Goal: Complete application form: Complete application form

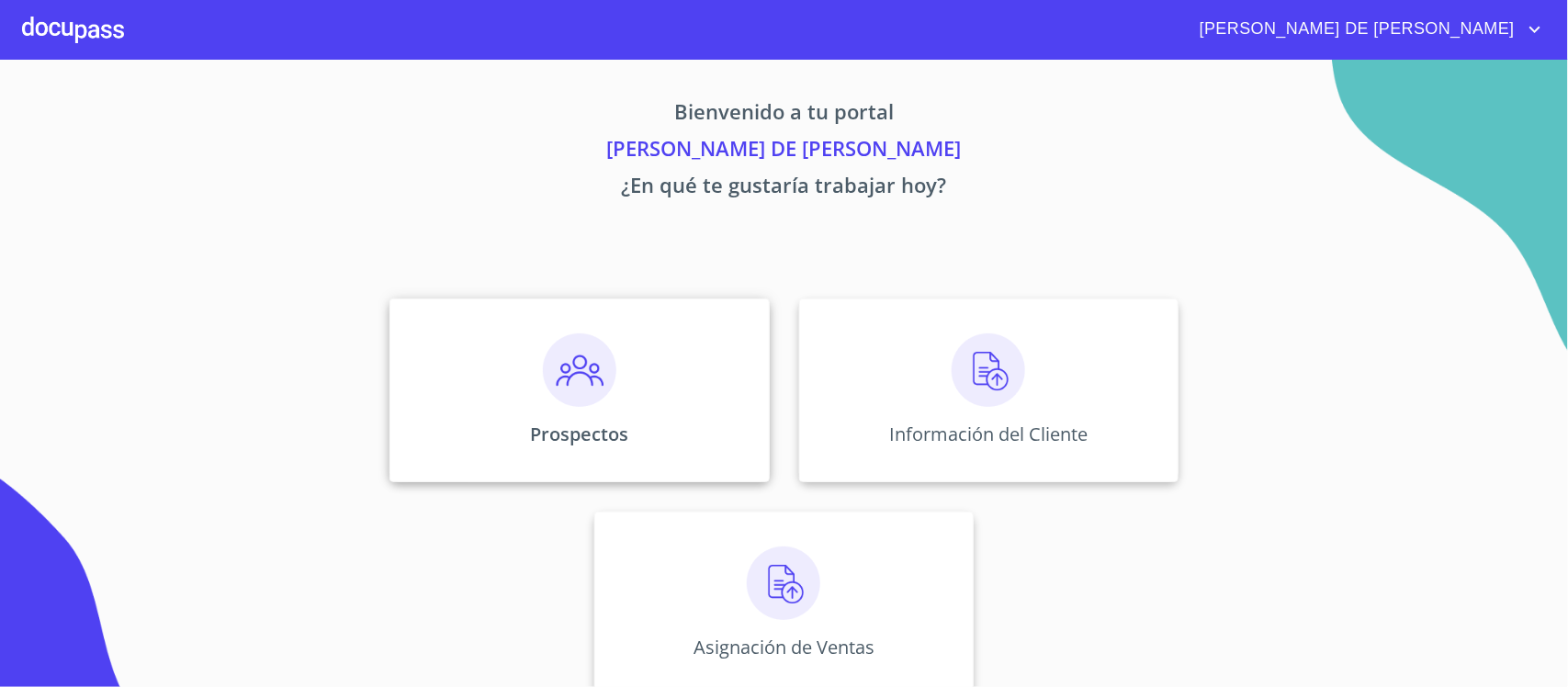
click at [647, 396] on div "Prospectos" at bounding box center [579, 390] width 379 height 184
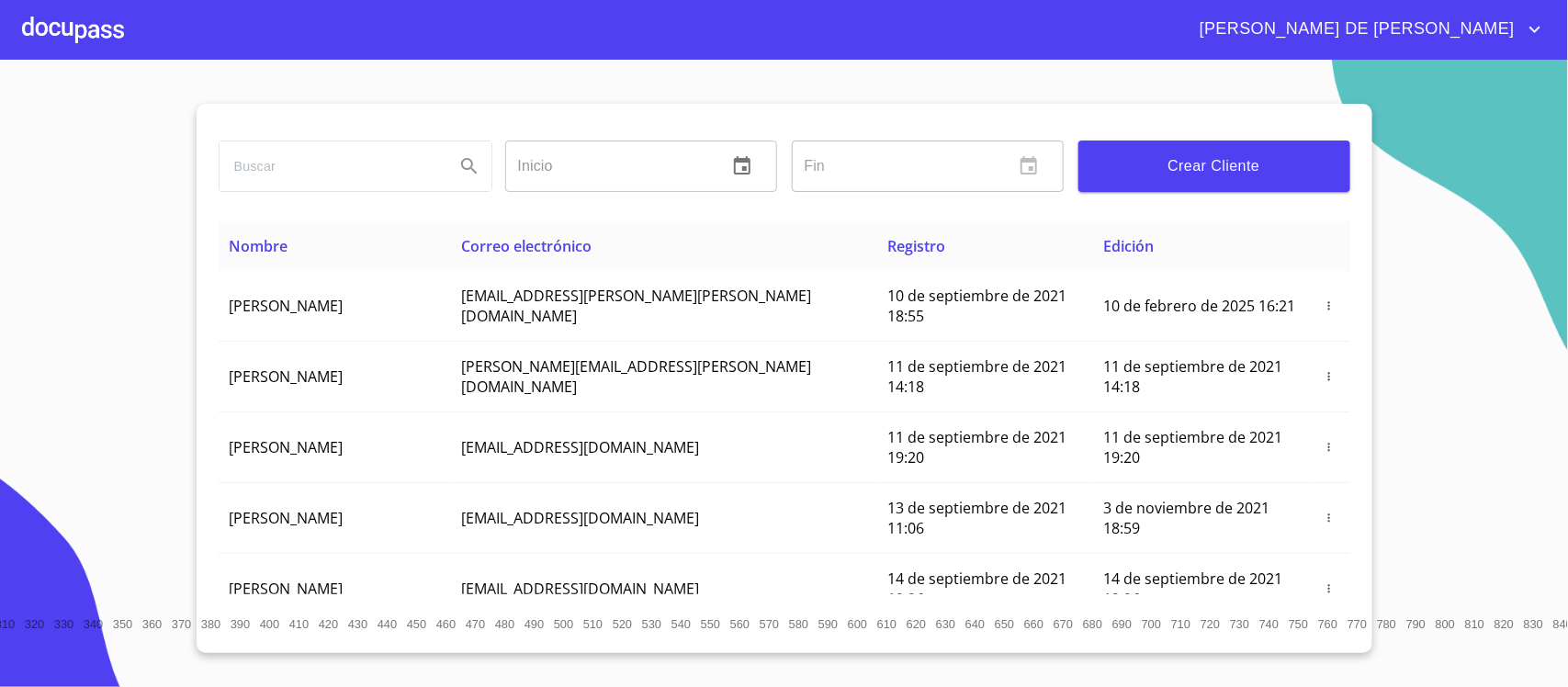
click at [1214, 167] on span "Crear Cliente" at bounding box center [1214, 165] width 242 height 25
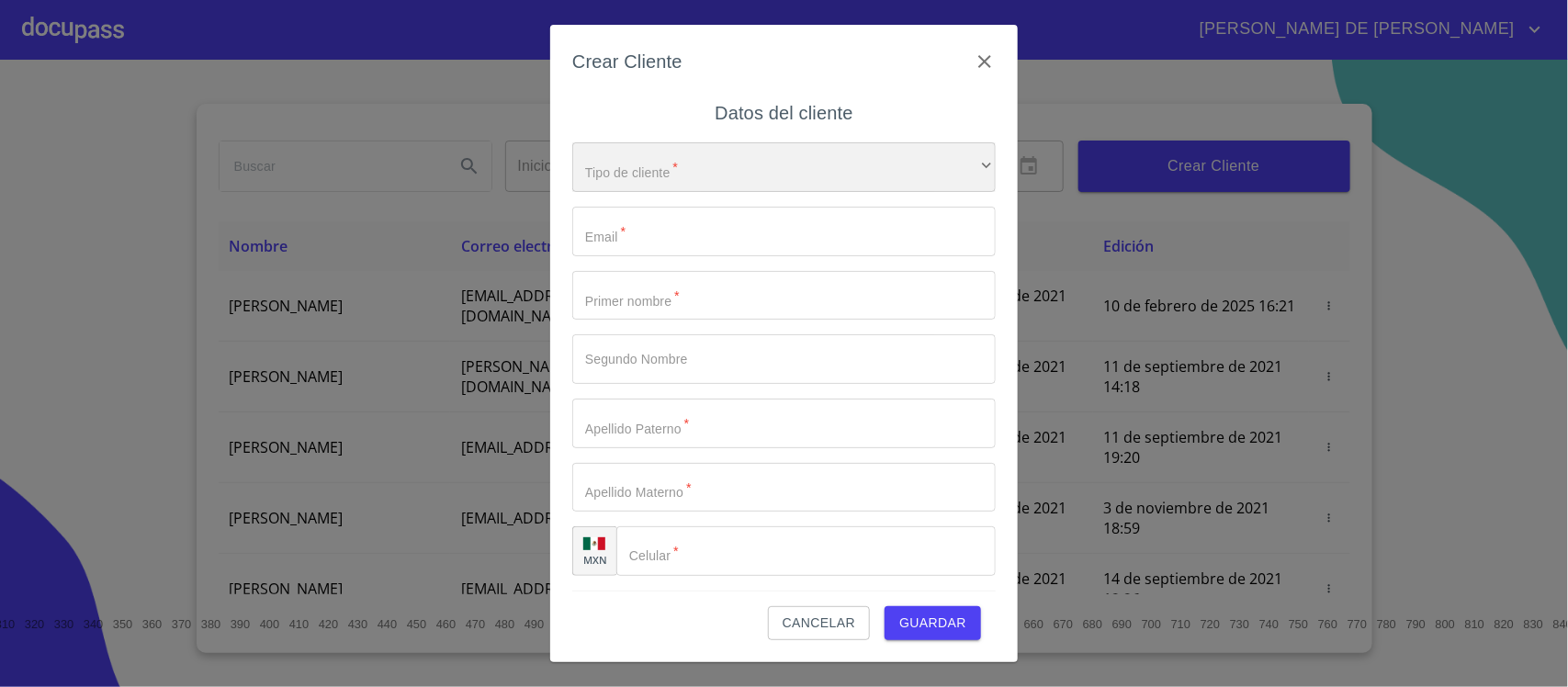
click at [800, 157] on div "​" at bounding box center [784, 167] width 423 height 50
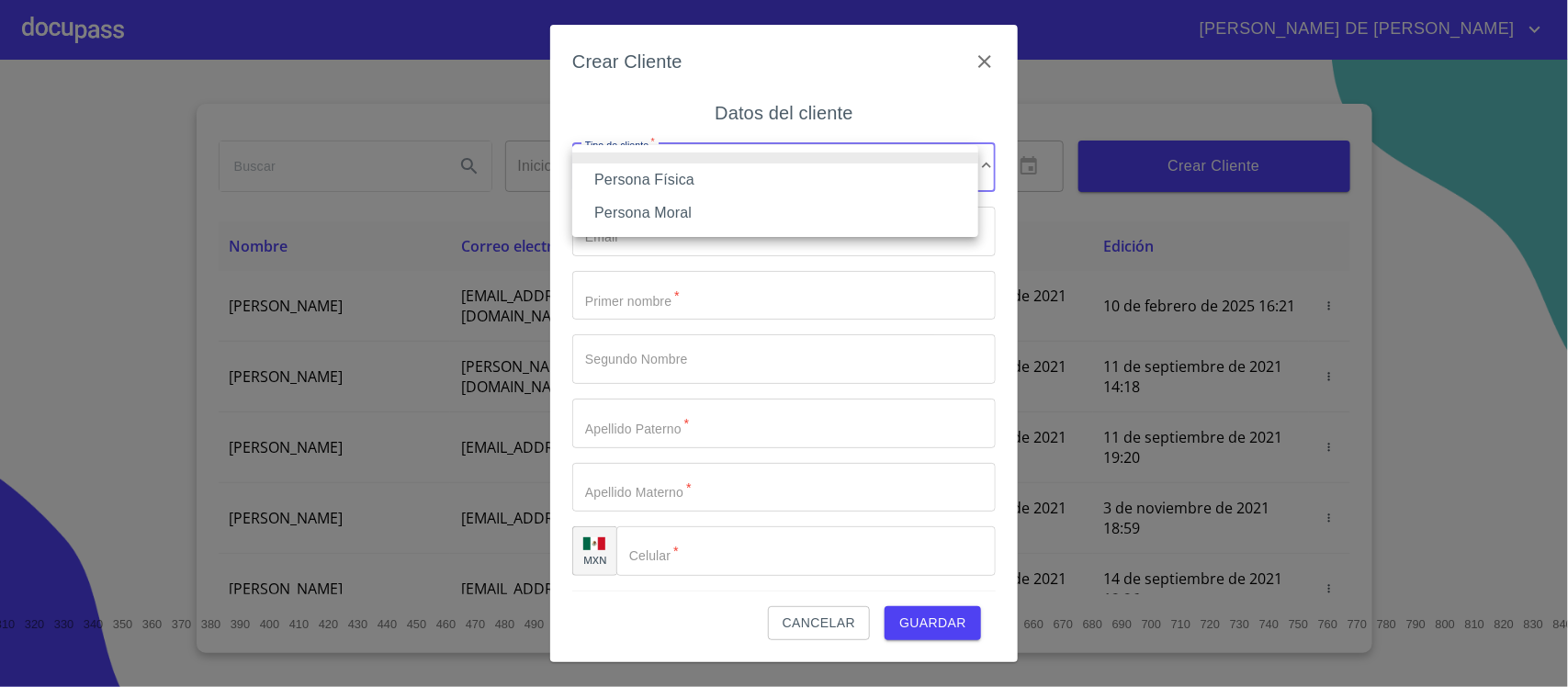
click at [716, 179] on li "Persona Física" at bounding box center [775, 179] width 406 height 33
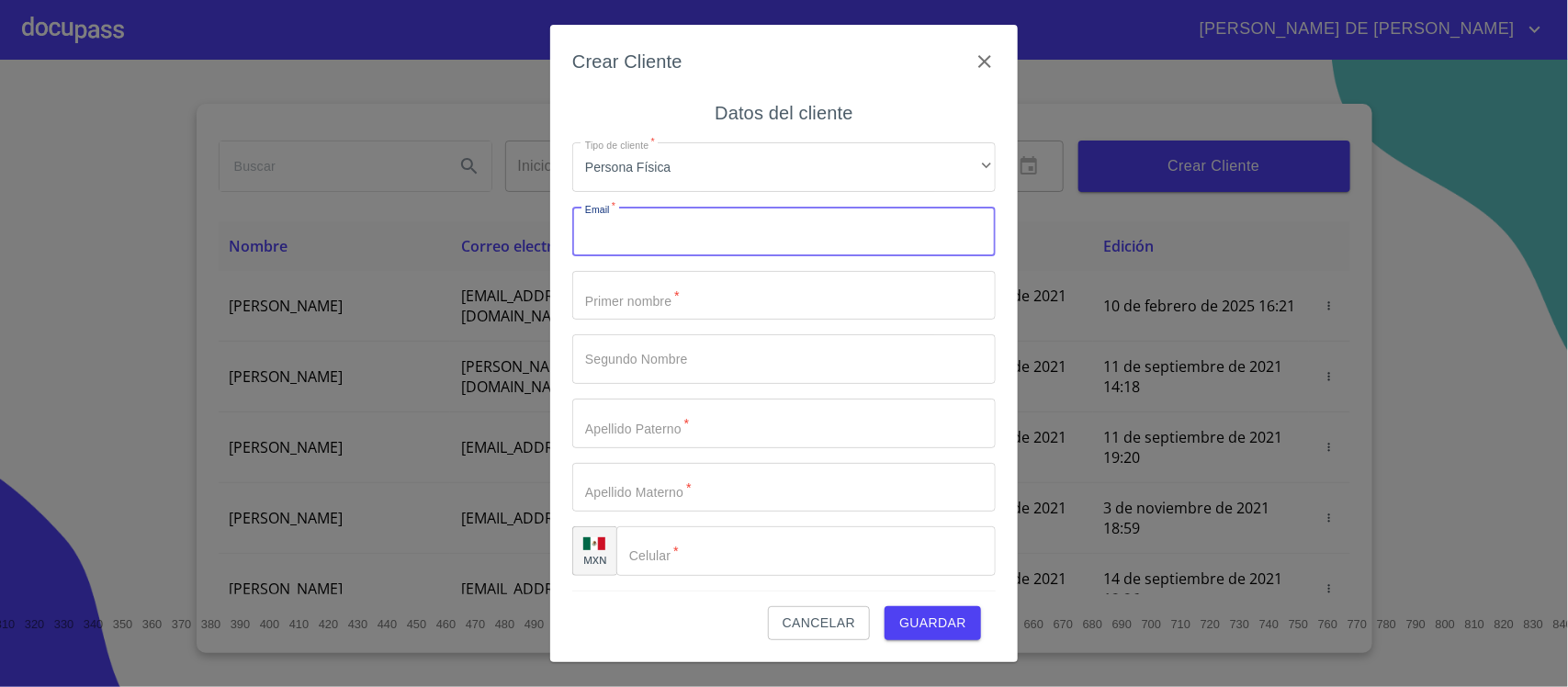
click at [701, 227] on input "Tipo de cliente   *" at bounding box center [784, 231] width 423 height 50
type input "[EMAIL_ADDRESS][DOMAIN_NAME]"
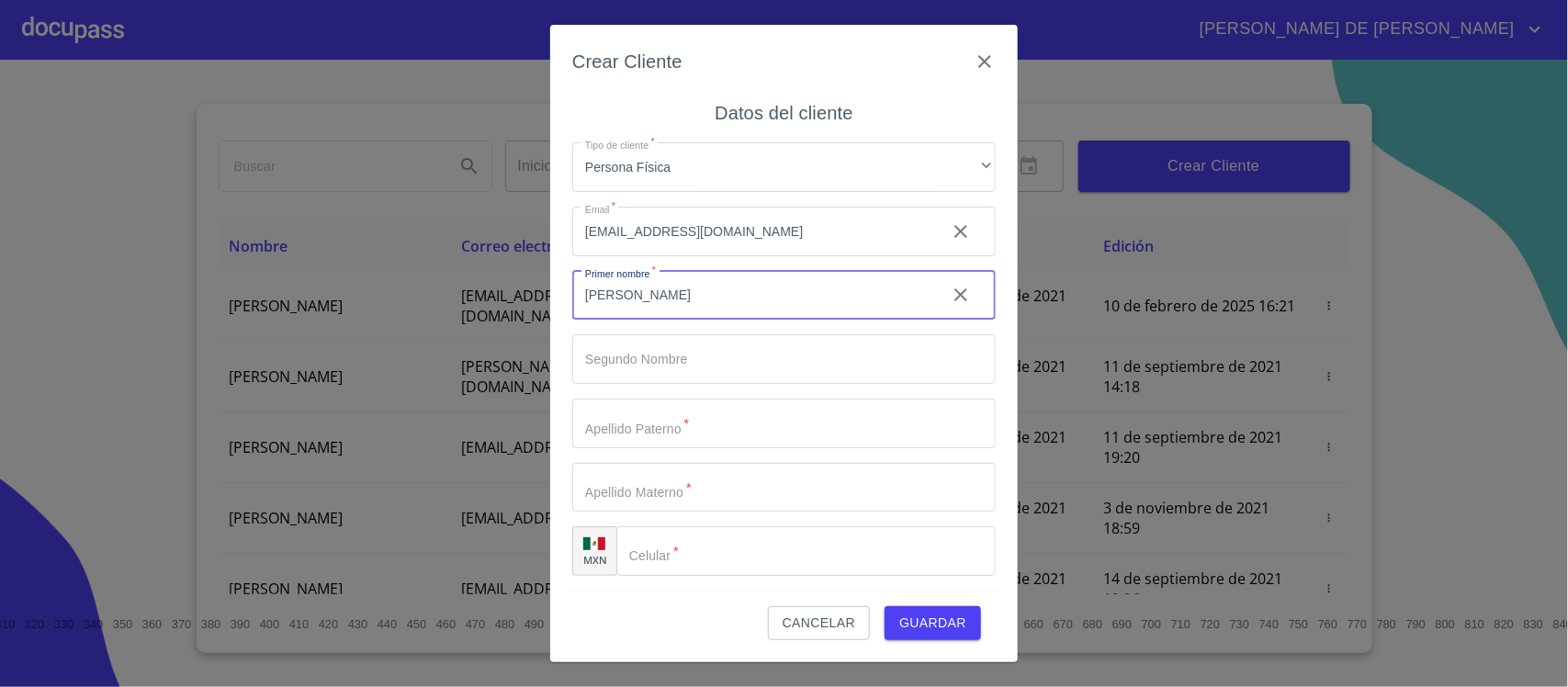
type input "[PERSON_NAME]"
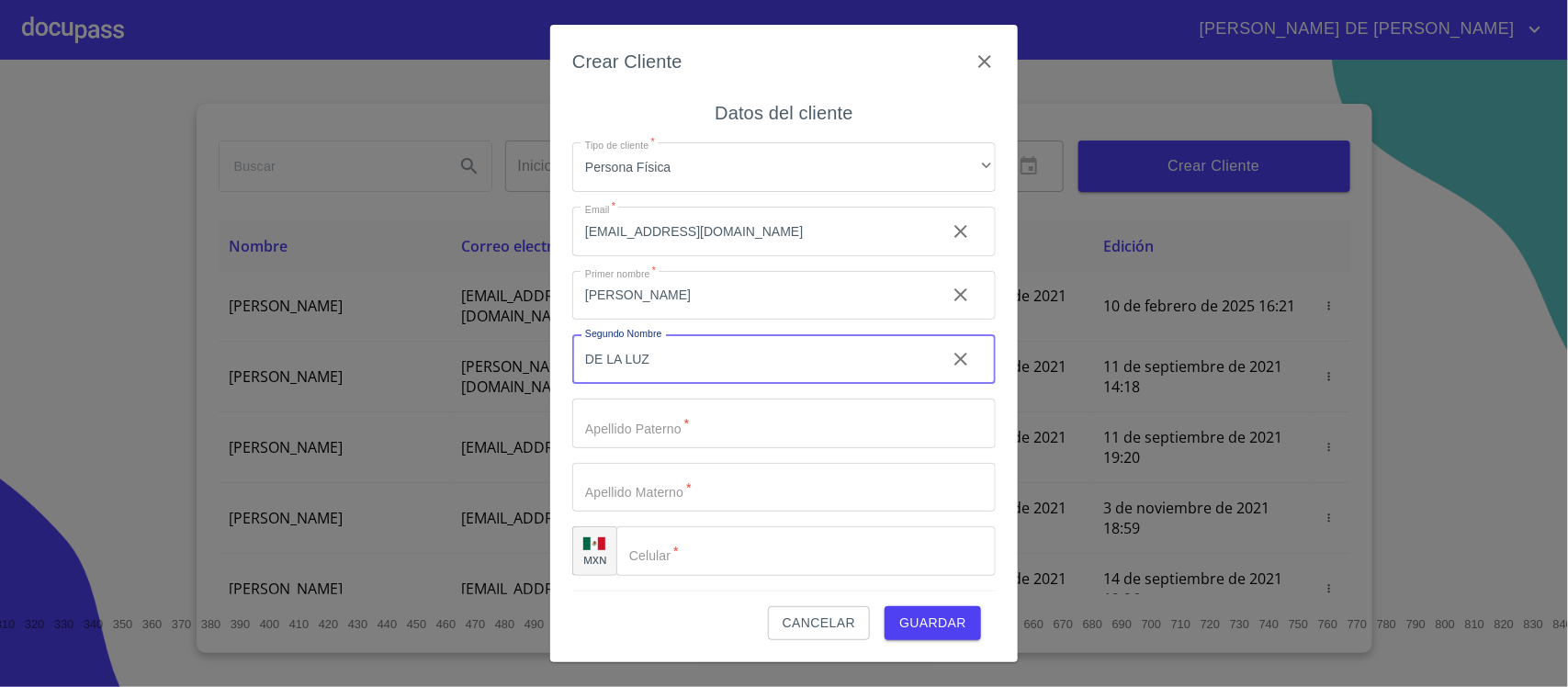
type input "DE LA LUZ"
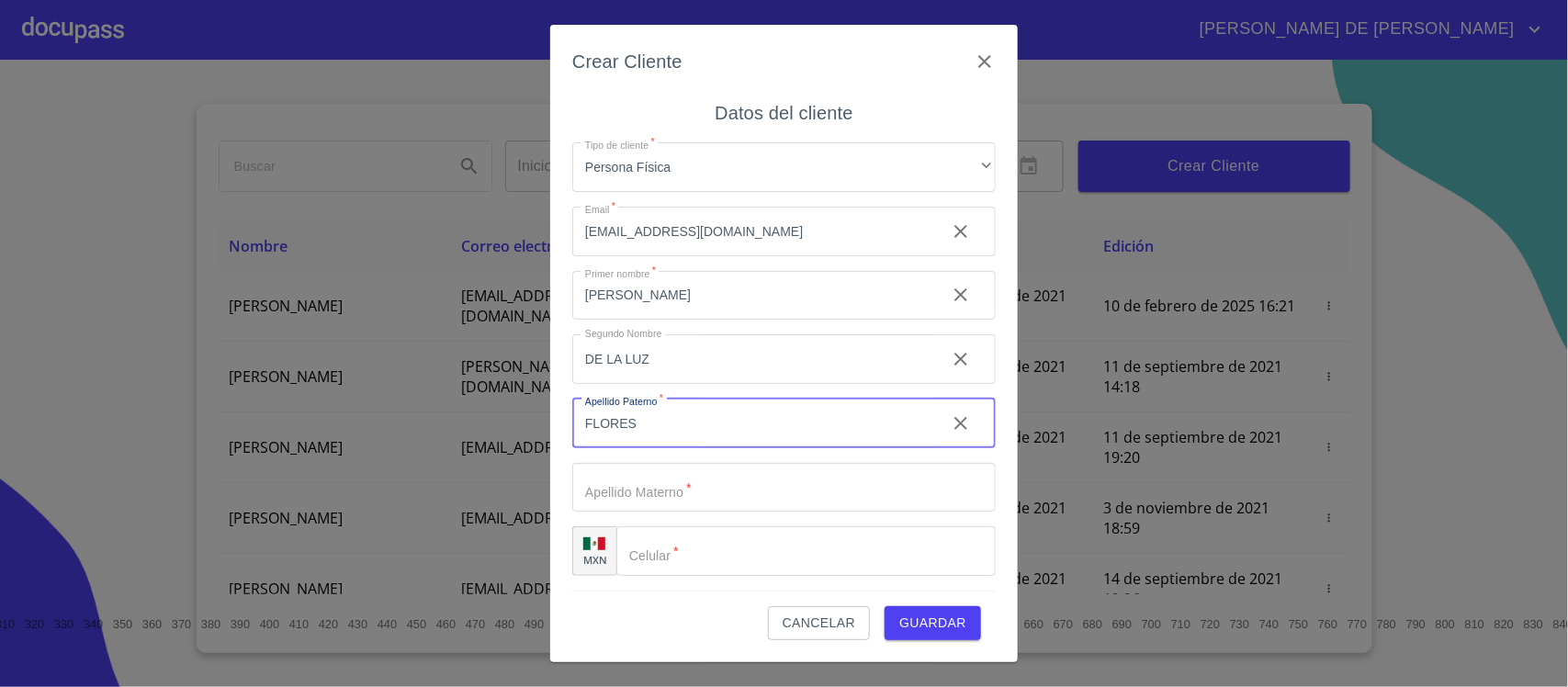
type input "FLORES"
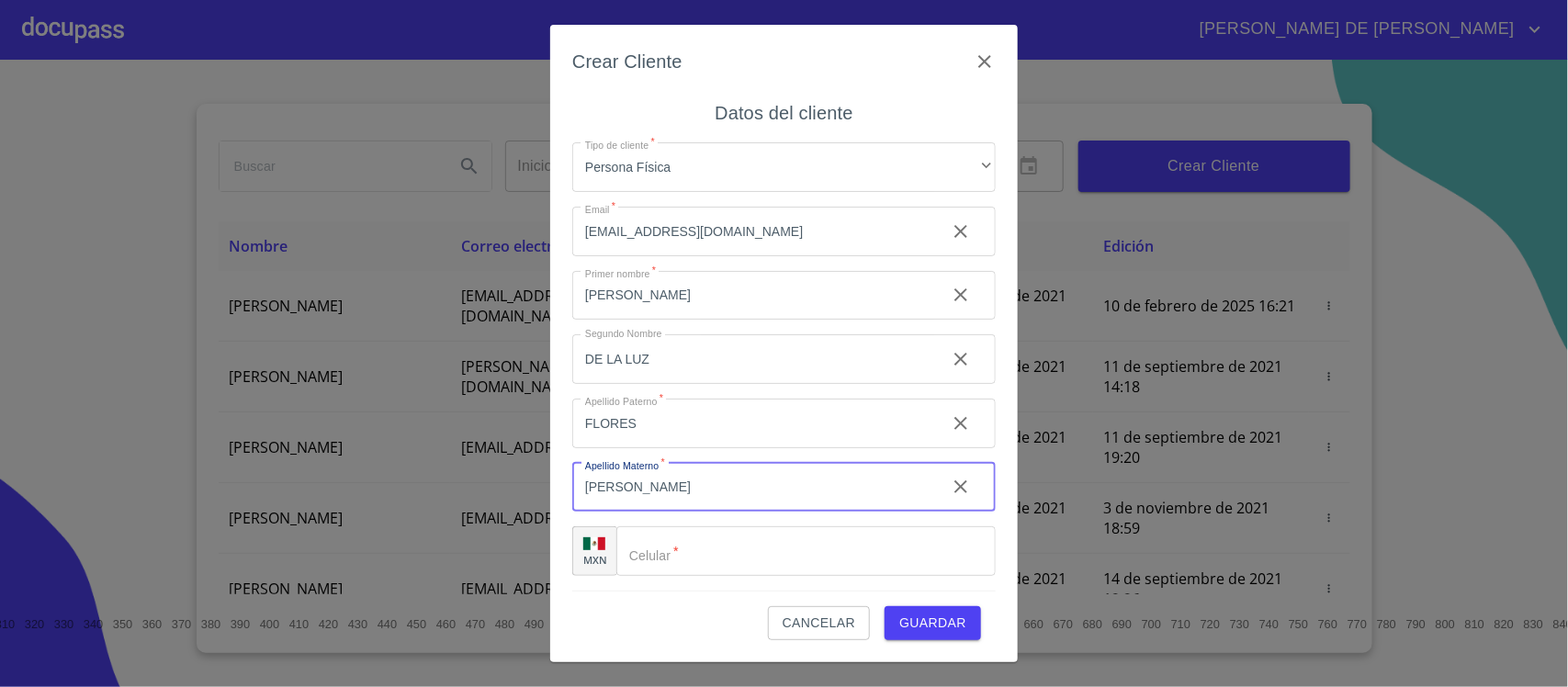
type input "[PERSON_NAME]"
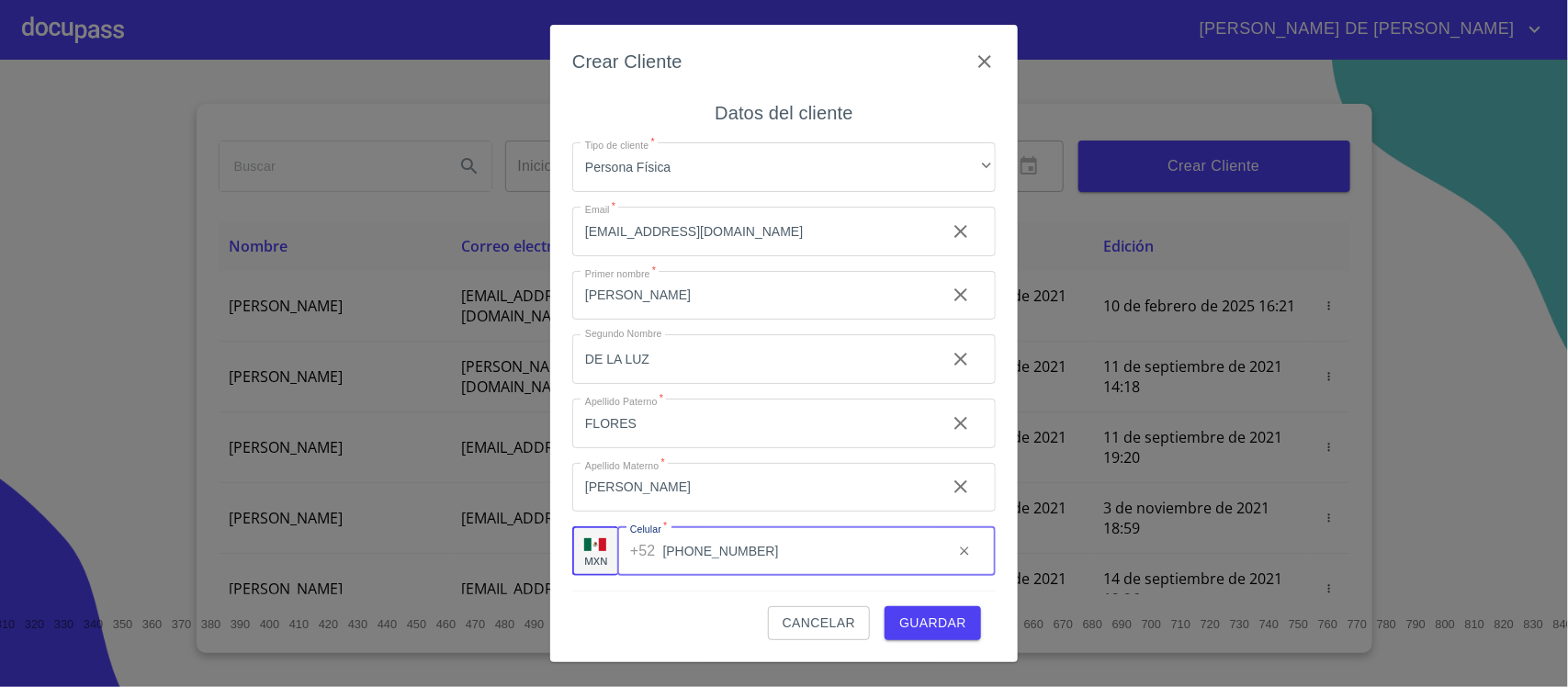
type input "[PHONE_NUMBER]"
click at [951, 625] on span "Guardar" at bounding box center [932, 623] width 67 height 23
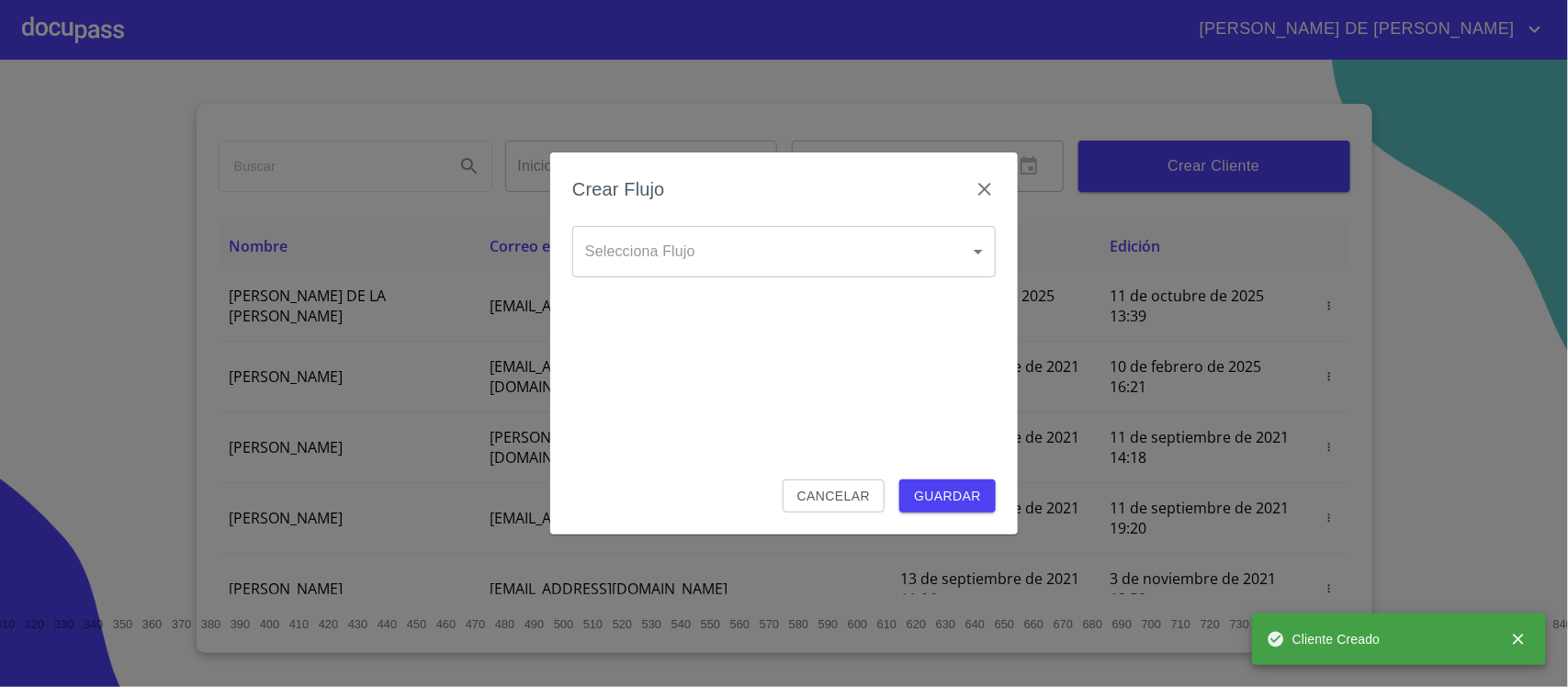
click at [730, 251] on body "[PERSON_NAME] DE [PERSON_NAME] Inicio ​ Fin ​ Crear Cliente Nombre Correo elect…" at bounding box center [784, 344] width 1568 height 687
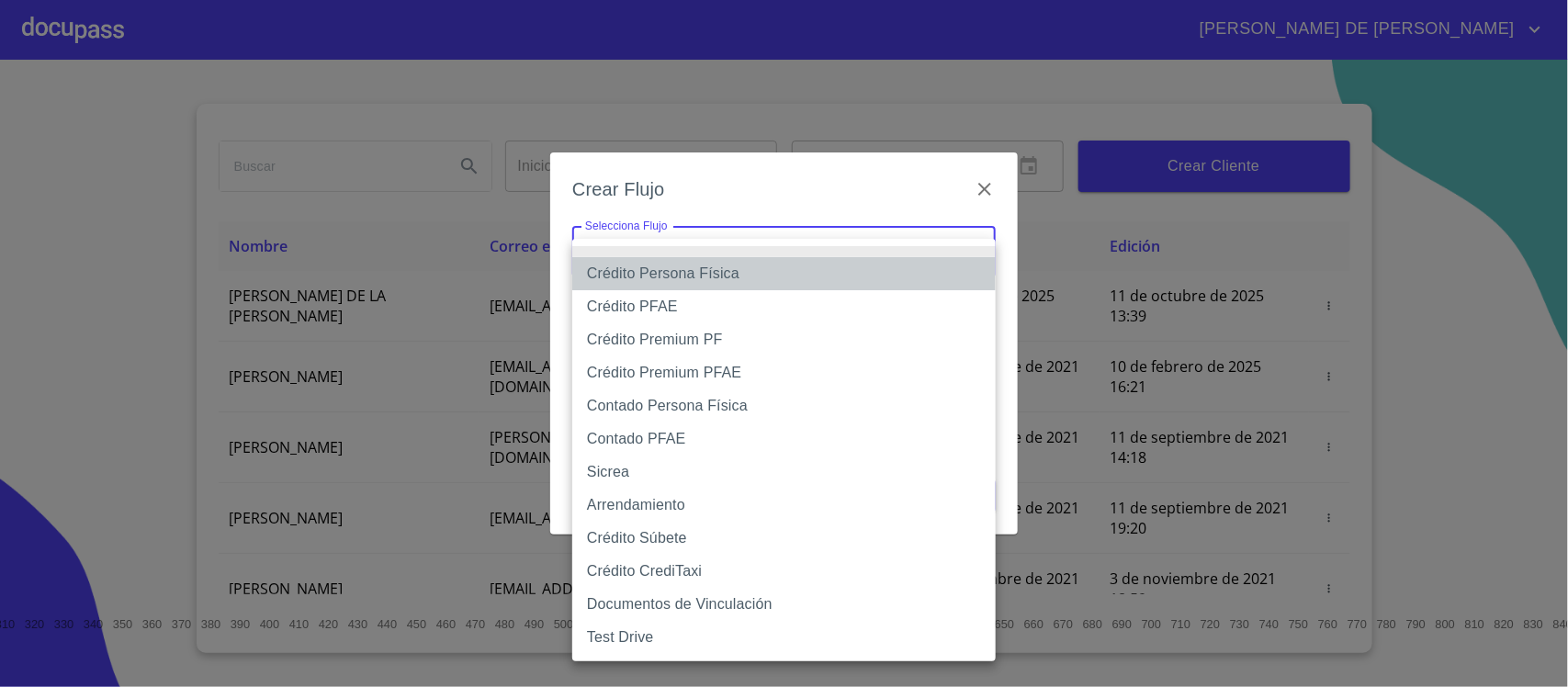
click at [705, 282] on li "Crédito Persona Física" at bounding box center [784, 273] width 423 height 33
type input "6009fb3c7d1714eb8809aa97"
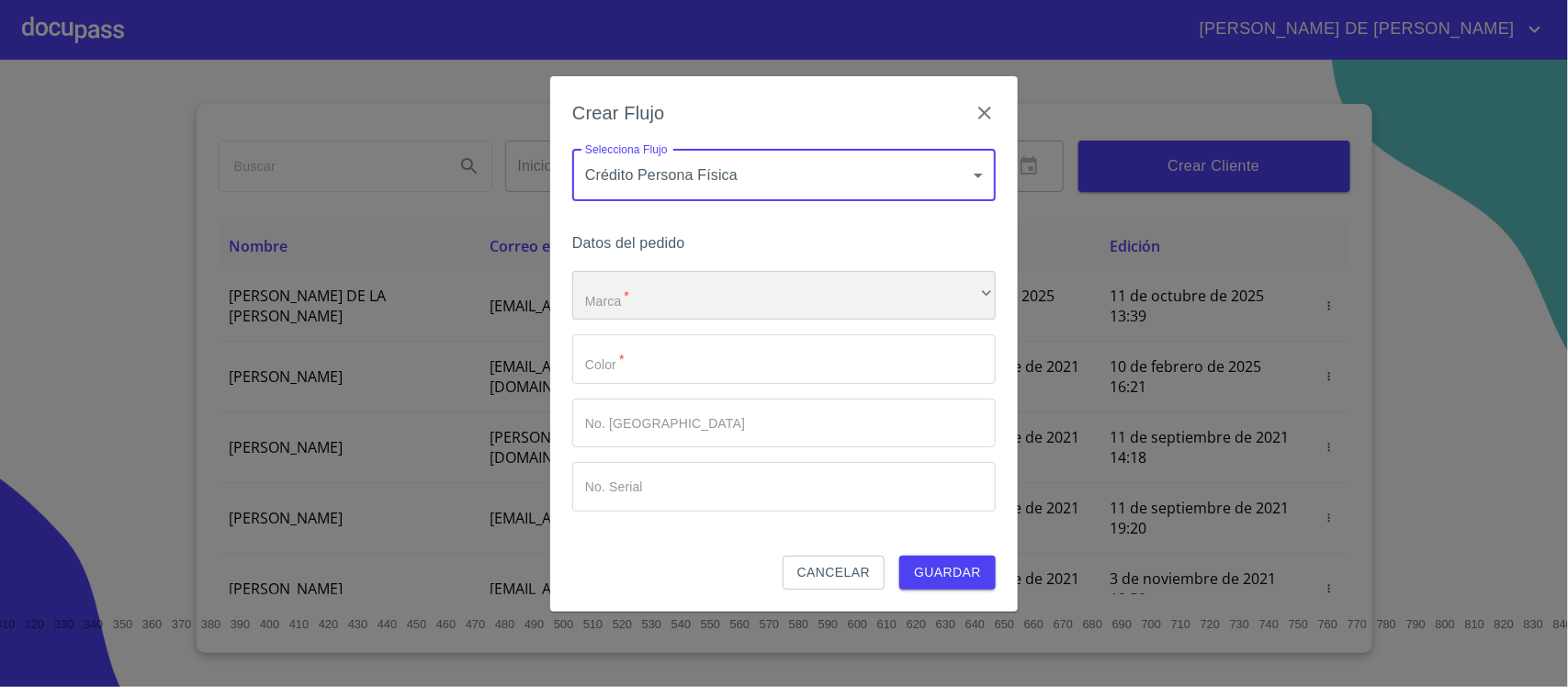
click at [704, 285] on div "​" at bounding box center [784, 296] width 423 height 50
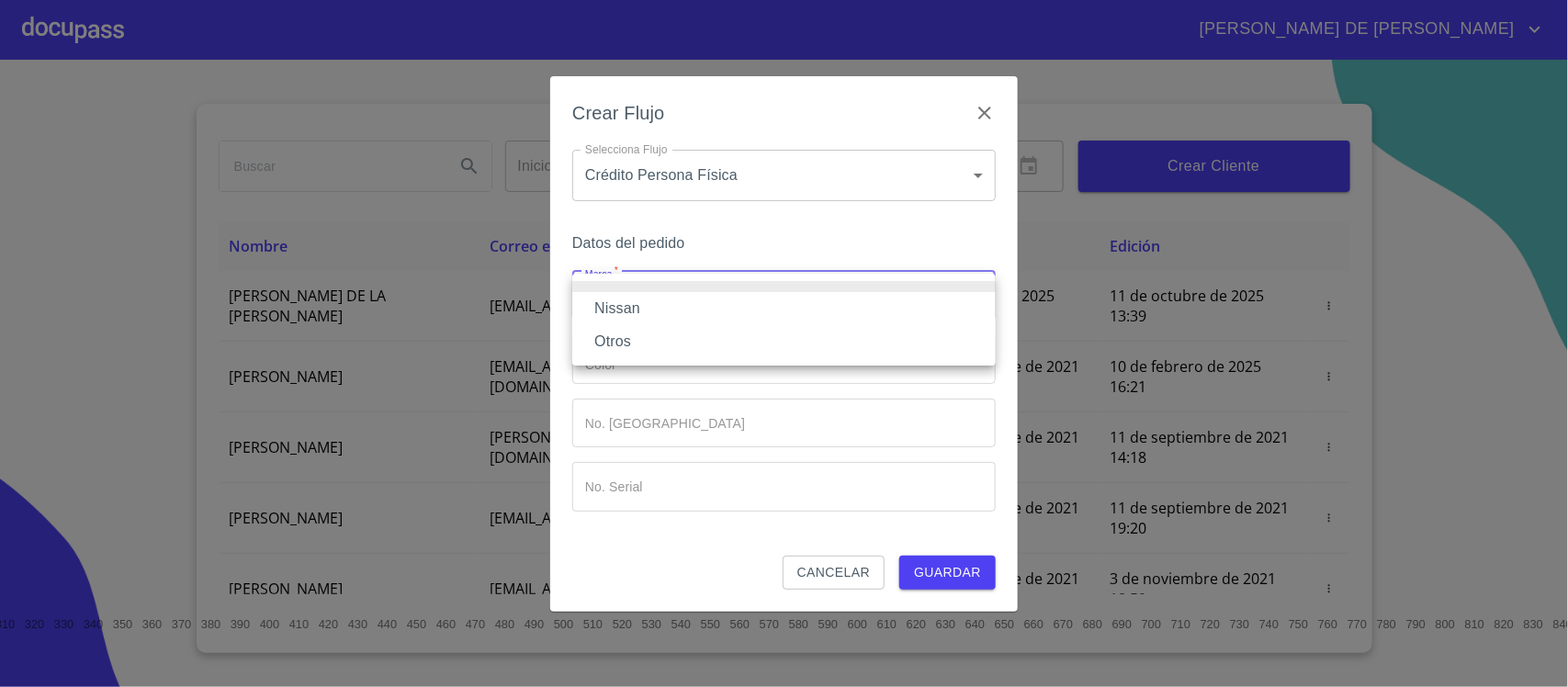
click at [682, 306] on li "Nissan" at bounding box center [784, 308] width 423 height 33
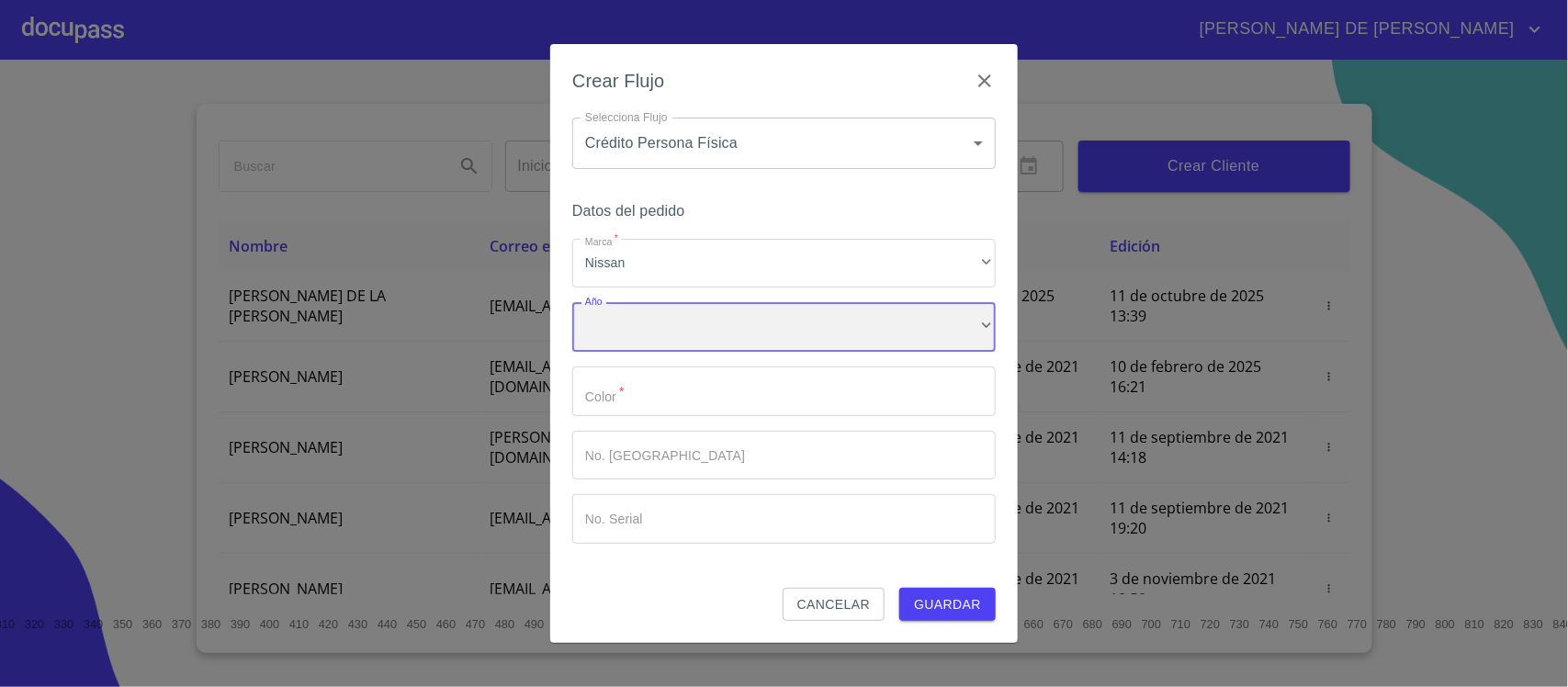
click at [680, 323] on div "​" at bounding box center [784, 327] width 423 height 50
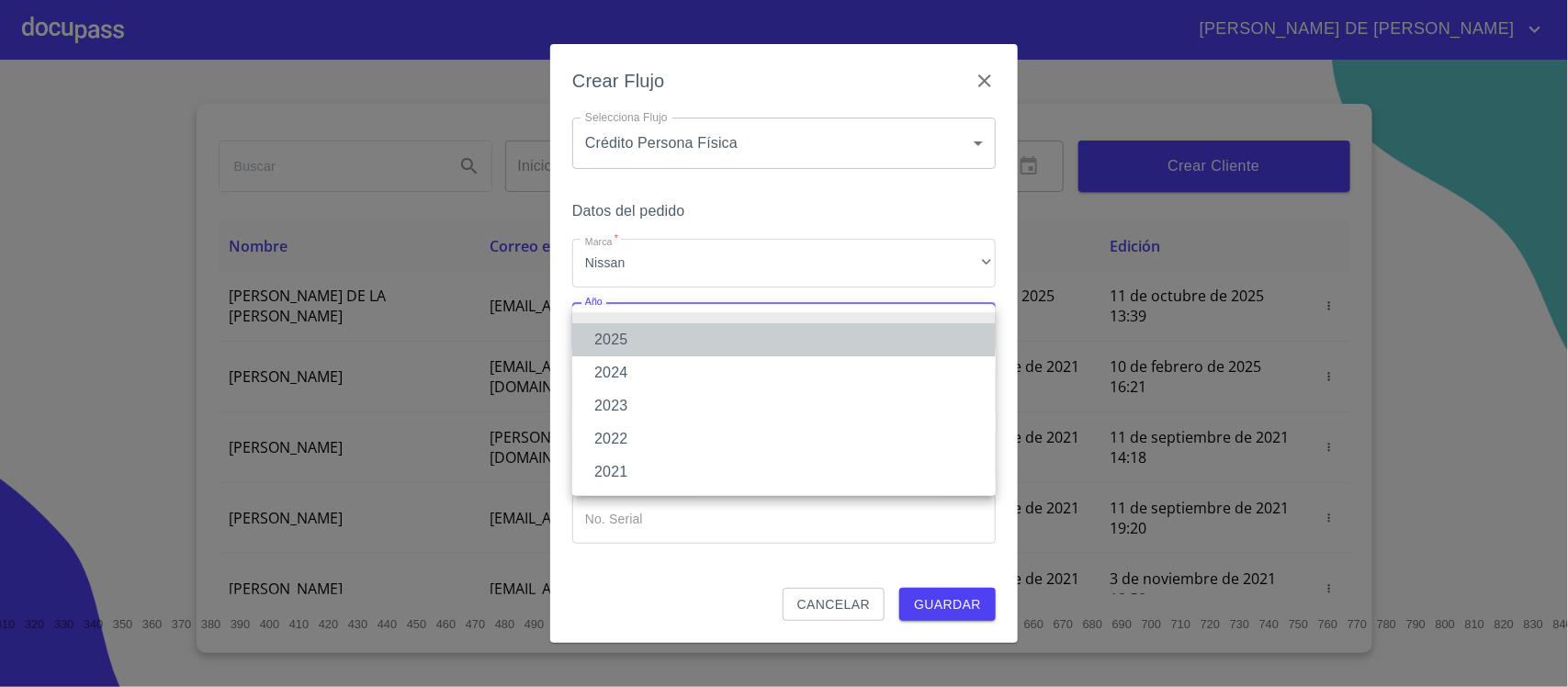
click at [679, 337] on li "2025" at bounding box center [784, 339] width 423 height 33
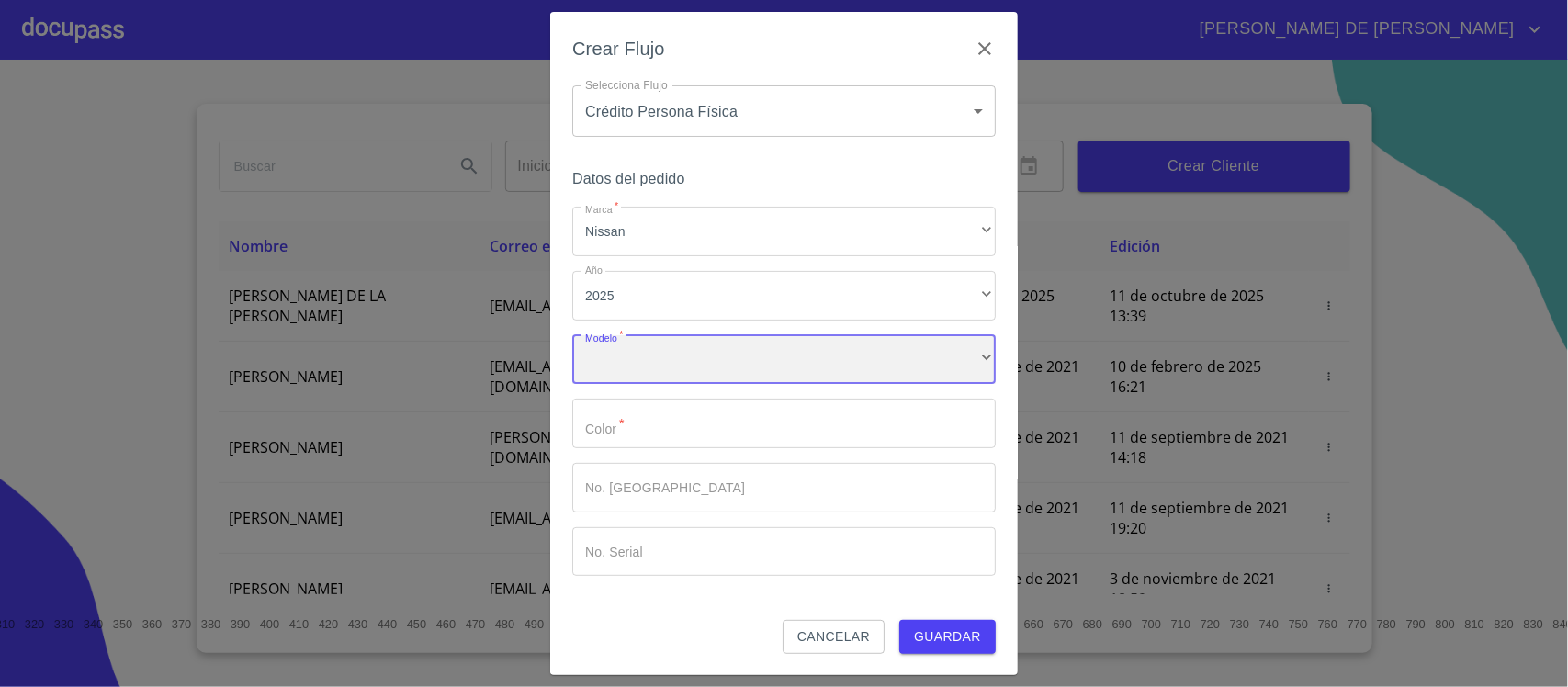
click at [680, 381] on div "​" at bounding box center [784, 359] width 423 height 50
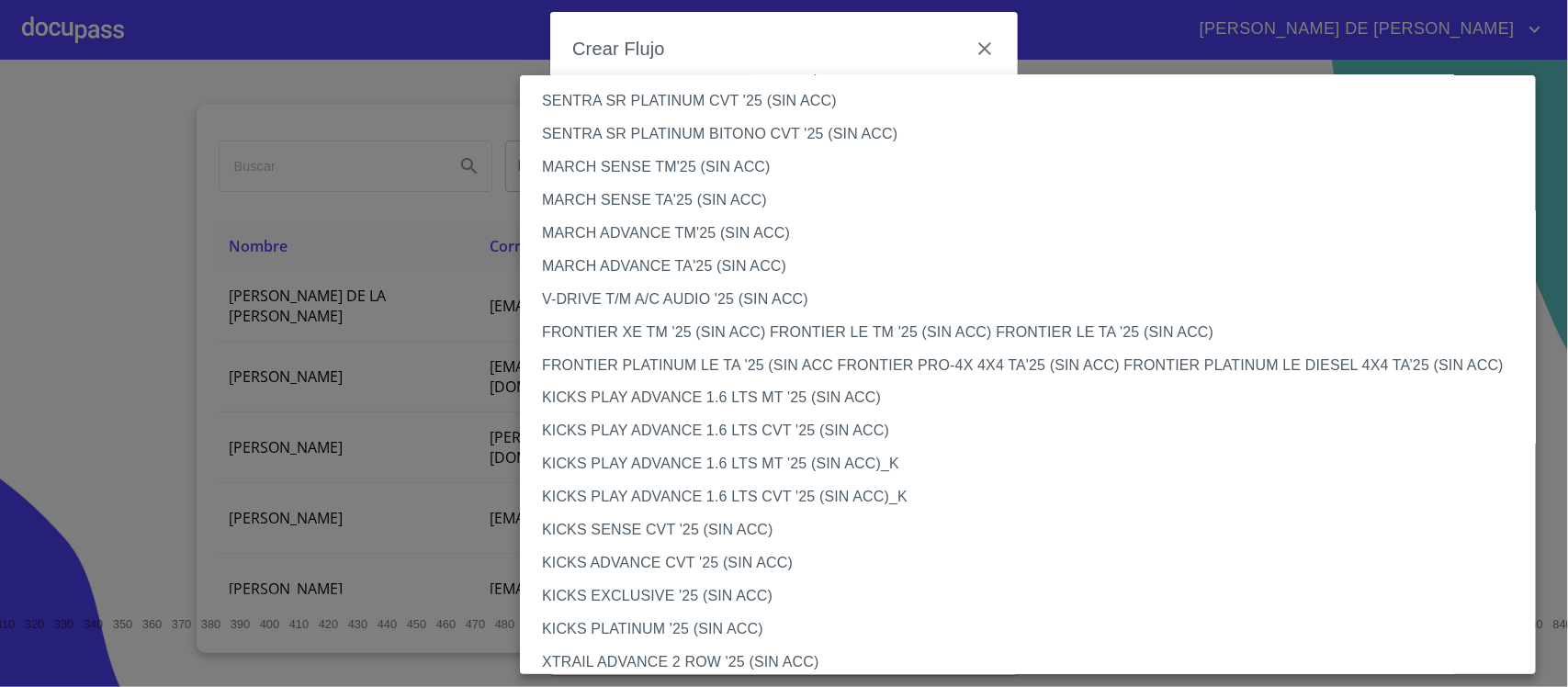
scroll to position [1408, 0]
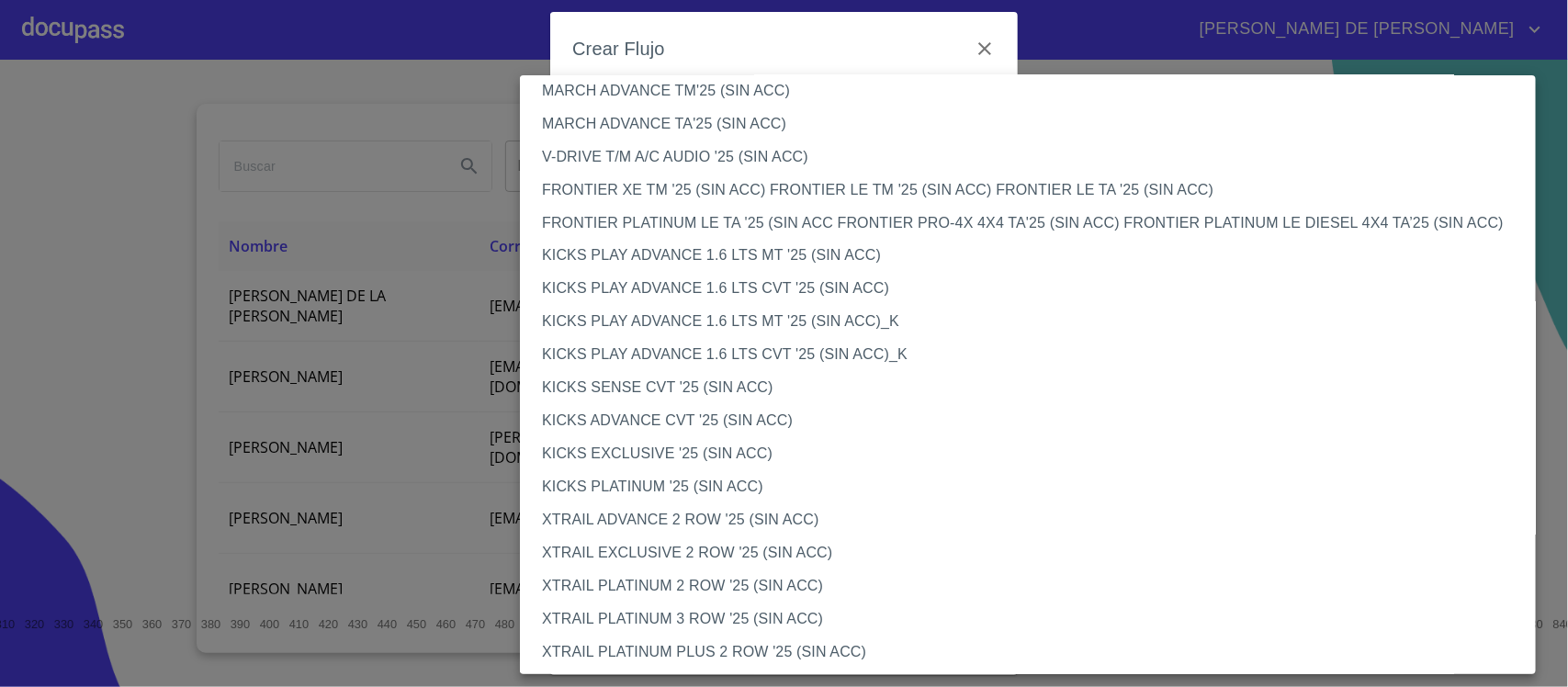
click at [699, 420] on li "KICKS ADVANCE CVT '25 (SIN ACC)" at bounding box center [1036, 421] width 1033 height 33
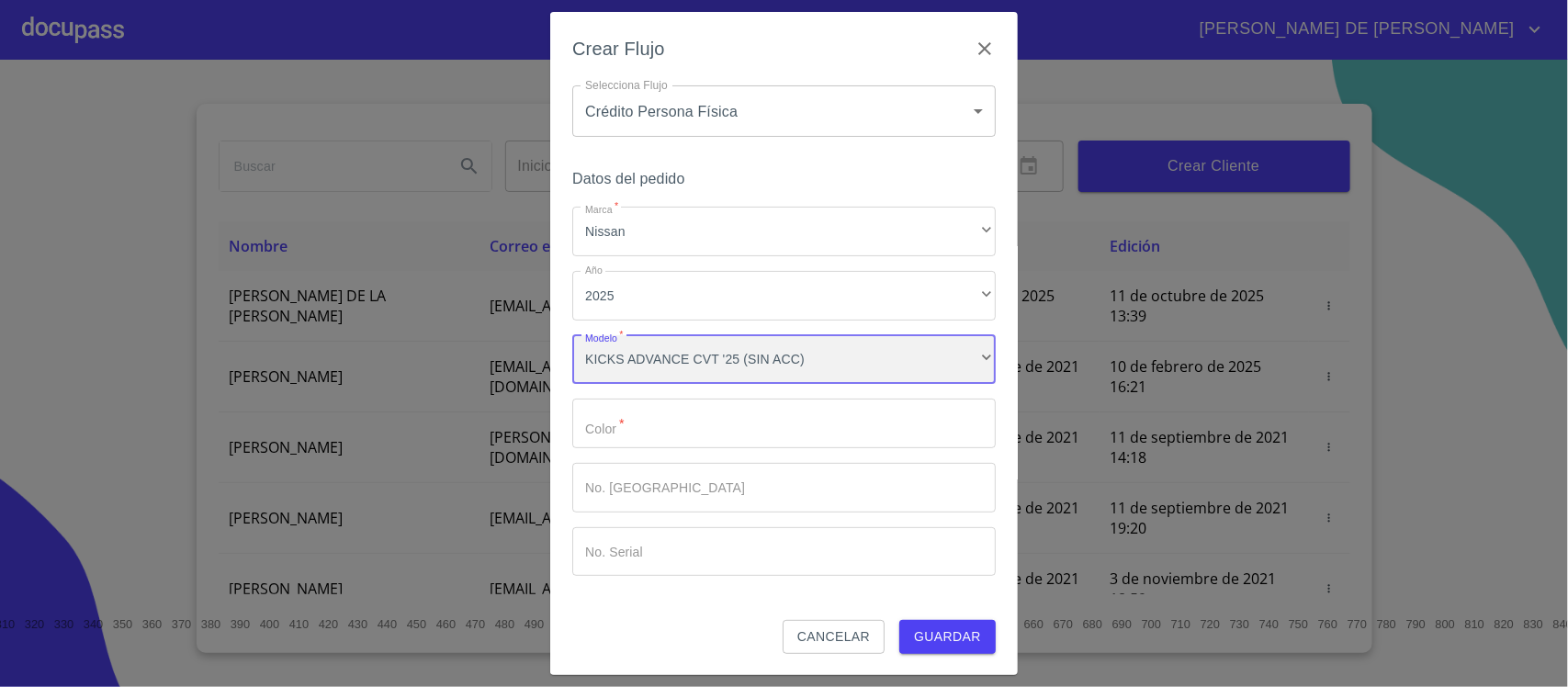
scroll to position [1407, 0]
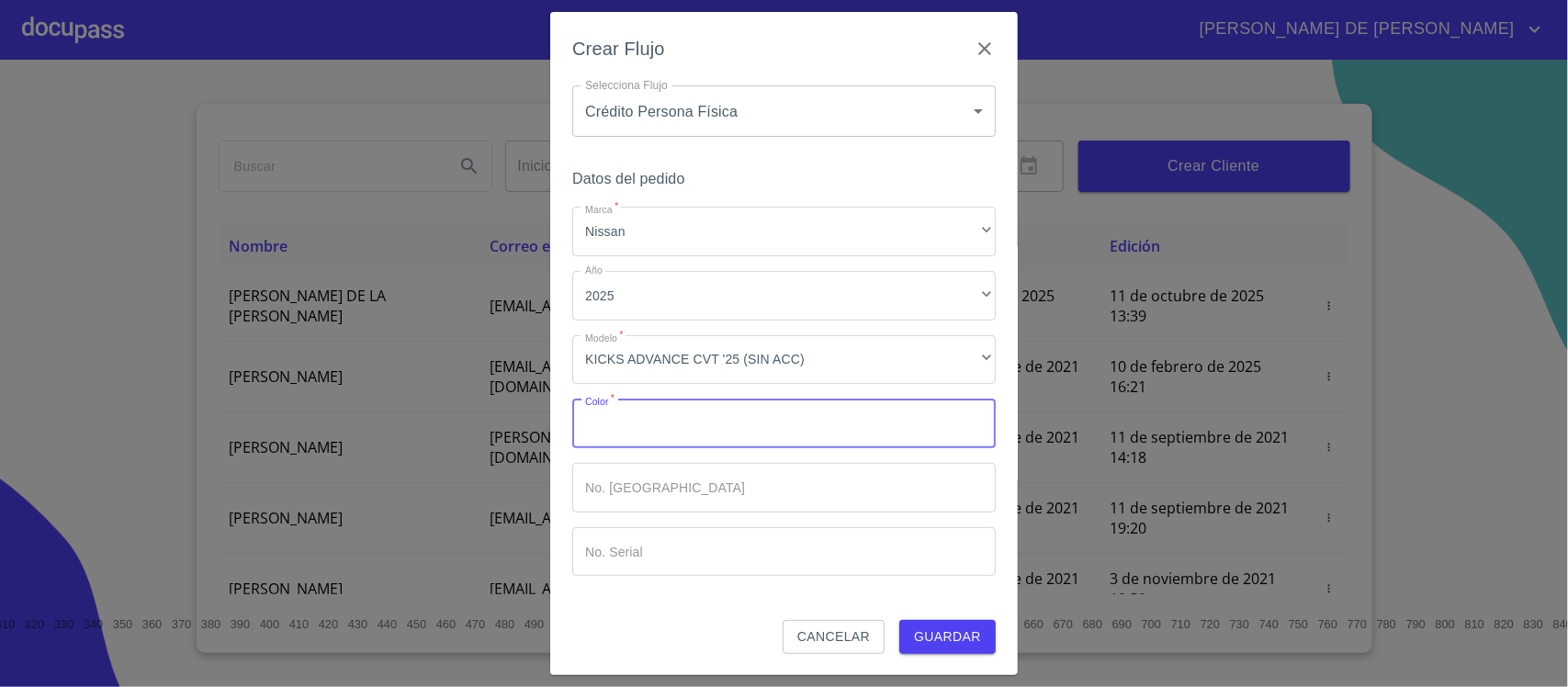
click at [662, 418] on input "Marca   *" at bounding box center [784, 423] width 423 height 50
type input "BLANCO"
click at [947, 630] on span "Guardar" at bounding box center [947, 636] width 67 height 23
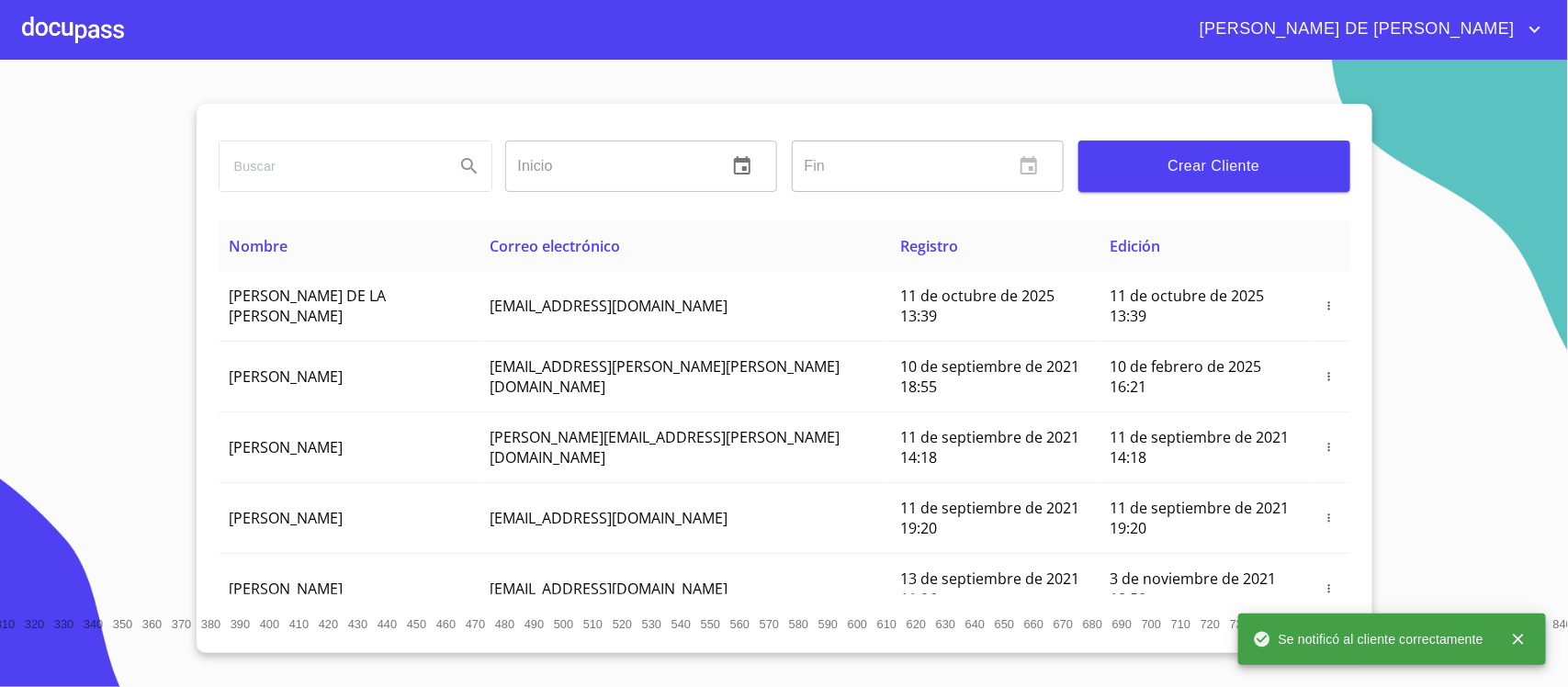
click at [93, 23] on div at bounding box center [72, 29] width 102 height 59
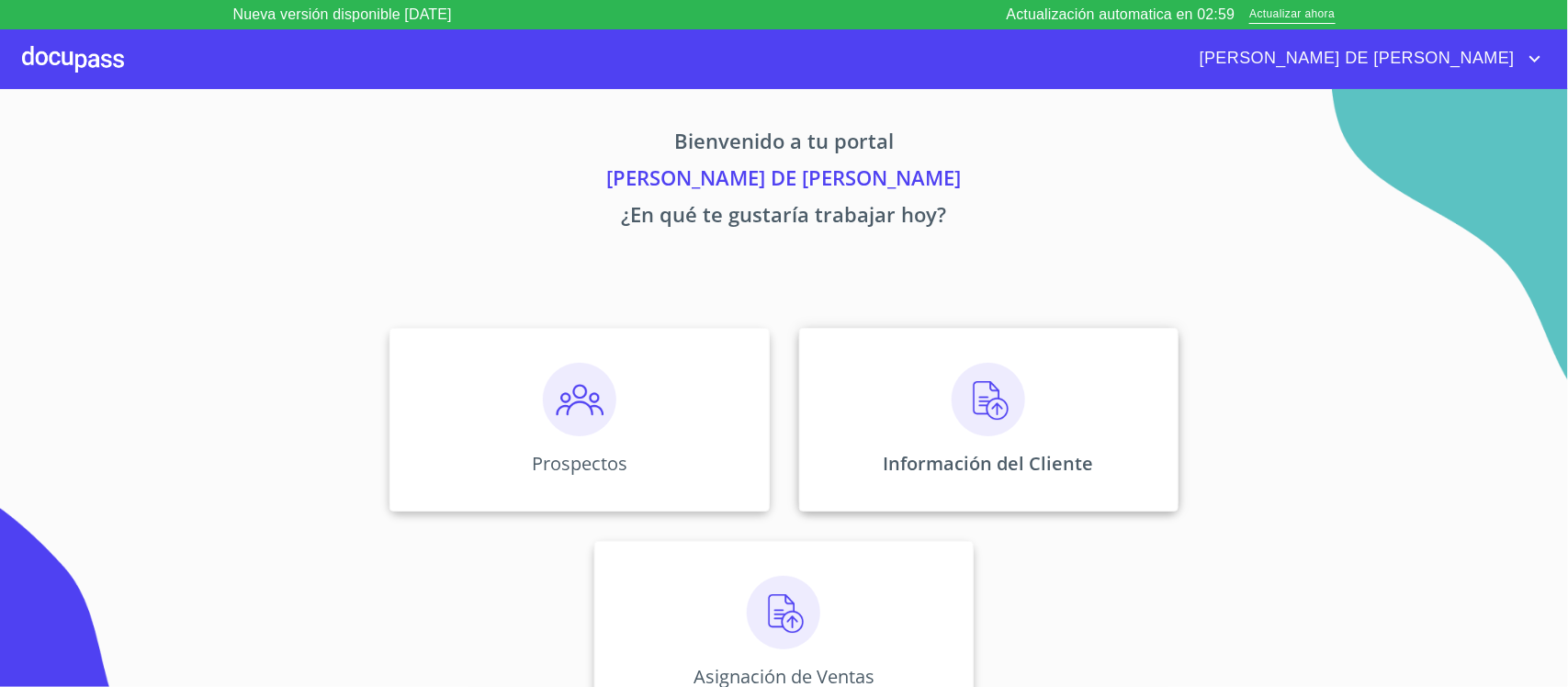
click at [961, 420] on img at bounding box center [988, 400] width 73 height 73
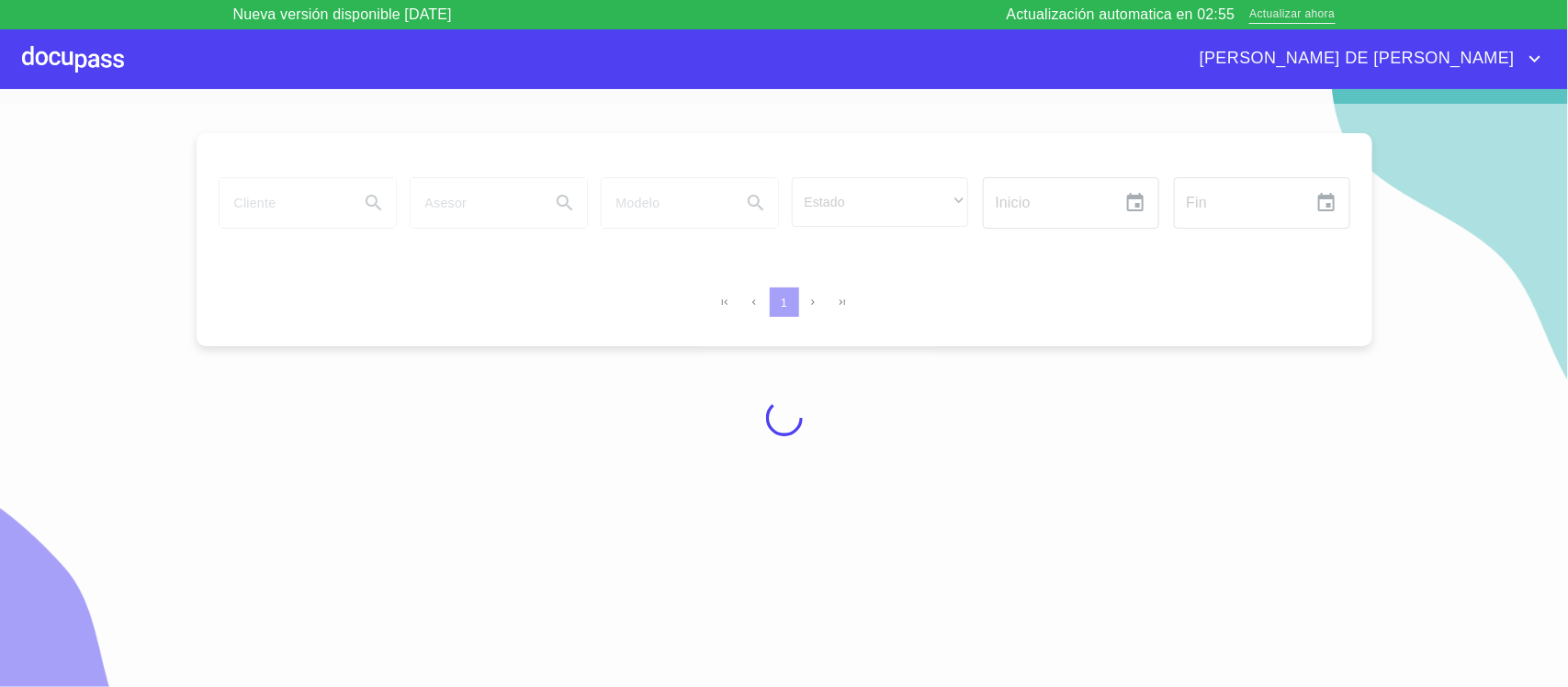
click at [1281, 20] on span "Actualizar ahora" at bounding box center [1291, 15] width 85 height 20
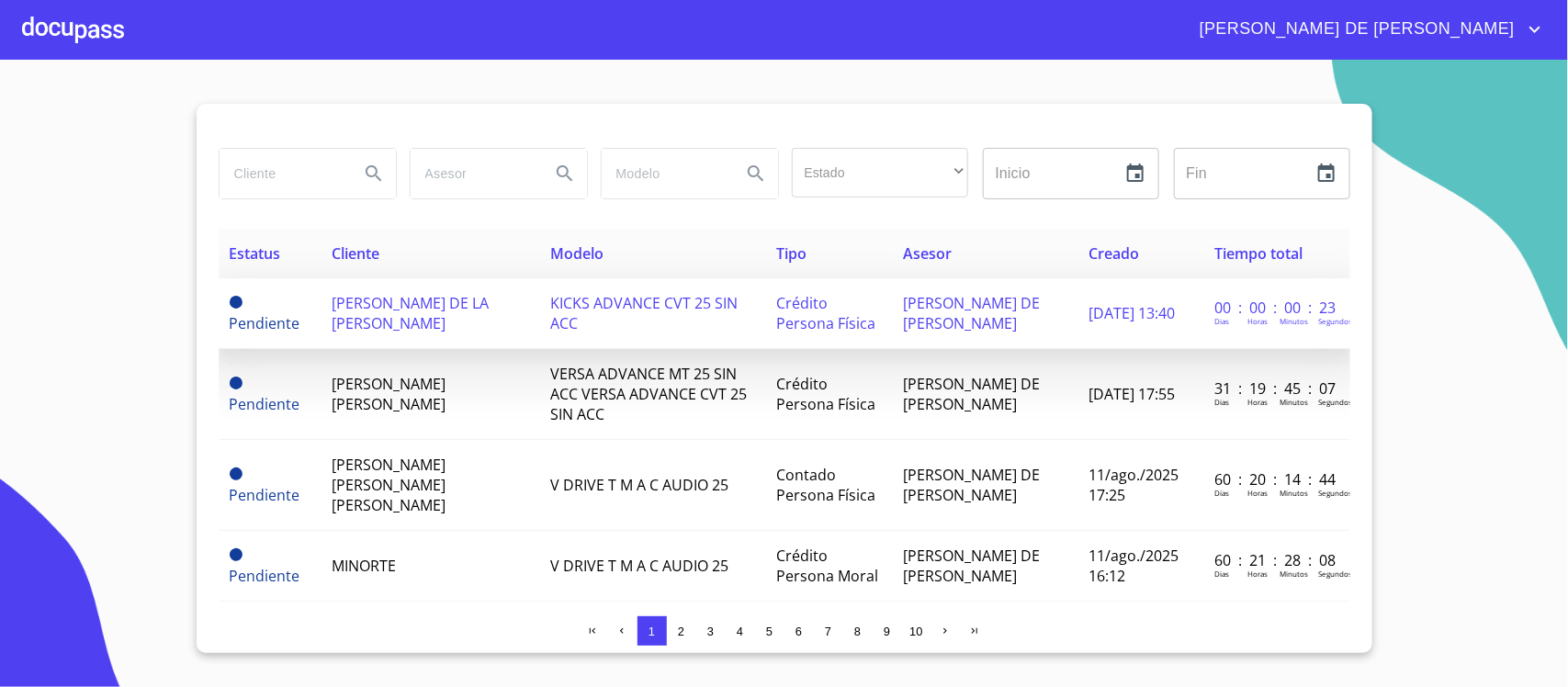
click at [390, 304] on span "[PERSON_NAME] DE LA [PERSON_NAME]" at bounding box center [409, 313] width 157 height 40
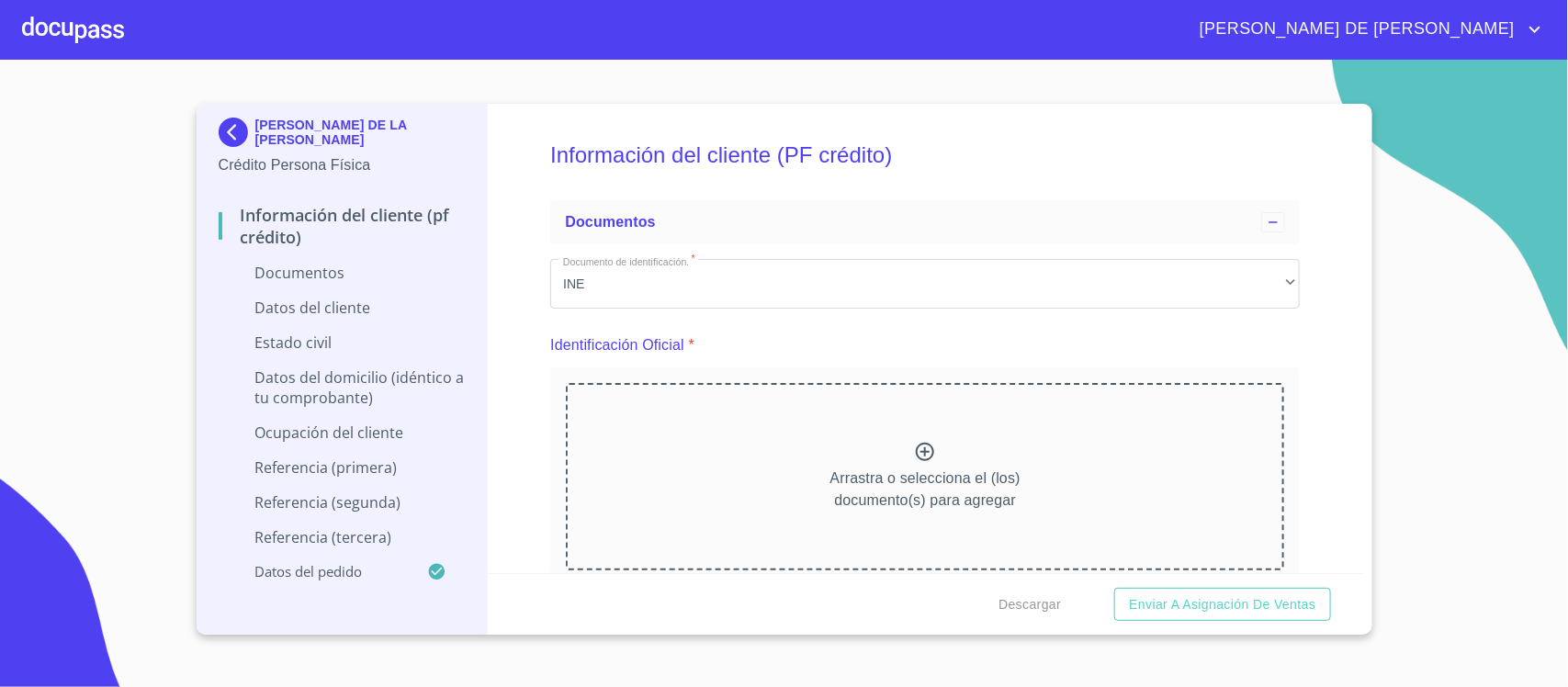
click at [923, 457] on icon at bounding box center [925, 452] width 19 height 19
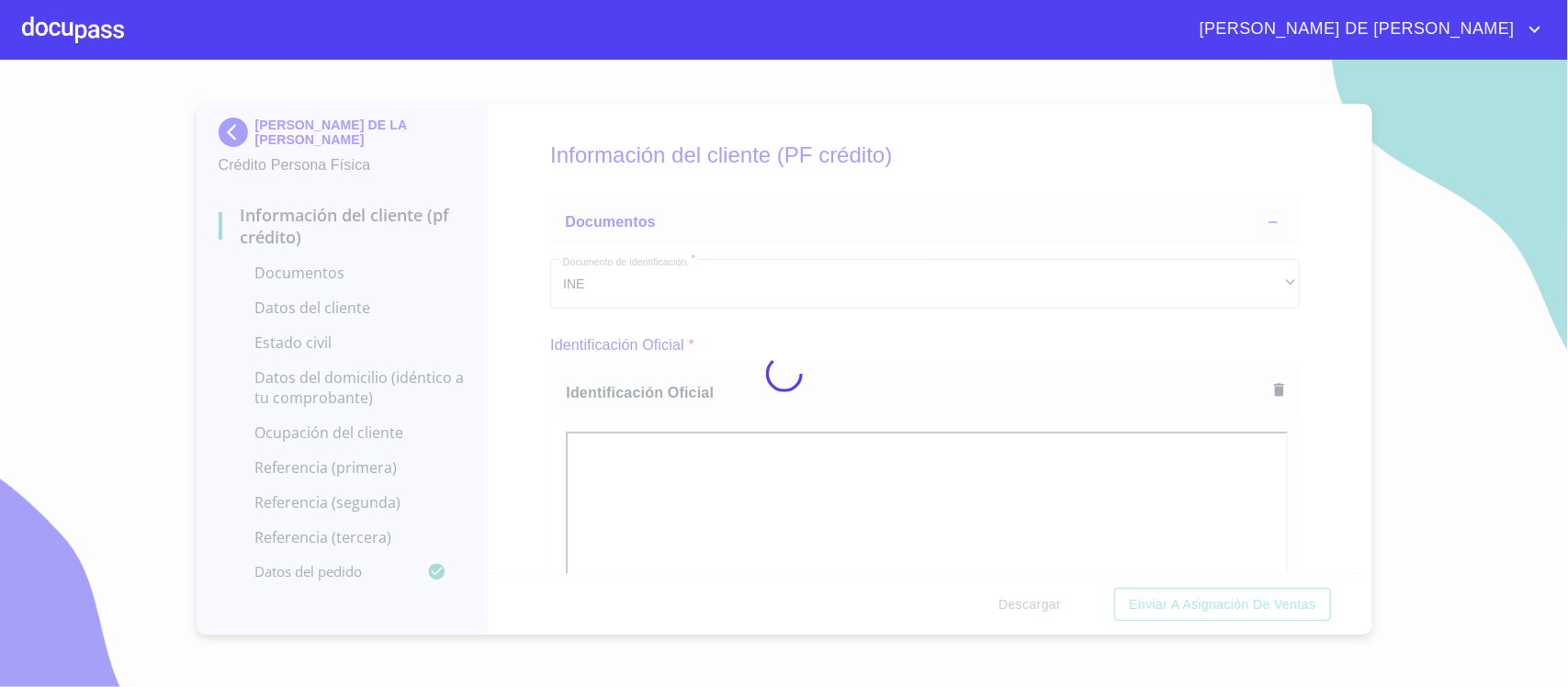
click at [1281, 460] on div at bounding box center [784, 374] width 1568 height 627
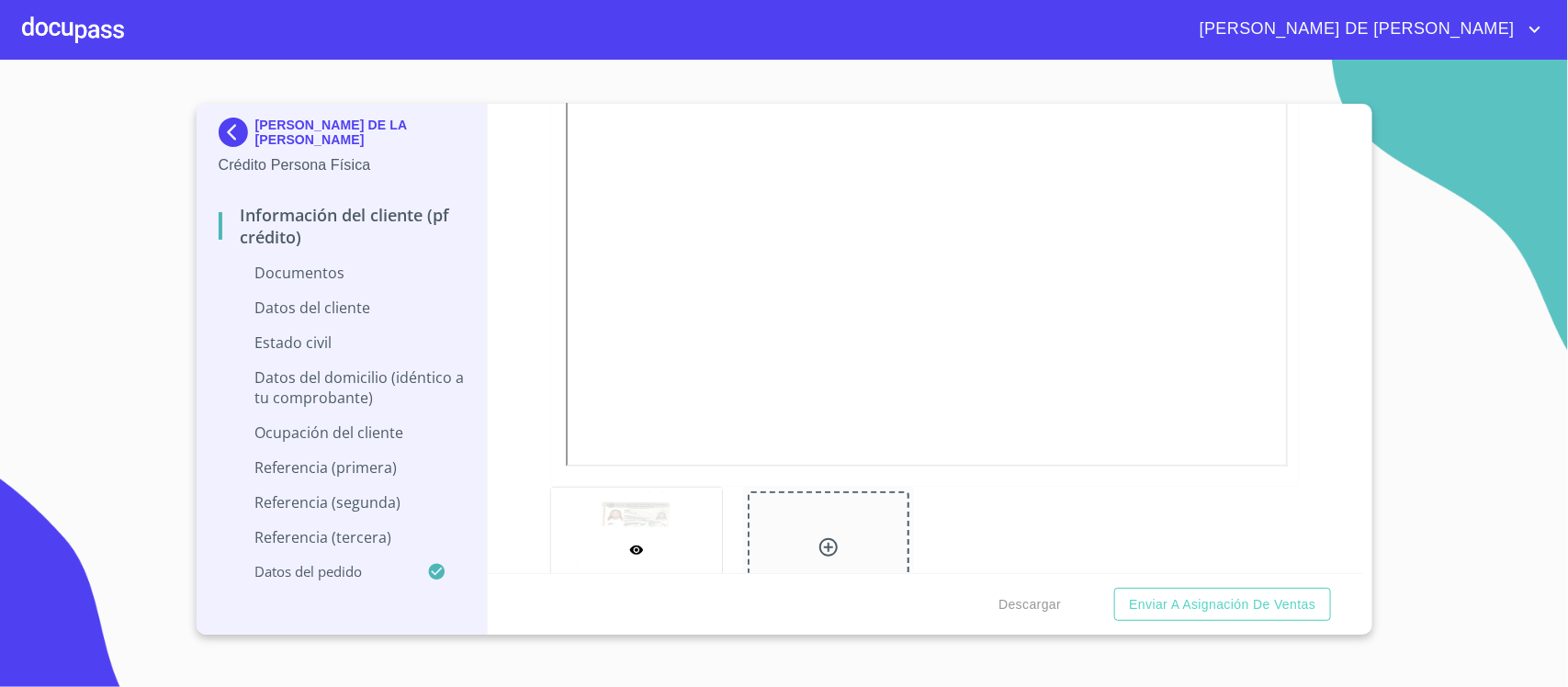
scroll to position [574, 0]
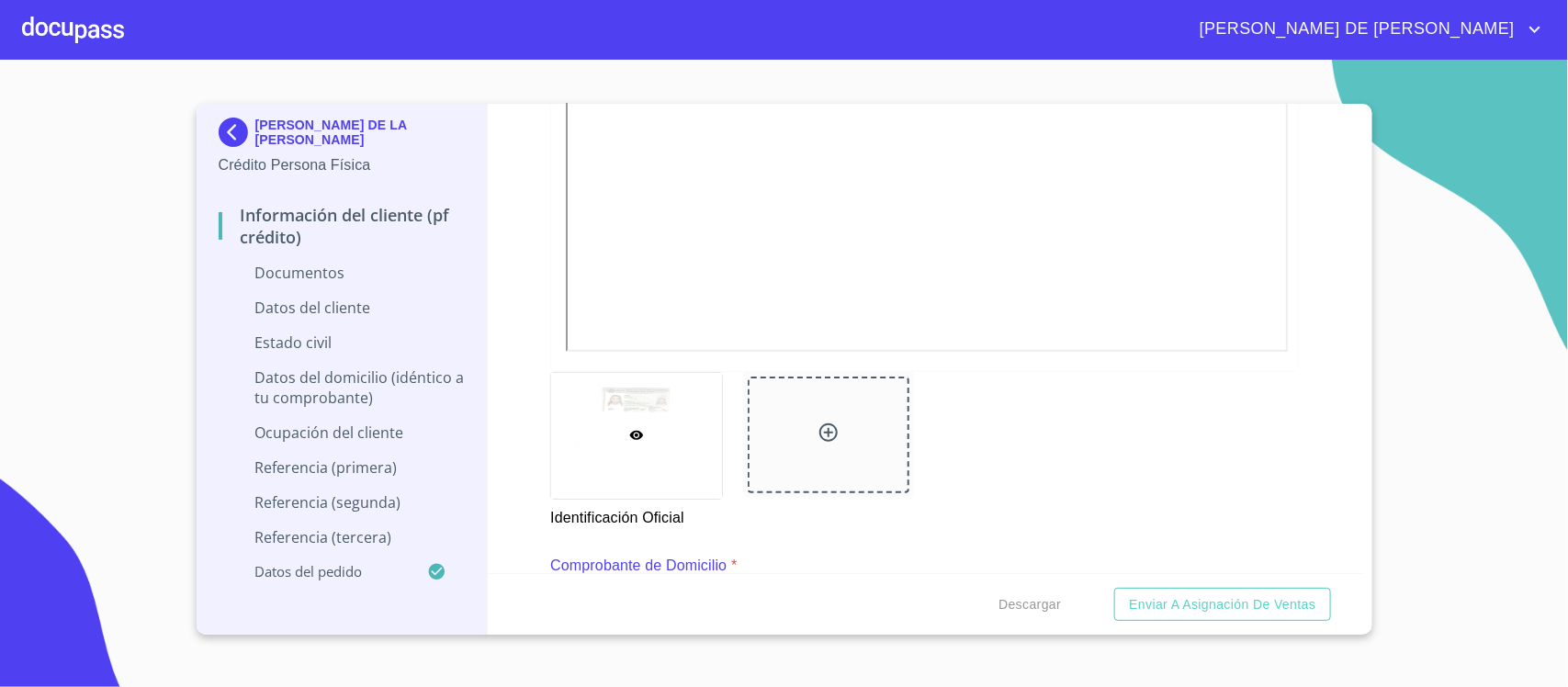
click at [817, 438] on icon at bounding box center [828, 432] width 22 height 22
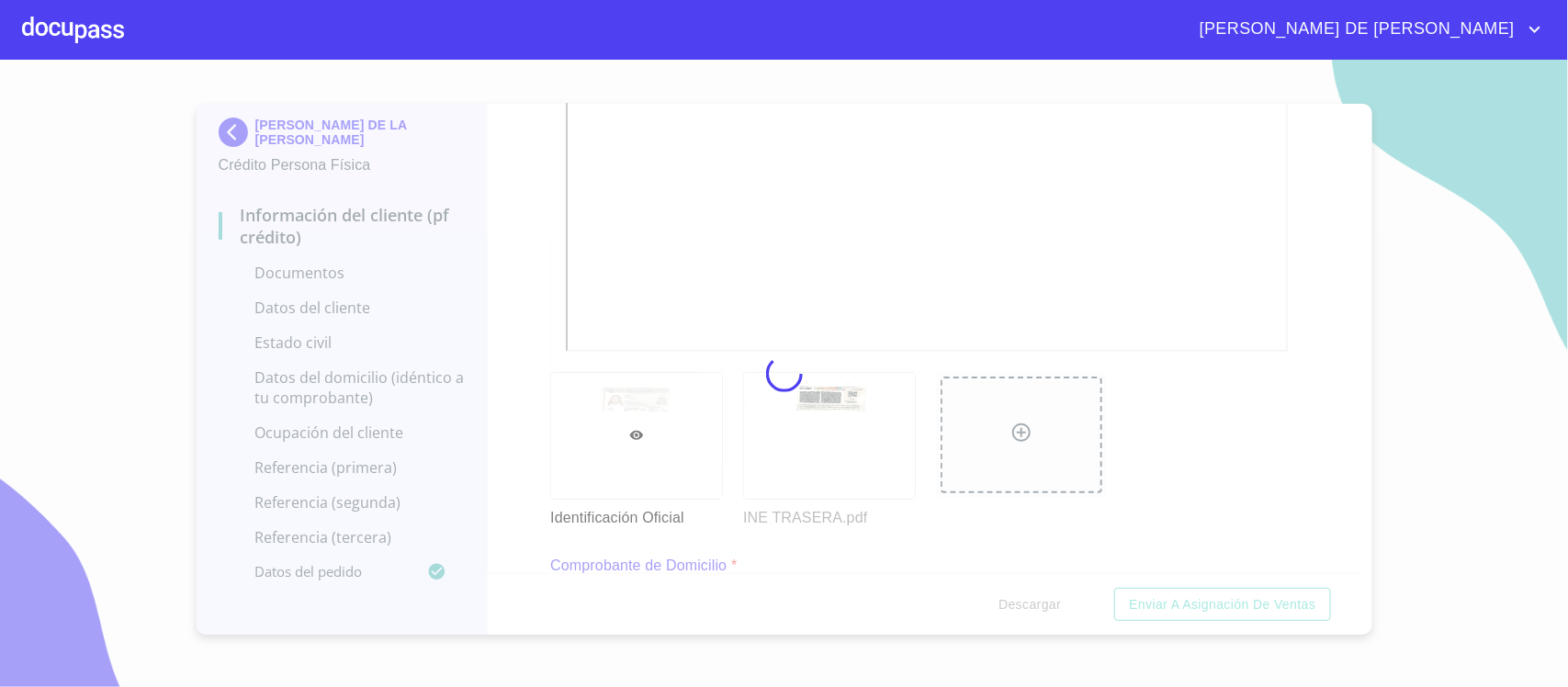
drag, startPoint x: 811, startPoint y: 438, endPoint x: 279, endPoint y: 150, distance: 605.0
click at [279, 150] on div at bounding box center [784, 374] width 1568 height 627
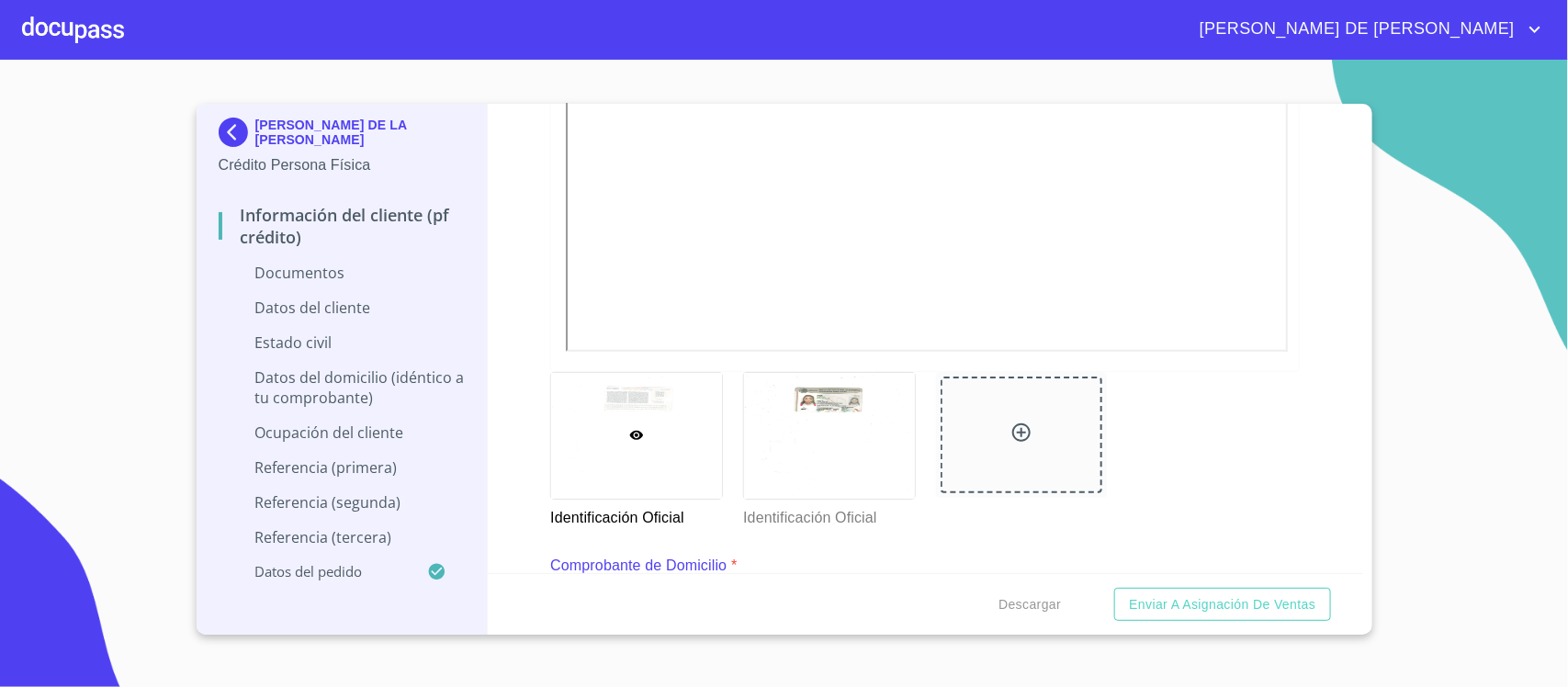
click at [1236, 459] on div "Identificación Oficial Identificación Oficial" at bounding box center [924, 450] width 771 height 179
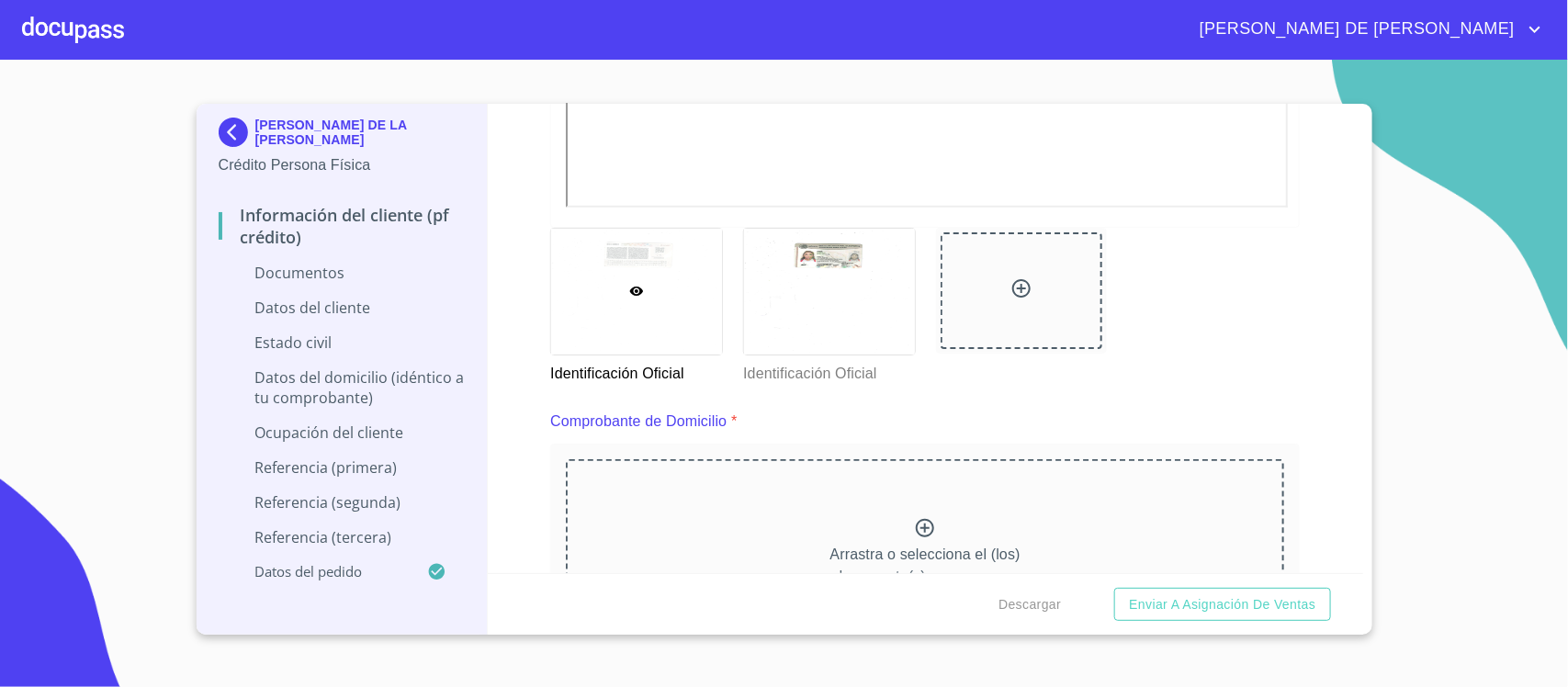
scroll to position [1033, 0]
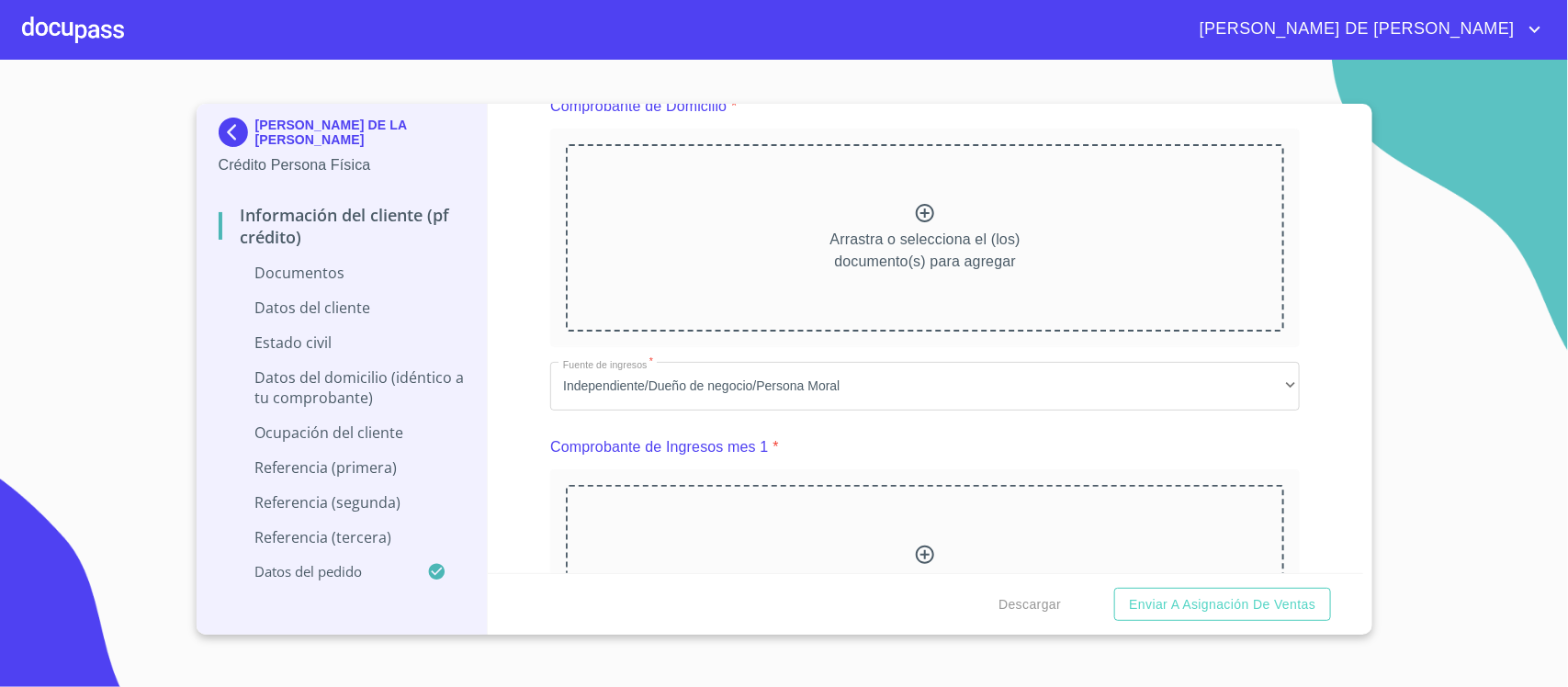
click at [900, 222] on div "Arrastra o selecciona el (los) documento(s) para agregar" at bounding box center [924, 238] width 718 height 188
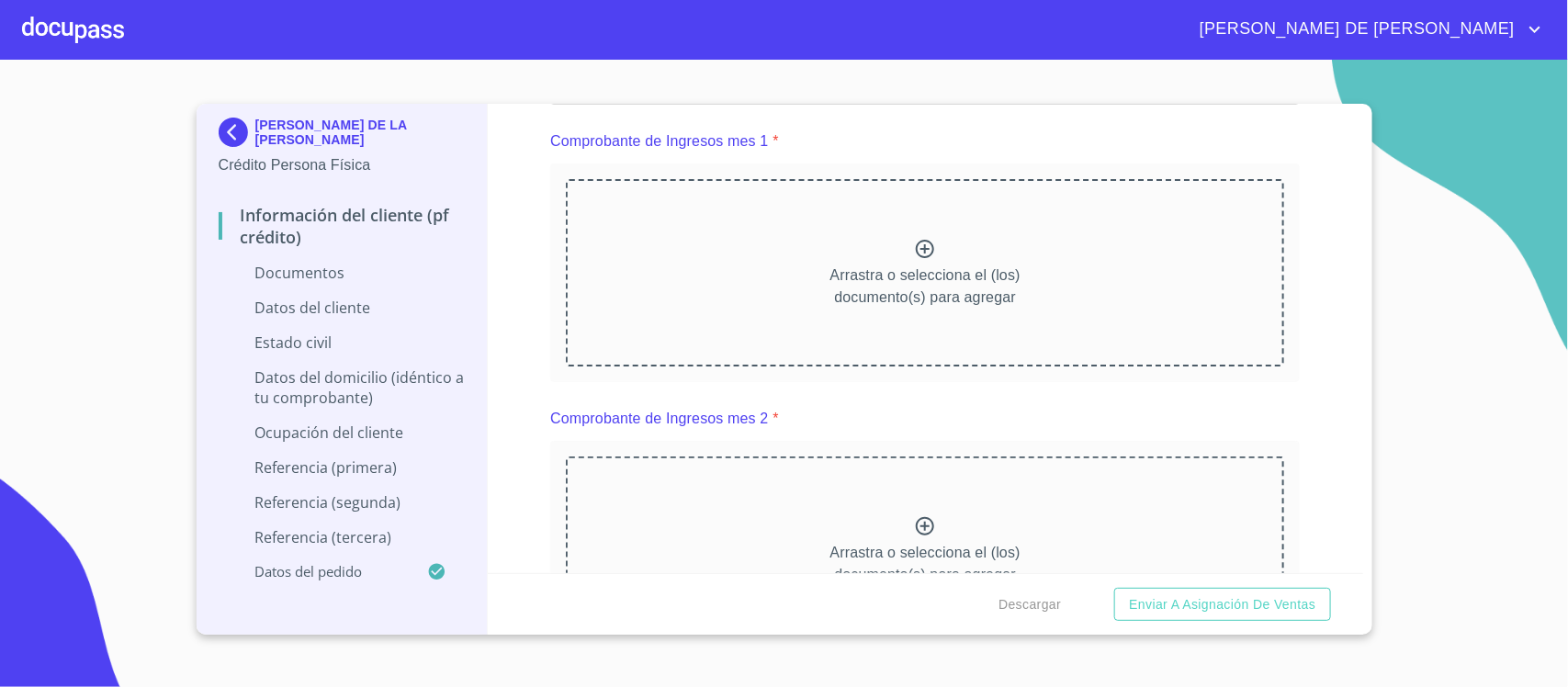
scroll to position [1722, 0]
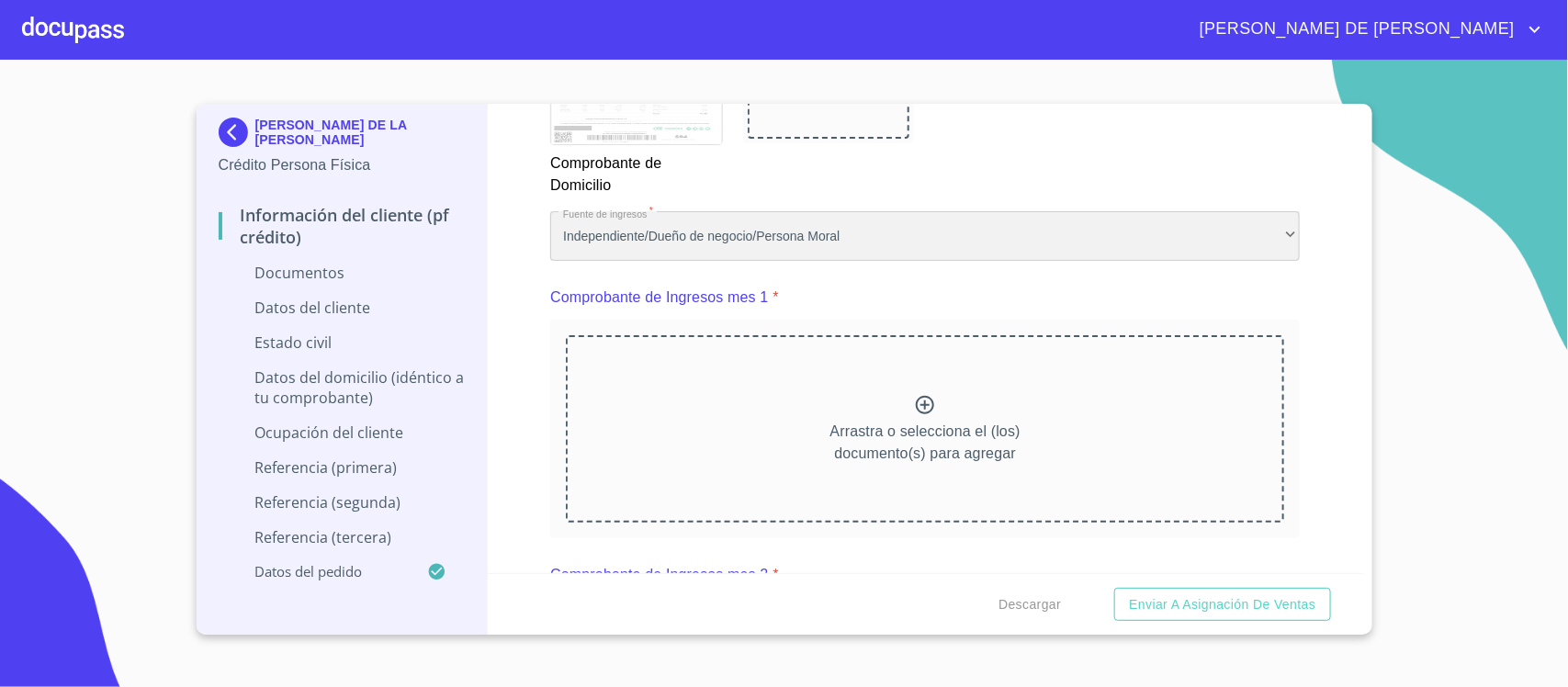
click at [860, 237] on div "Independiente/Dueño de negocio/Persona Moral" at bounding box center [924, 236] width 750 height 50
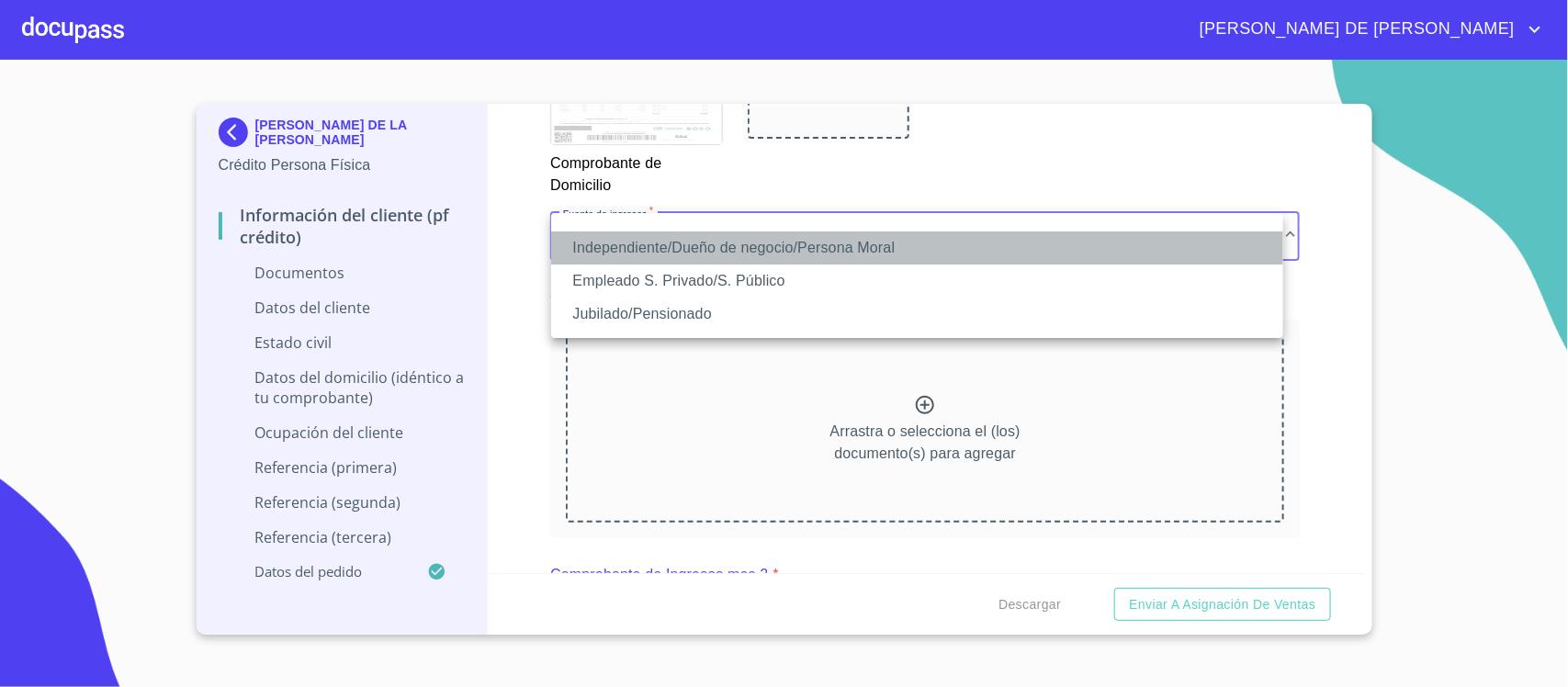
click at [864, 237] on li "Independiente/Dueño de negocio/Persona Moral" at bounding box center [917, 248] width 732 height 33
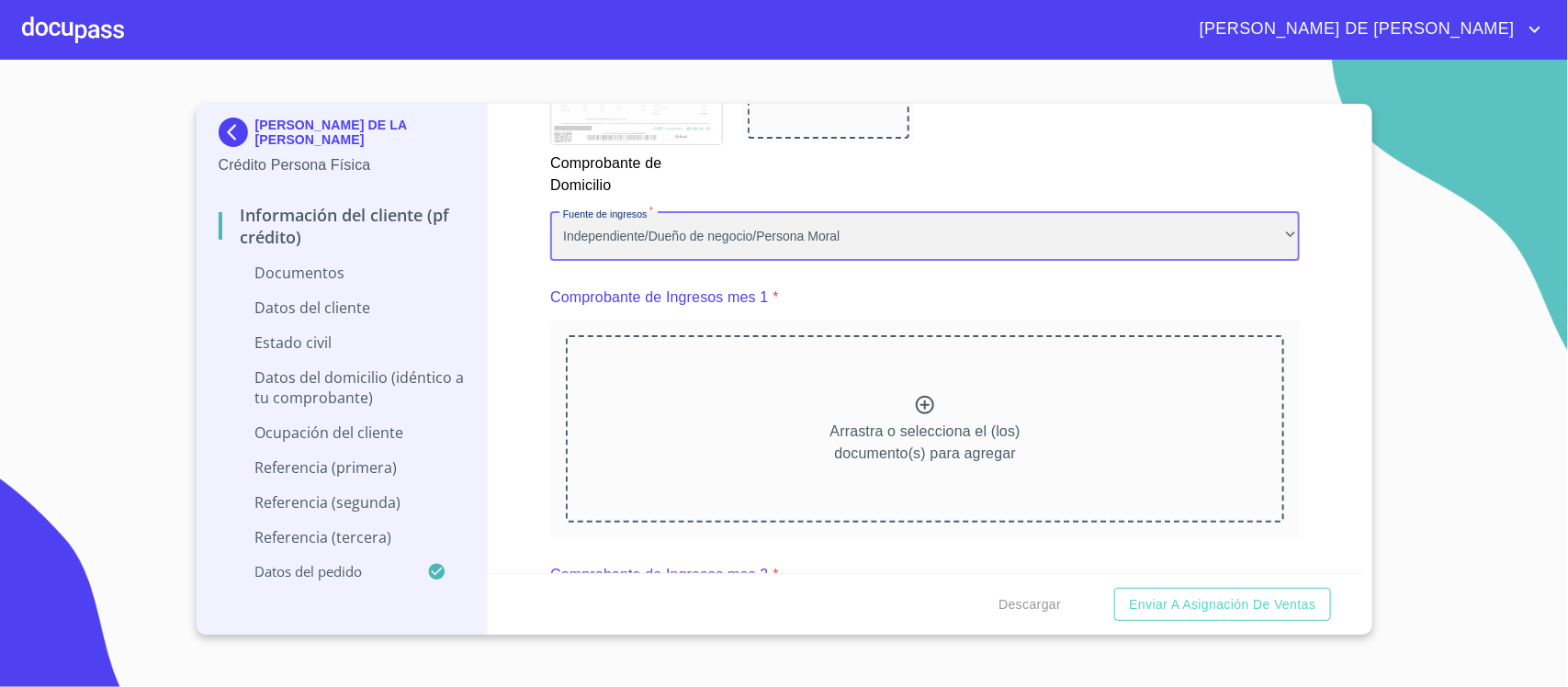
click at [866, 237] on div "Independiente/Dueño de negocio/Persona Moral" at bounding box center [924, 236] width 750 height 50
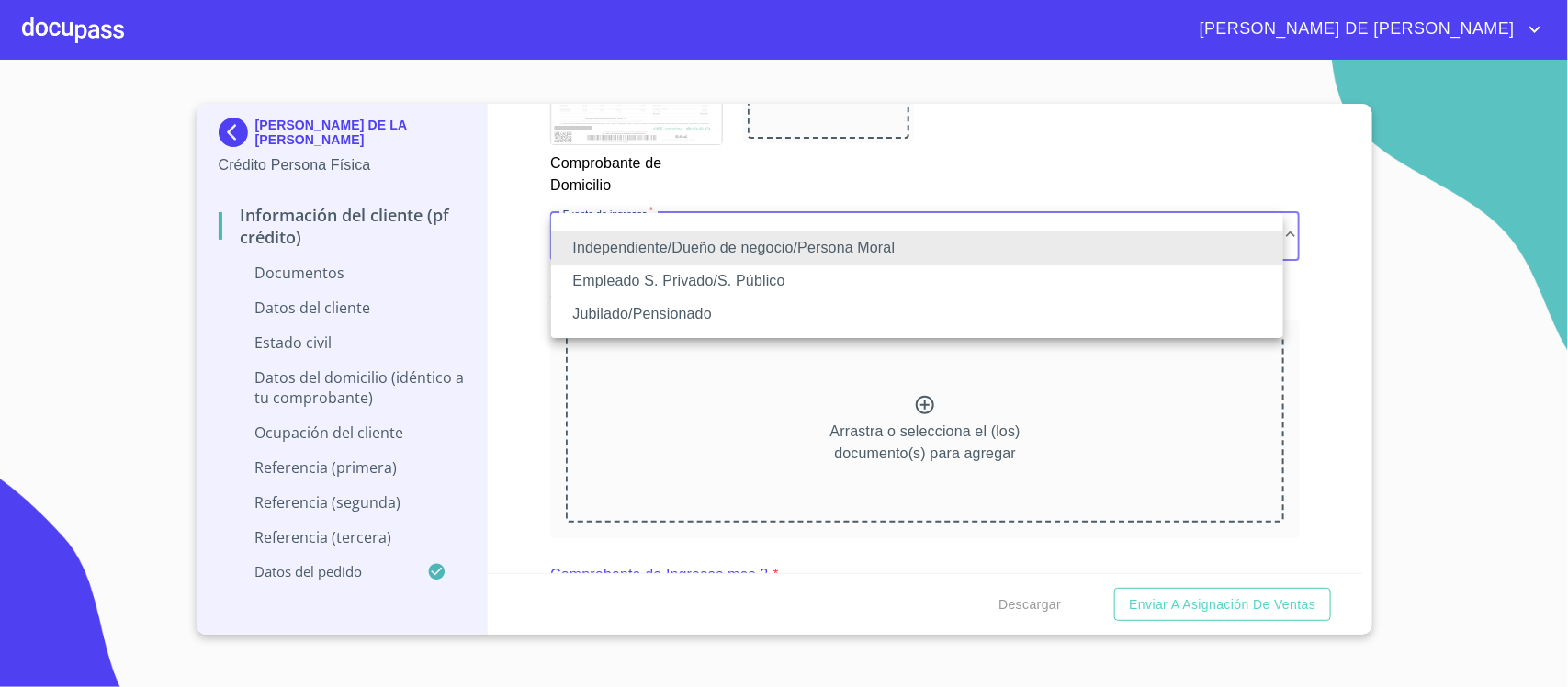
click at [831, 284] on li "Empleado S. Privado/S. Público" at bounding box center [917, 281] width 732 height 33
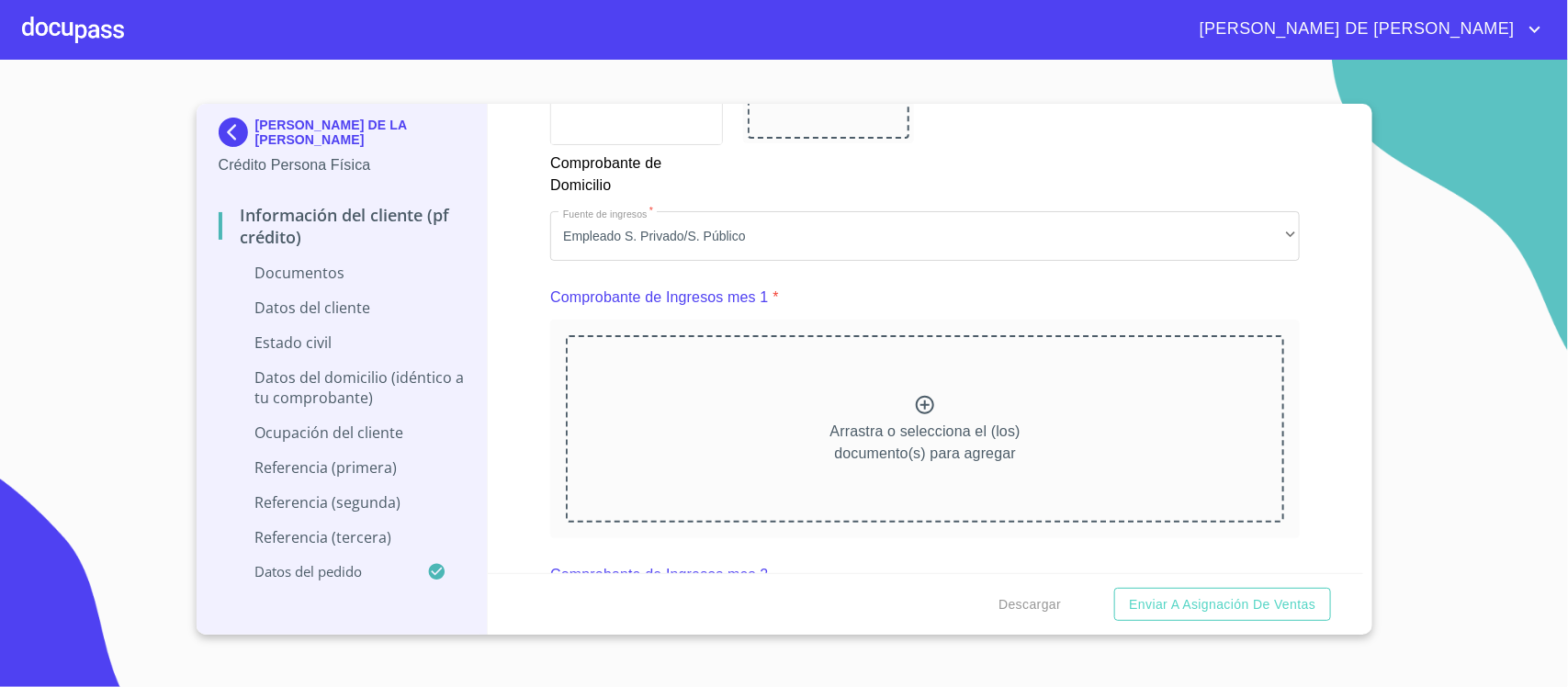
click at [878, 392] on div "Arrastra o selecciona el (los) documento(s) para agregar" at bounding box center [924, 429] width 718 height 188
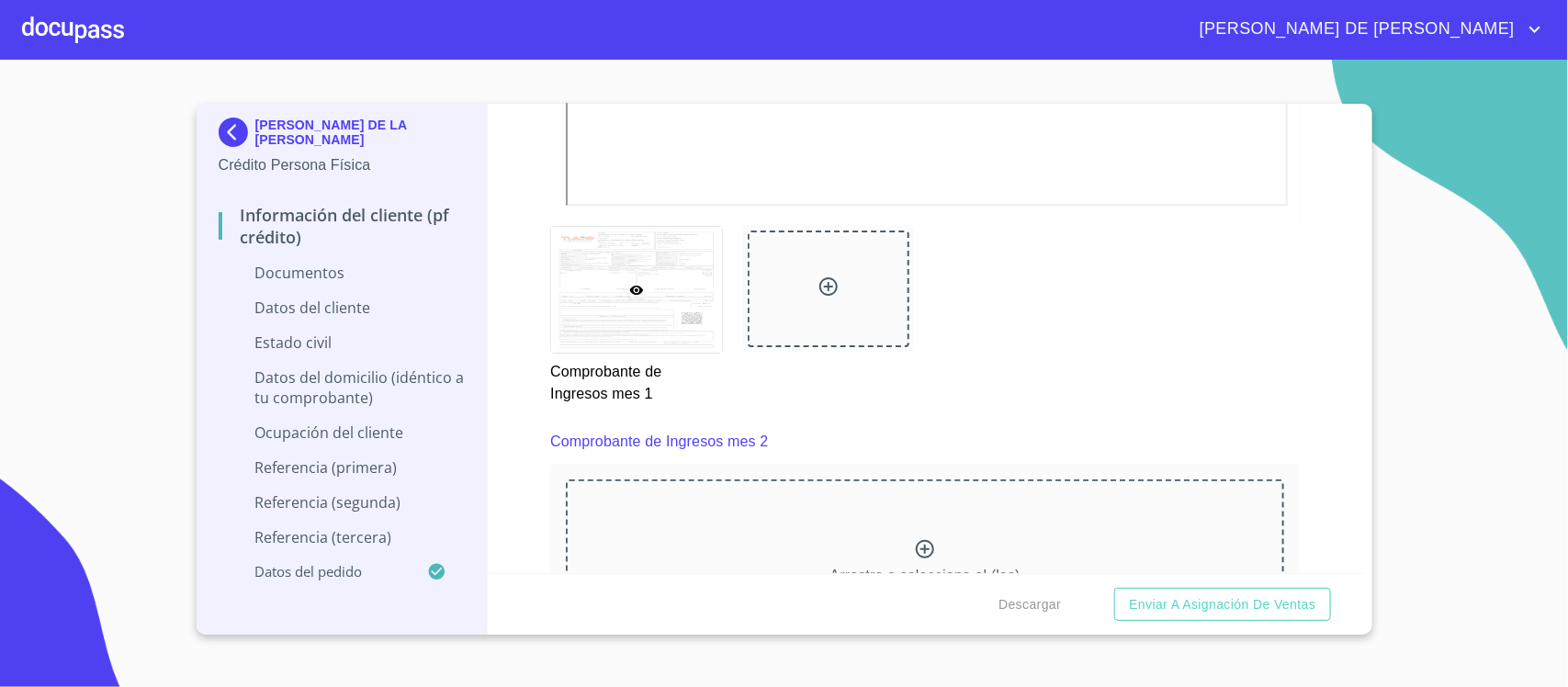
scroll to position [2411, 0]
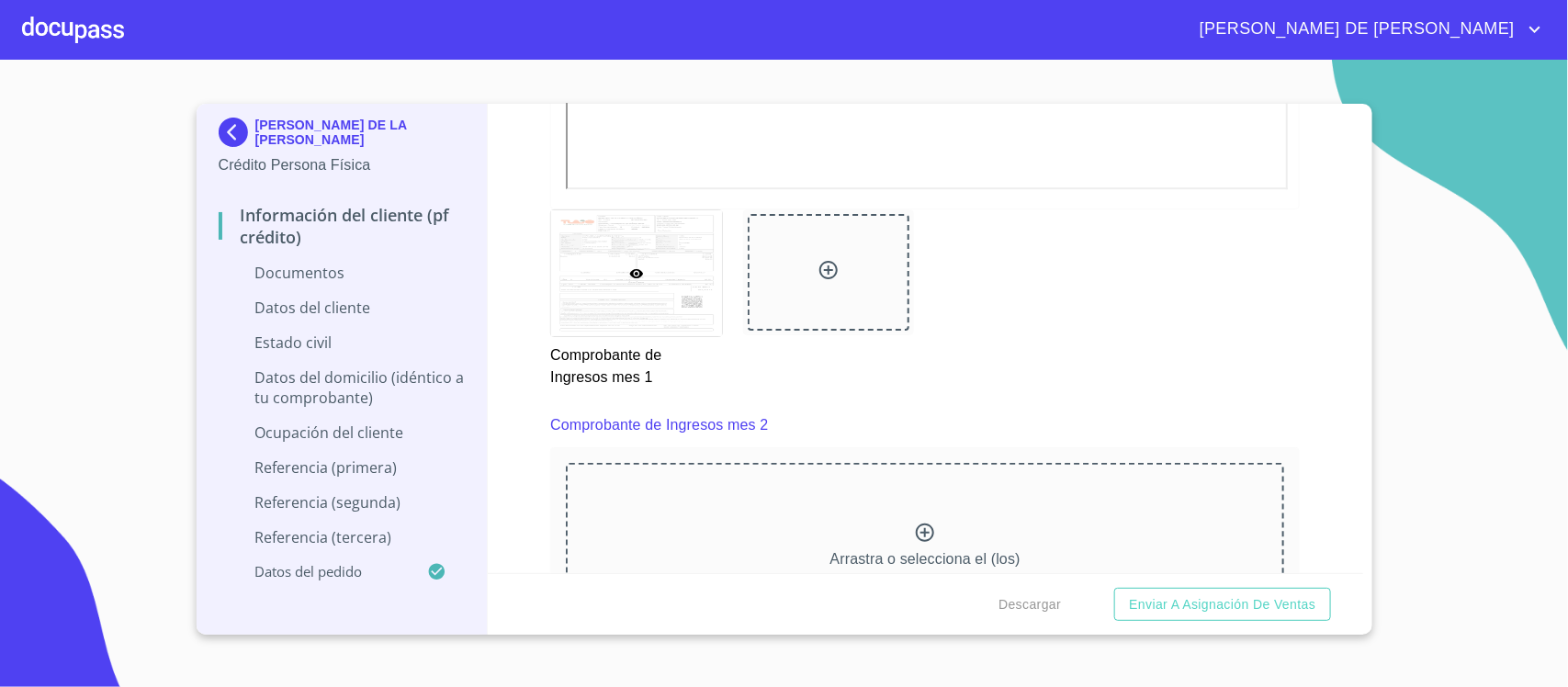
click at [800, 276] on div at bounding box center [829, 272] width 161 height 116
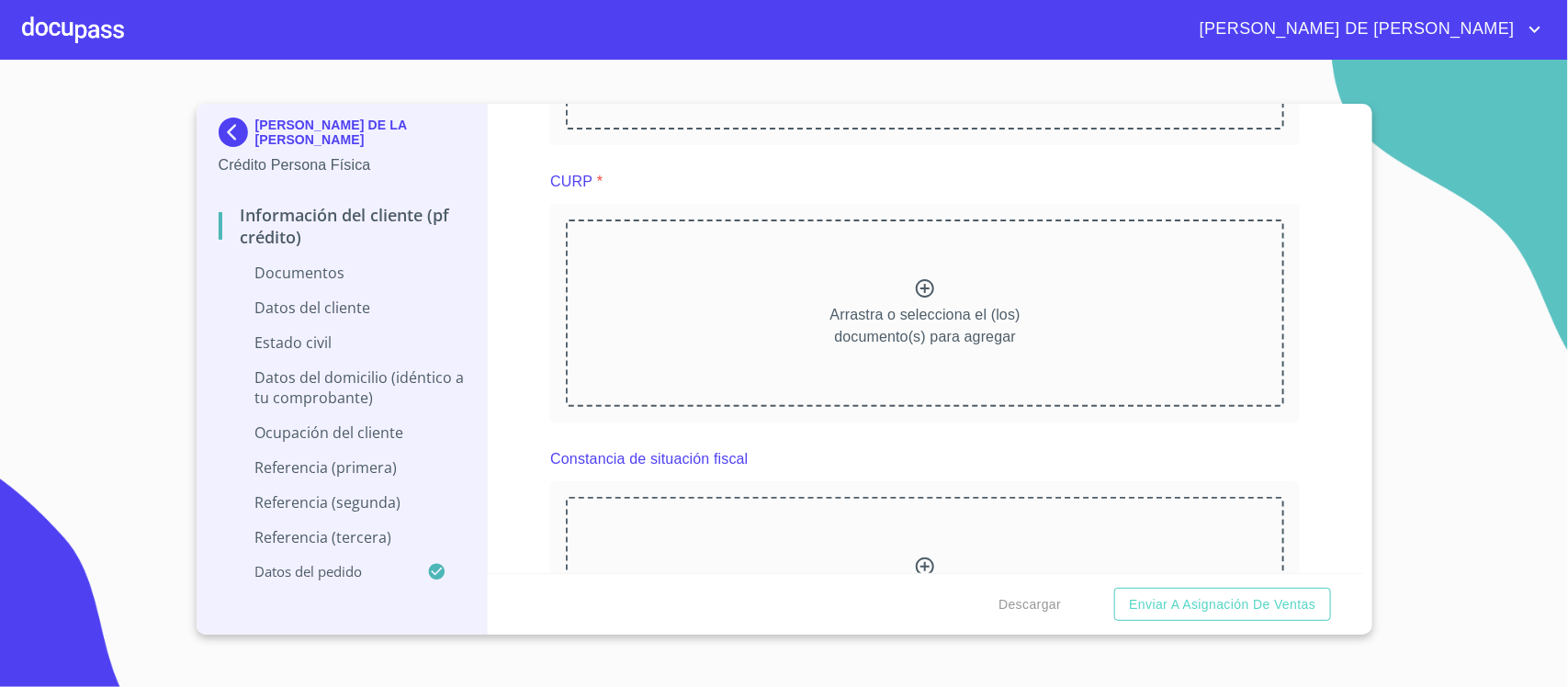
scroll to position [3214, 0]
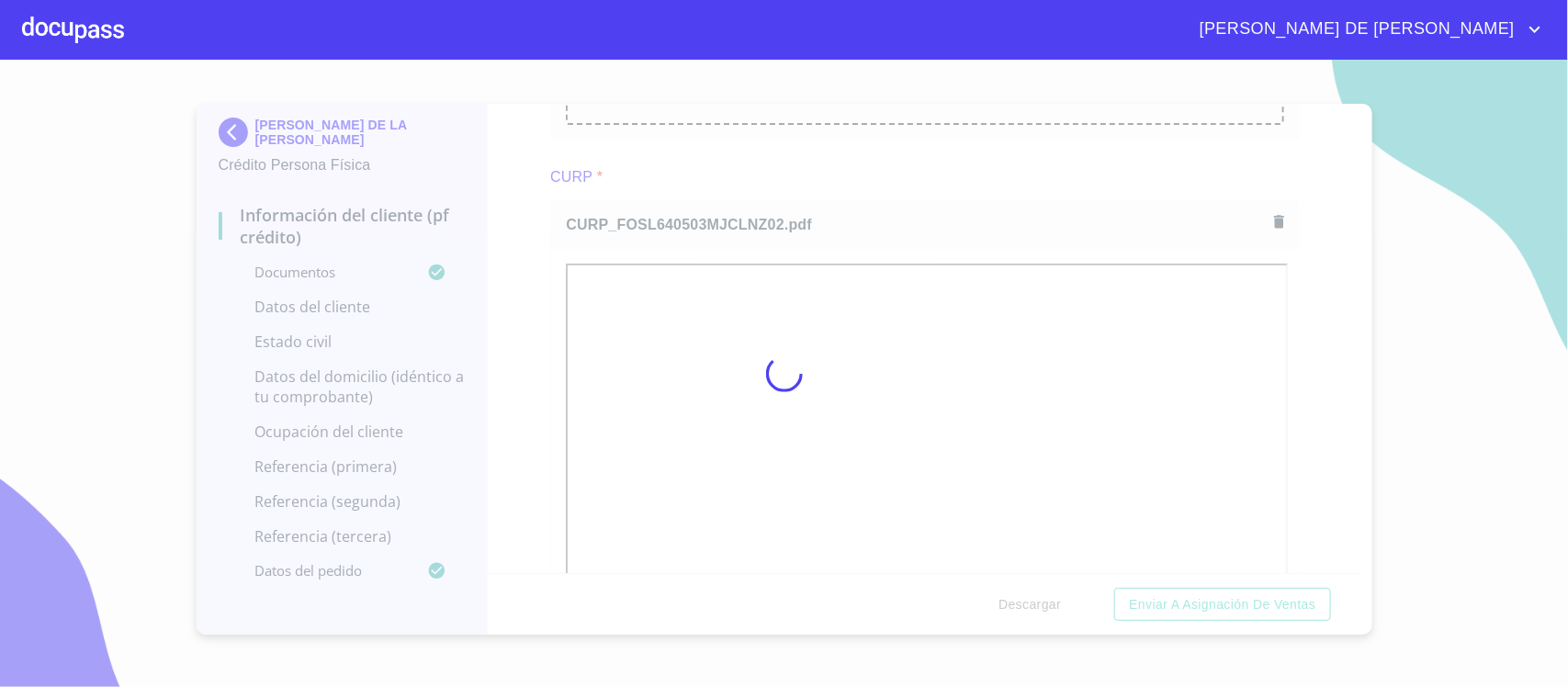
click at [535, 241] on div at bounding box center [784, 374] width 1568 height 627
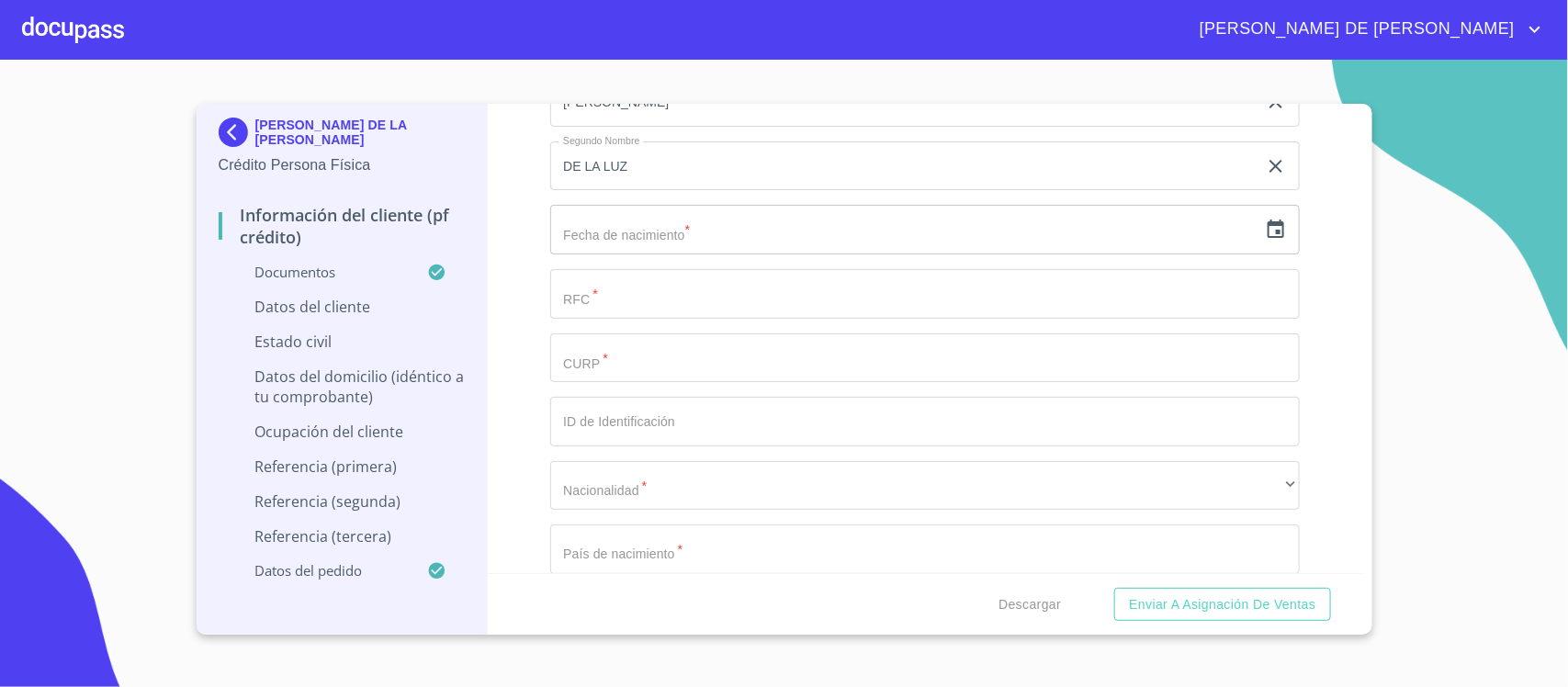
scroll to position [4592, 0]
click at [1265, 202] on icon "button" at bounding box center [1275, 203] width 22 height 22
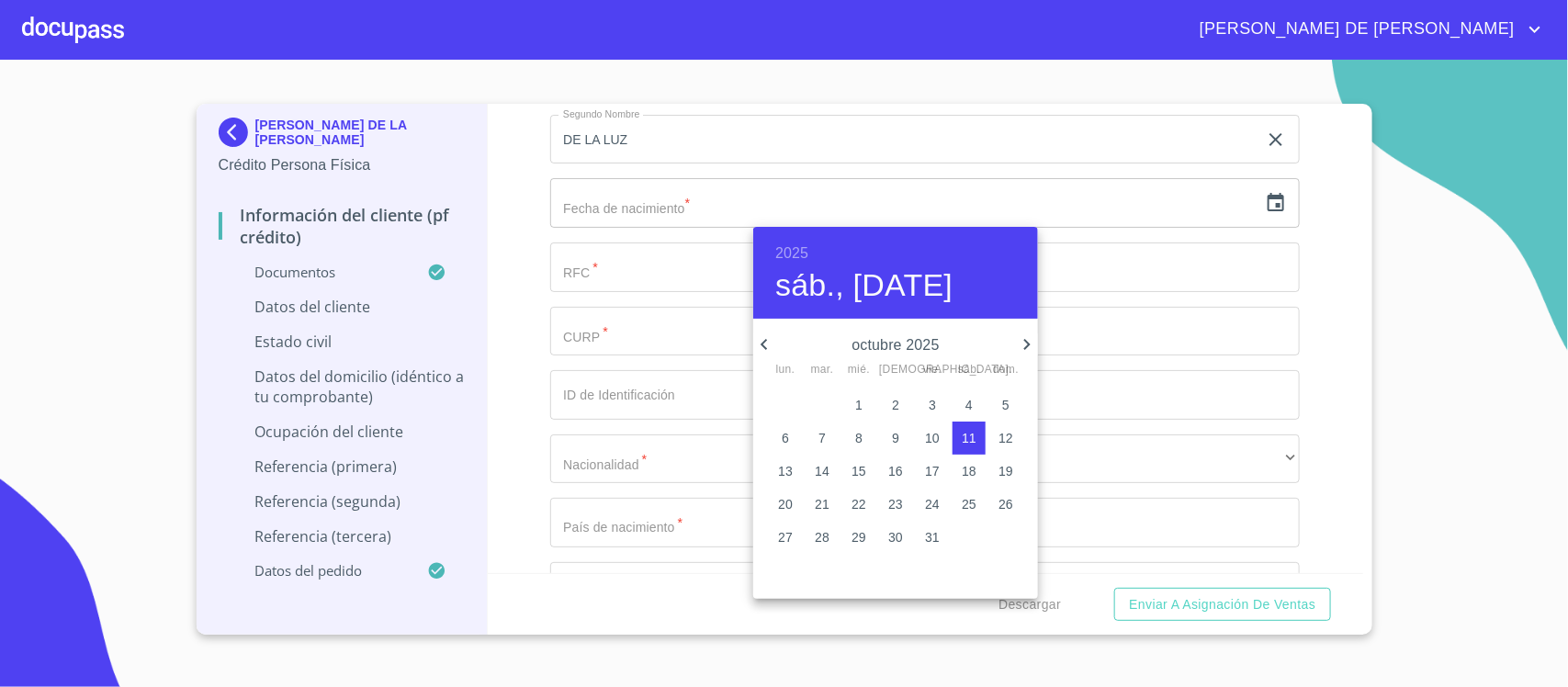
click at [773, 253] on div "2025 sáb., oct. 11" at bounding box center [895, 273] width 284 height 92
click at [781, 250] on h6 "2025" at bounding box center [791, 252] width 33 height 25
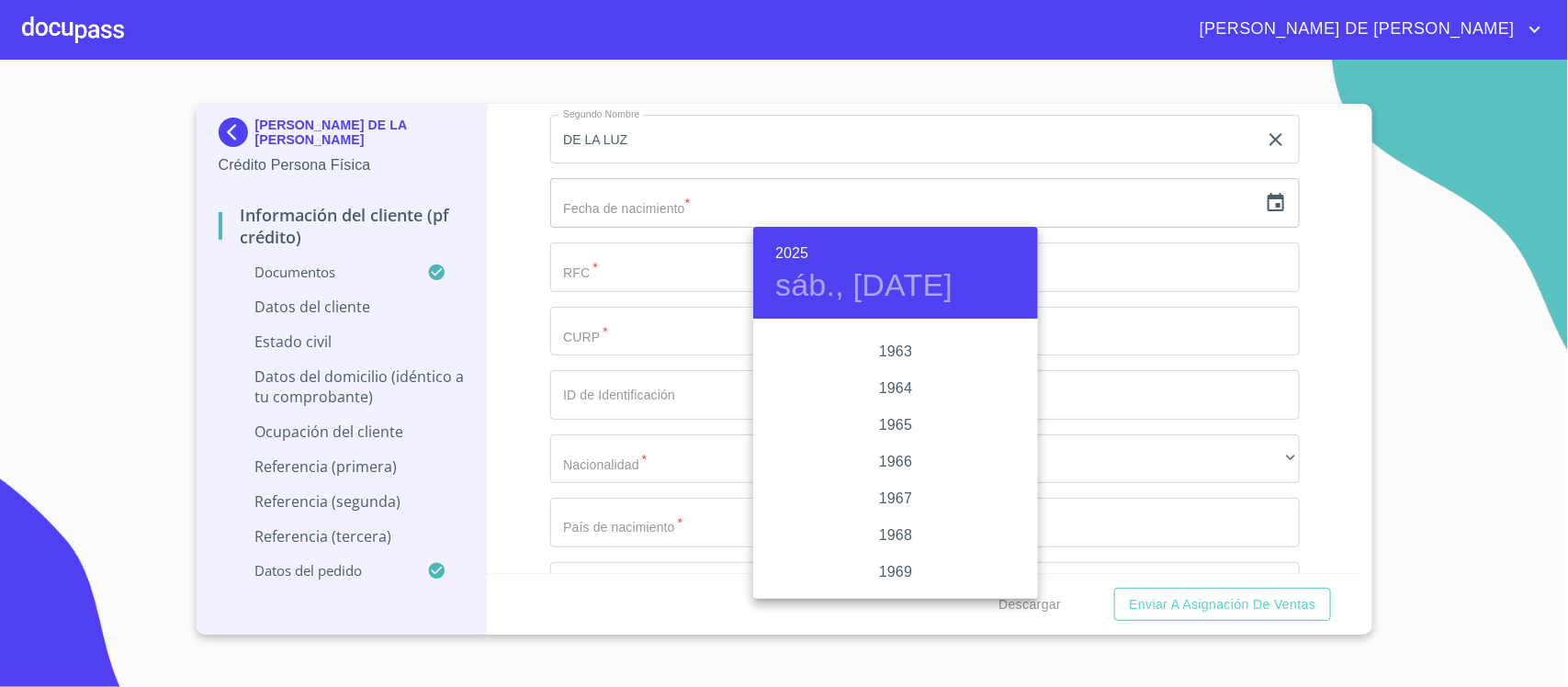
scroll to position [1382, 0]
click at [886, 388] on div "1964" at bounding box center [895, 389] width 284 height 37
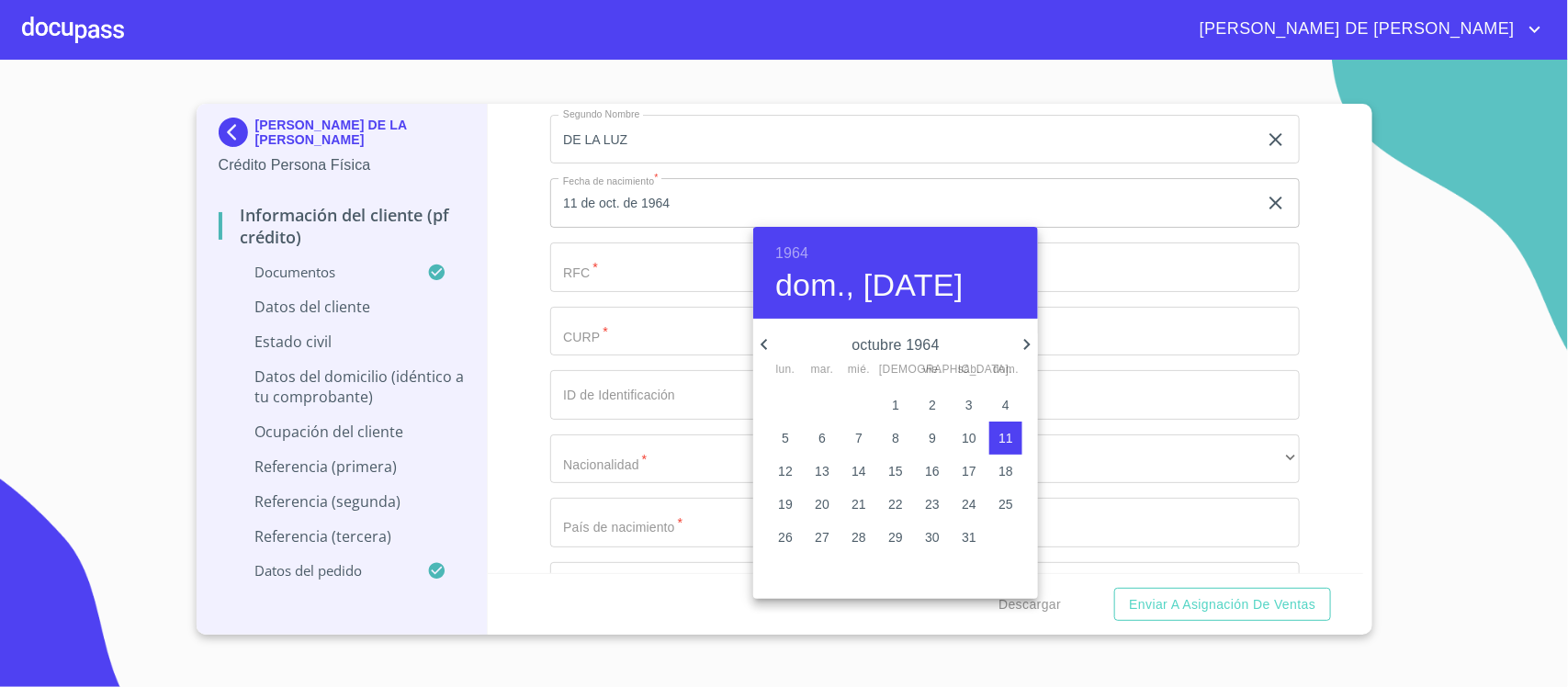
click at [773, 346] on icon "button" at bounding box center [764, 344] width 22 height 22
click at [772, 346] on icon "button" at bounding box center [764, 344] width 22 height 22
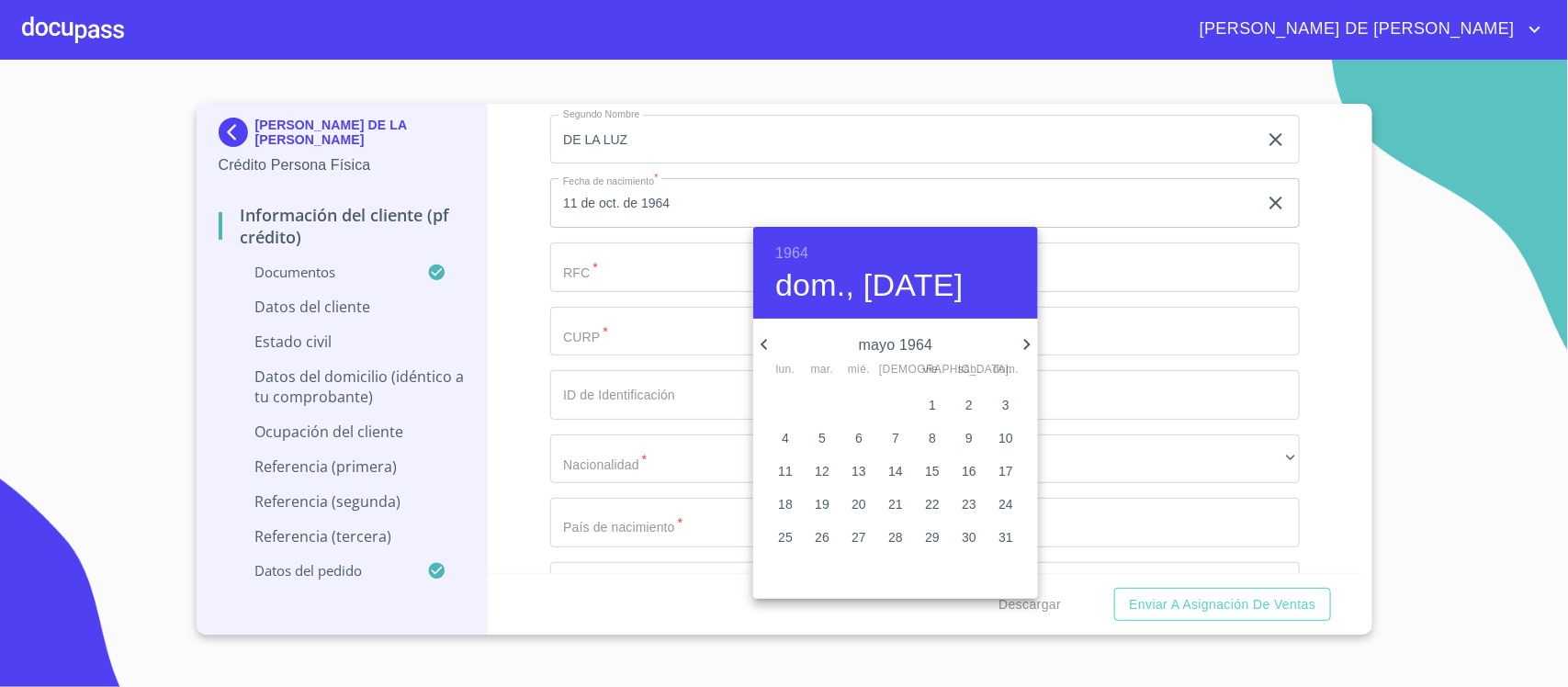
click at [1011, 405] on span "3" at bounding box center [1005, 405] width 33 height 19
type input "3 de may. de 1964"
click at [638, 263] on div at bounding box center [784, 344] width 1568 height 687
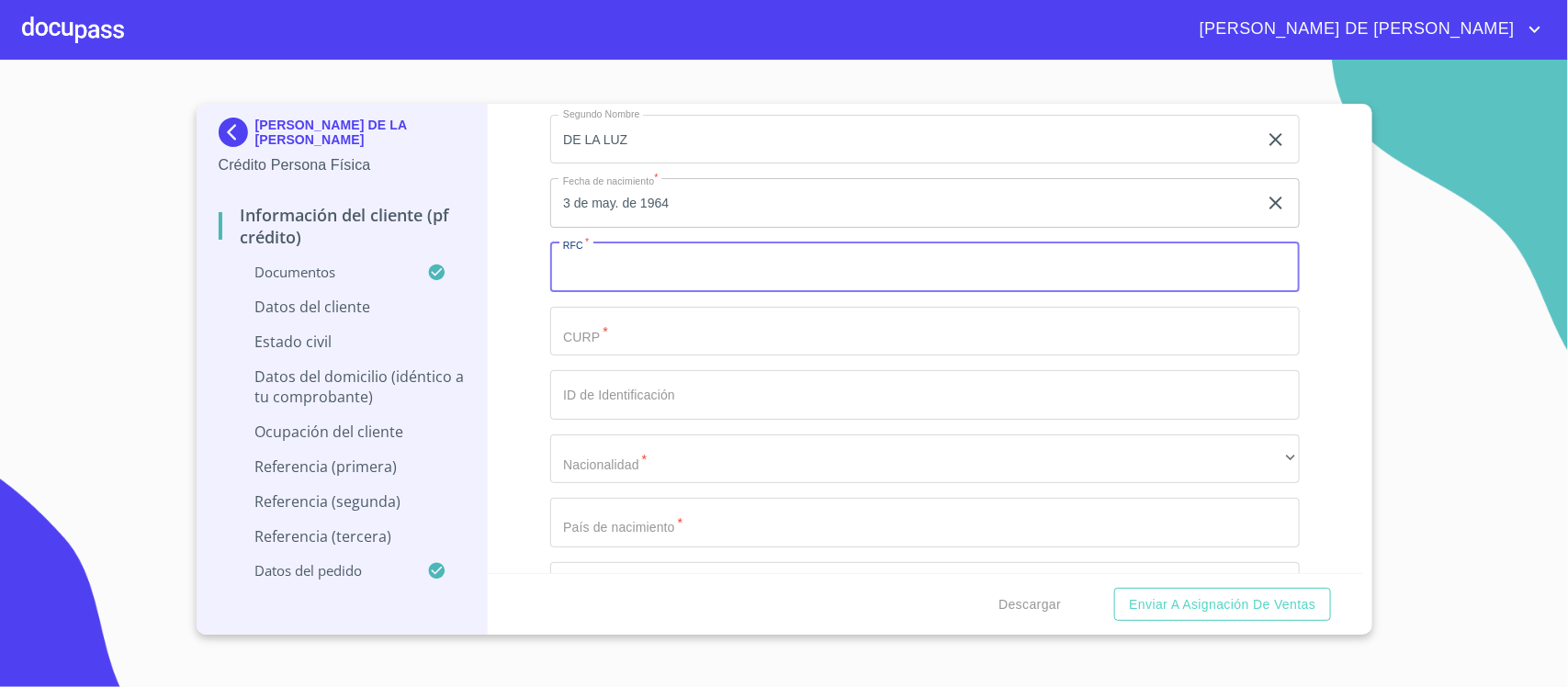
click at [686, 276] on input "Documento de identificación.   *" at bounding box center [924, 267] width 750 height 50
type input "FOSL6405039A0"
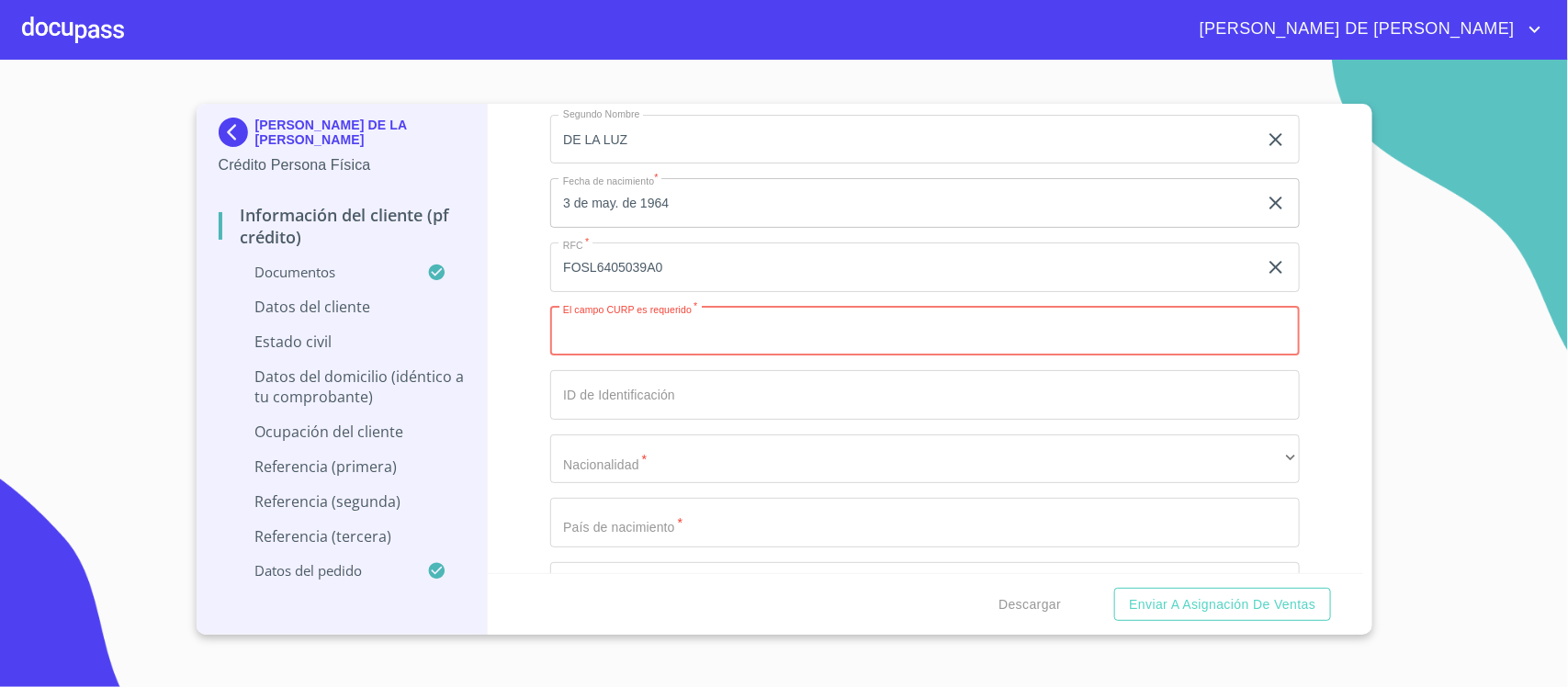
paste input "FOSL640503MJCLNZ02"
type input "FOSL640503MJCLNZ02"
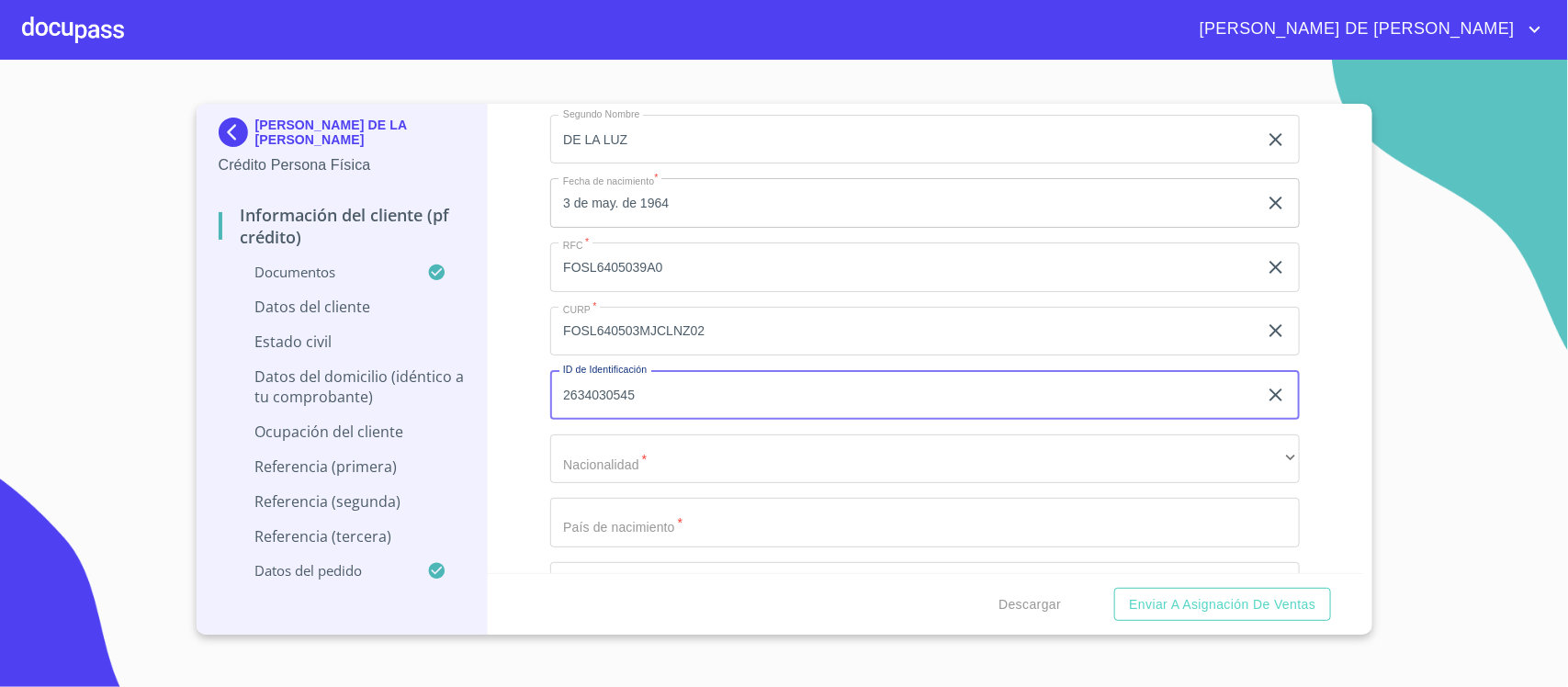
type input "2634030545"
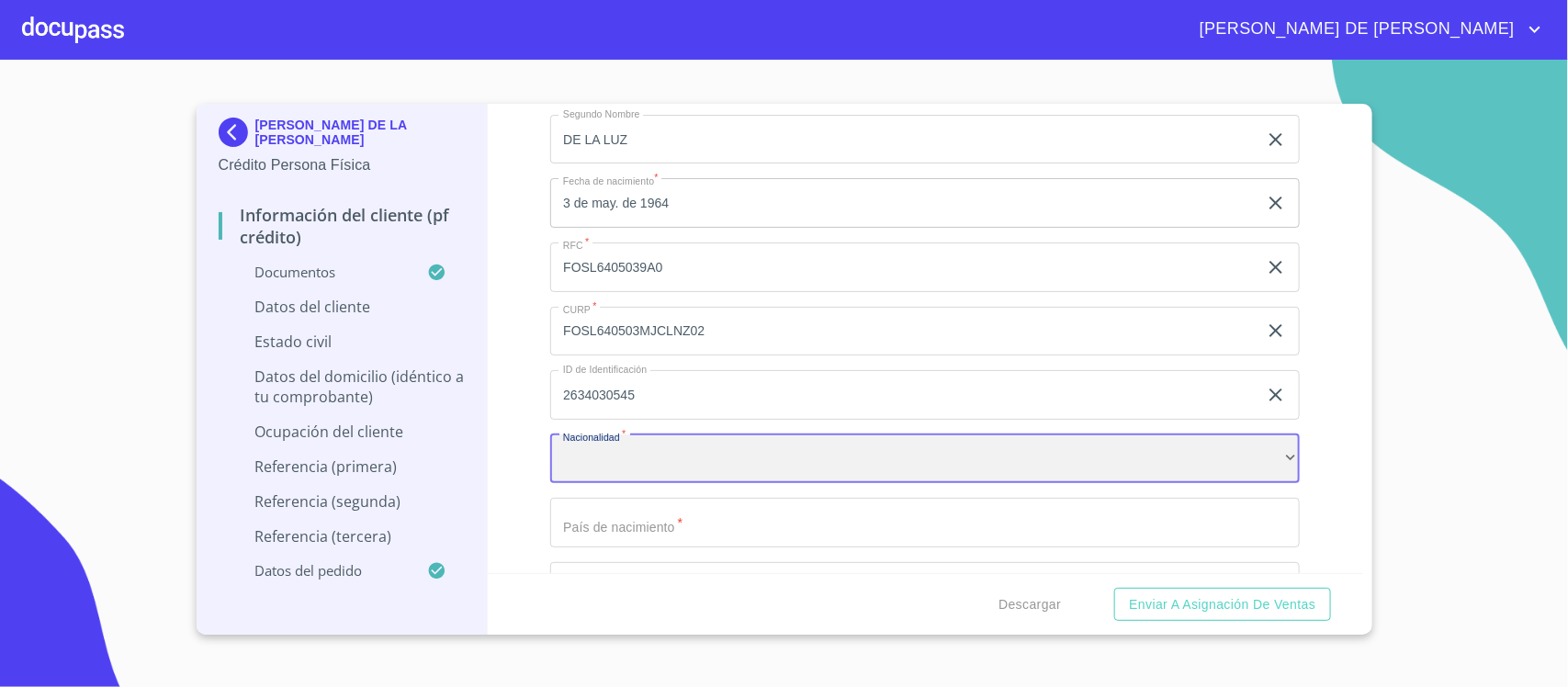
click at [600, 466] on div "​" at bounding box center [924, 459] width 750 height 50
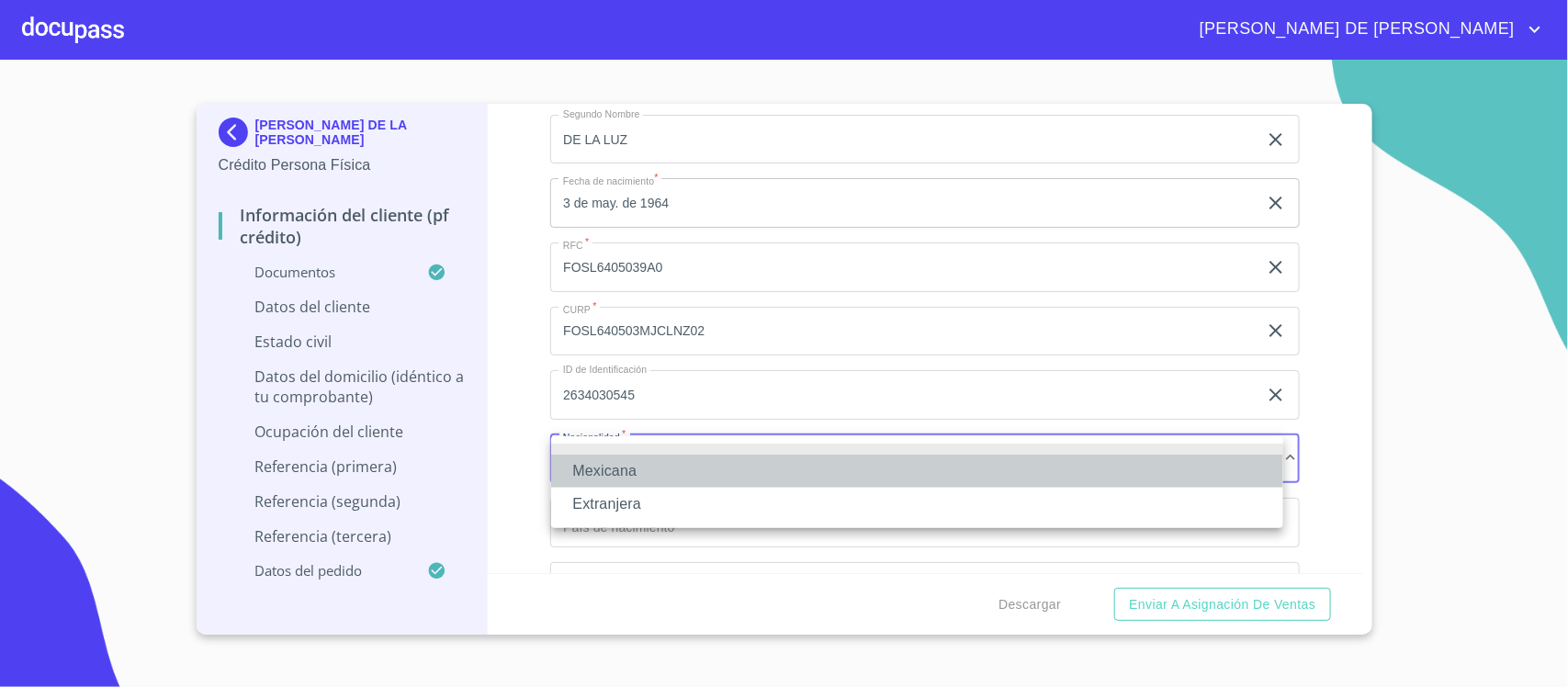
click at [604, 469] on li "Mexicana" at bounding box center [917, 470] width 732 height 33
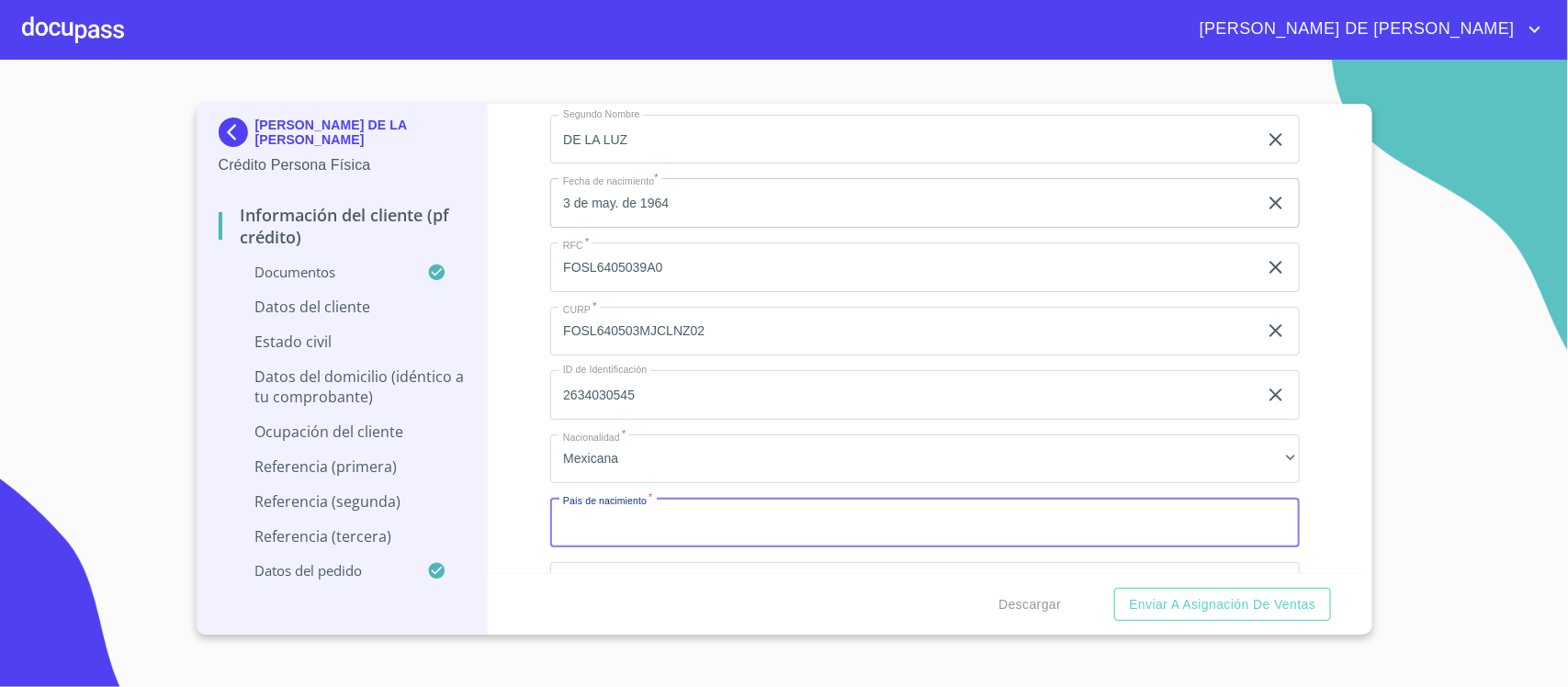
click at [640, 515] on input "Documento de identificación.   *" at bounding box center [924, 522] width 750 height 50
type input "MEXICO"
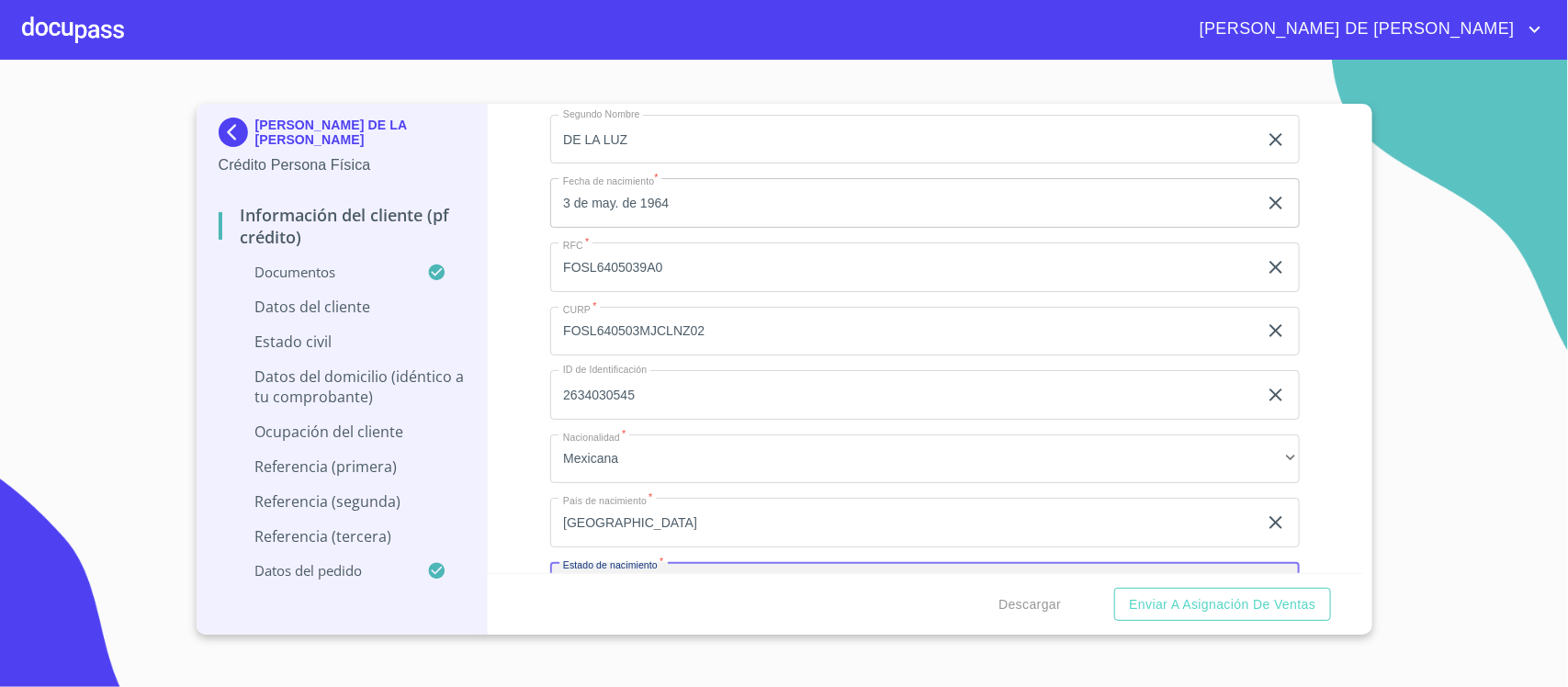
scroll to position [4631, 0]
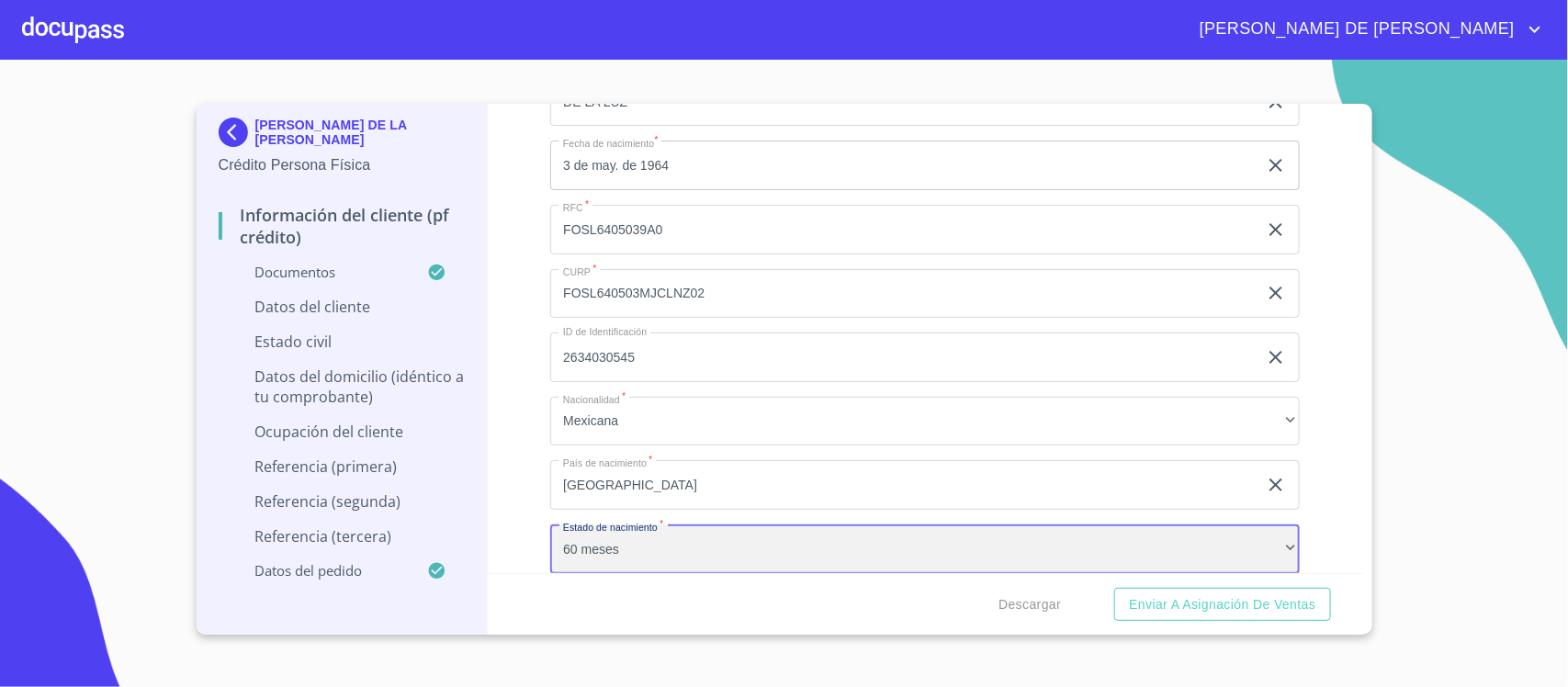
click at [685, 549] on div "60 meses" at bounding box center [924, 549] width 750 height 50
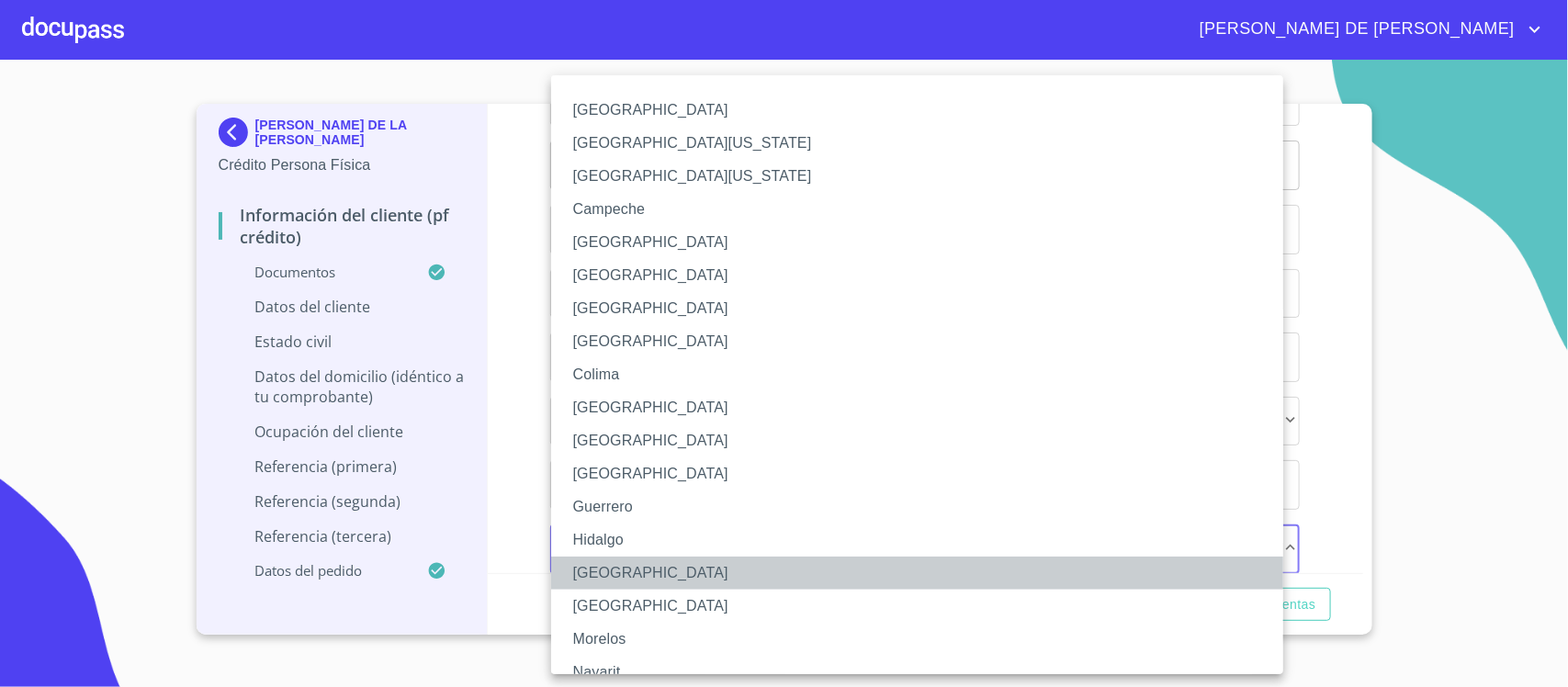
click at [632, 583] on li "Jalisco" at bounding box center [925, 572] width 750 height 33
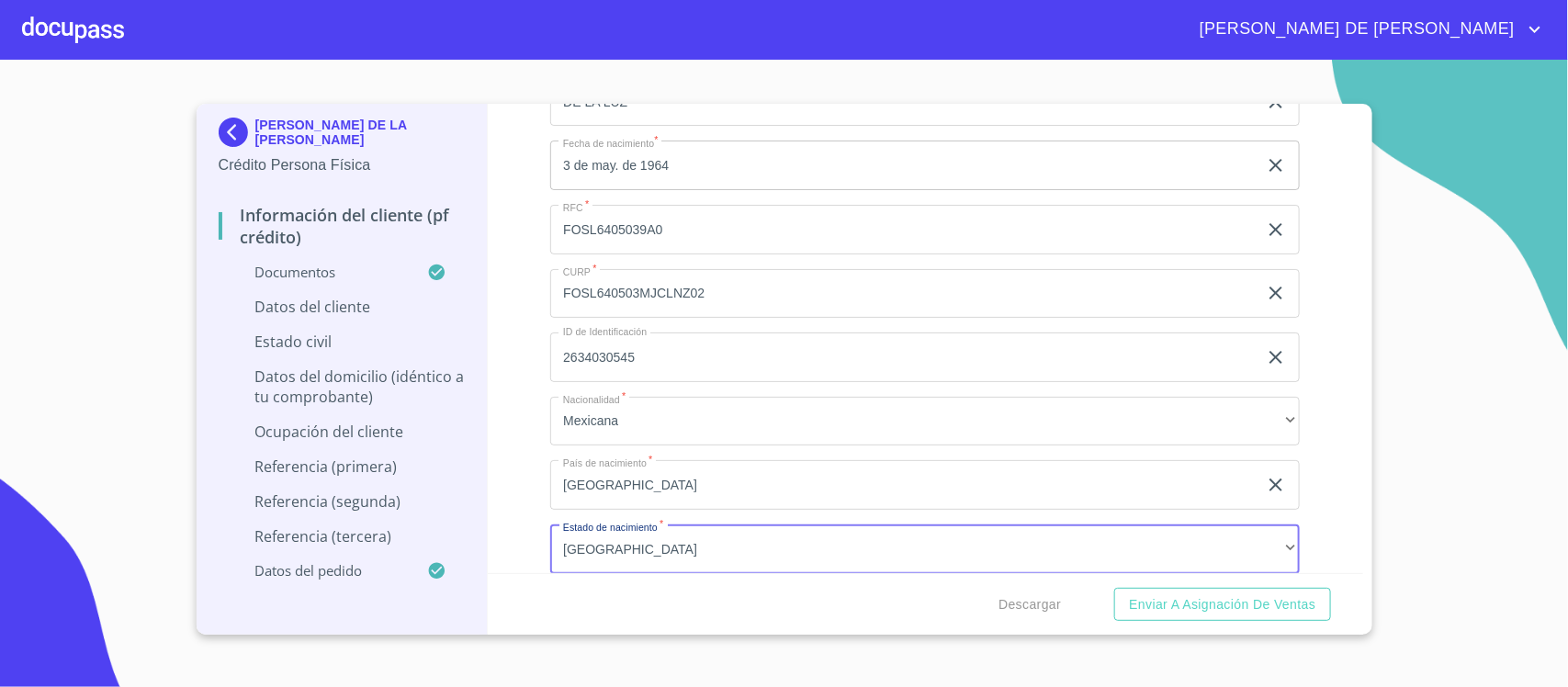
click at [535, 492] on div "Información del cliente (PF crédito) Documentos Documento de identificación.   …" at bounding box center [925, 339] width 875 height 469
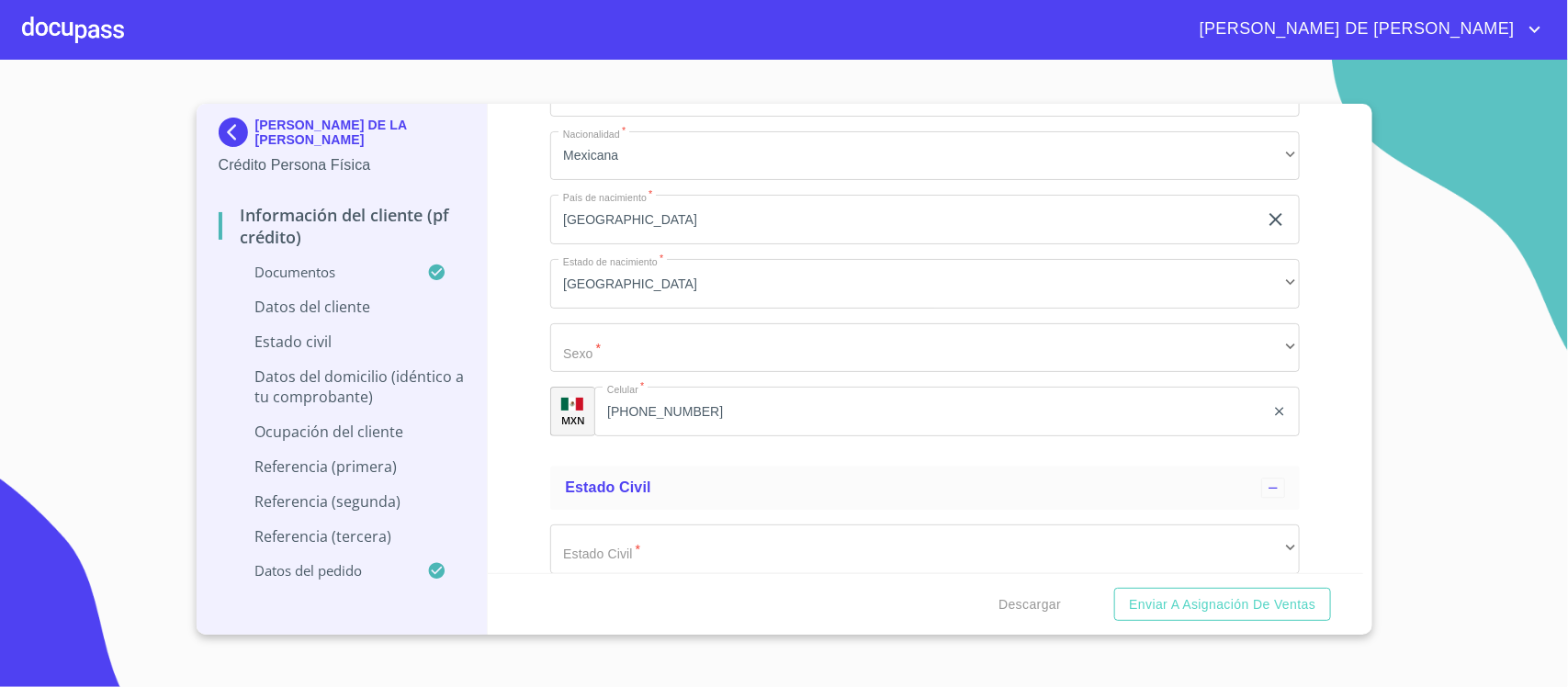
scroll to position [4975, 0]
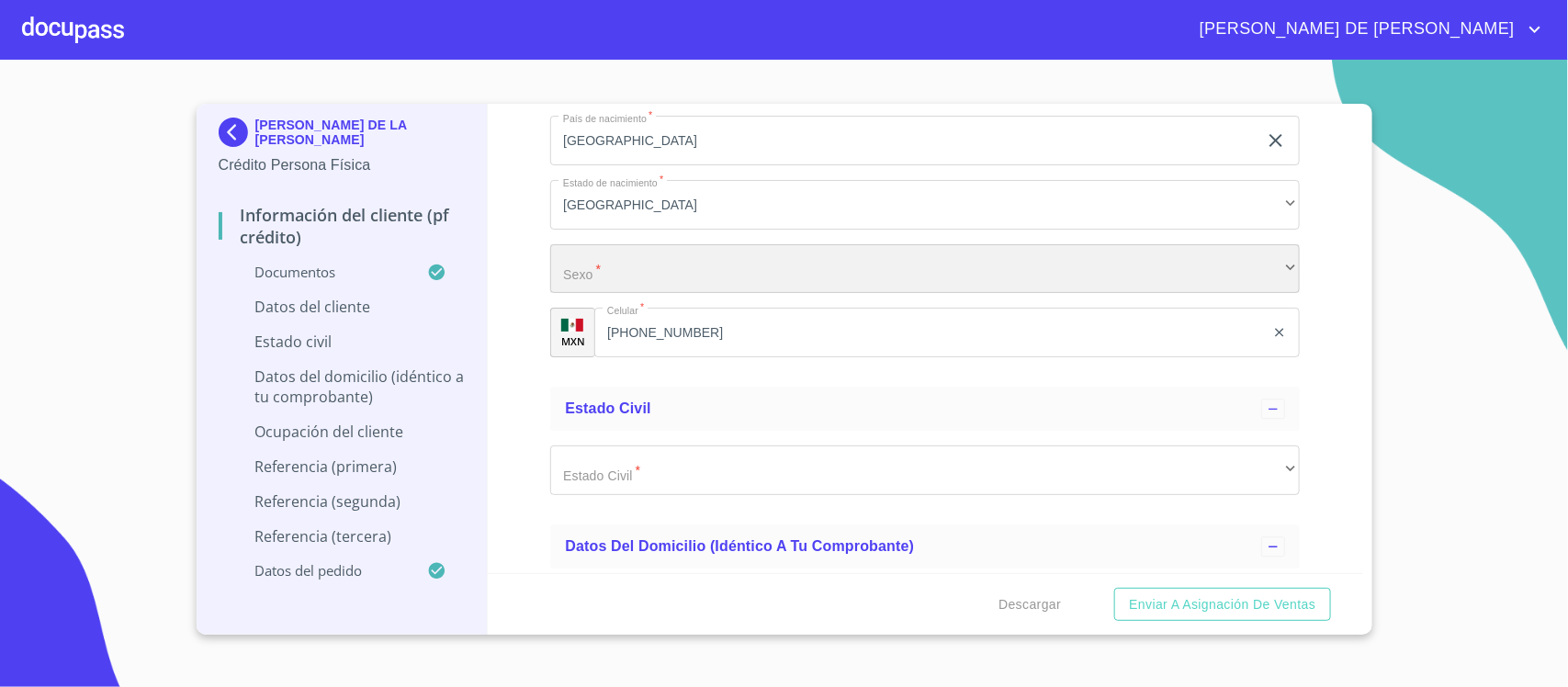
click at [635, 264] on div "​" at bounding box center [924, 268] width 750 height 50
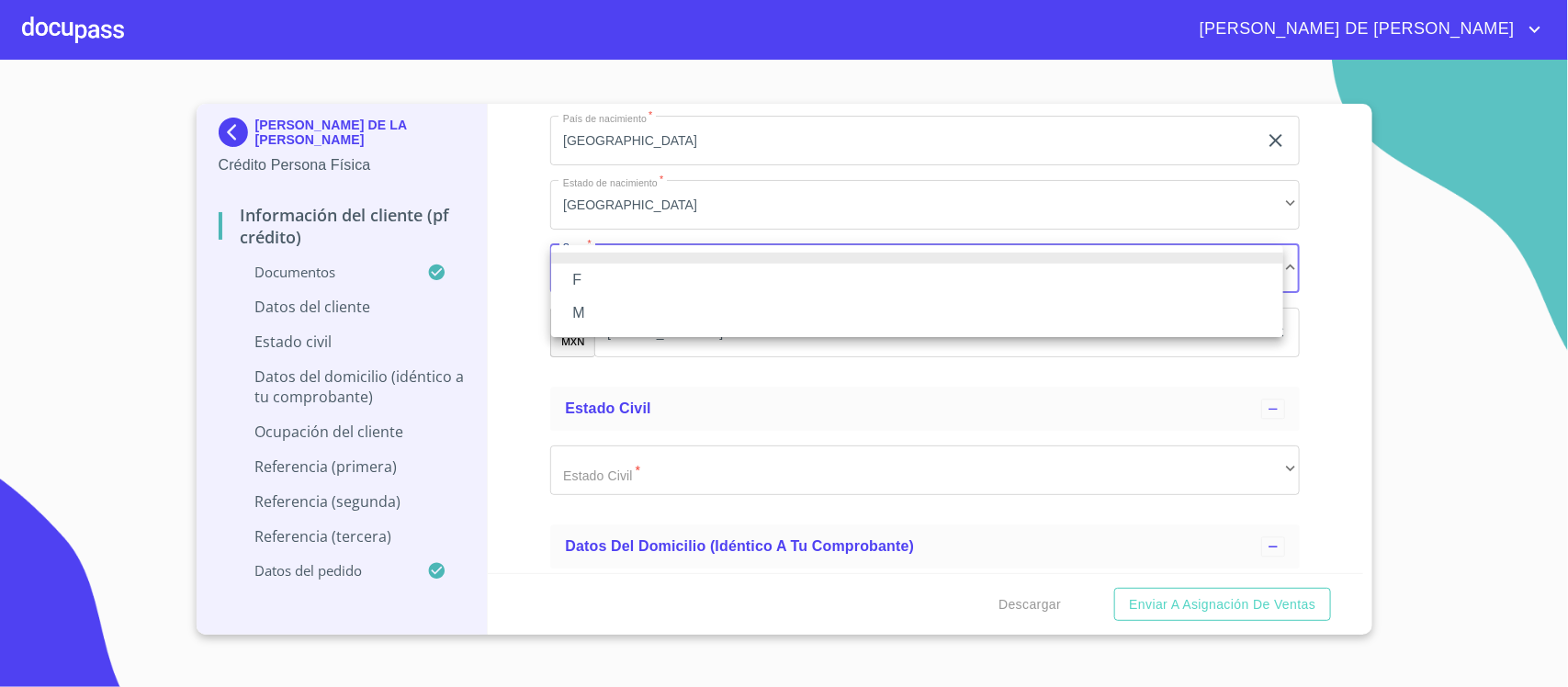
click at [618, 305] on li "M" at bounding box center [917, 313] width 732 height 33
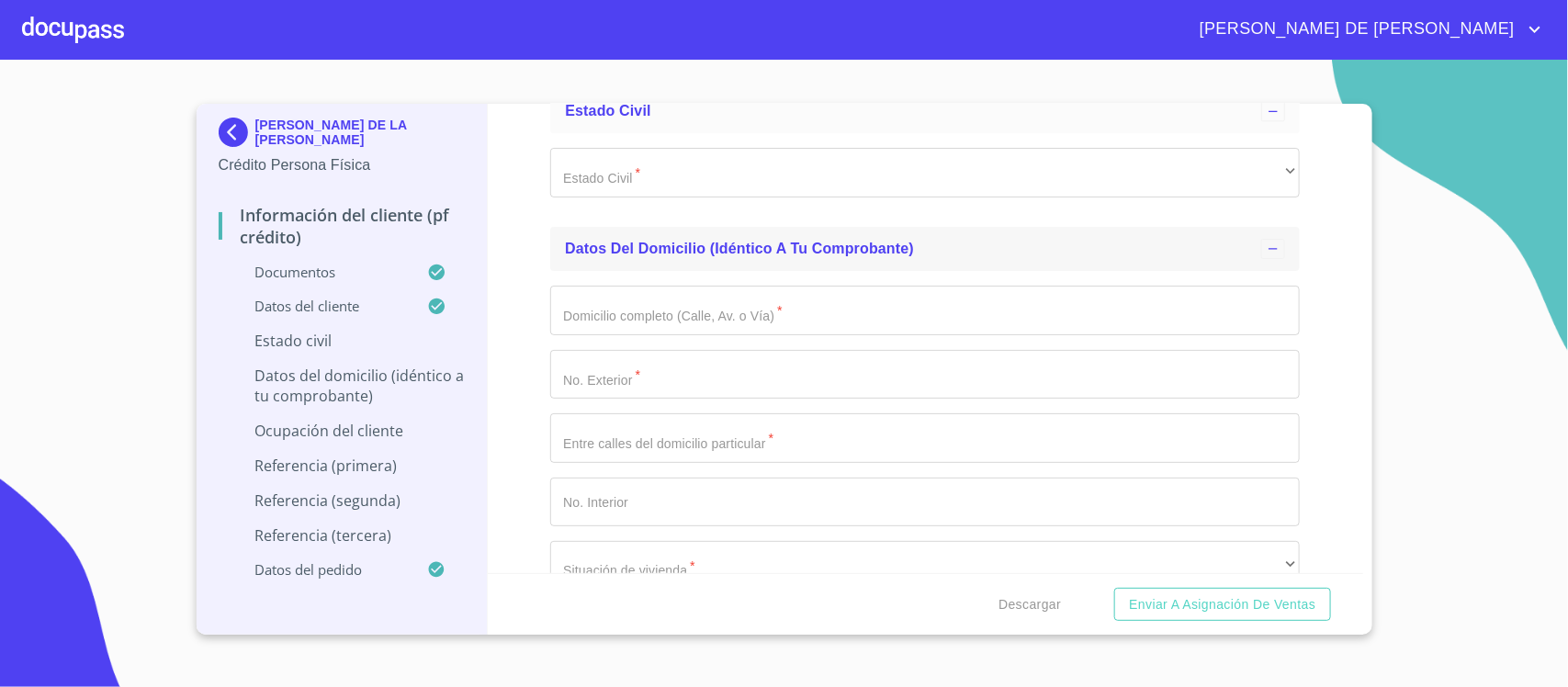
scroll to position [5320, 0]
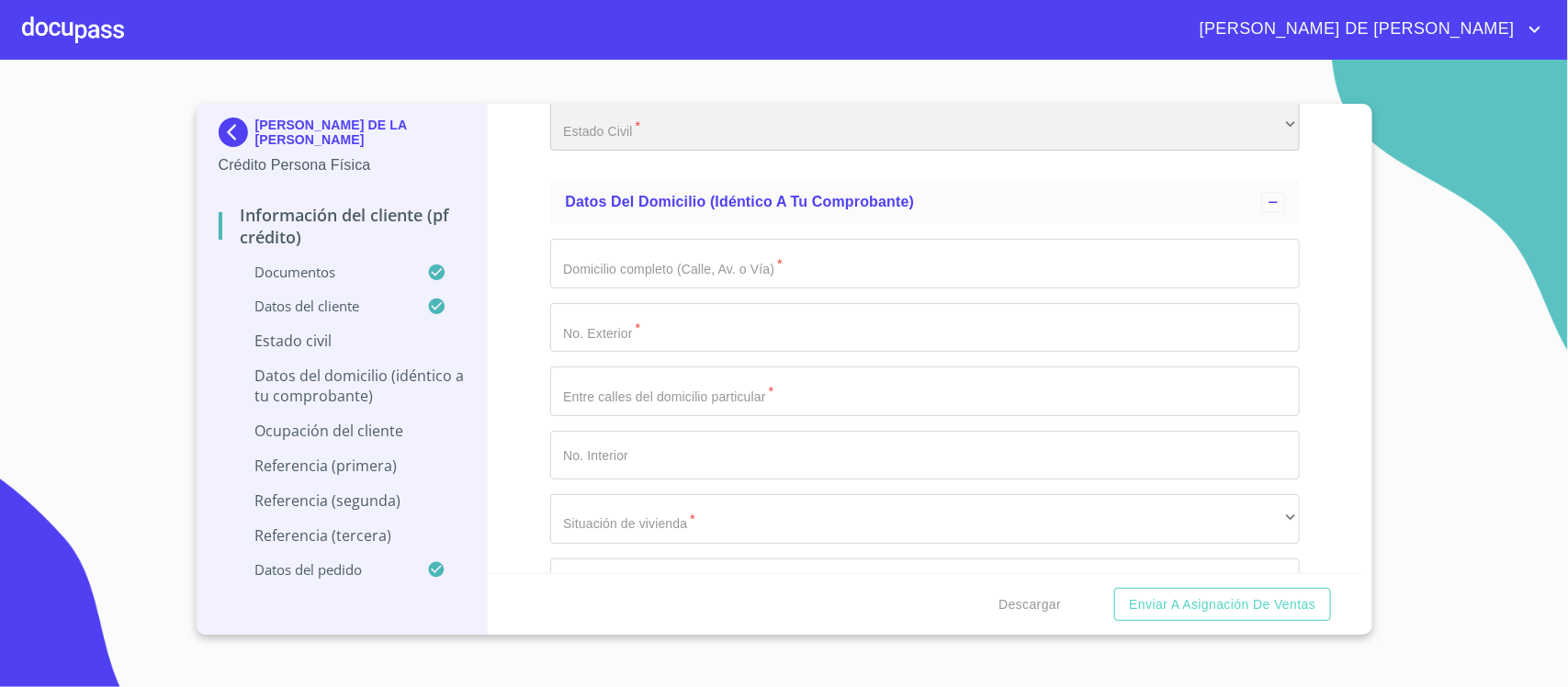
click at [644, 114] on div "​" at bounding box center [924, 126] width 750 height 50
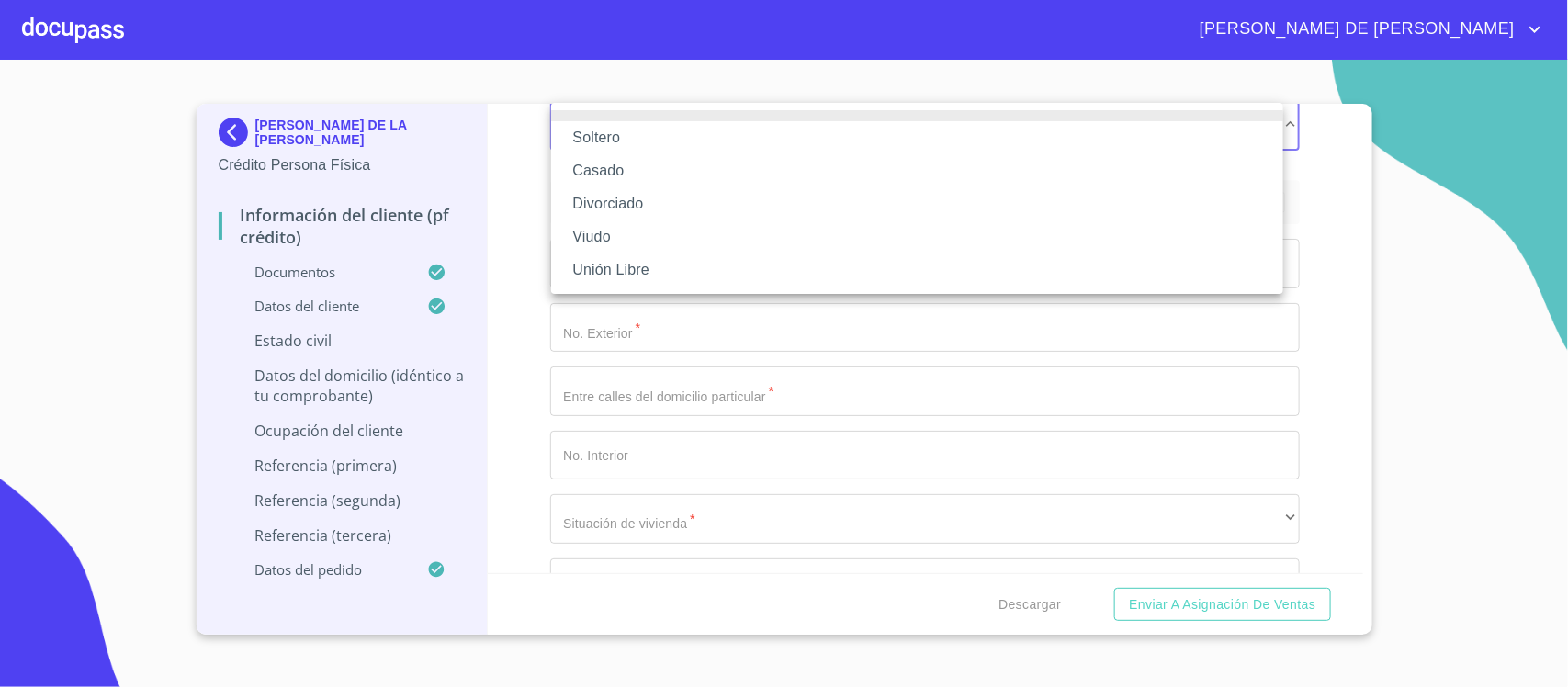
click at [636, 165] on li "Casado" at bounding box center [917, 170] width 732 height 33
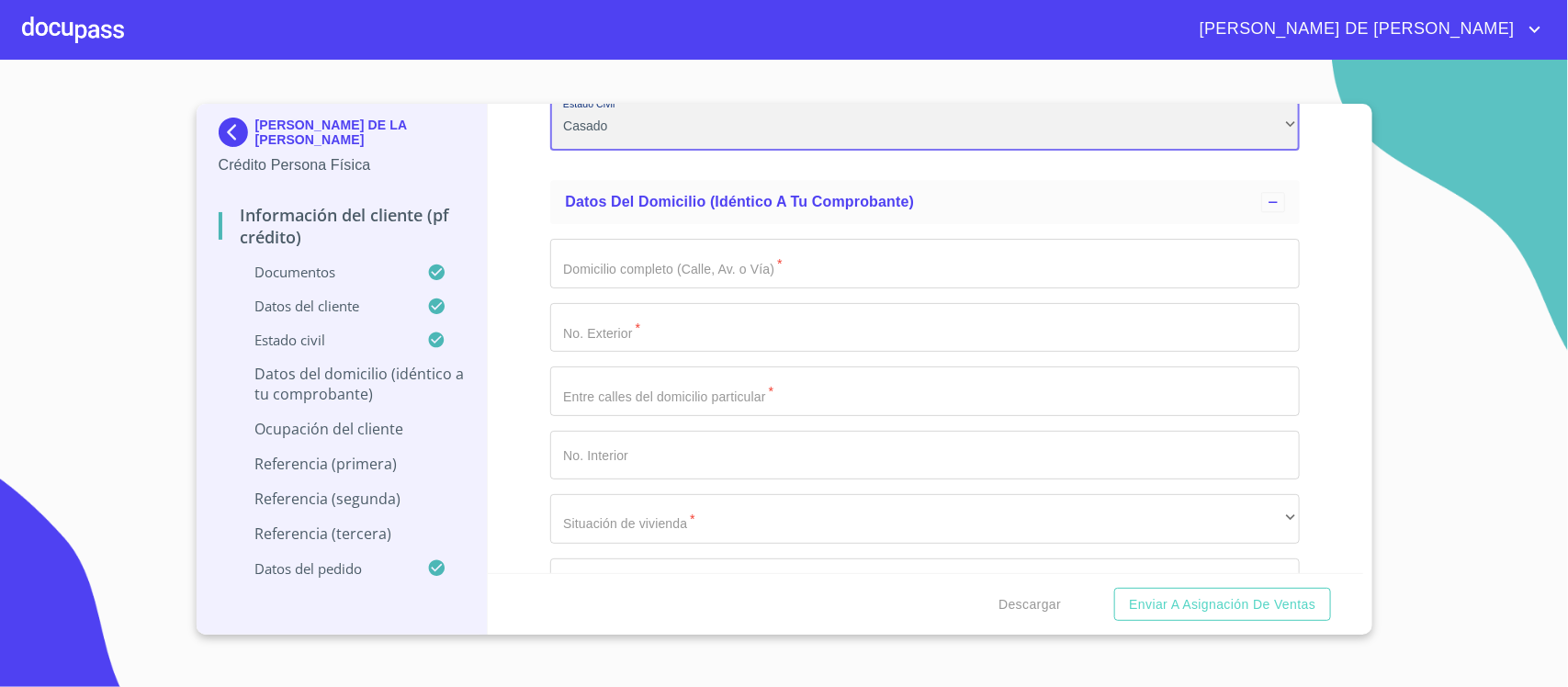
scroll to position [5315, 0]
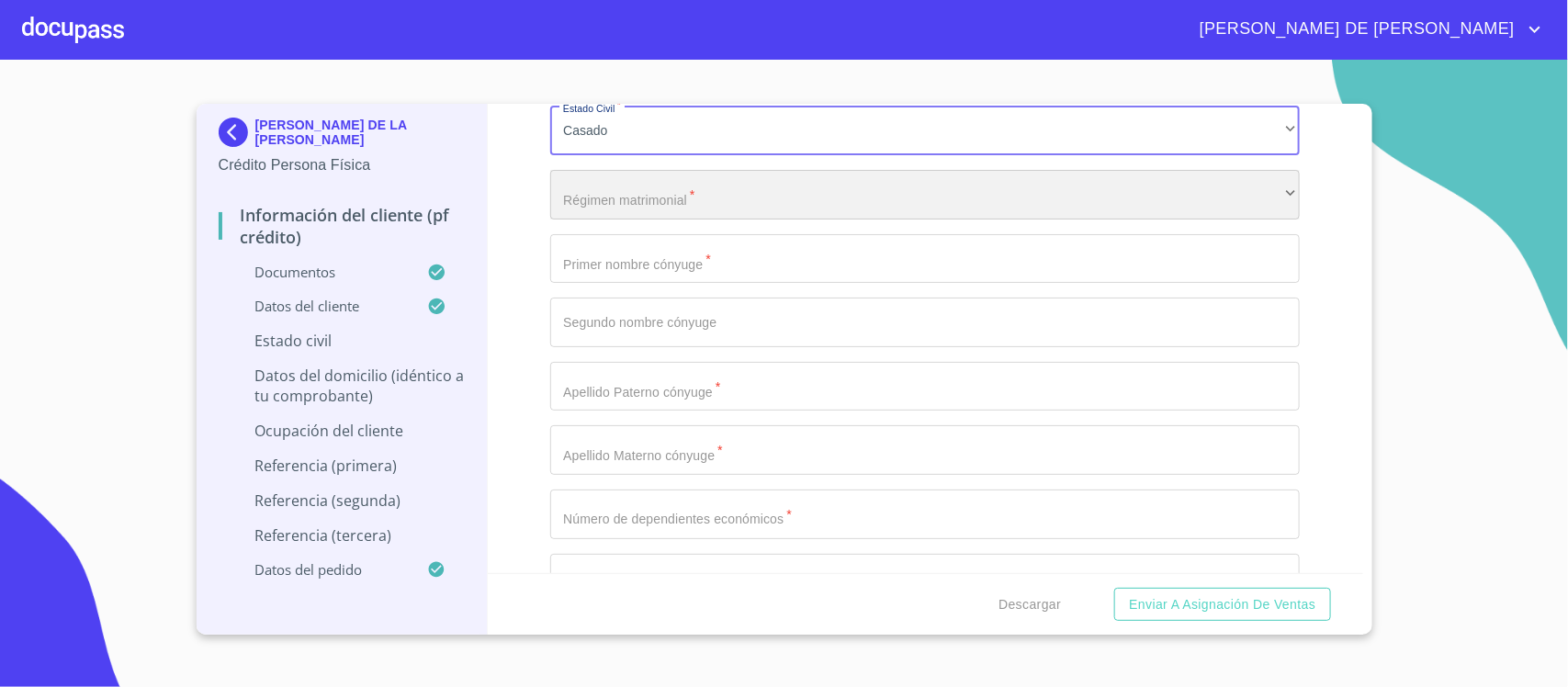
click at [638, 191] on div "​" at bounding box center [924, 194] width 750 height 50
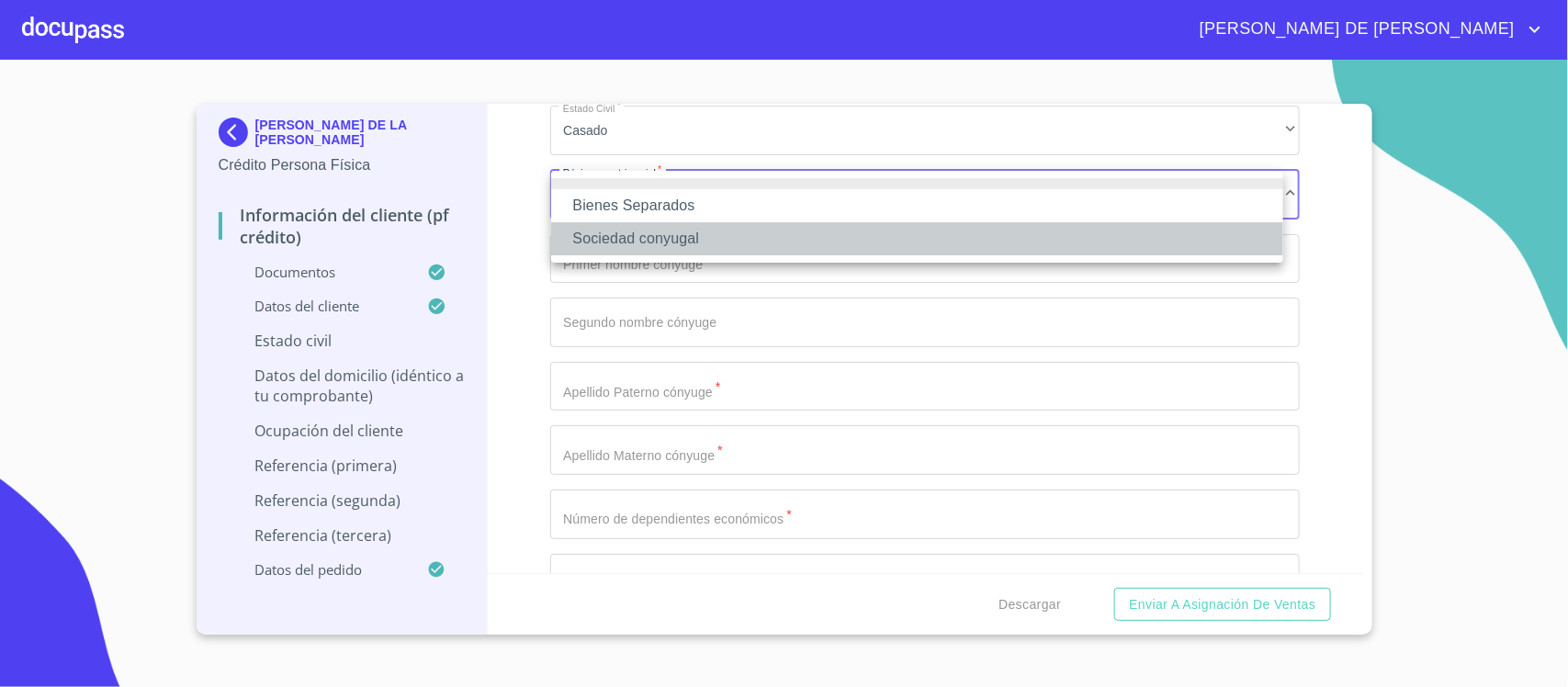
click at [654, 228] on li "Sociedad conyugal" at bounding box center [917, 238] width 732 height 33
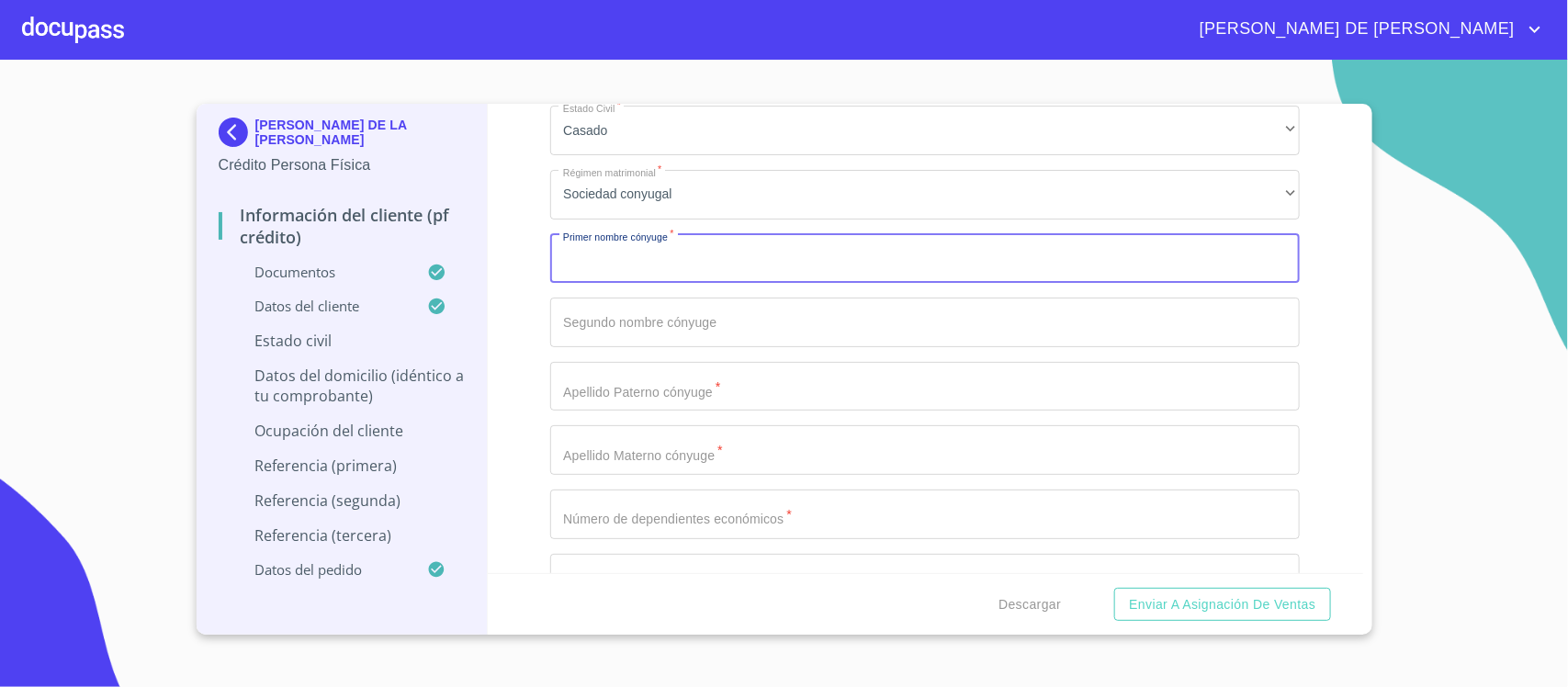
click at [666, 254] on input "Documento de identificación.   *" at bounding box center [924, 259] width 750 height 50
type input "M"
type input "GAMALIEL"
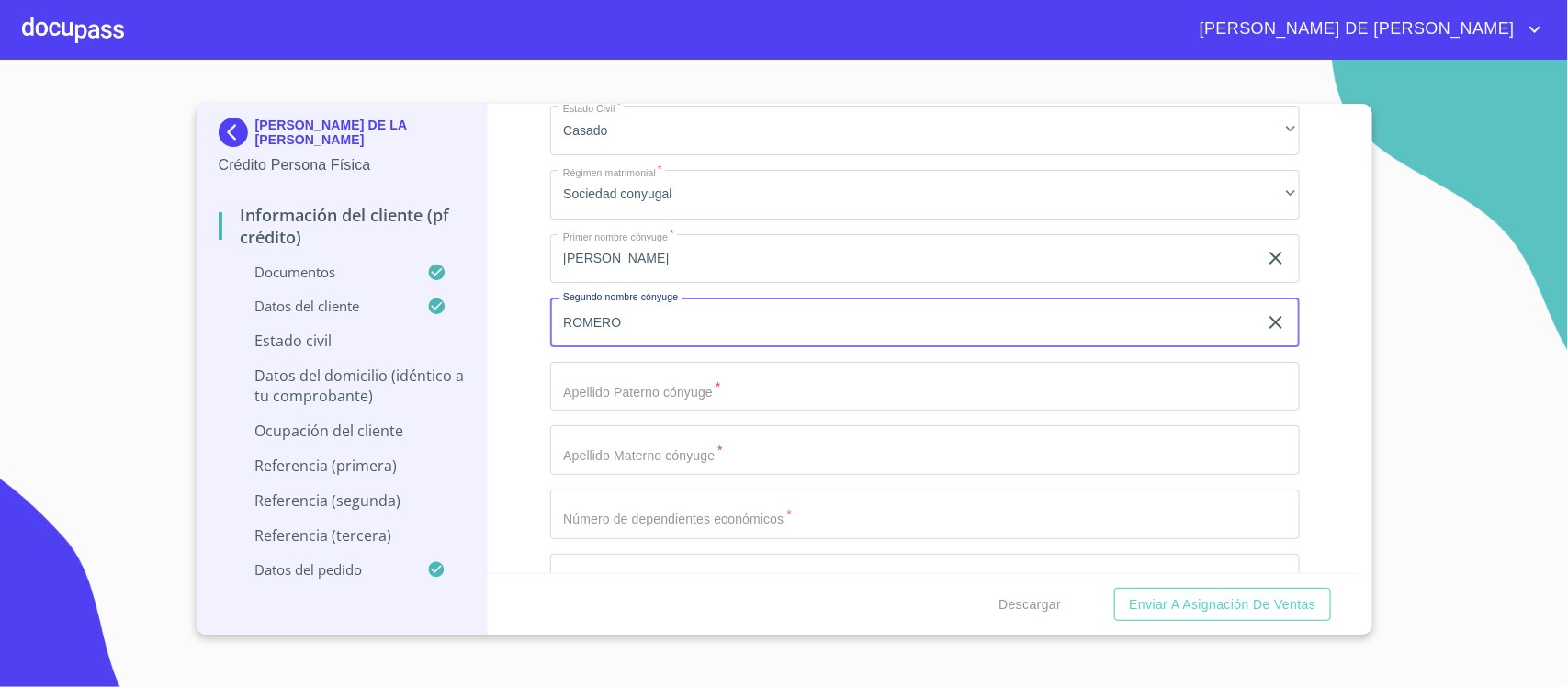
type input "ROMERO"
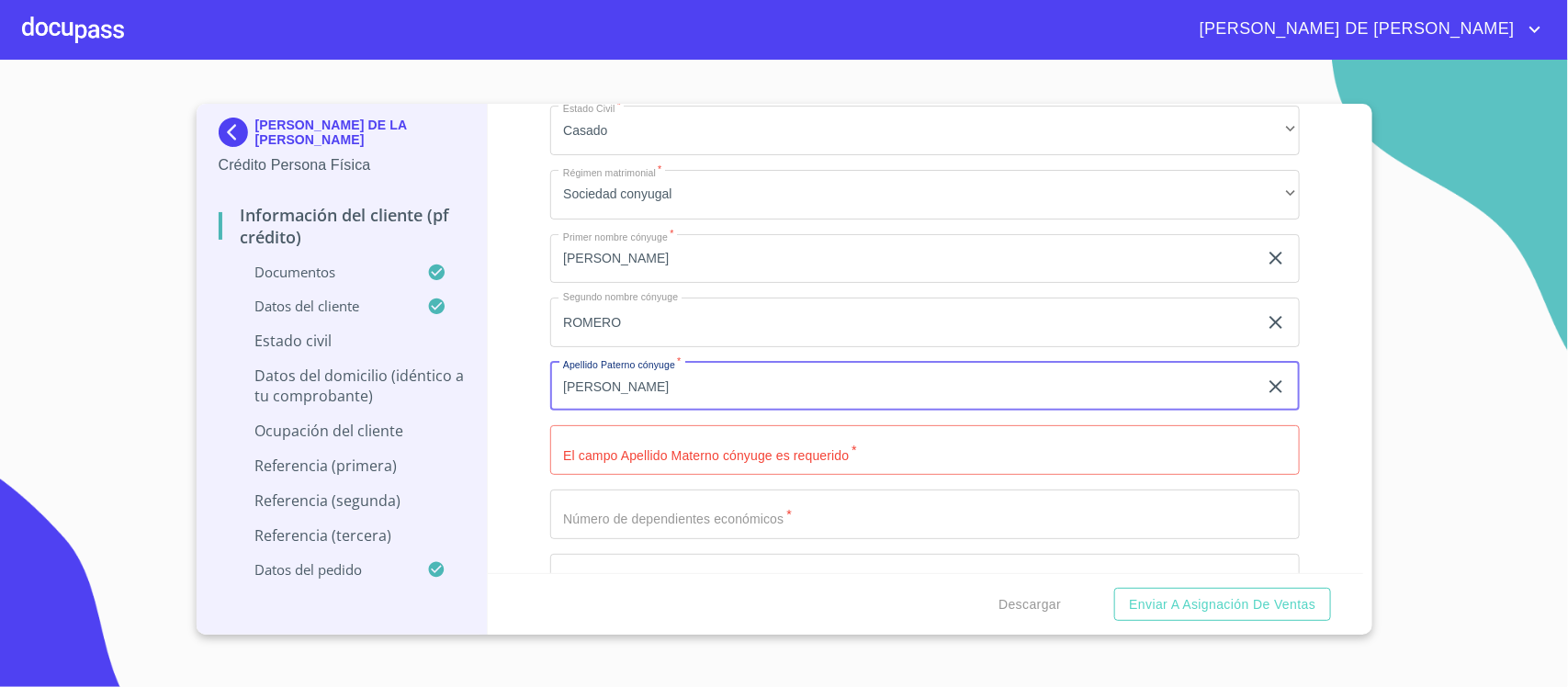
drag, startPoint x: 650, startPoint y: 374, endPoint x: 585, endPoint y: 374, distance: 65.0
click at [585, 374] on input "[PERSON_NAME]" at bounding box center [904, 387] width 708 height 50
type input "SANTILLAN"
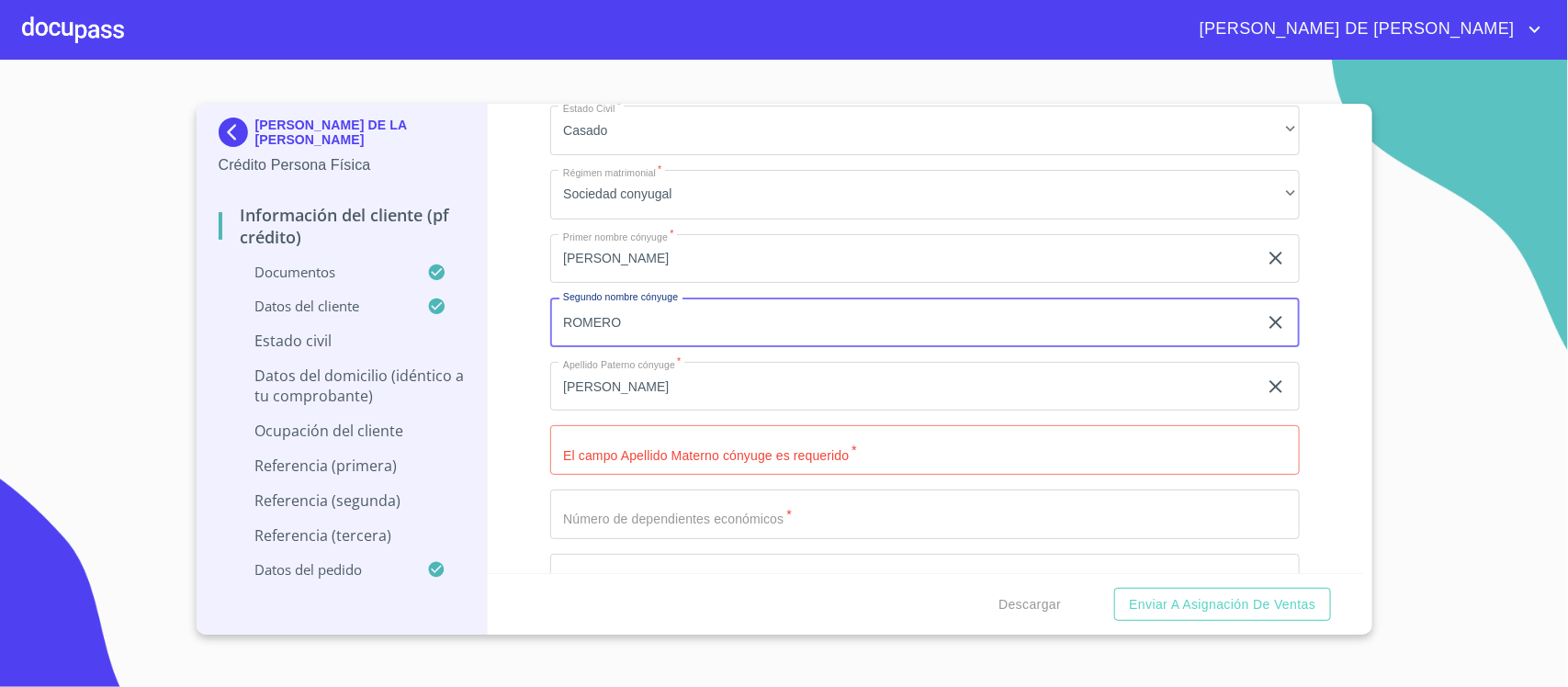
click at [495, 310] on div "Información del cliente (PF crédito) Documentos Documento de identificación.   …" at bounding box center [925, 339] width 875 height 469
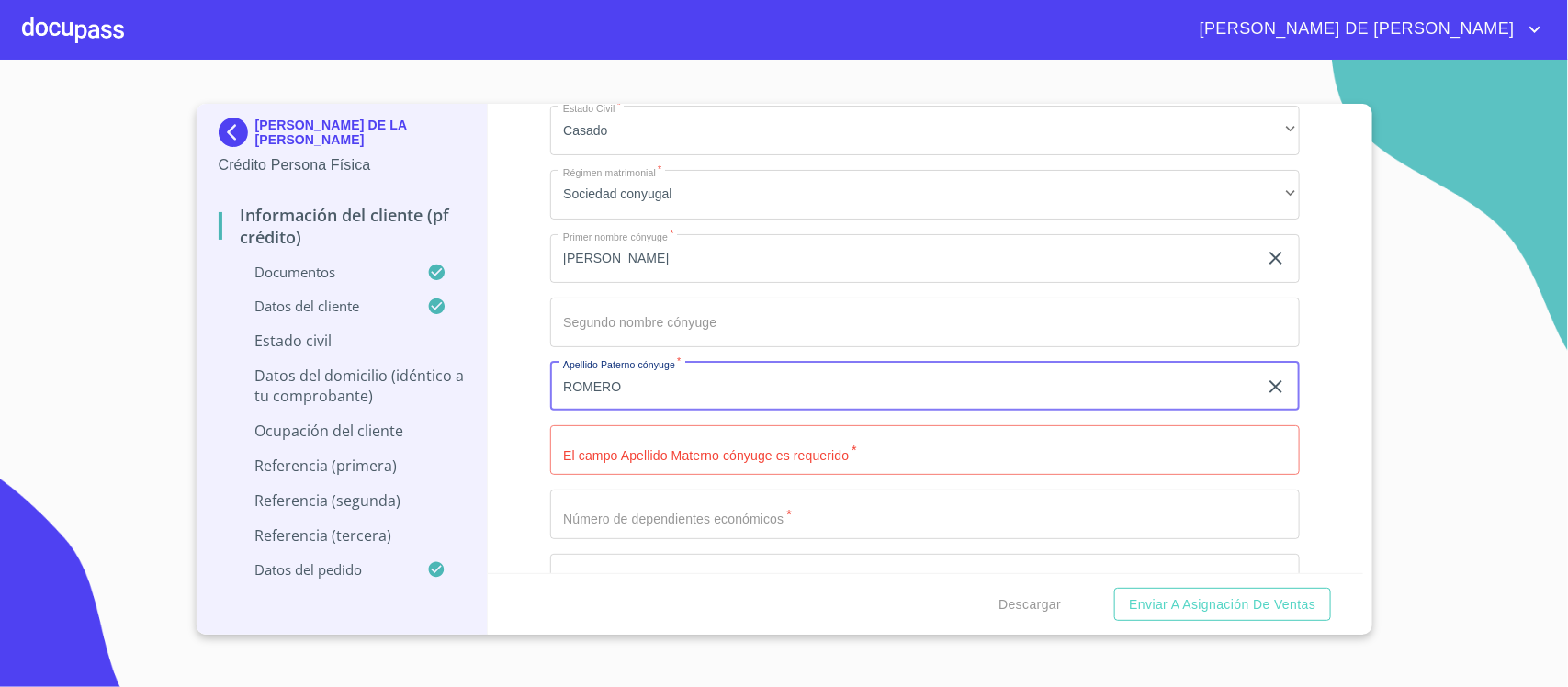
type input "ROMERO"
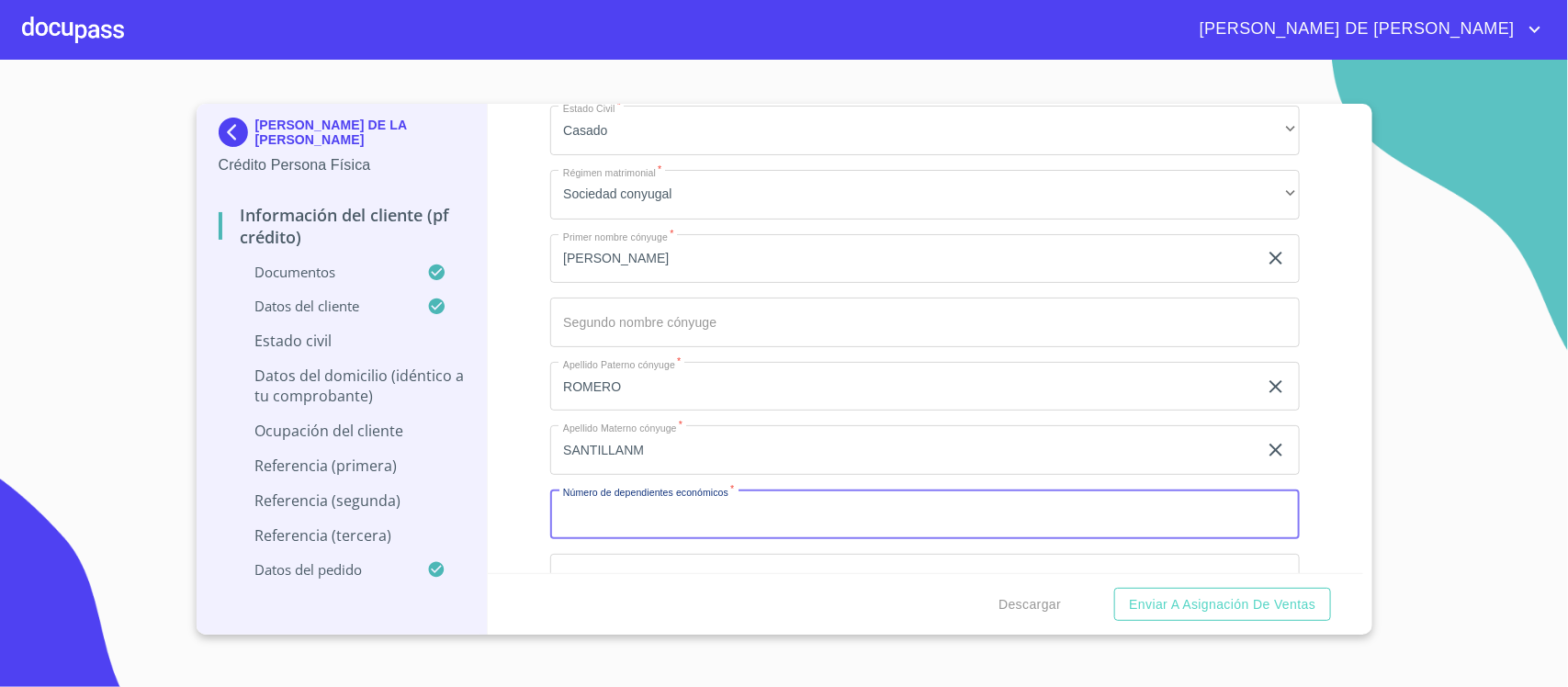
click at [752, 464] on input "SANTILLANM" at bounding box center [904, 450] width 708 height 50
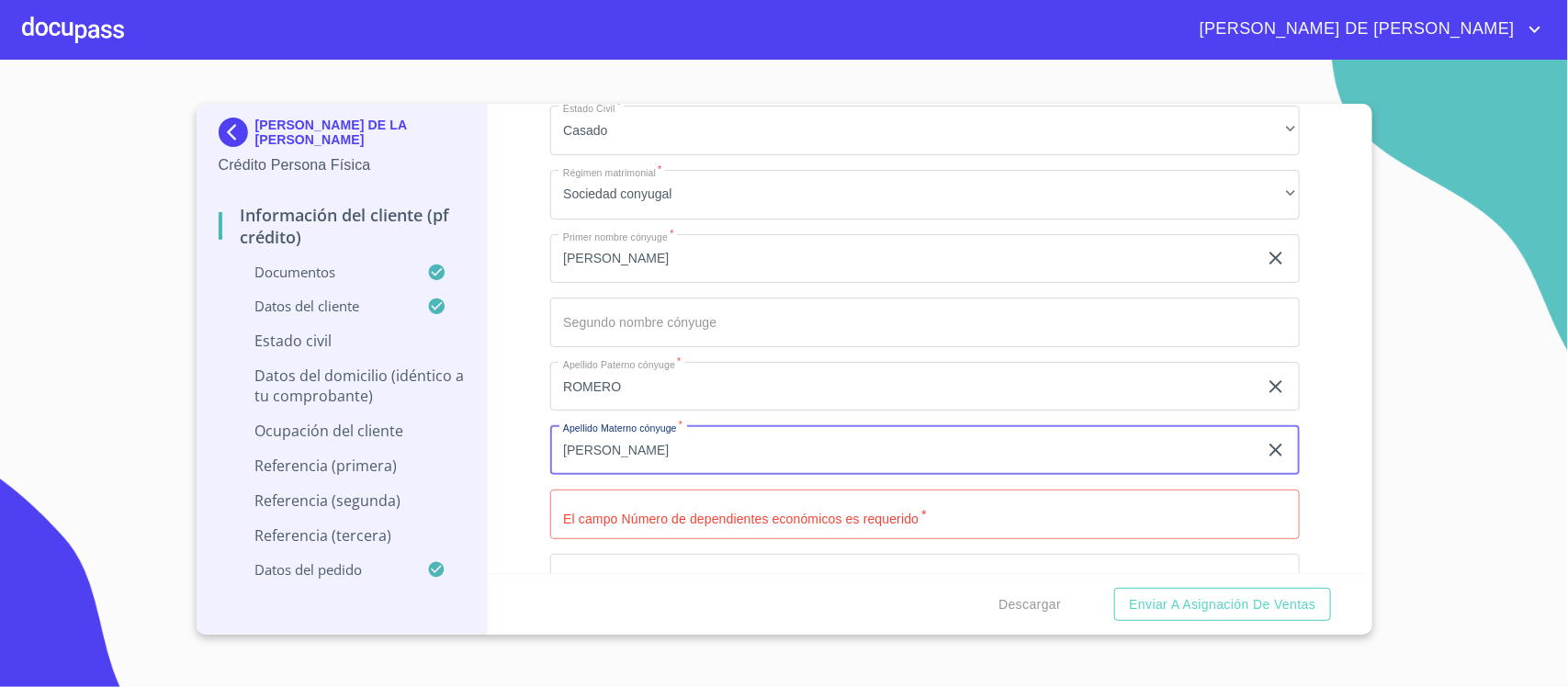
type input "SANTILLAN"
type input "0"
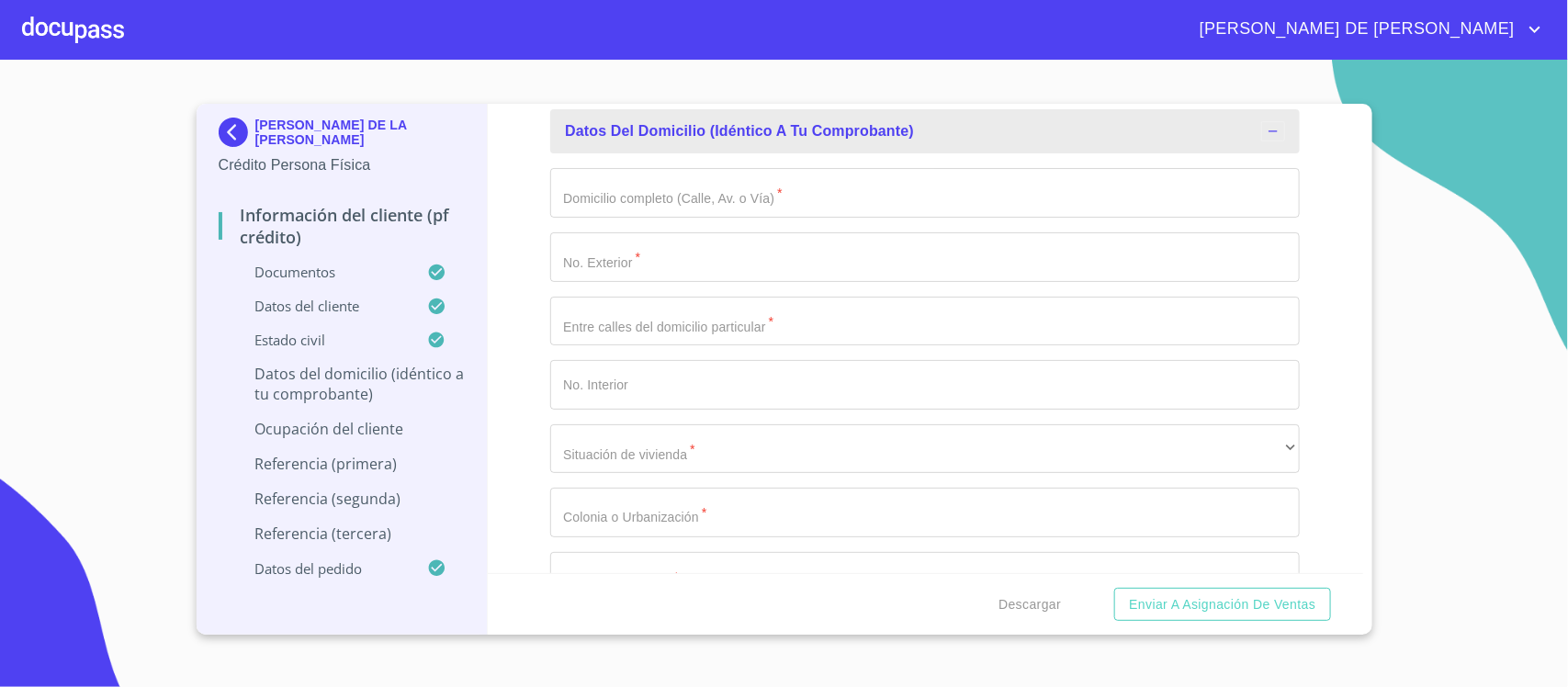
scroll to position [5858, 0]
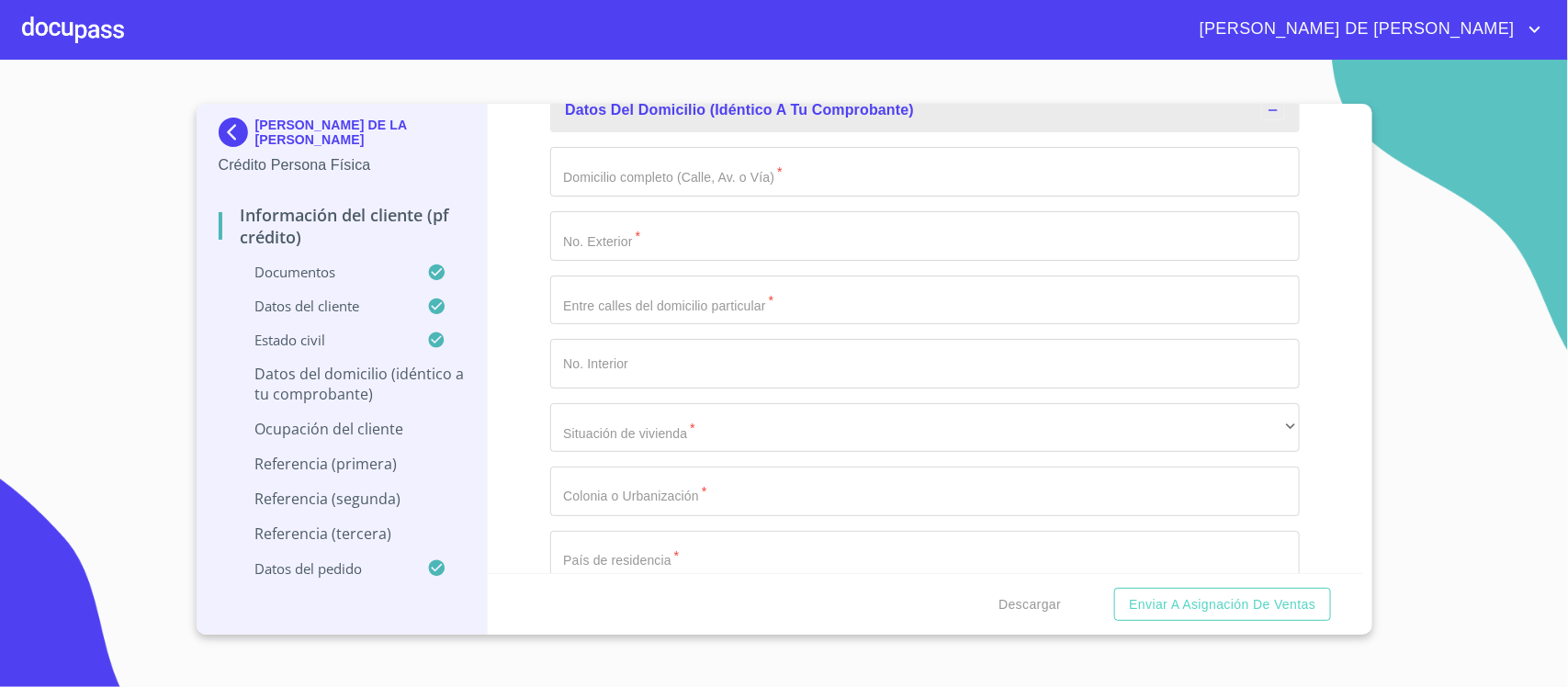
click at [617, 160] on input "Documento de identificación.   *" at bounding box center [924, 172] width 750 height 50
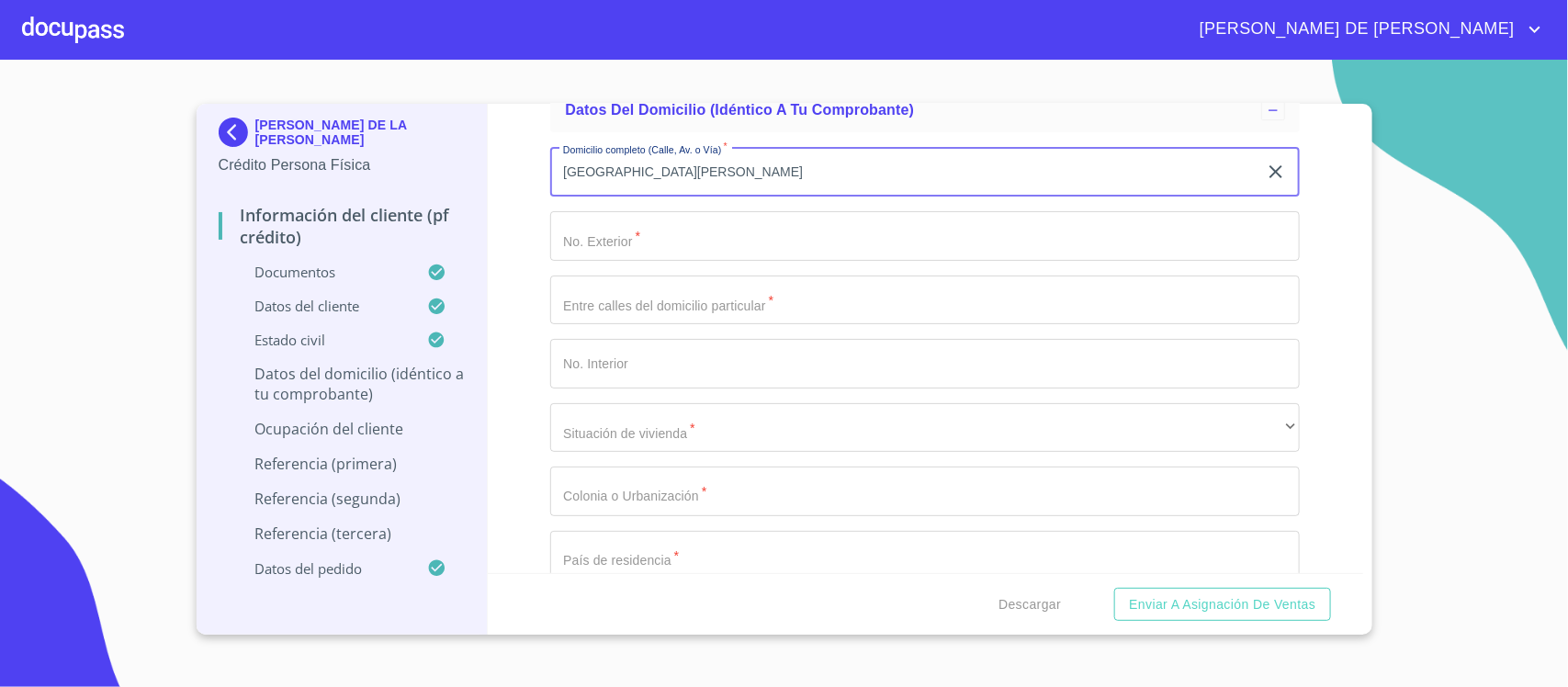
type input "SAN JOSE"
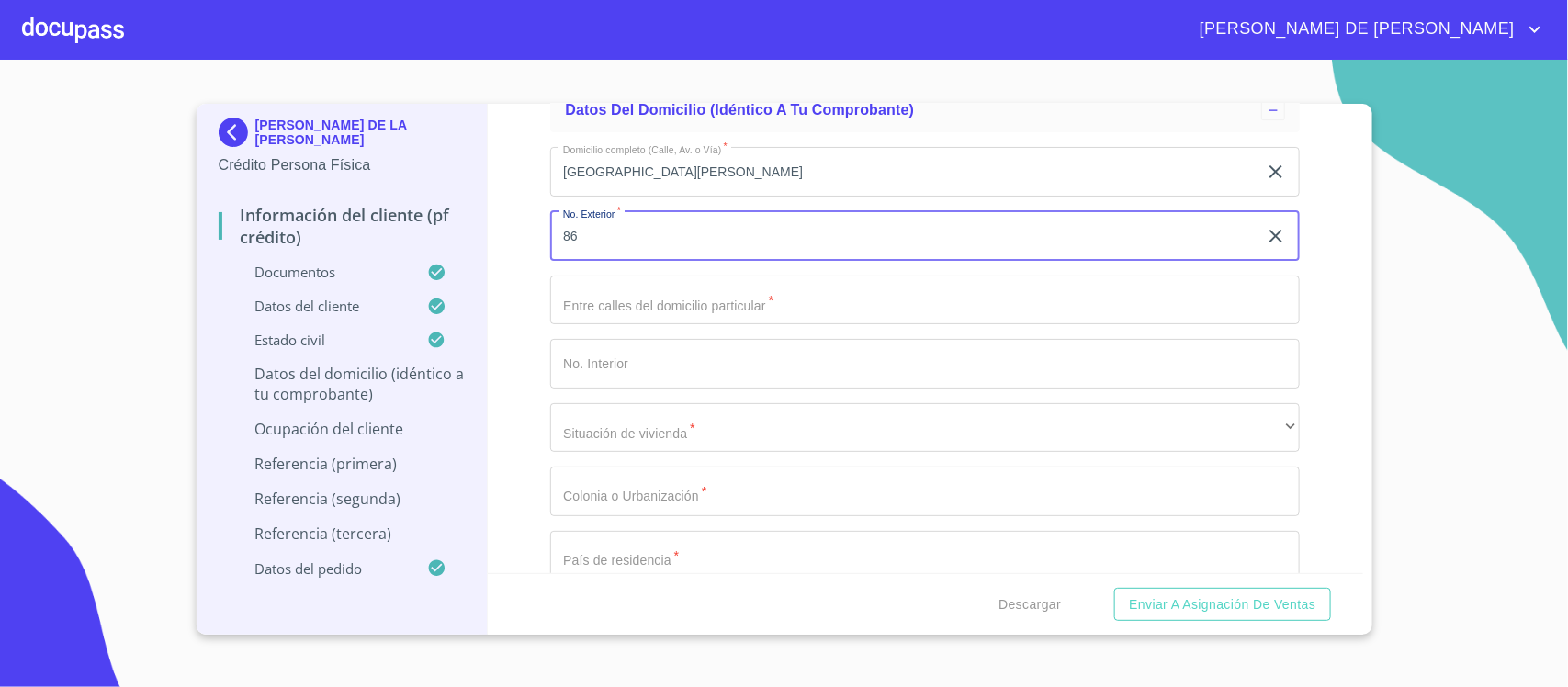
type input "86"
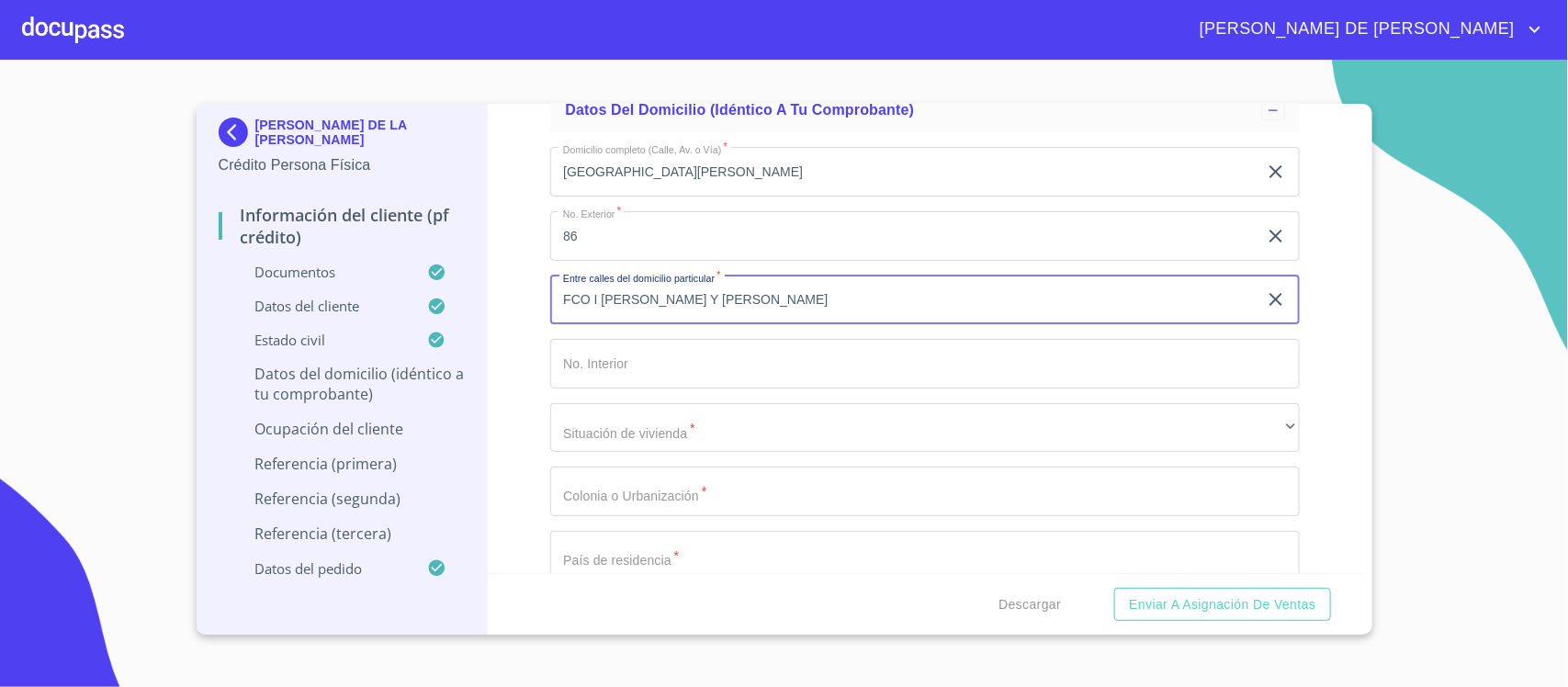
type input "FCO I MADERO Y GONZALEZ GALLO"
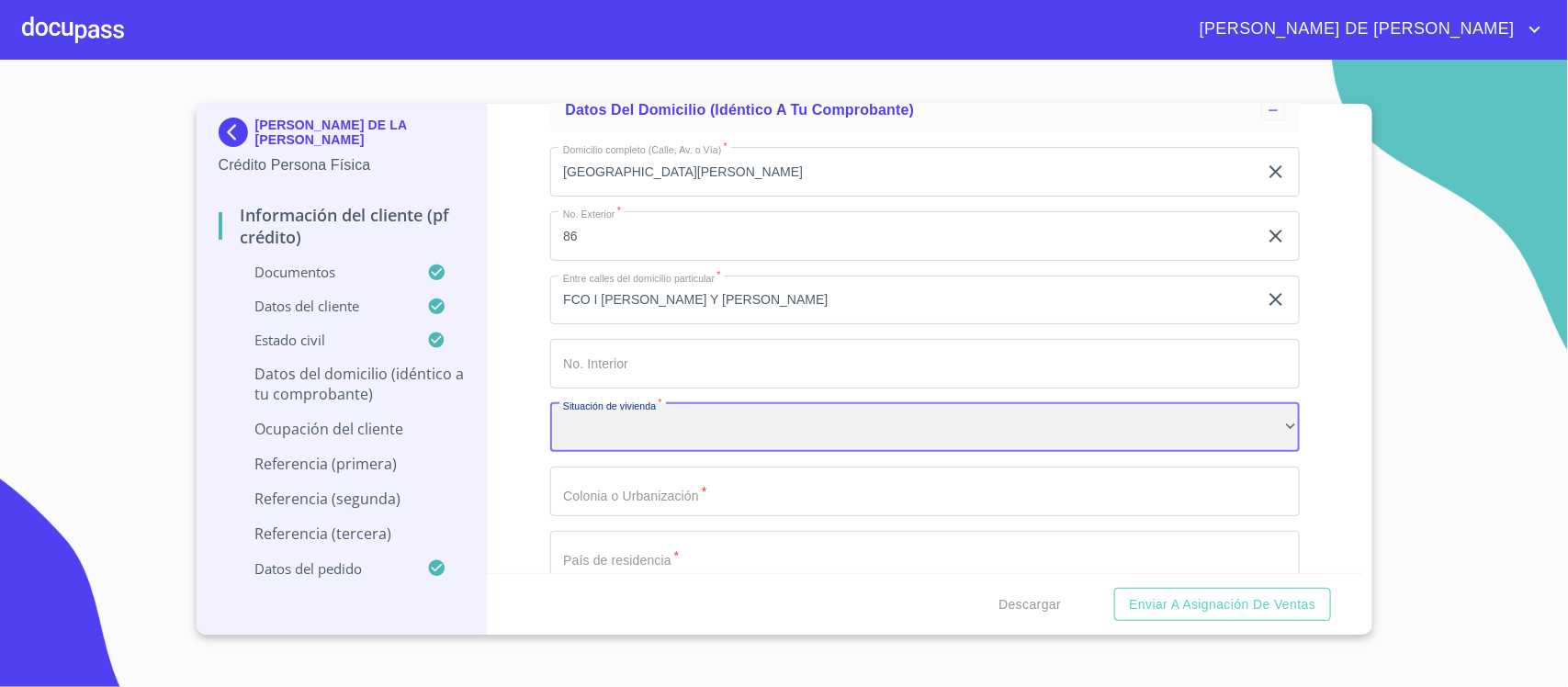
click at [644, 420] on div "​" at bounding box center [924, 428] width 750 height 50
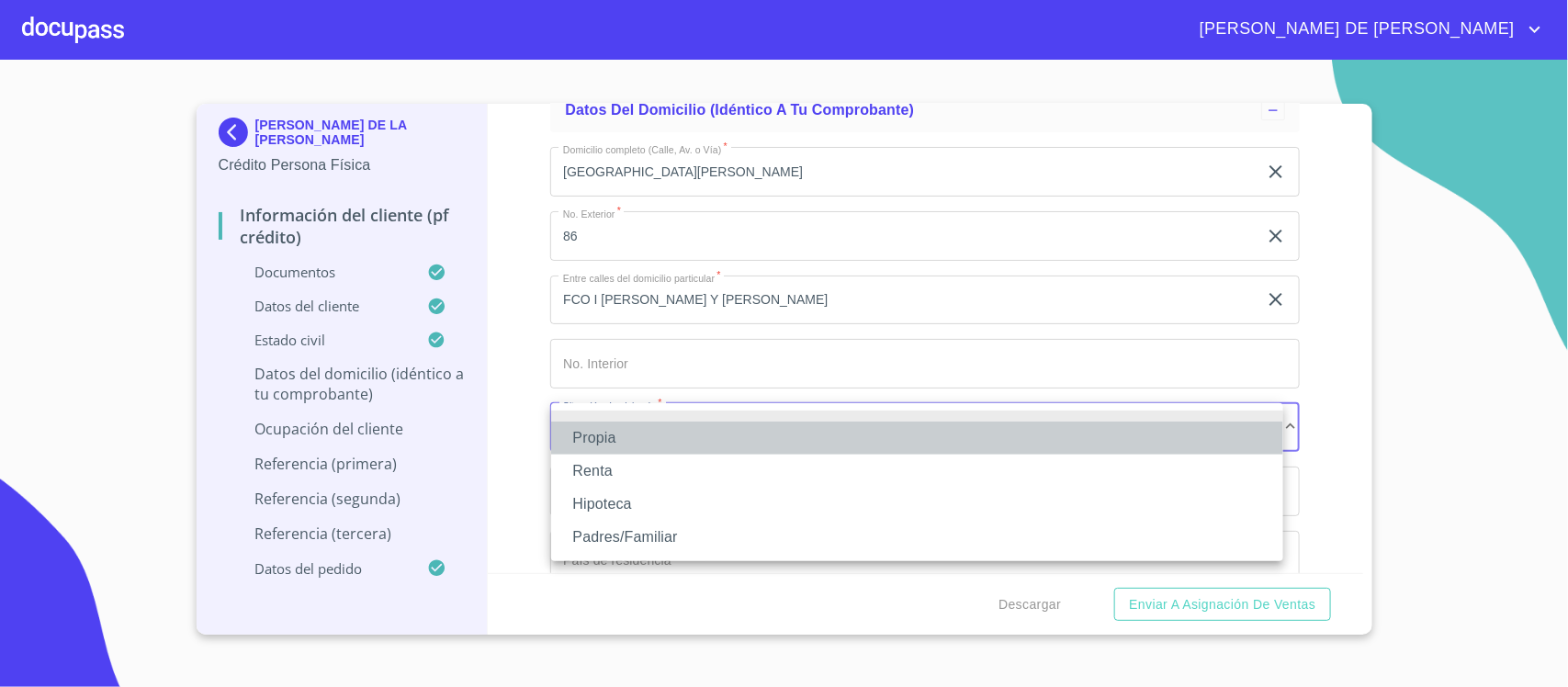
click at [640, 441] on li "Propia" at bounding box center [917, 437] width 732 height 33
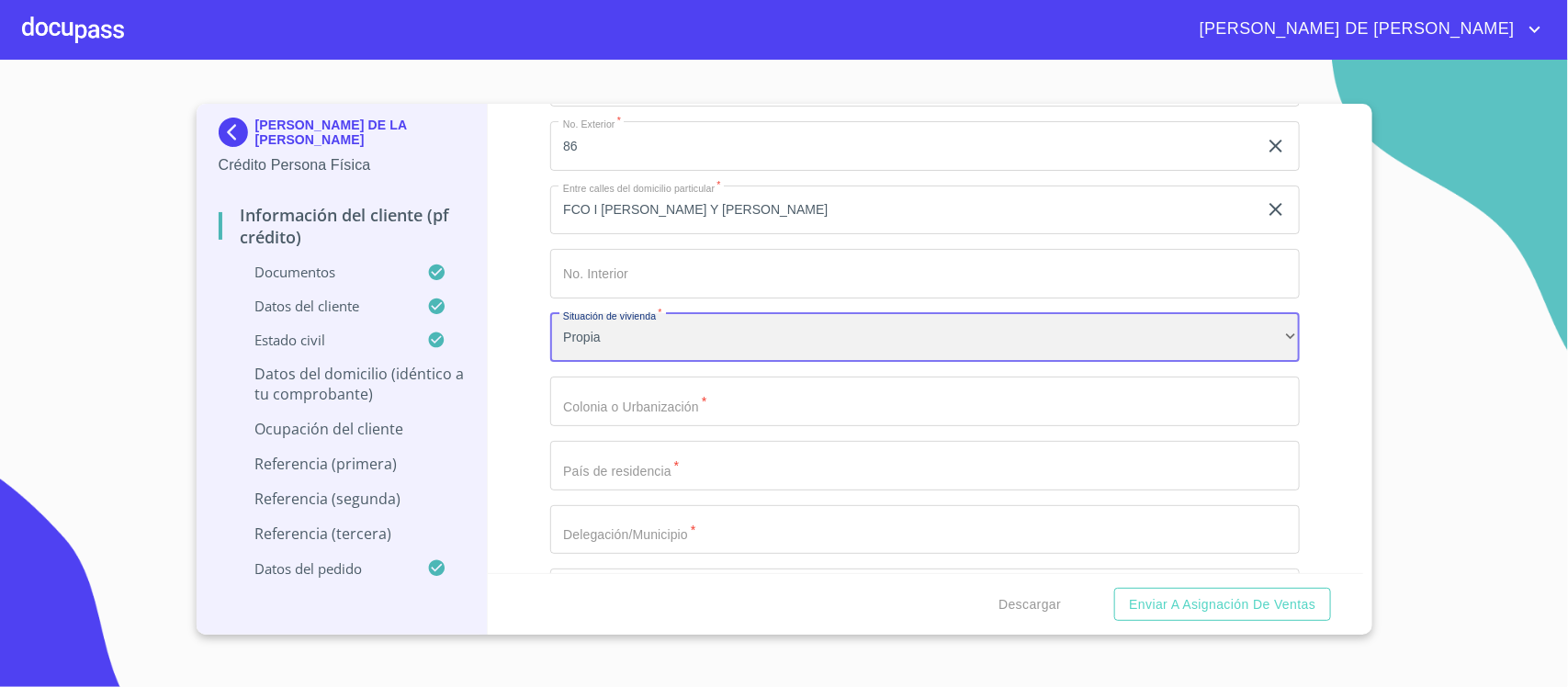
scroll to position [6203, 0]
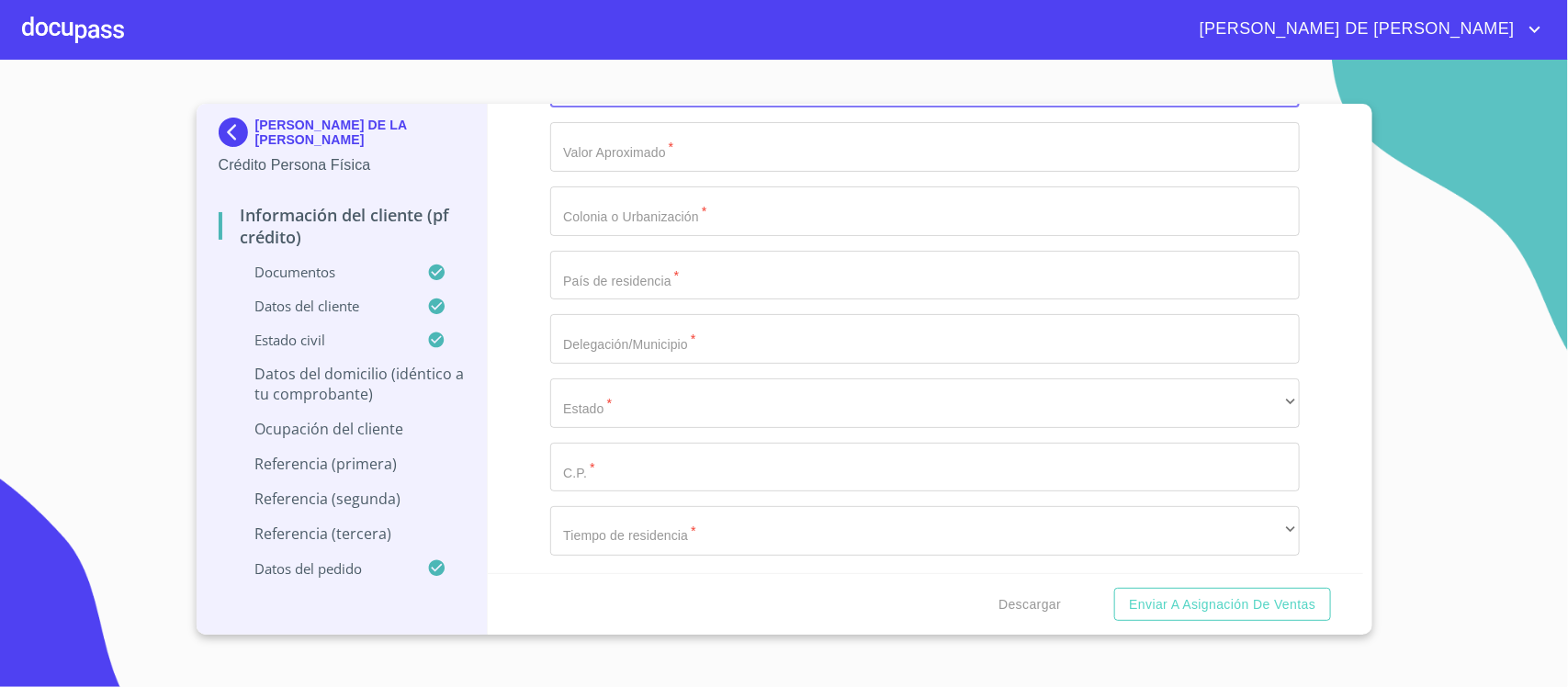
click at [646, 143] on input "Documento de identificación.   *" at bounding box center [924, 146] width 750 height 50
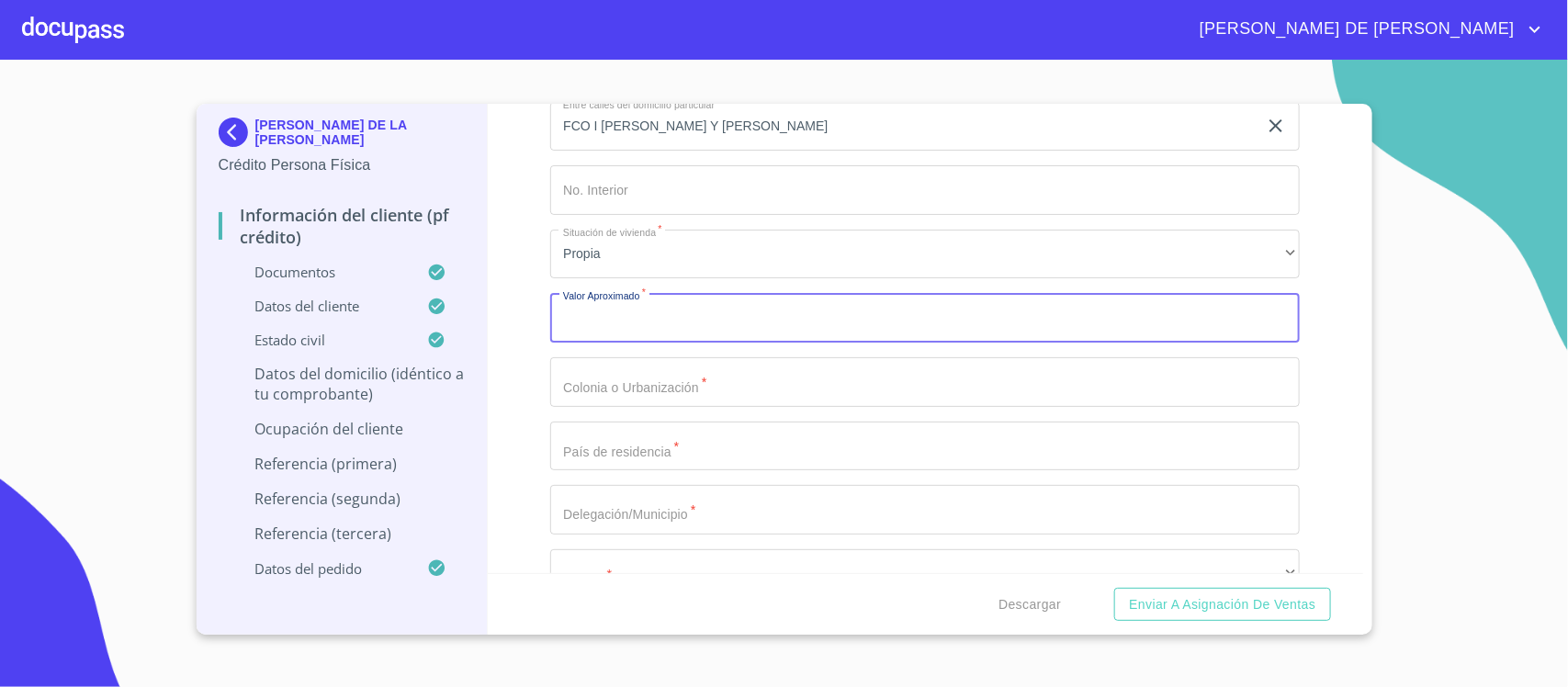
scroll to position [5973, 0]
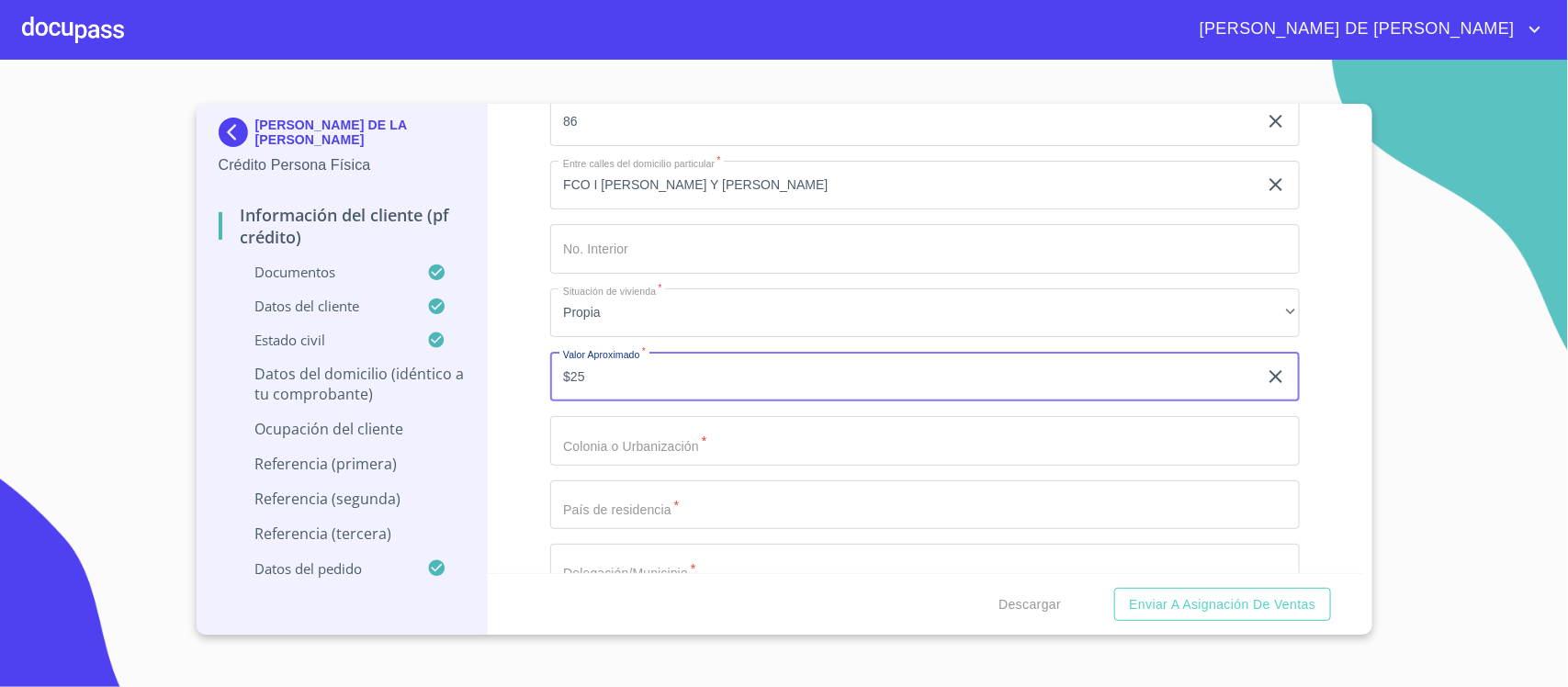
type input "$2"
type input "$3,000,000"
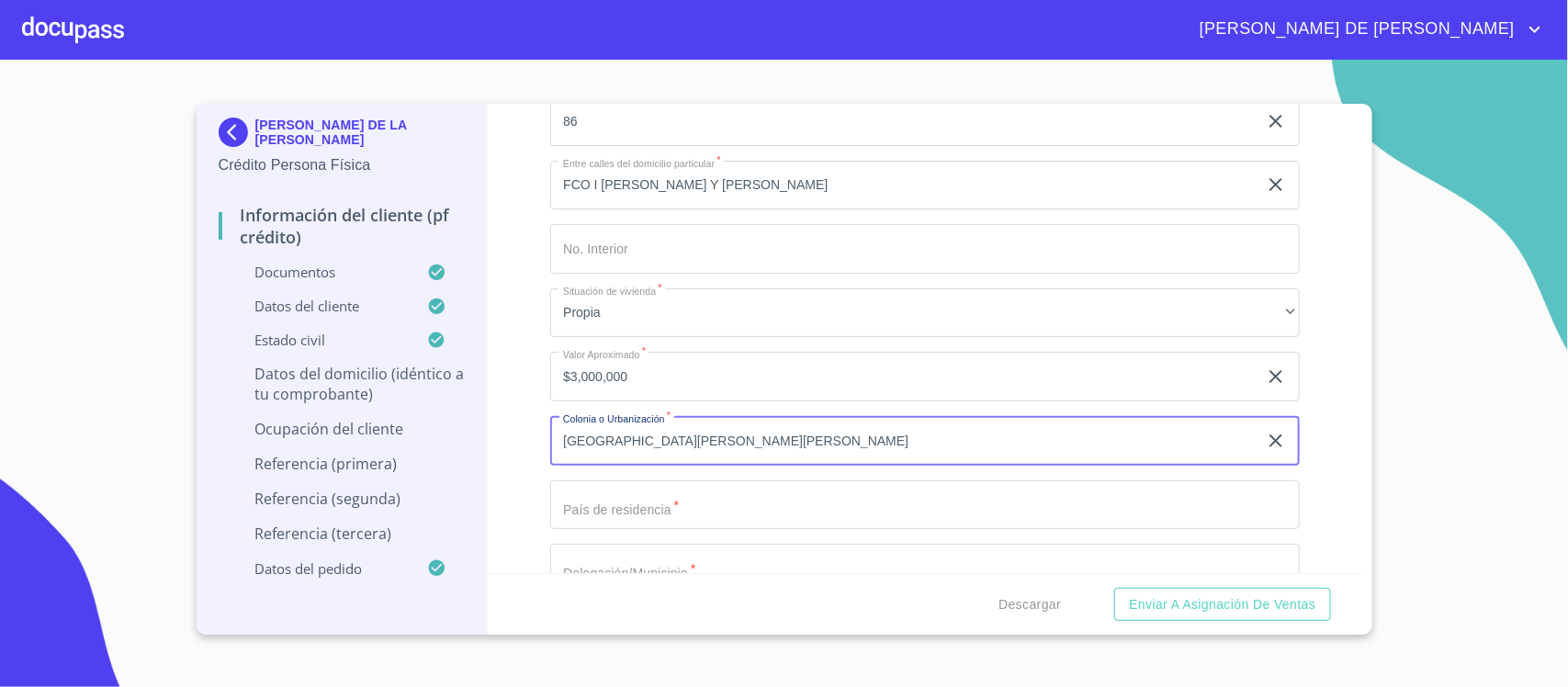
type input "SANTA CRUZ DEL VALLE"
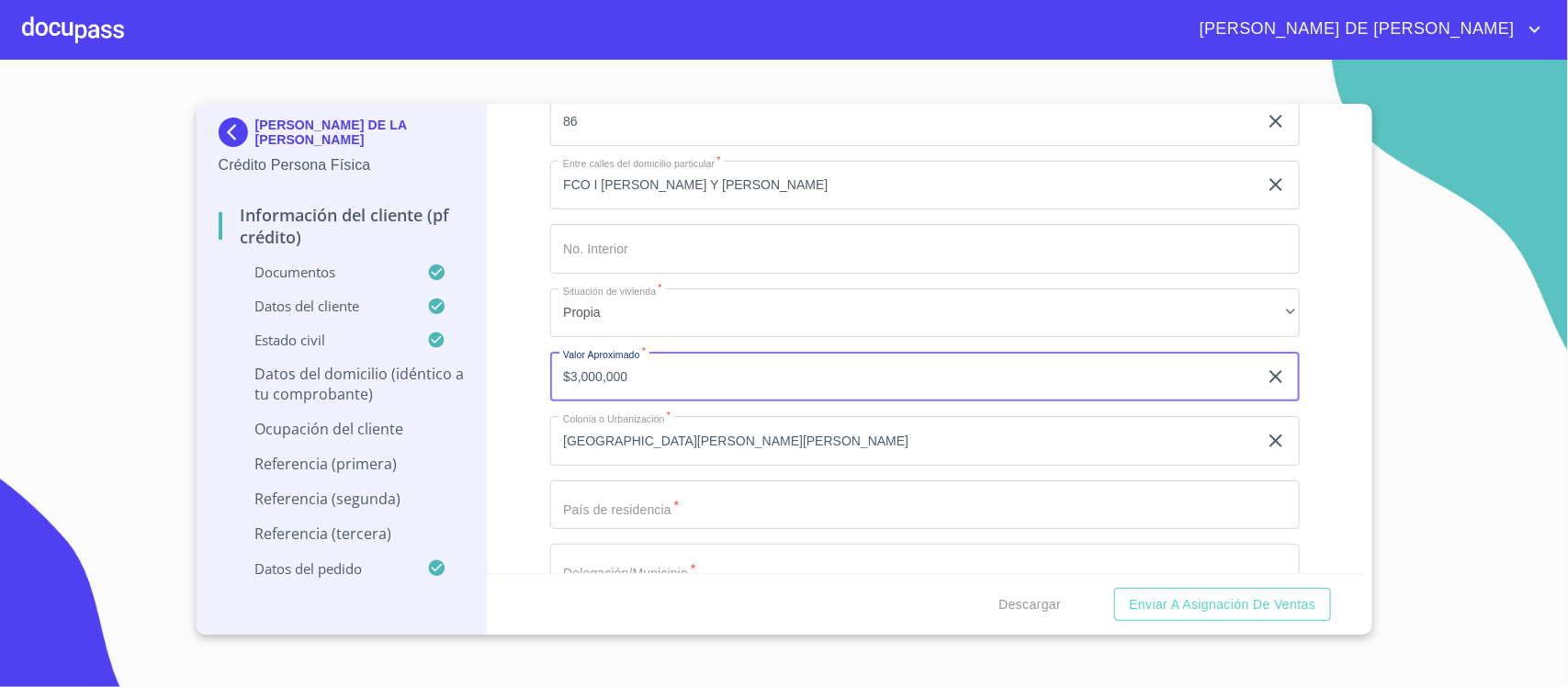
drag, startPoint x: 668, startPoint y: 387, endPoint x: 483, endPoint y: 386, distance: 185.0
click at [485, 386] on div "MARIA DE LA LUZ FLORES SANDOVAL Crédito Persona Física Información del cliente …" at bounding box center [779, 370] width 1166 height 531
type input "$2,500,000"
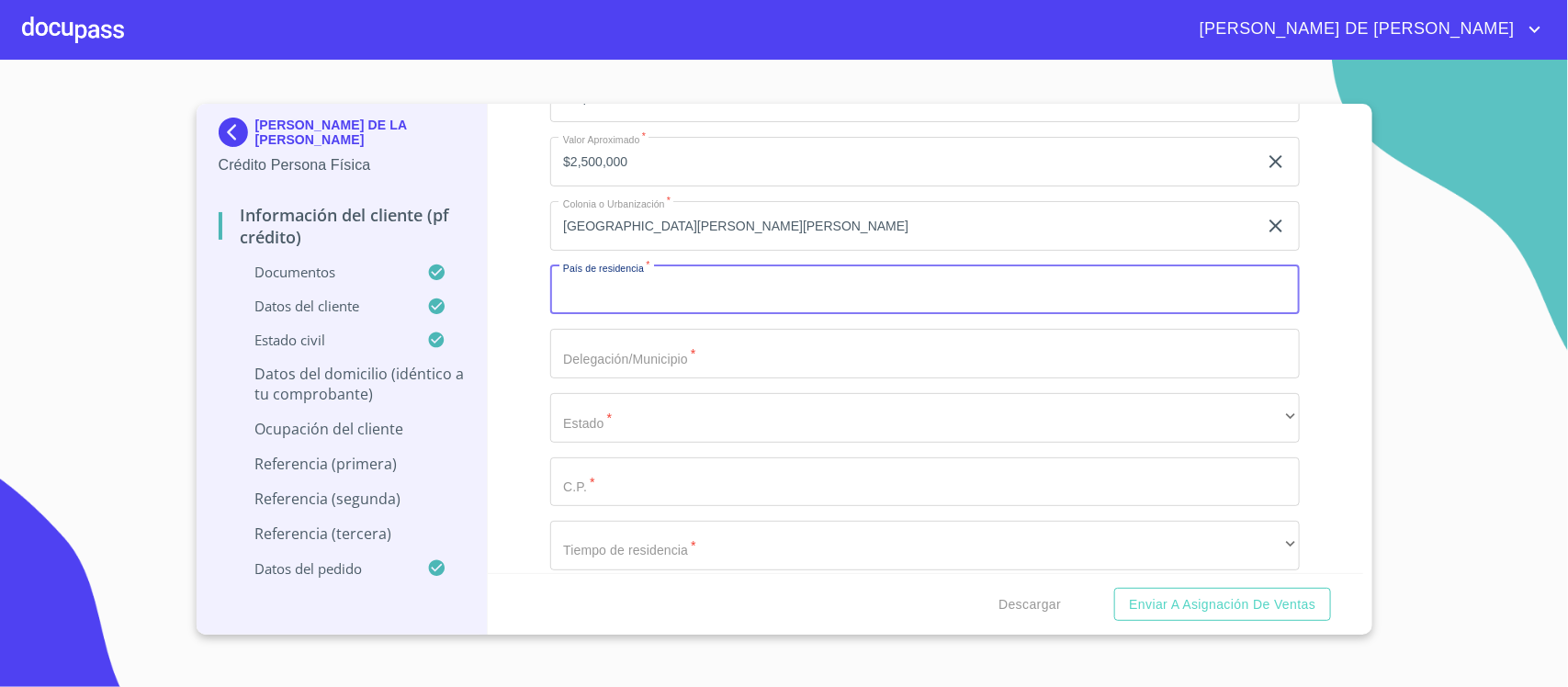
scroll to position [6203, 0]
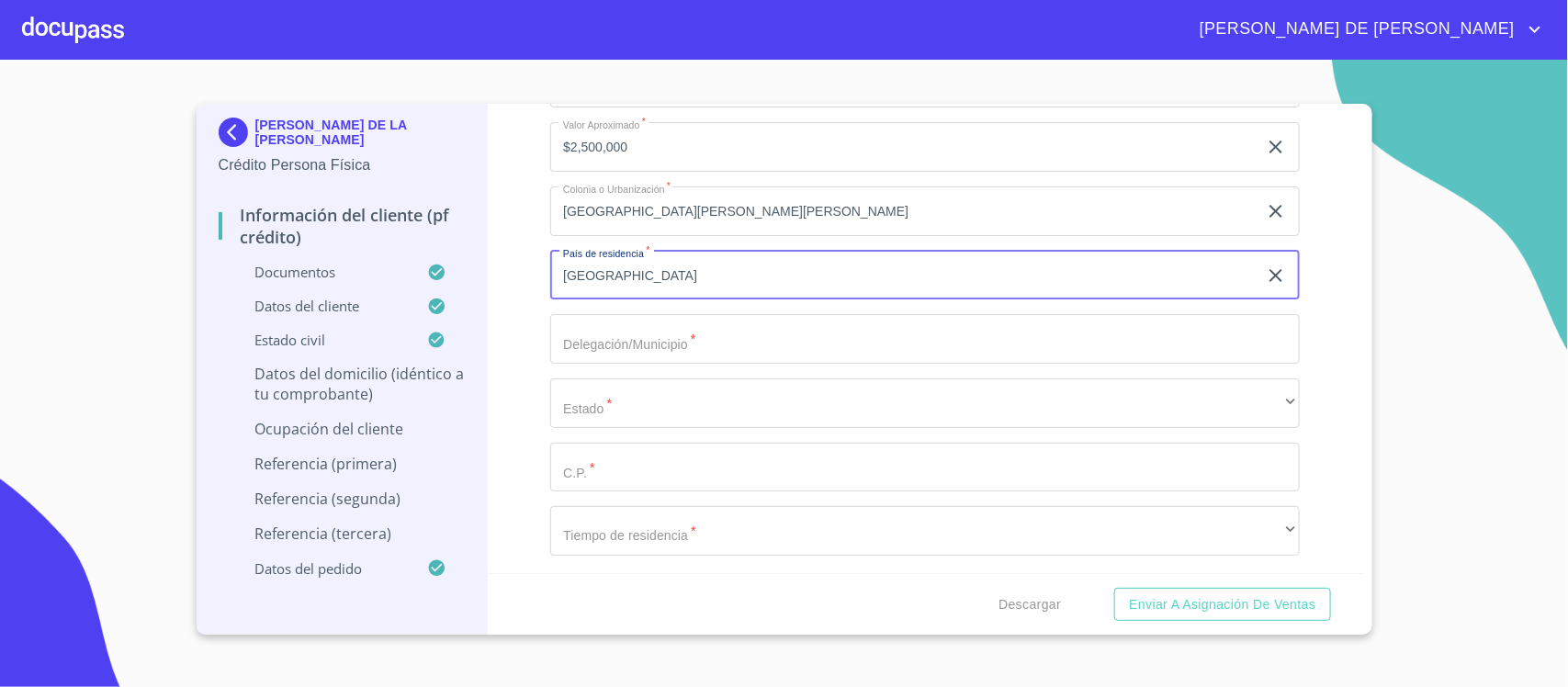
type input "MEXICO"
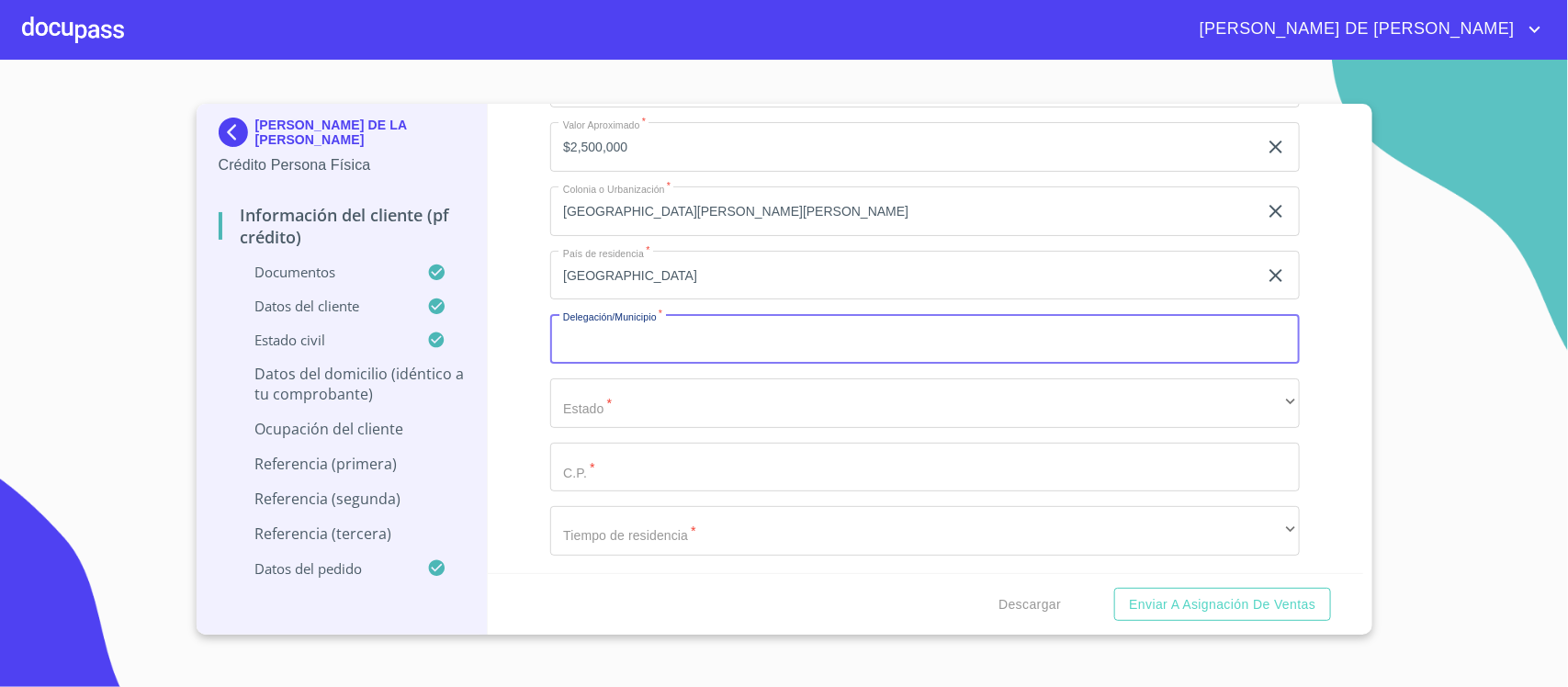
type input "Z"
type input "TLAJOMULCO"
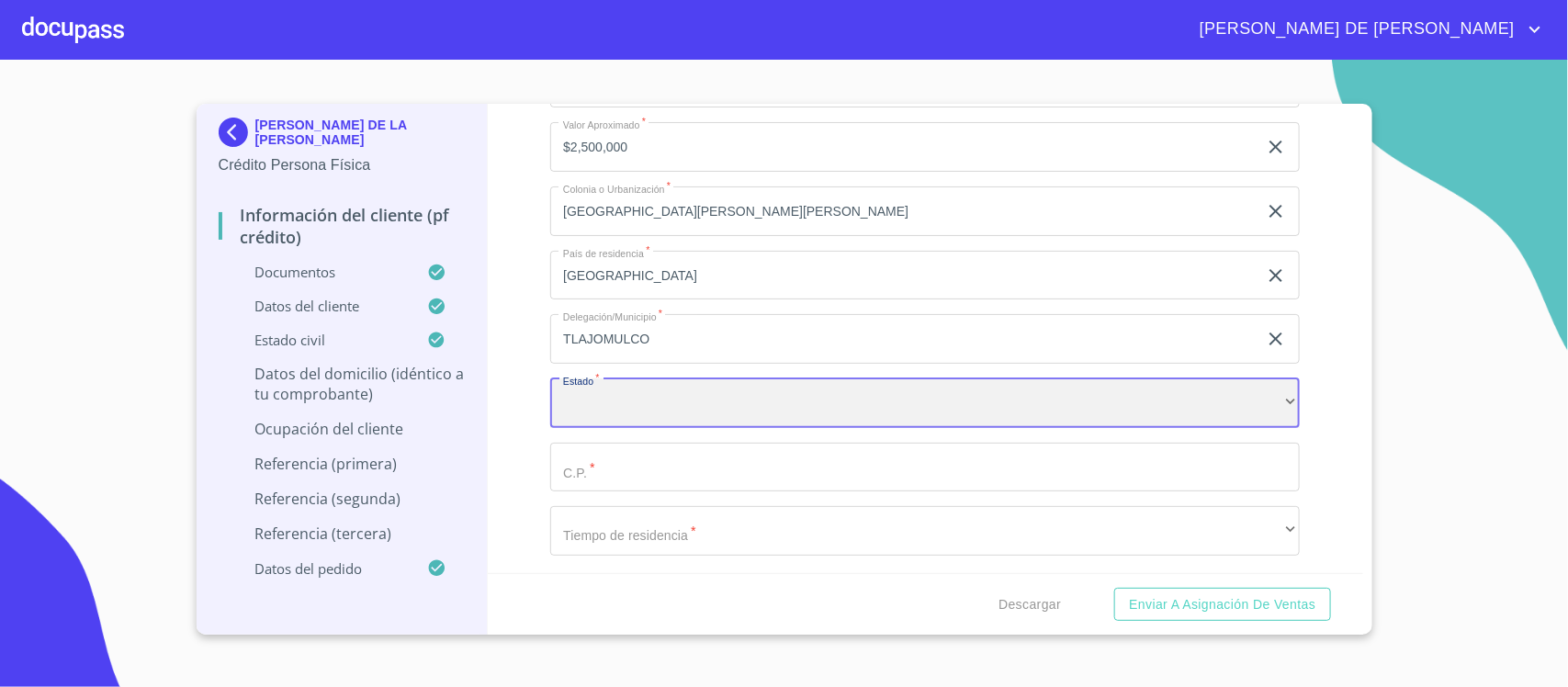
click at [625, 406] on div "​" at bounding box center [924, 403] width 750 height 50
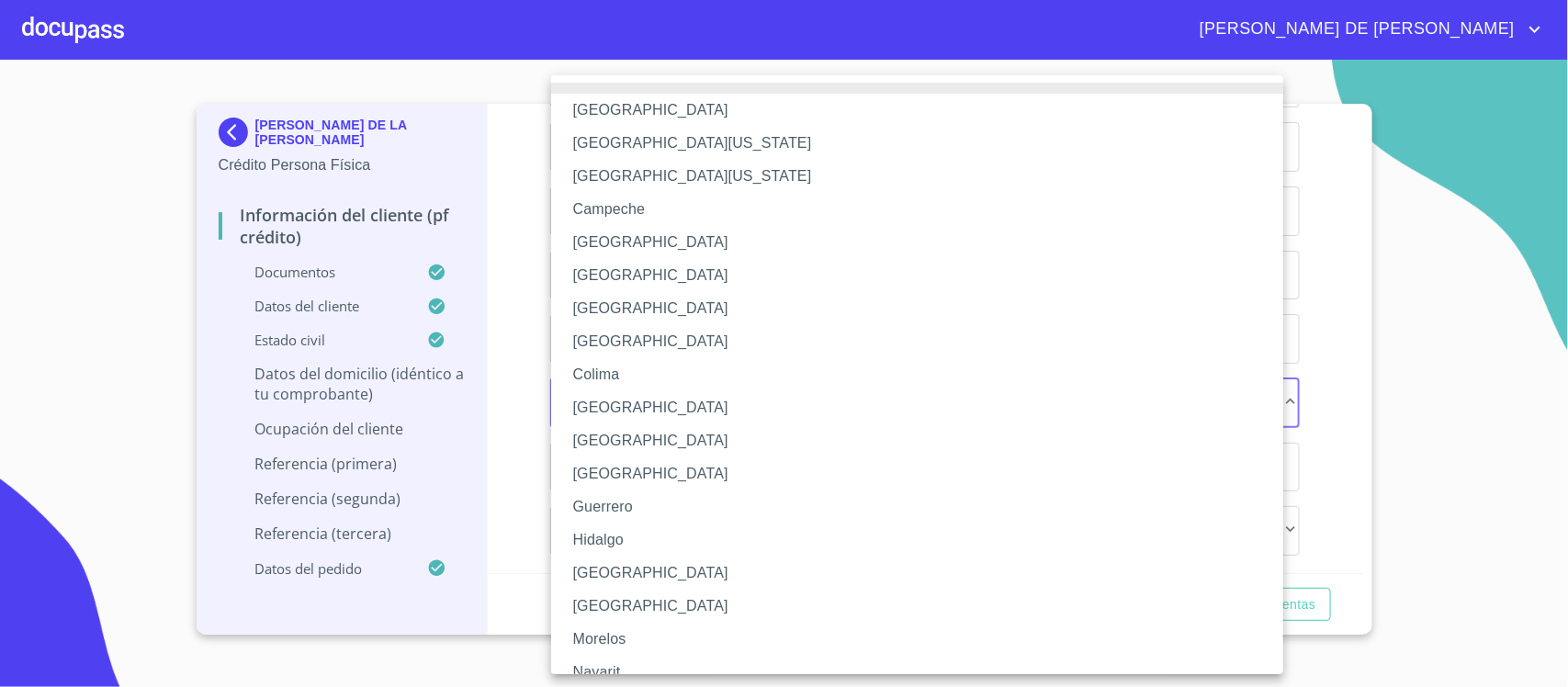
click at [627, 570] on li "Jalisco" at bounding box center [925, 572] width 750 height 33
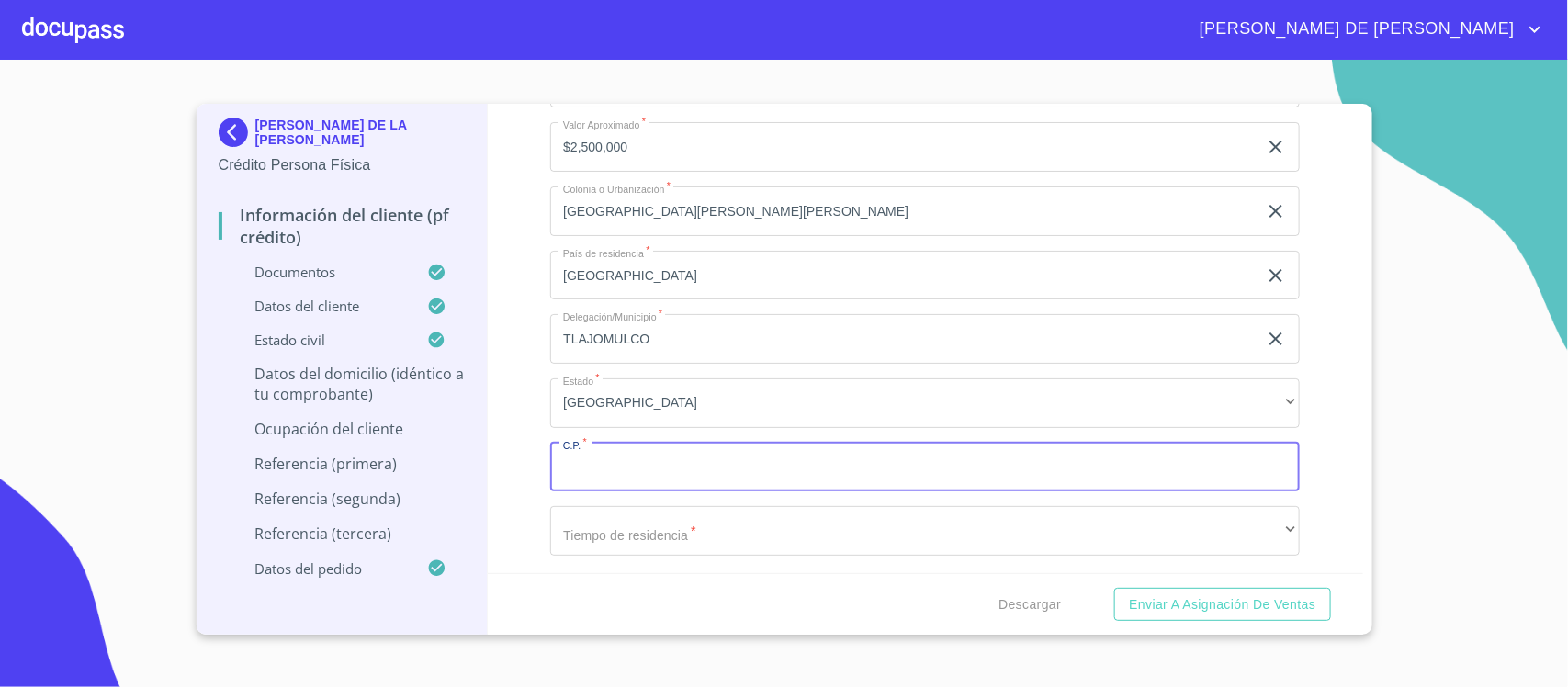
click at [654, 475] on input "Documento de identificación.   *" at bounding box center [924, 467] width 750 height 50
type input "45655"
click at [784, 349] on input "TLAJOMULCO" at bounding box center [904, 339] width 708 height 50
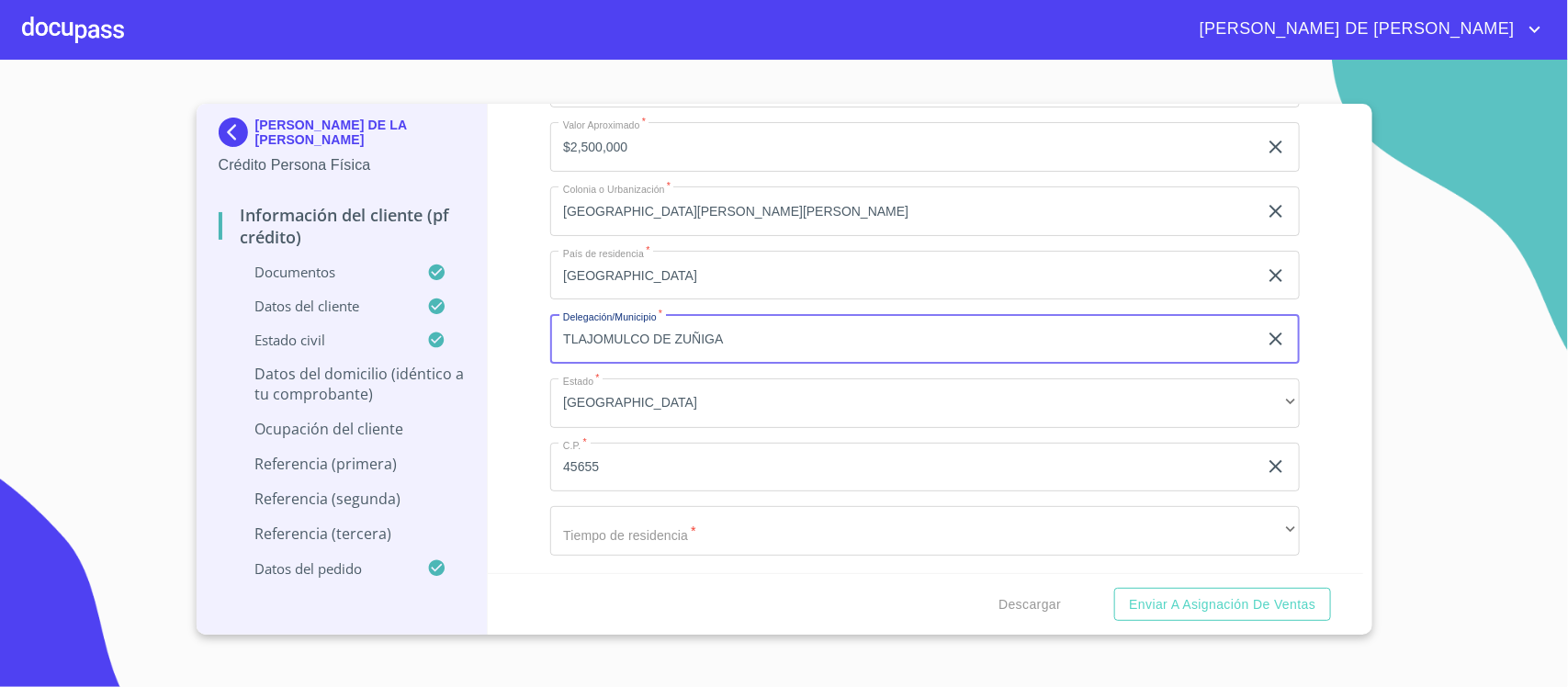
type input "TLAJOMULCO DE ZUÑIGA"
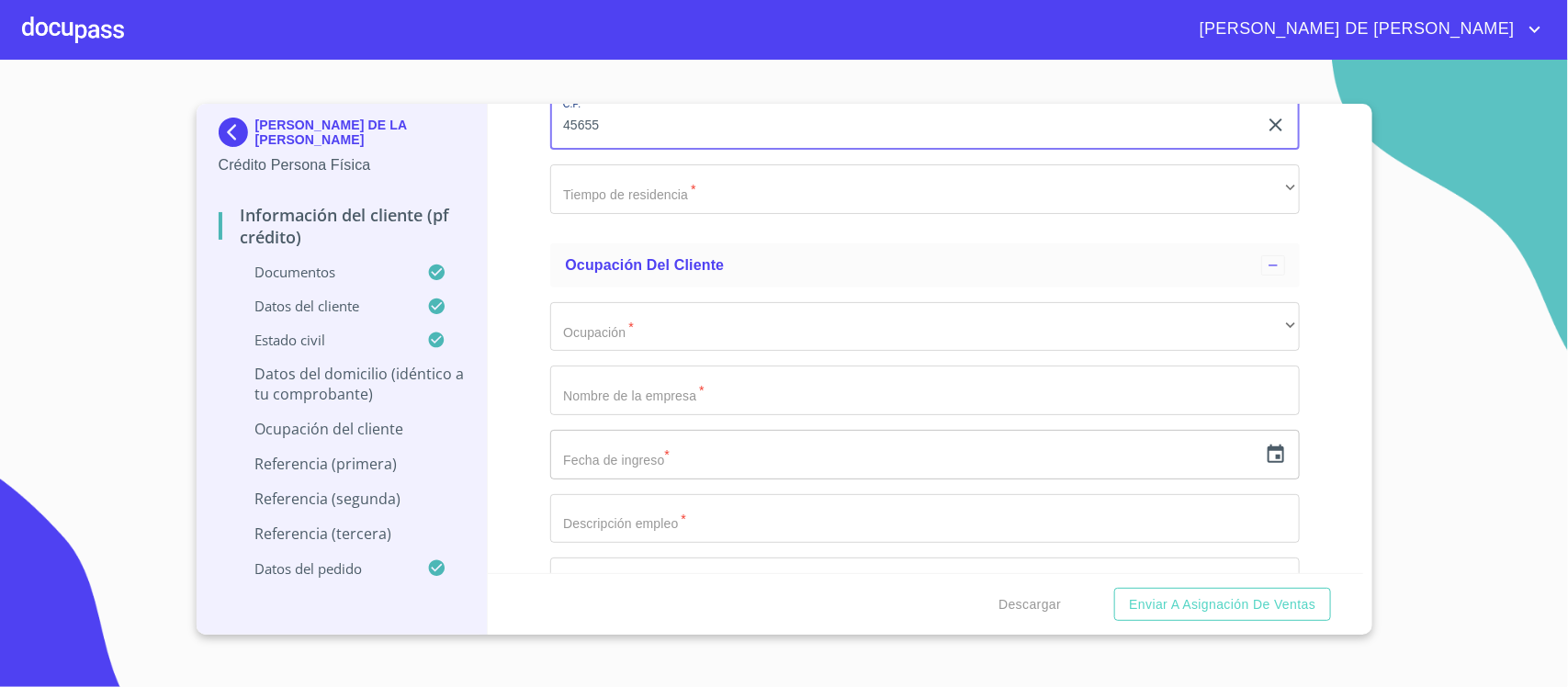
scroll to position [6547, 0]
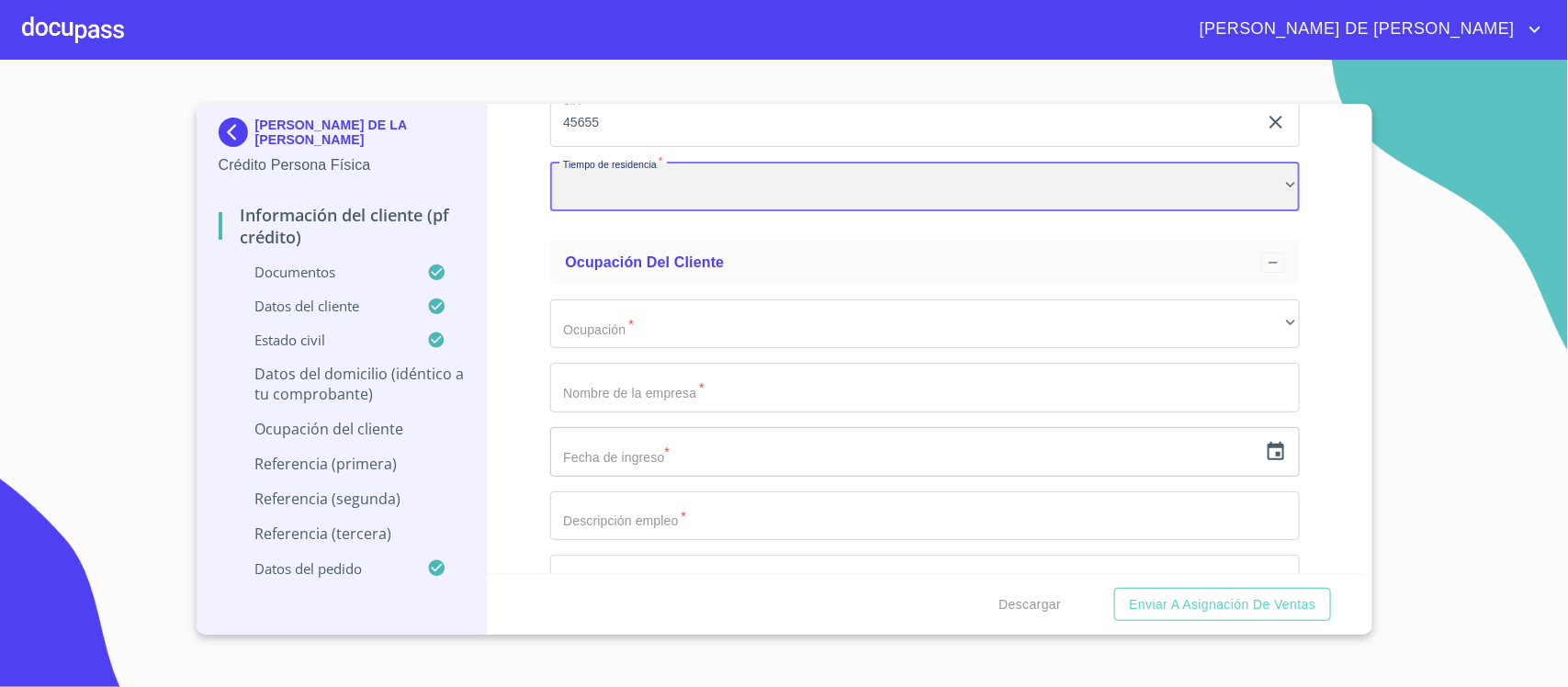
click at [668, 177] on div "​" at bounding box center [924, 186] width 750 height 50
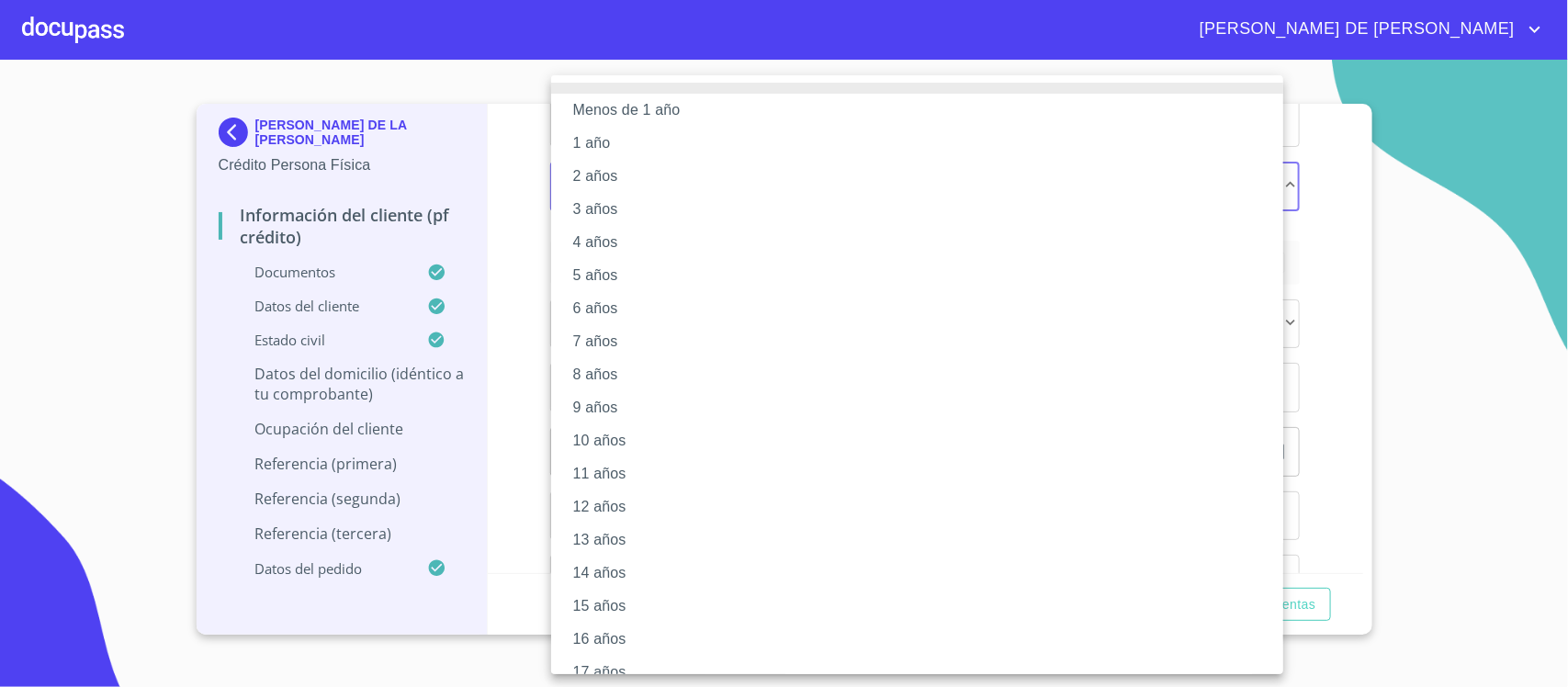
click at [646, 386] on li "8 años" at bounding box center [925, 374] width 750 height 33
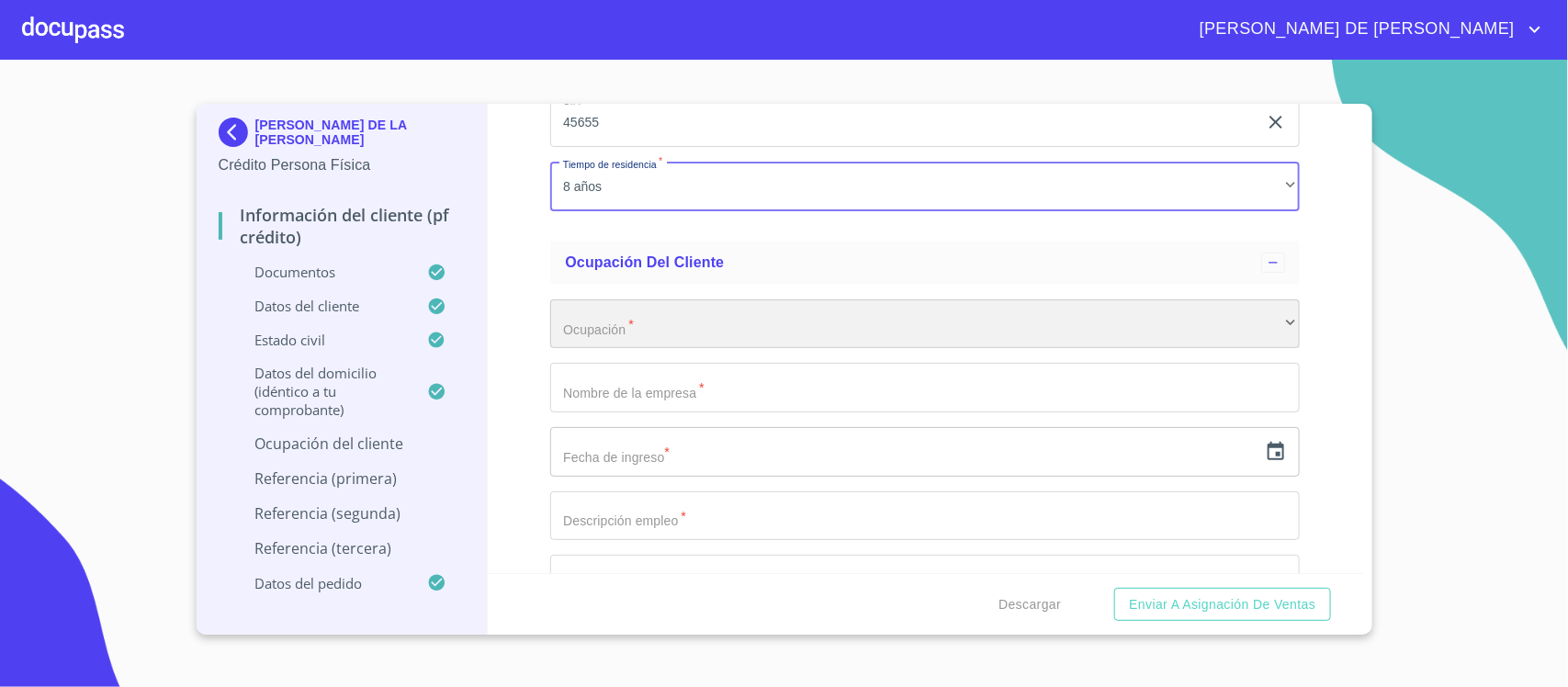
click at [677, 326] on div "​" at bounding box center [924, 324] width 750 height 50
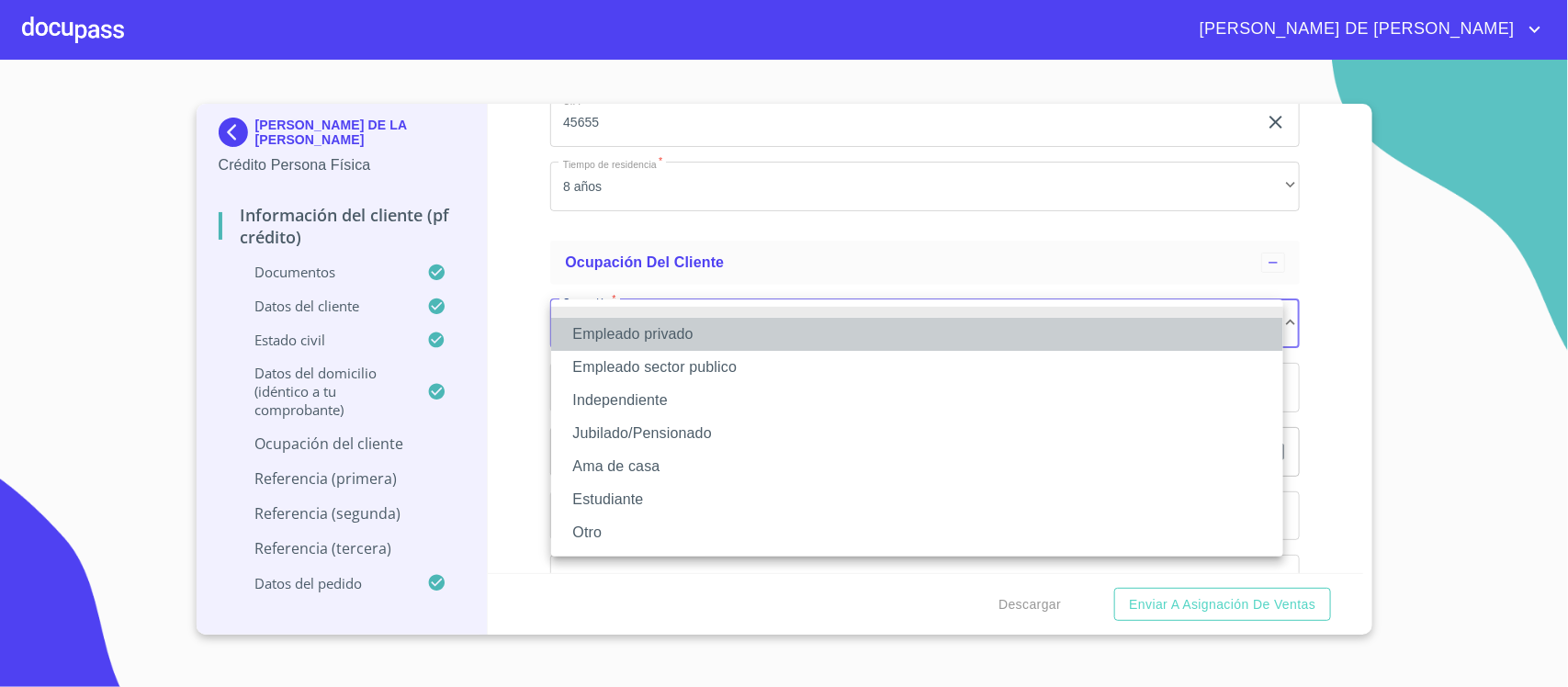
click at [670, 336] on li "Empleado privado" at bounding box center [917, 334] width 732 height 33
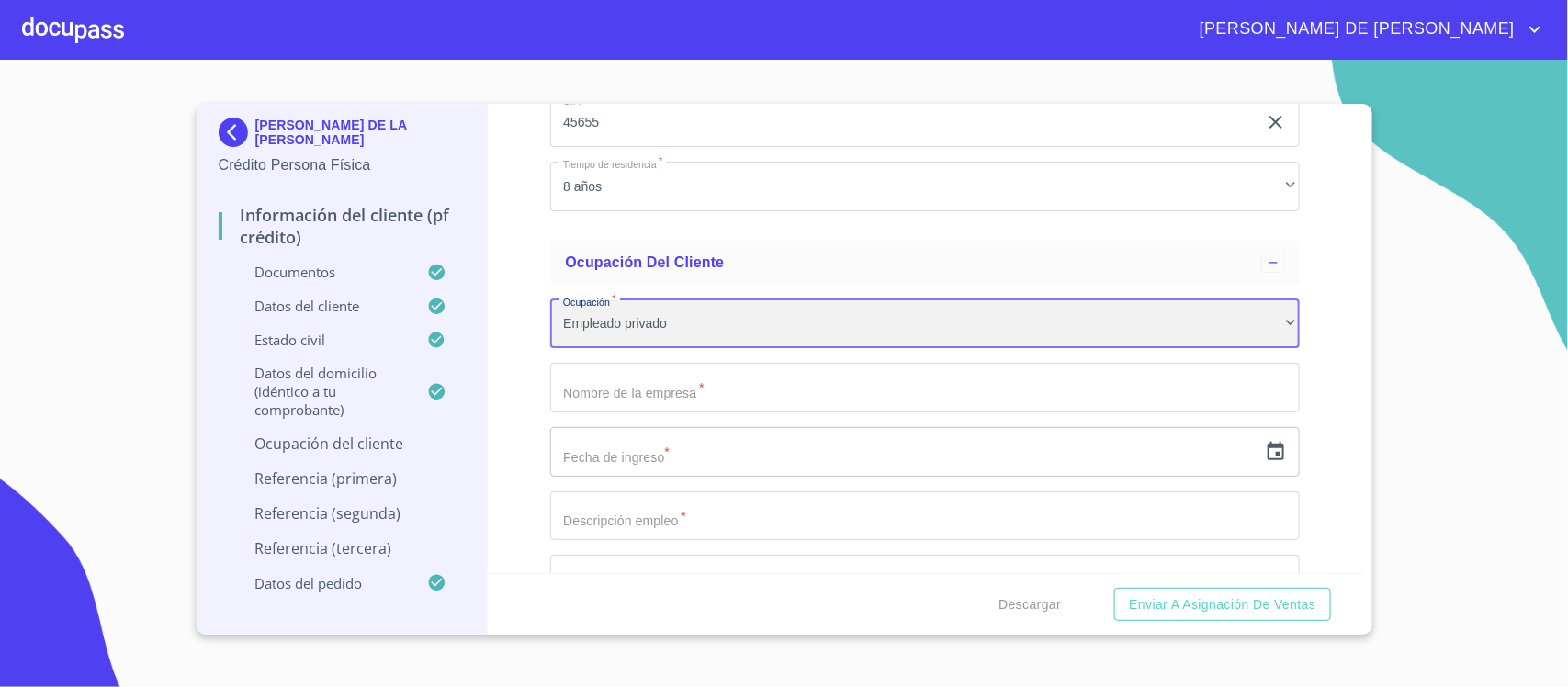
click at [670, 336] on div "Empleado privado" at bounding box center [924, 324] width 750 height 50
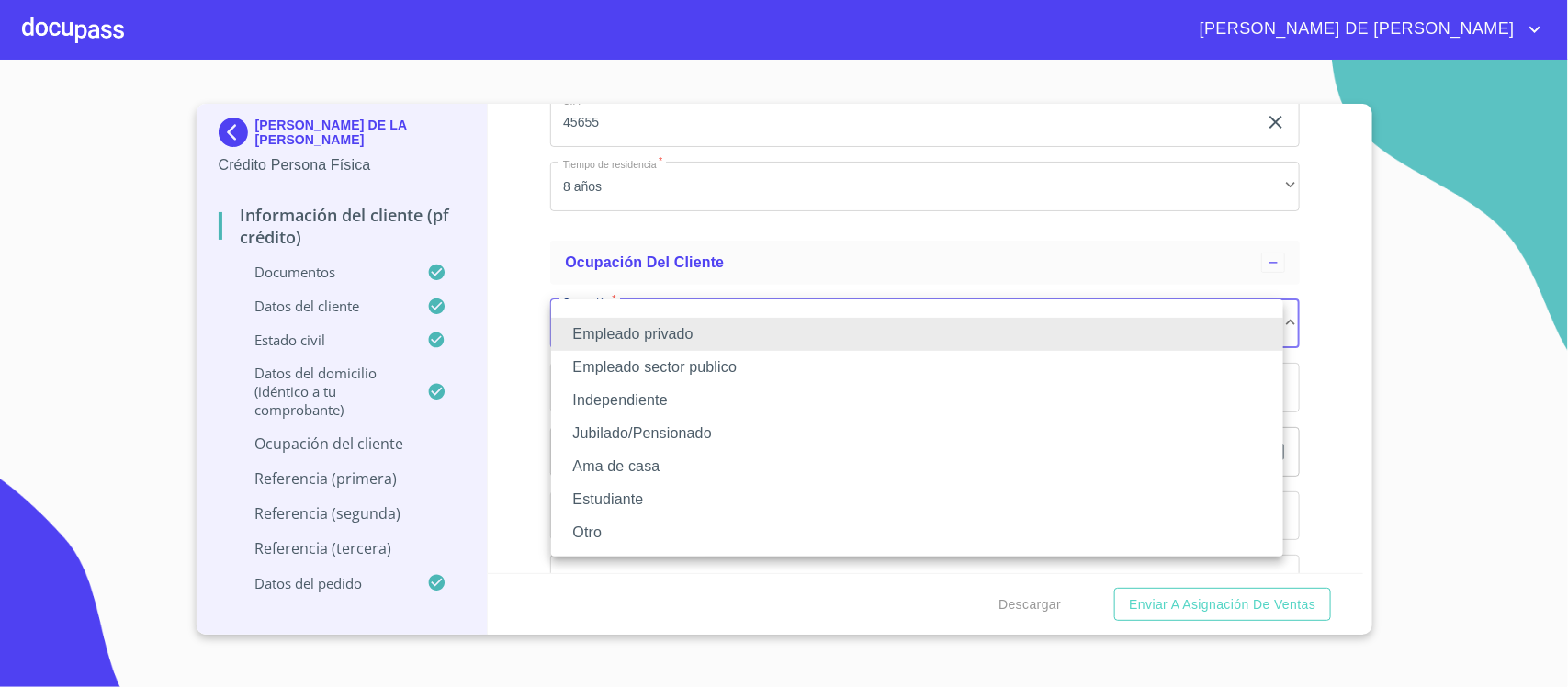
click at [673, 364] on li "Empleado sector publico" at bounding box center [917, 367] width 732 height 33
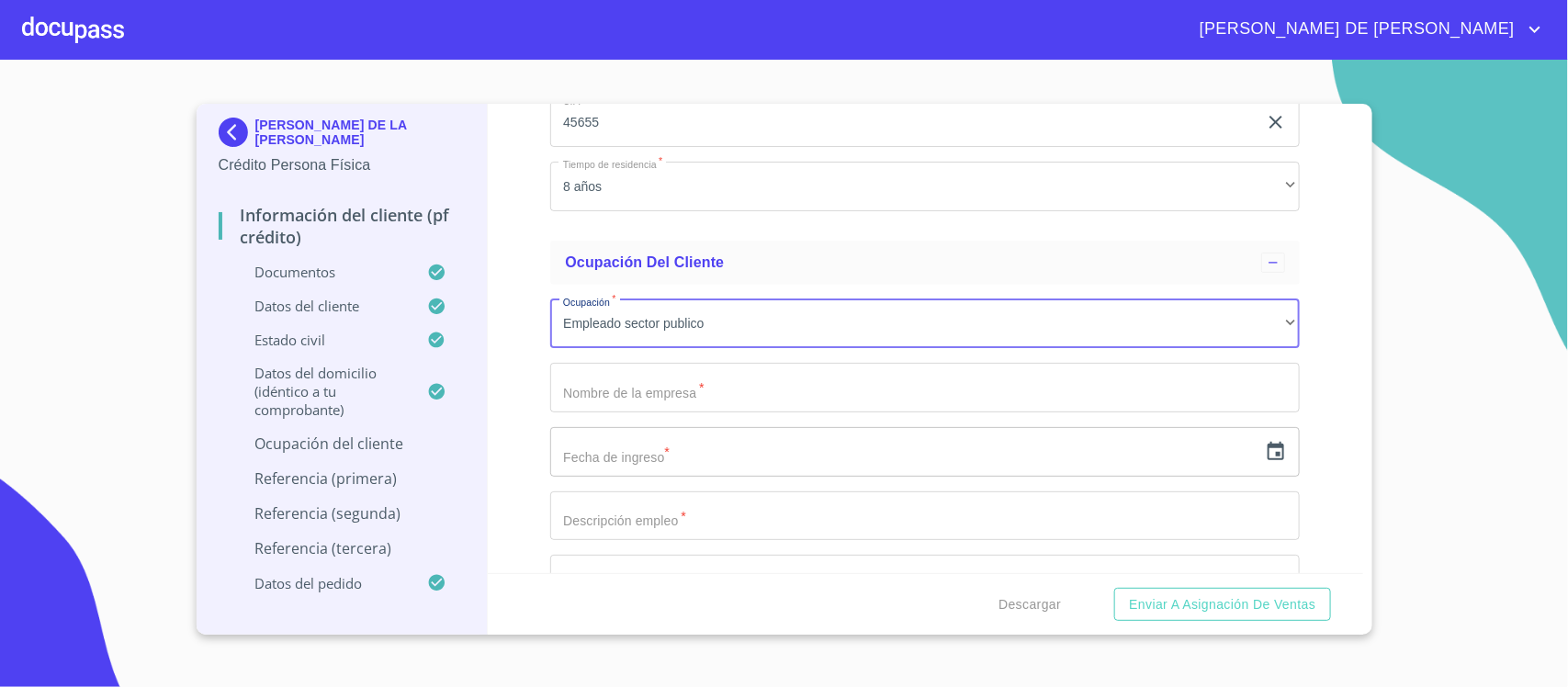
click at [675, 376] on input "Documento de identificación.   *" at bounding box center [924, 388] width 750 height 50
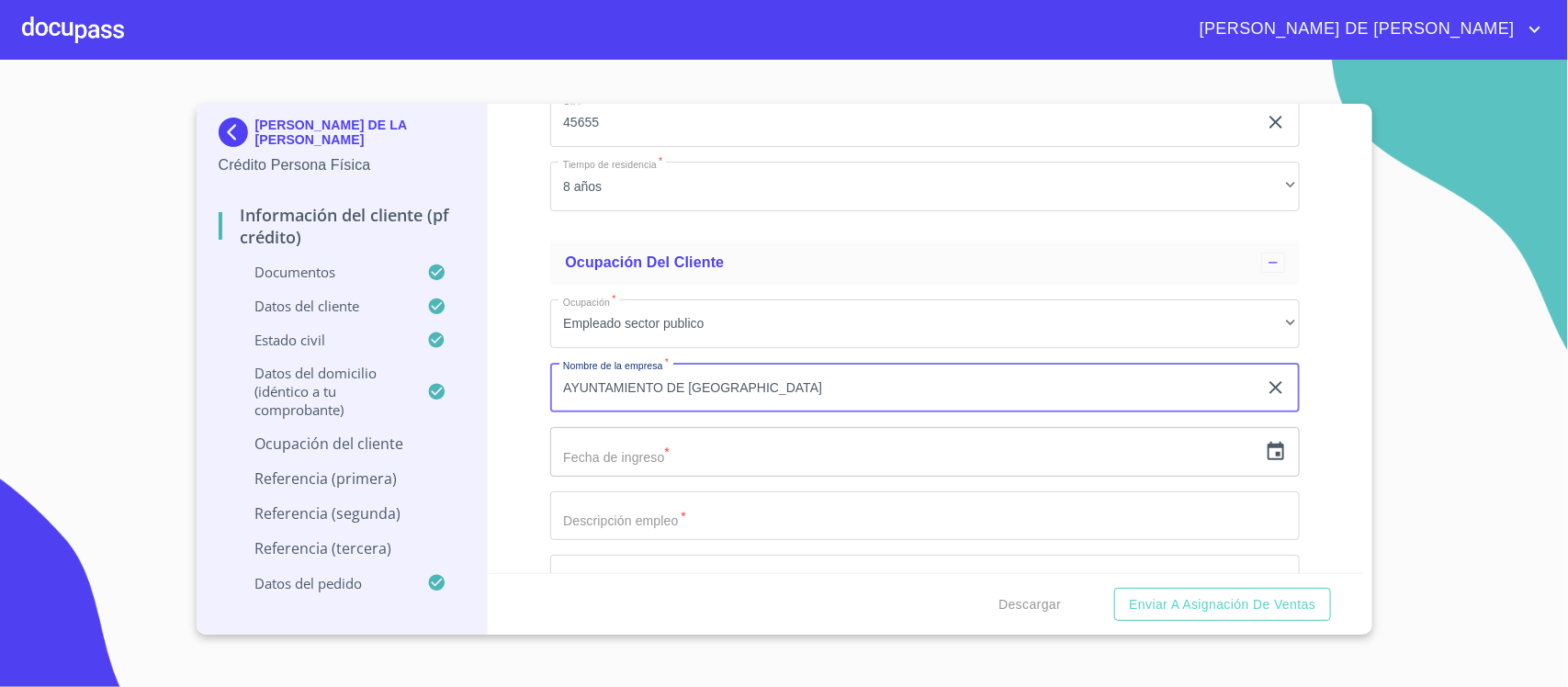
type input "AYUNTAMIENTO DE TLAJOMULCO"
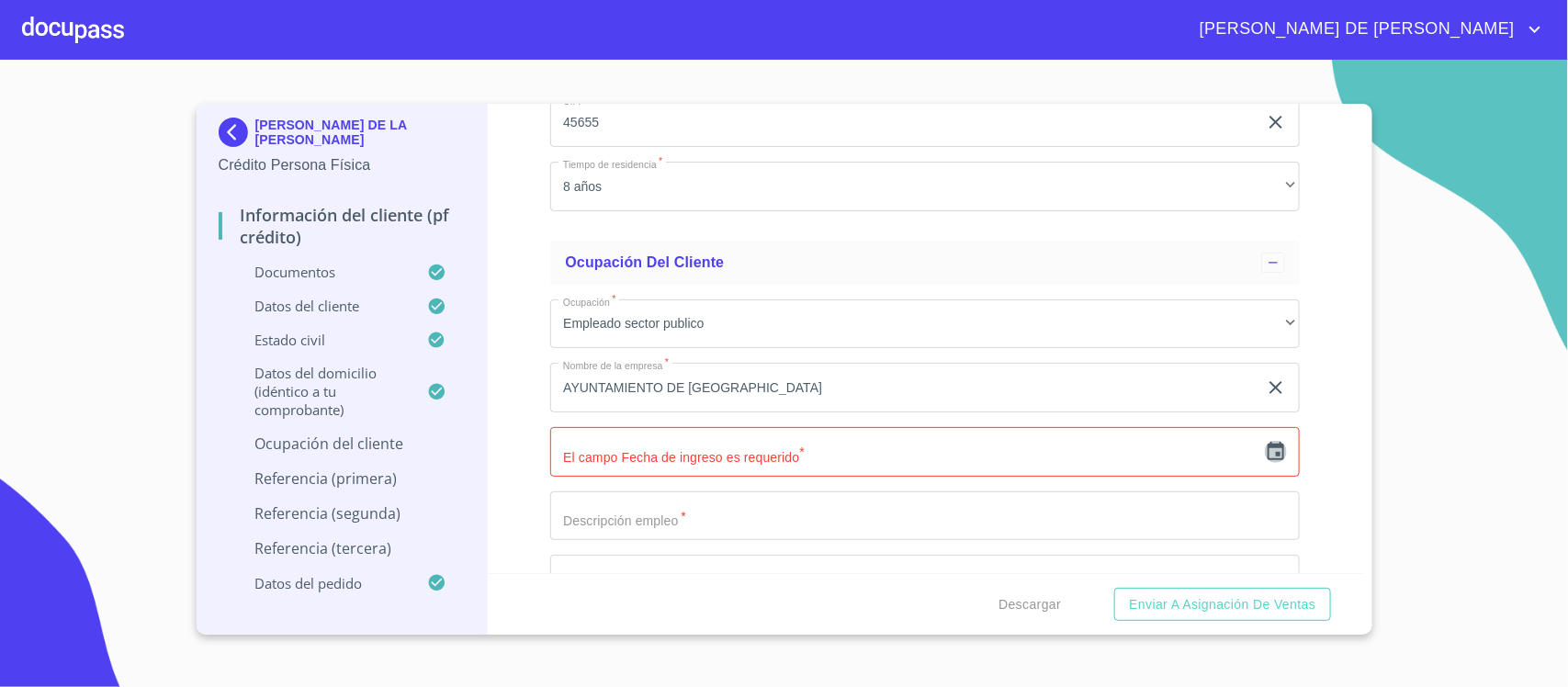
click at [1265, 452] on icon "button" at bounding box center [1275, 451] width 22 height 22
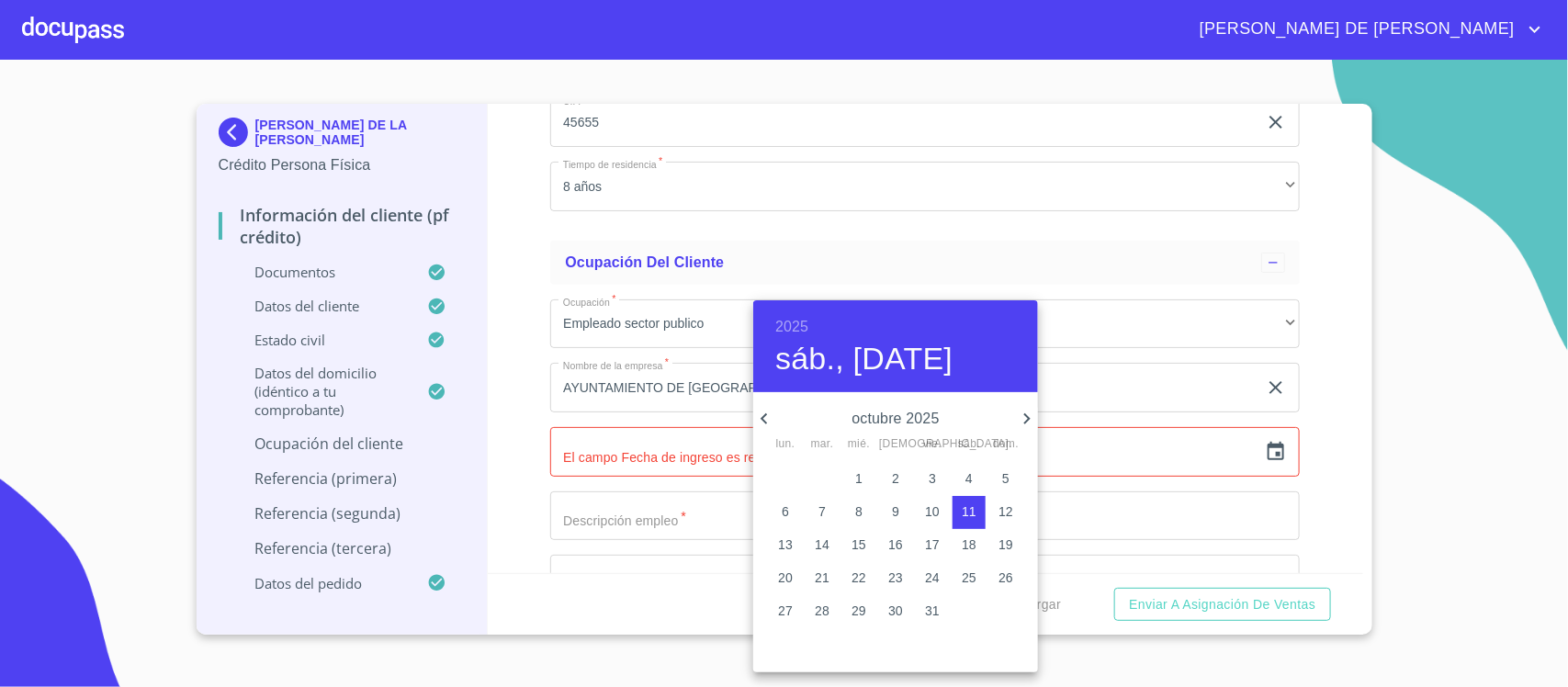
click at [793, 322] on h6 "2025" at bounding box center [791, 327] width 33 height 25
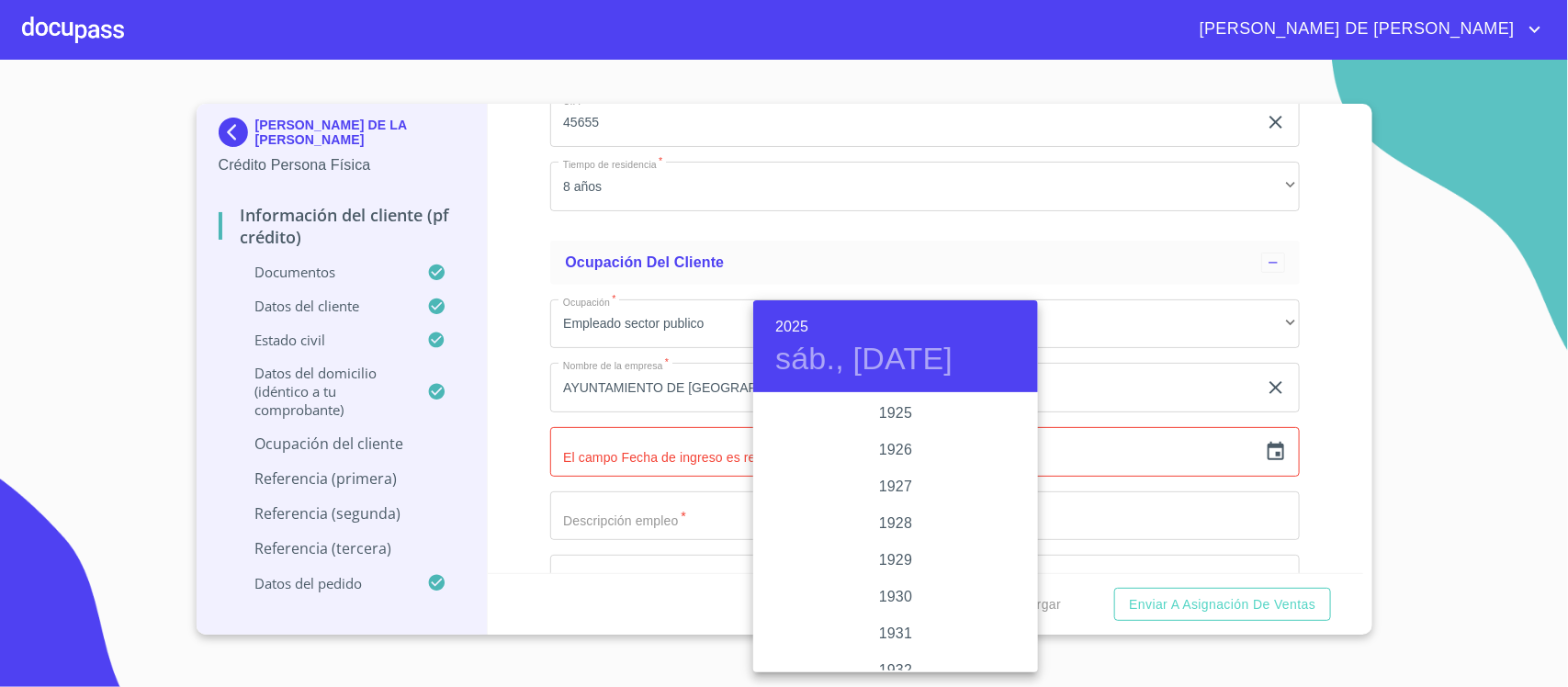
scroll to position [3564, 0]
click at [883, 470] on div "2024" at bounding box center [895, 486] width 284 height 37
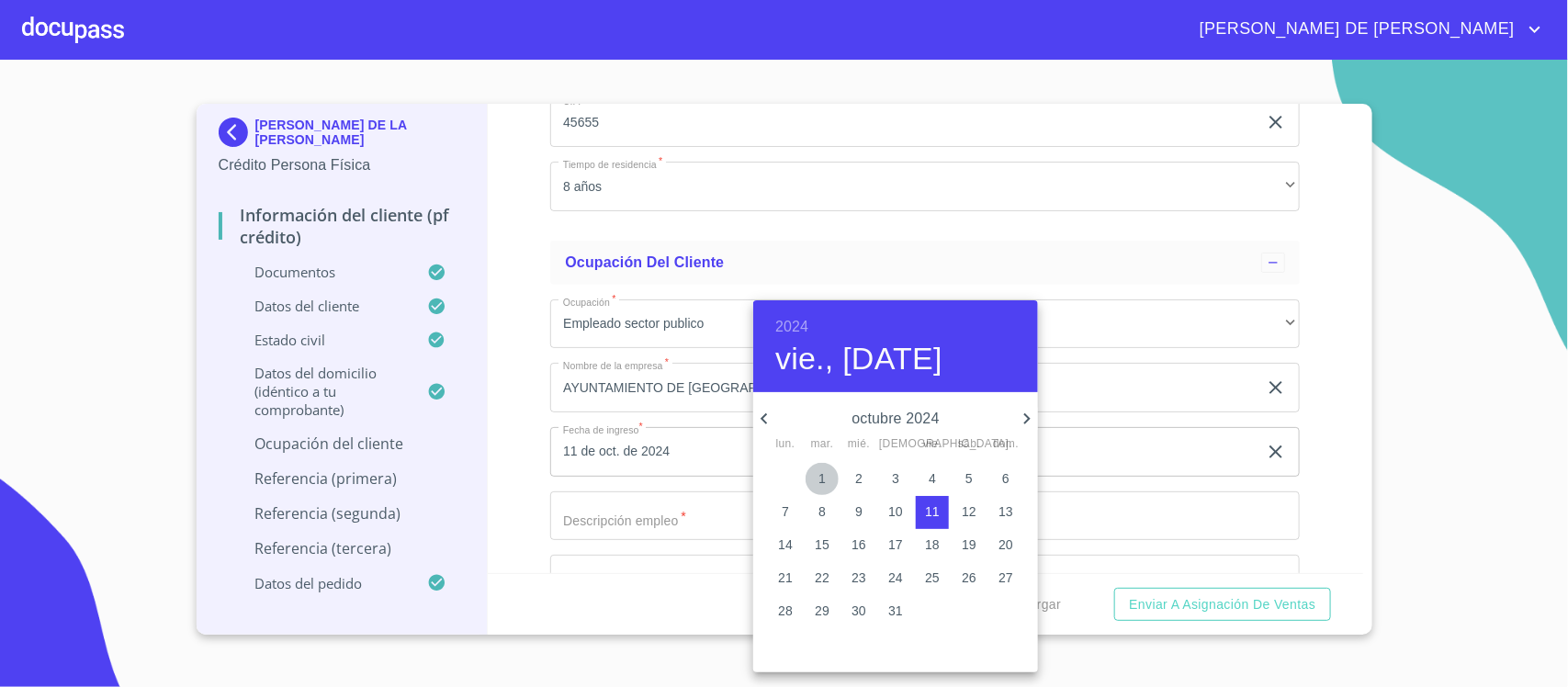
click at [825, 474] on p "1" at bounding box center [822, 479] width 8 height 19
type input "1 de oct. de 2024"
click at [668, 507] on div at bounding box center [784, 344] width 1568 height 687
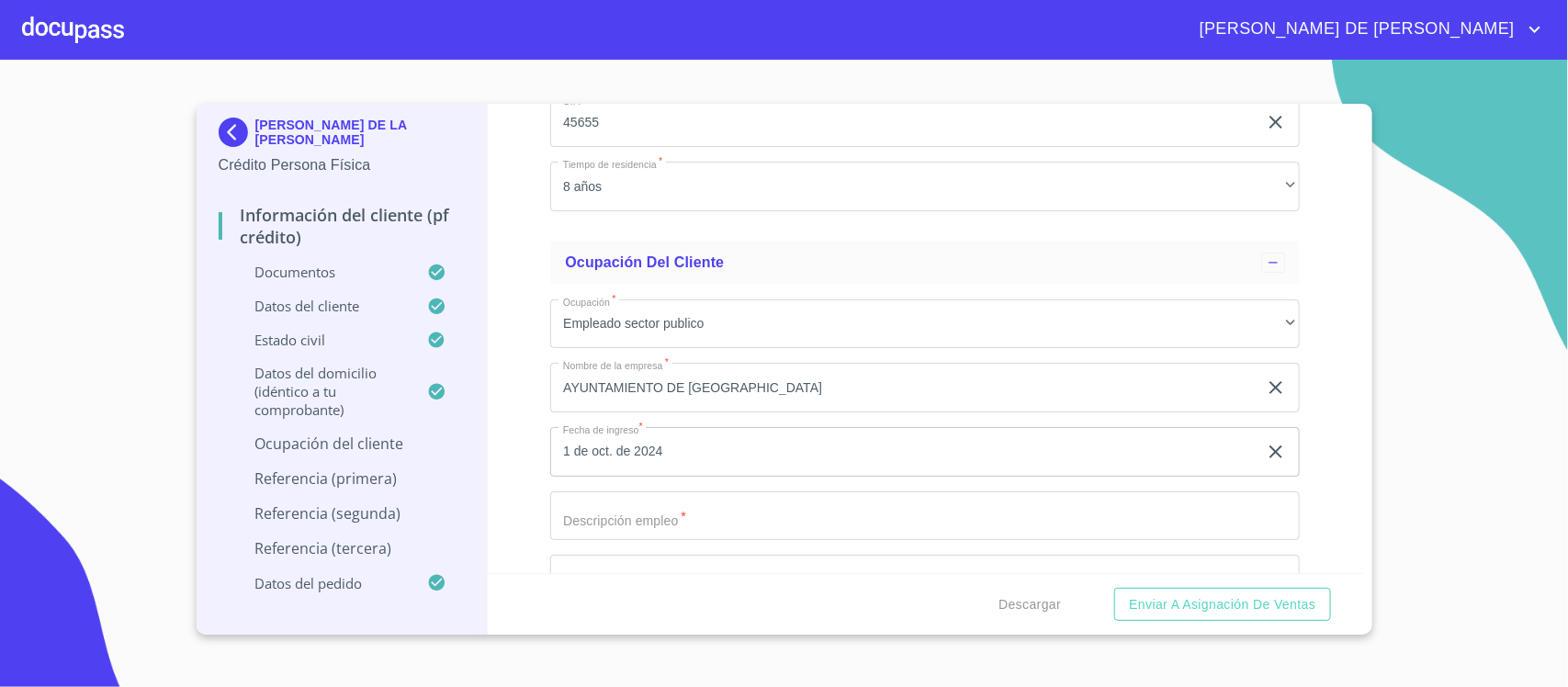
click at [721, 516] on input "Documento de identificación.   *" at bounding box center [924, 516] width 750 height 50
type input "DIRECTORA DE ARTESANOS"
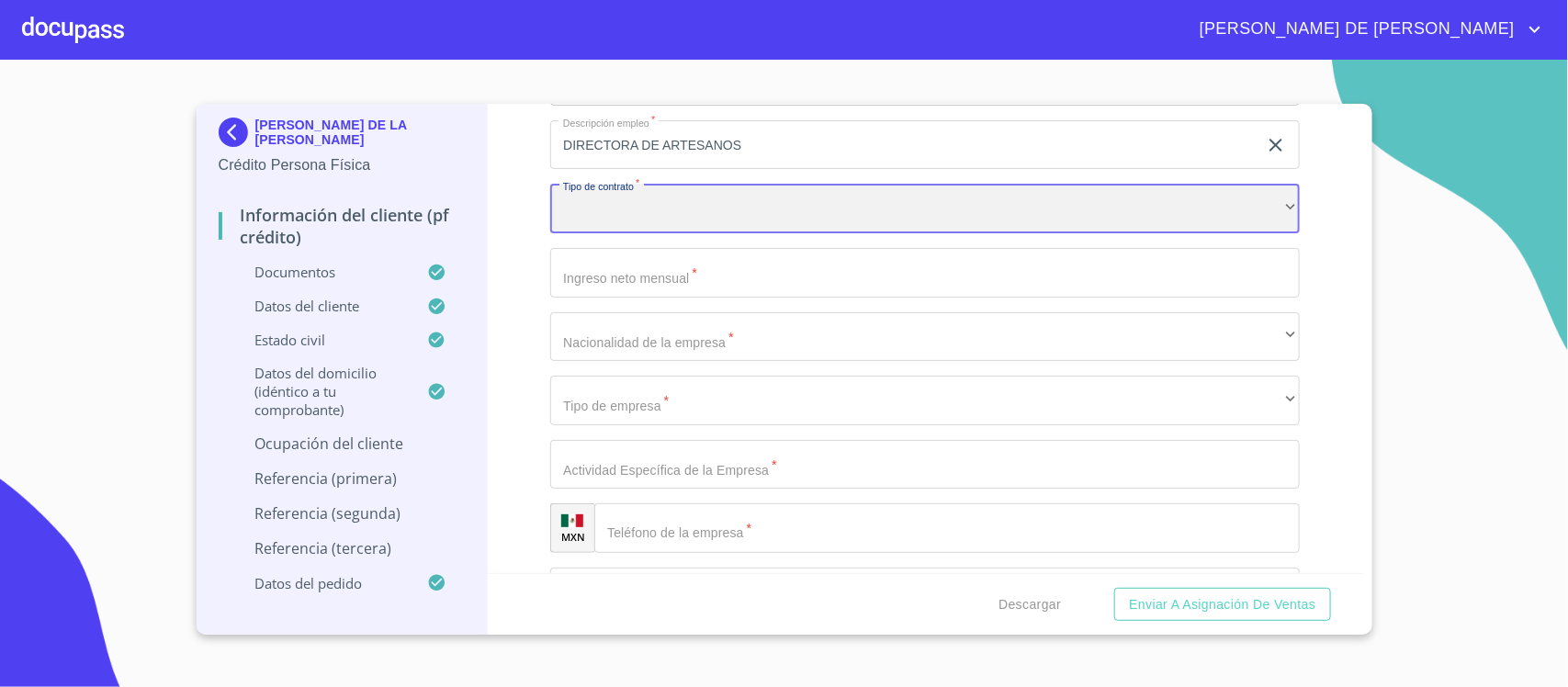
scroll to position [6921, 0]
click at [614, 199] on div "​" at bounding box center [924, 206] width 750 height 50
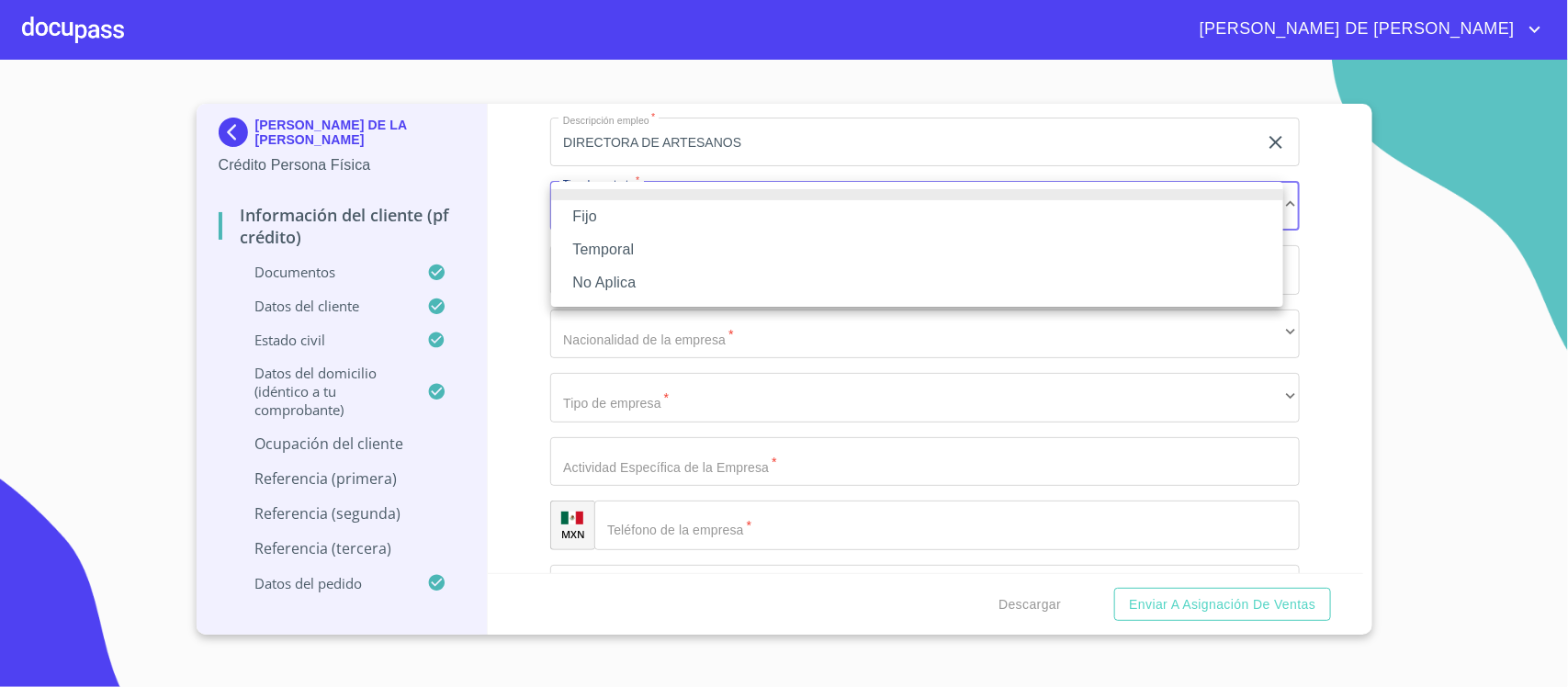
click at [644, 222] on li "Fijo" at bounding box center [917, 216] width 732 height 33
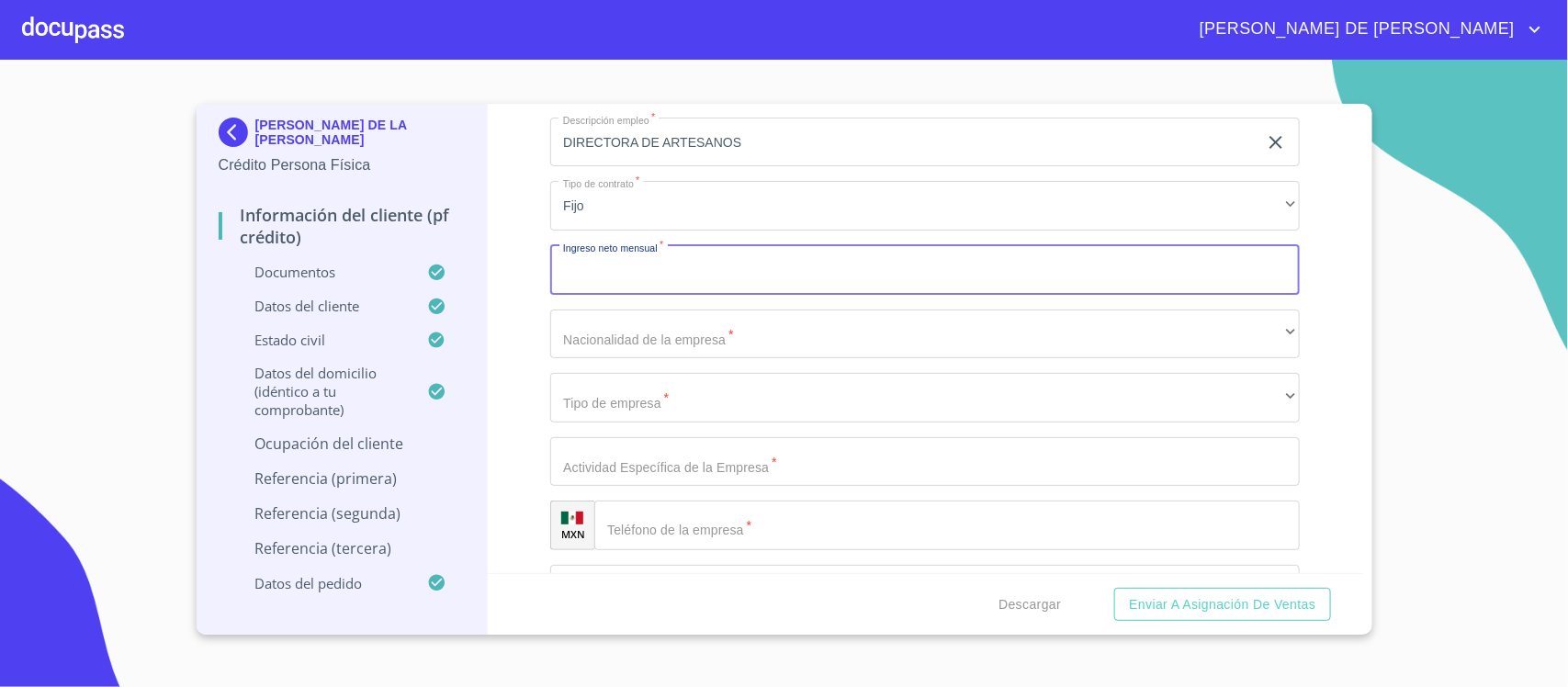
click at [645, 267] on input "Documento de identificación.   *" at bounding box center [924, 269] width 750 height 50
type input "23000"
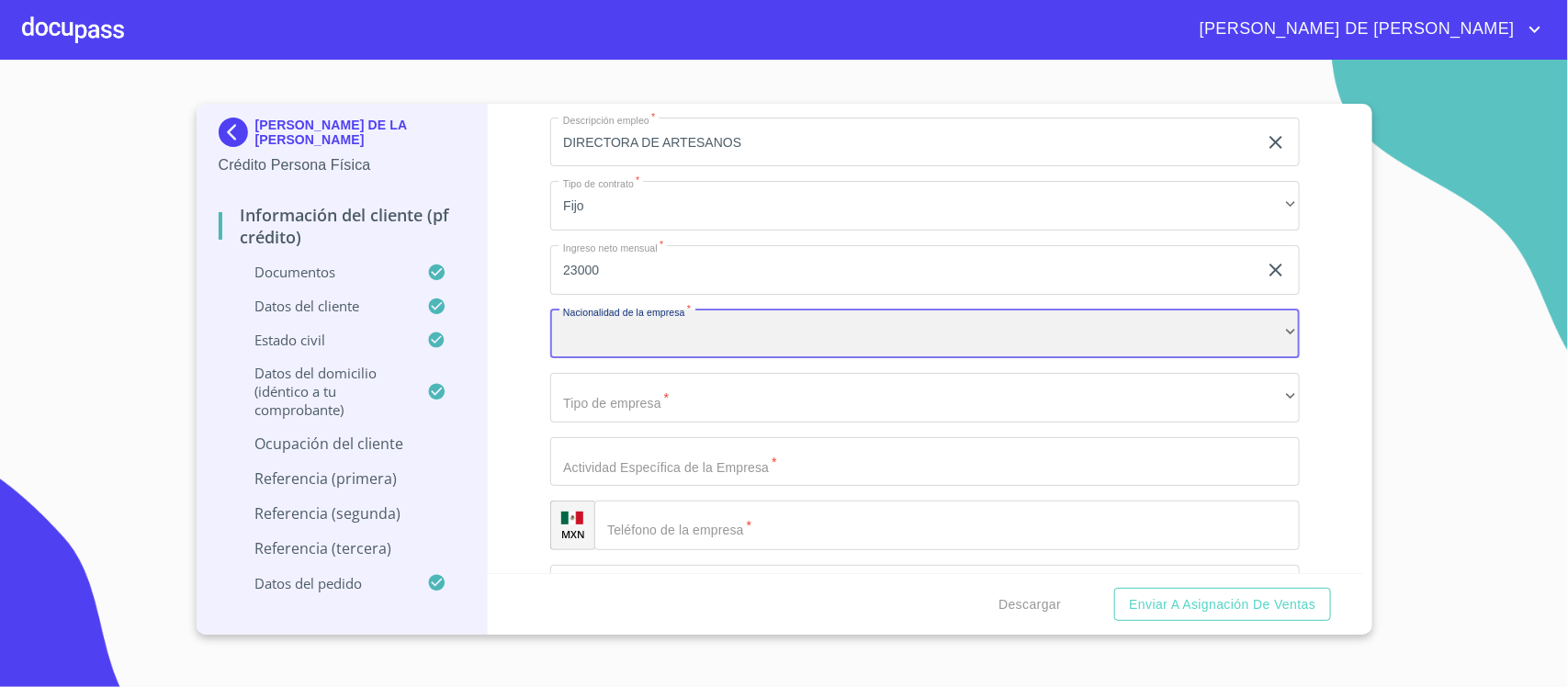
click at [668, 341] on div "​" at bounding box center [924, 334] width 750 height 50
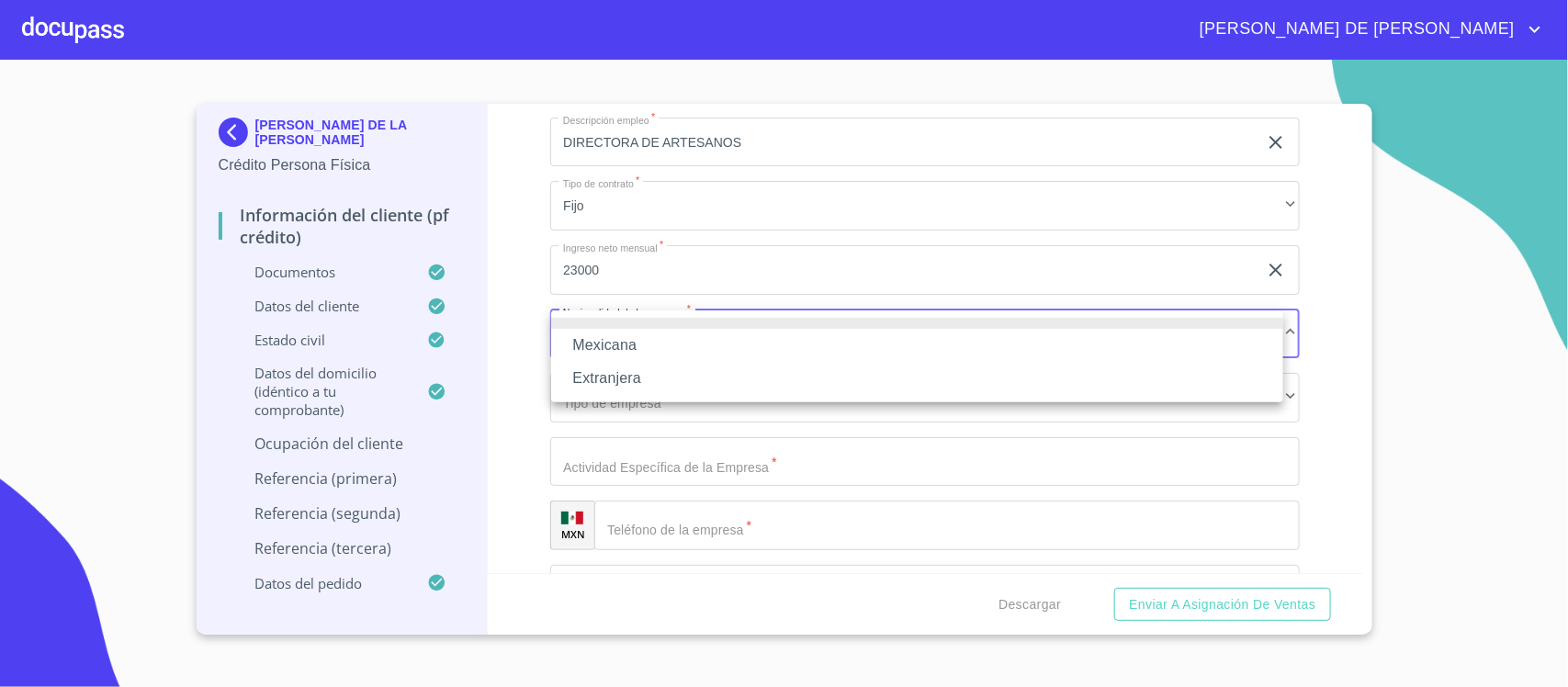
click at [668, 342] on li "Mexicana" at bounding box center [917, 344] width 732 height 33
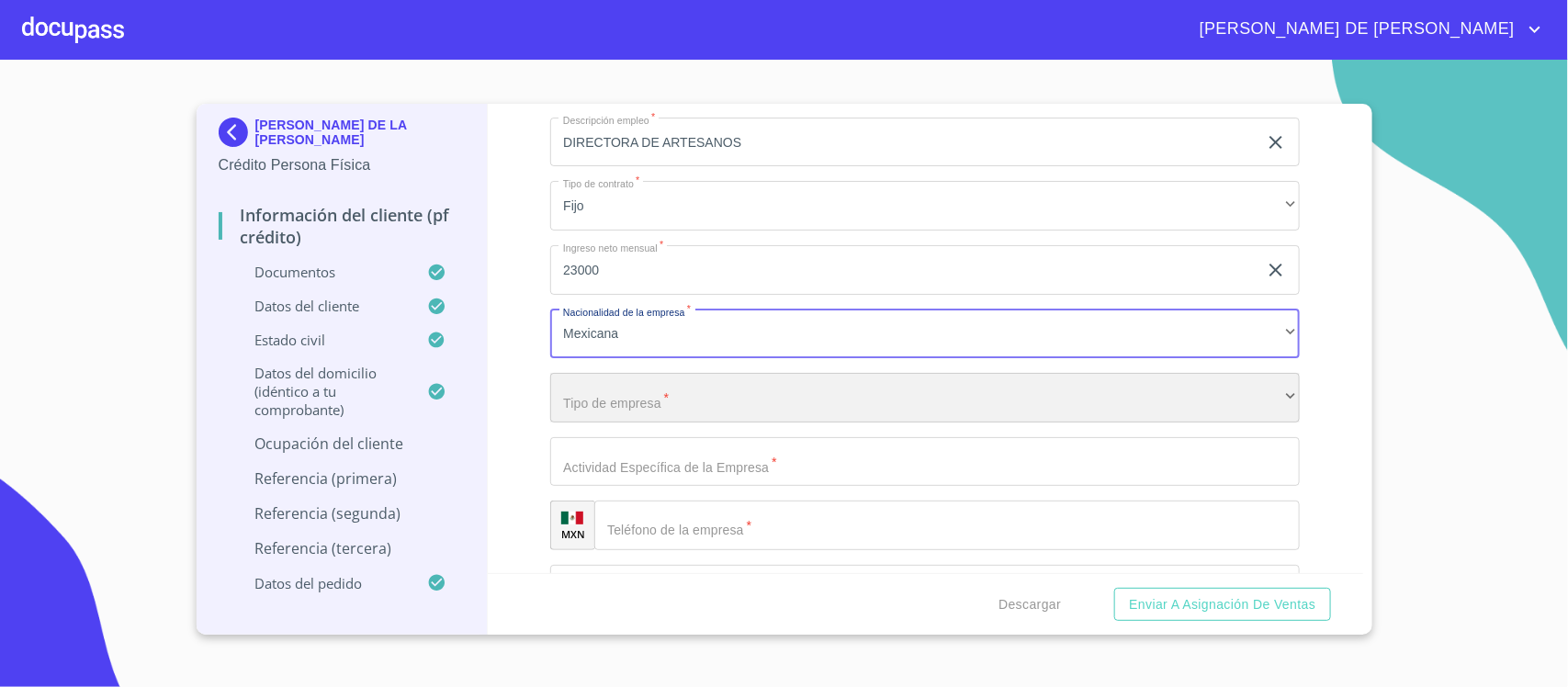
click at [673, 388] on div "​" at bounding box center [924, 397] width 750 height 50
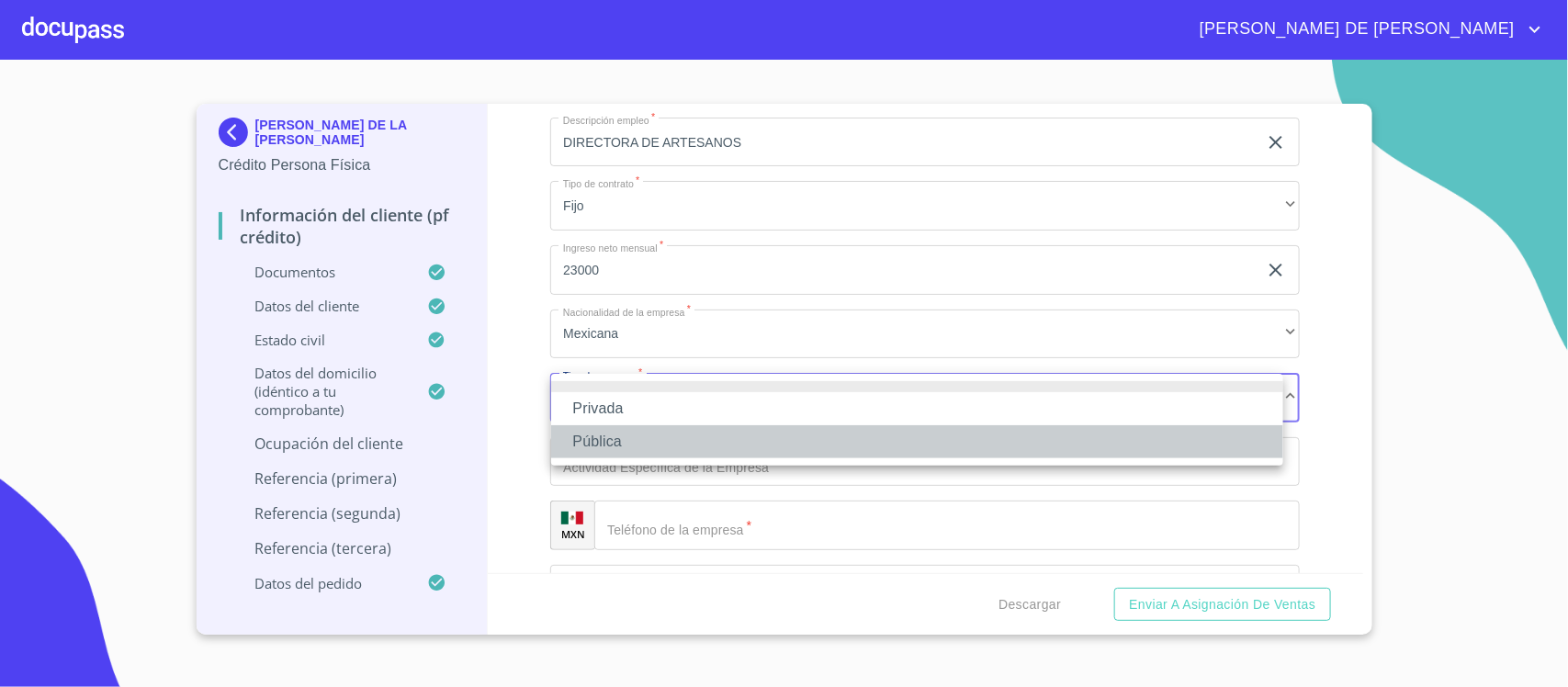
click at [685, 439] on li "Pública" at bounding box center [917, 441] width 732 height 33
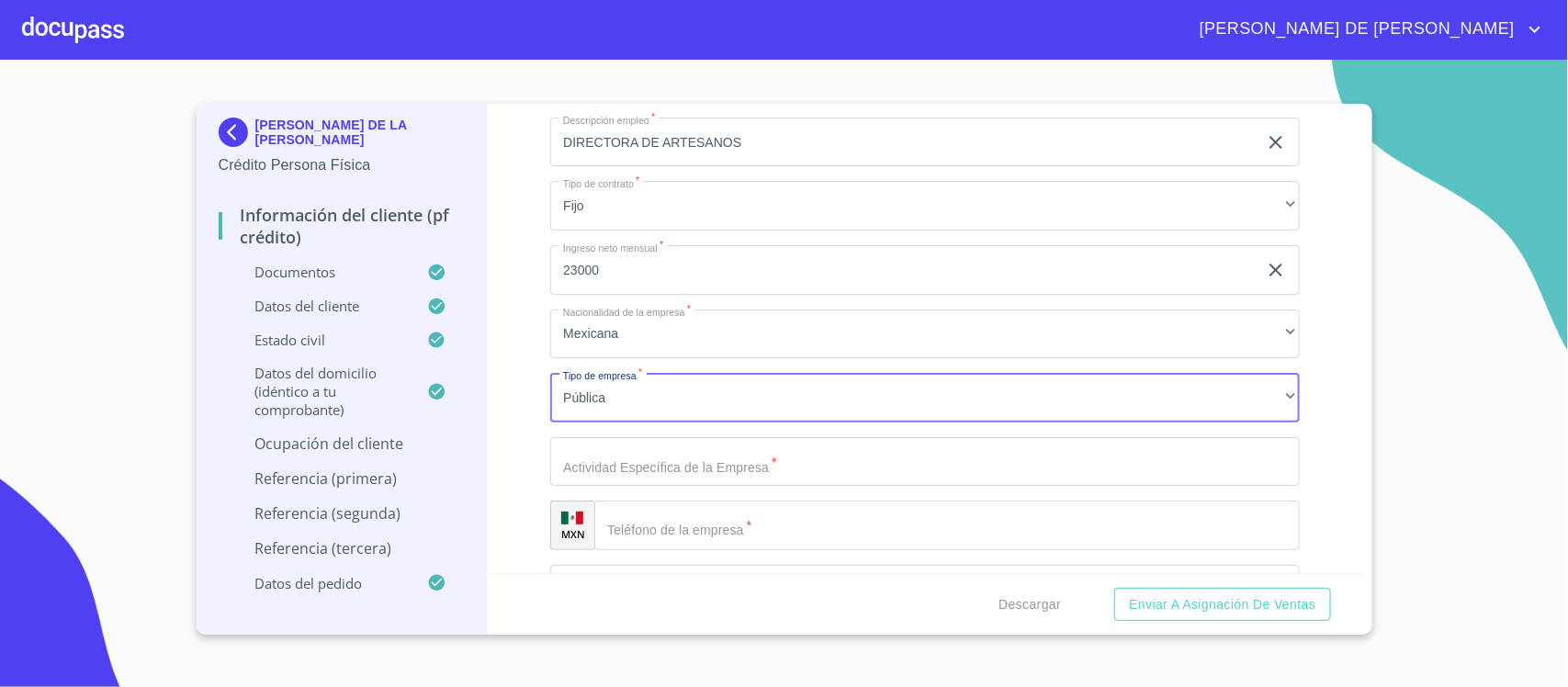
click at [696, 466] on input "Documento de identificación.   *" at bounding box center [924, 462] width 750 height 50
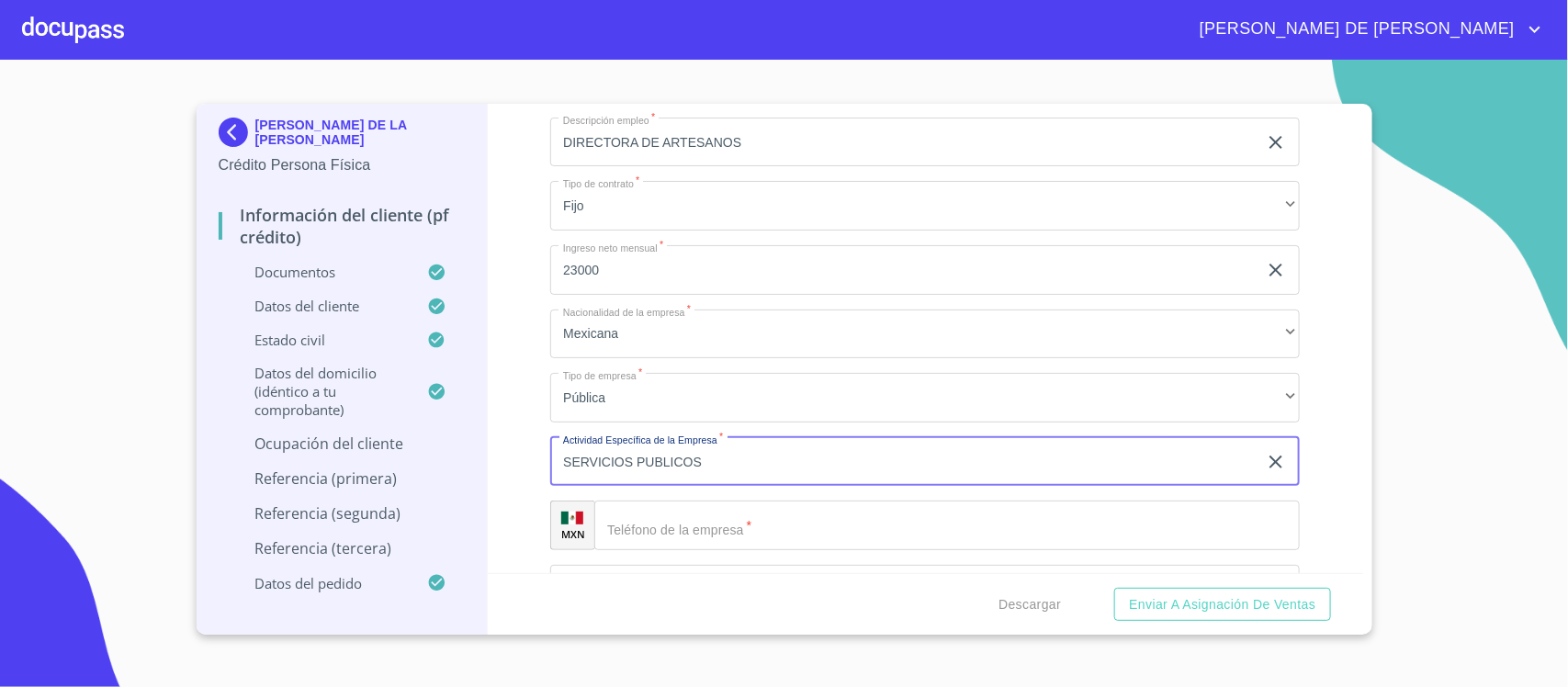
type input "SERVICIOS PUBLICOS"
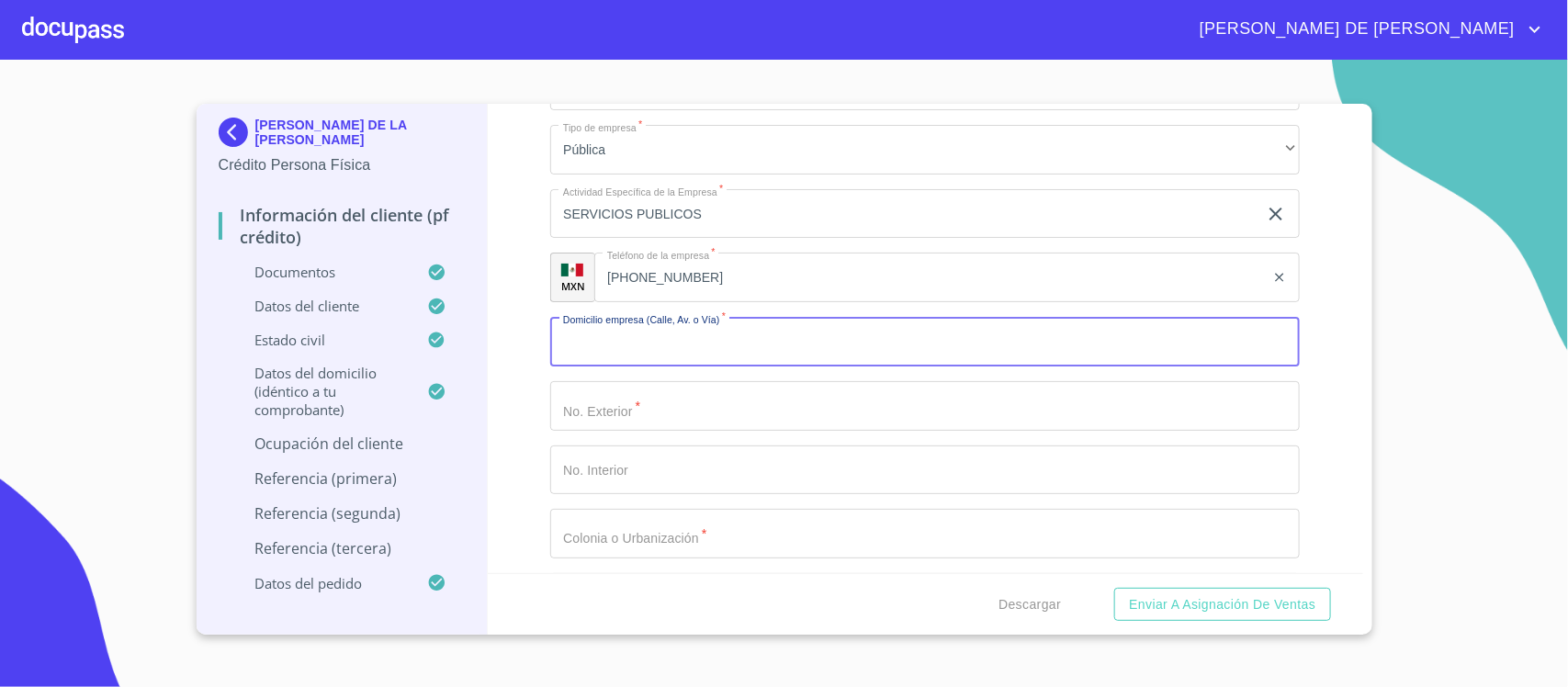
scroll to position [7190, 0]
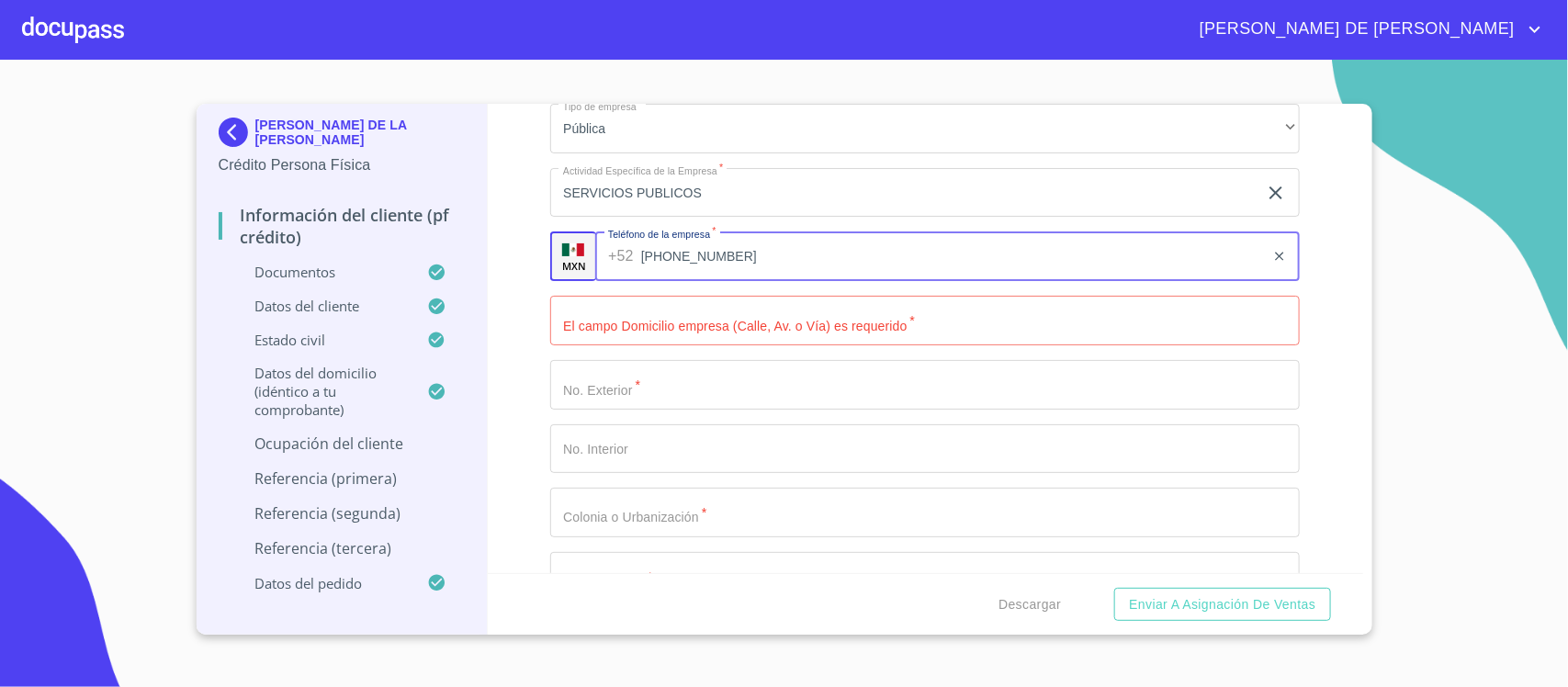
drag, startPoint x: 664, startPoint y: 267, endPoint x: 581, endPoint y: 274, distance: 83.3
click at [581, 274] on div "MXN Teléfono de la empresa   * +52 (33)15447527 ​" at bounding box center [924, 256] width 750 height 50
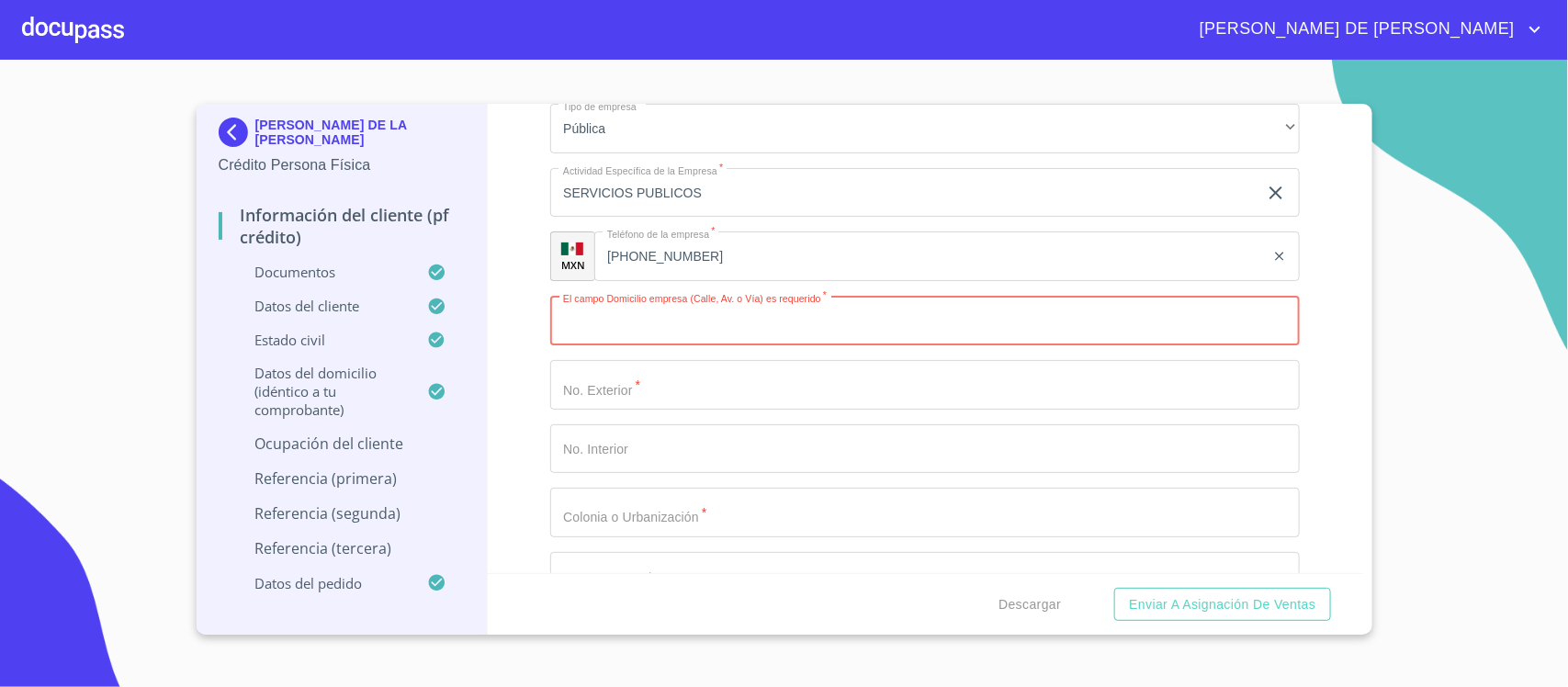
click at [654, 328] on input "Documento de identificación.   *" at bounding box center [924, 320] width 750 height 50
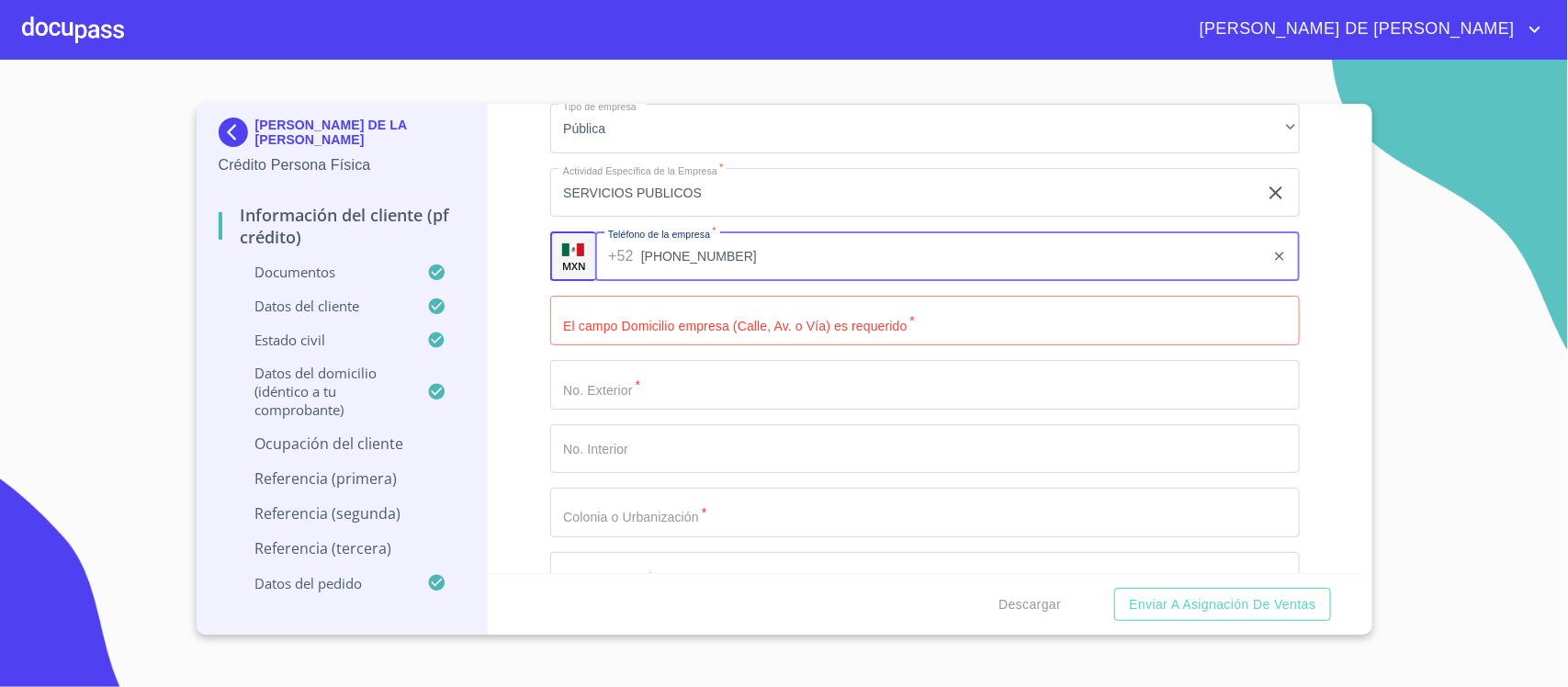
drag, startPoint x: 693, startPoint y: 248, endPoint x: 571, endPoint y: 254, distance: 122.1
click at [575, 252] on div "MXN Teléfono de la empresa   * +52 (33)15447527 ​" at bounding box center [924, 256] width 750 height 50
type input "3"
type input "(33)39735335"
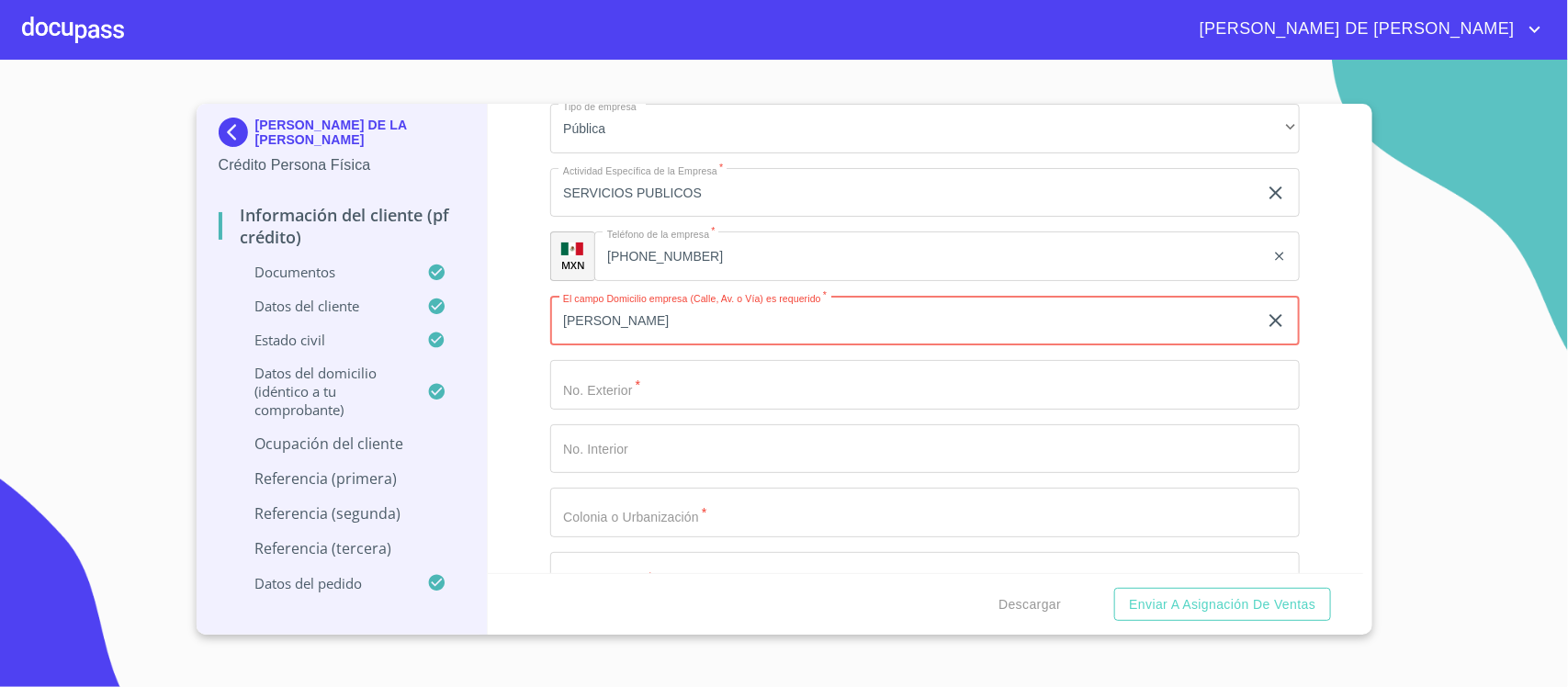
type input "HIGUERA"
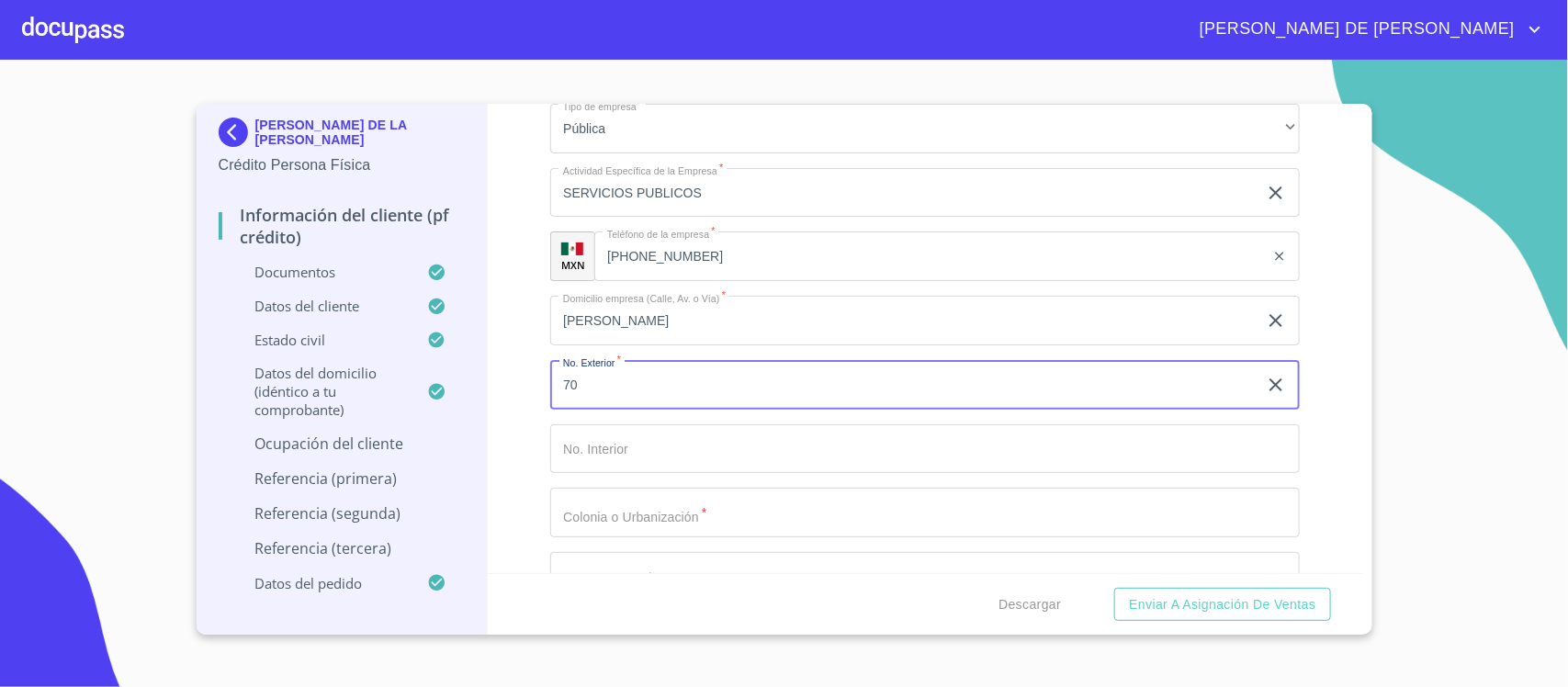
type input "70"
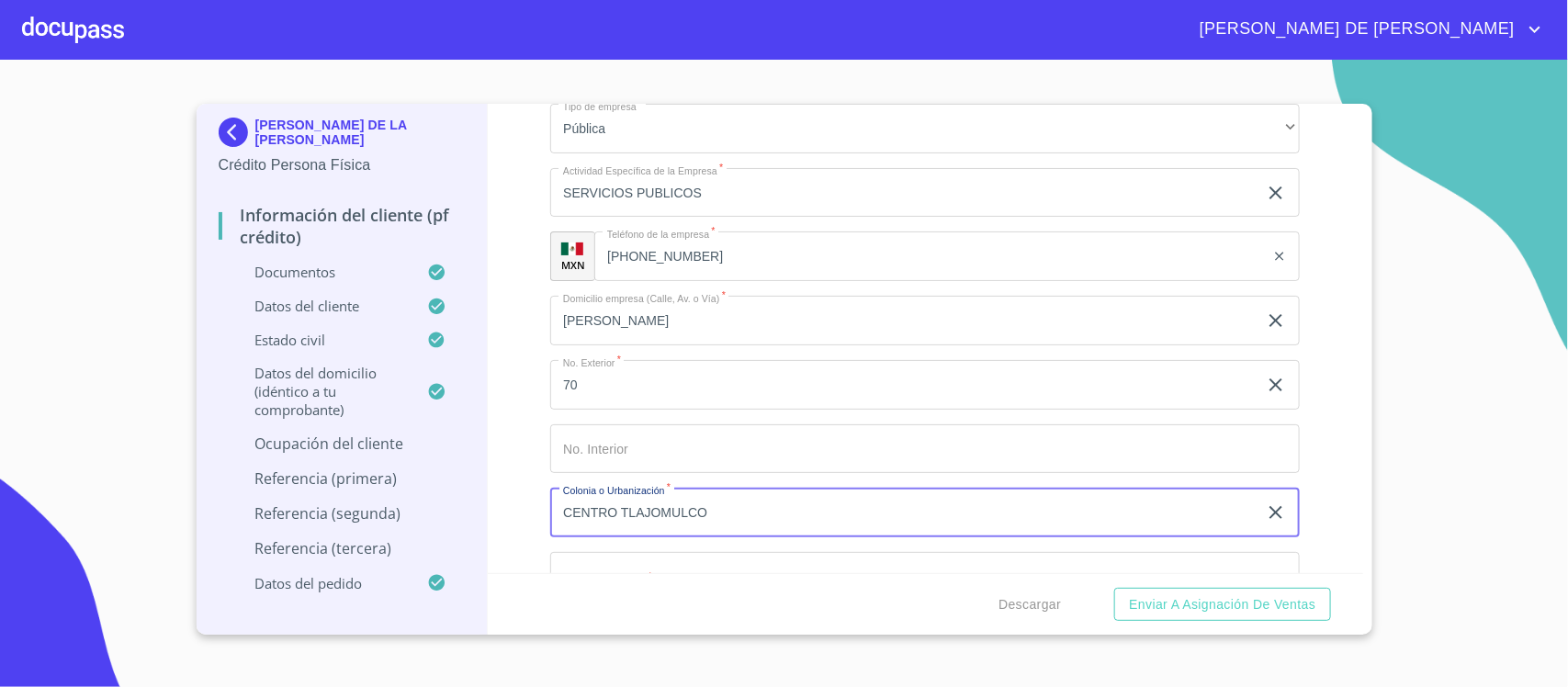
type input "CENTRO TLAJOMULCO"
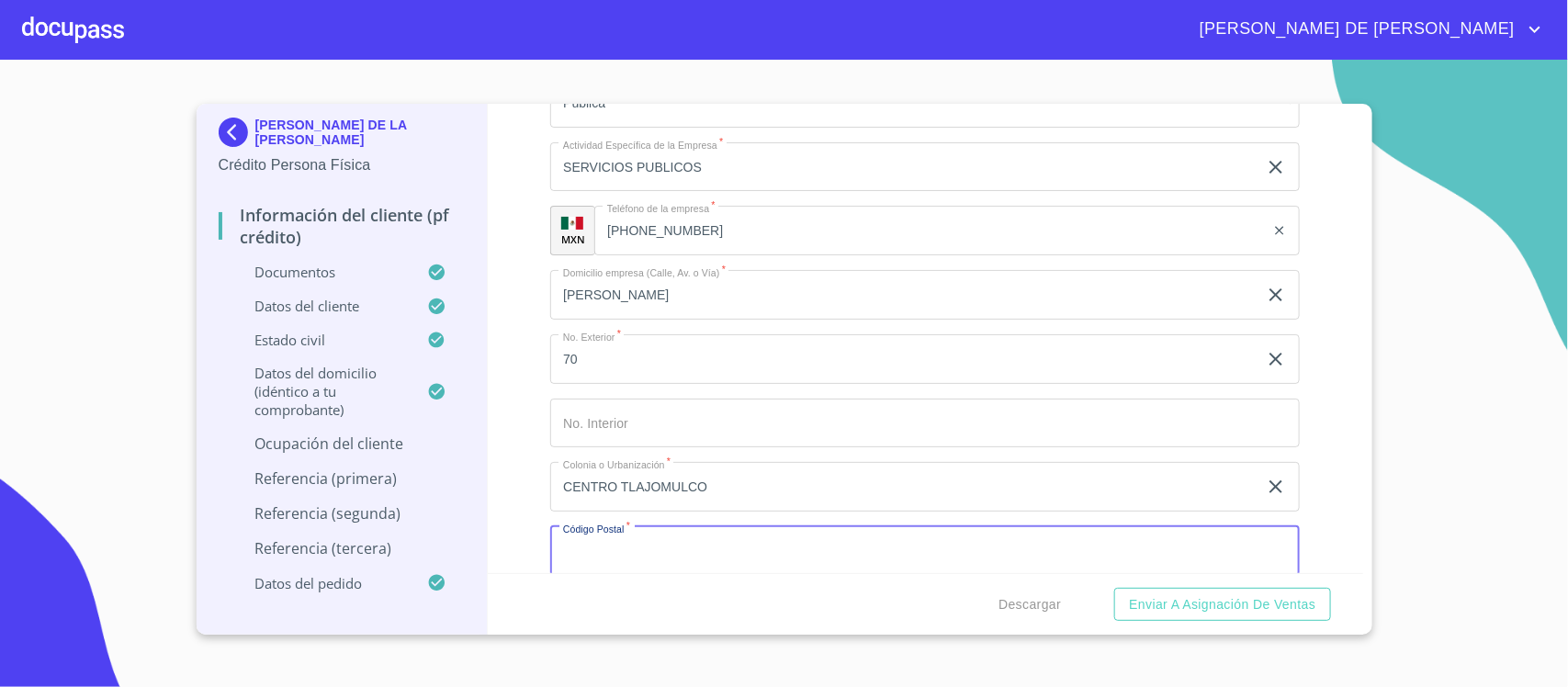
scroll to position [7331, 0]
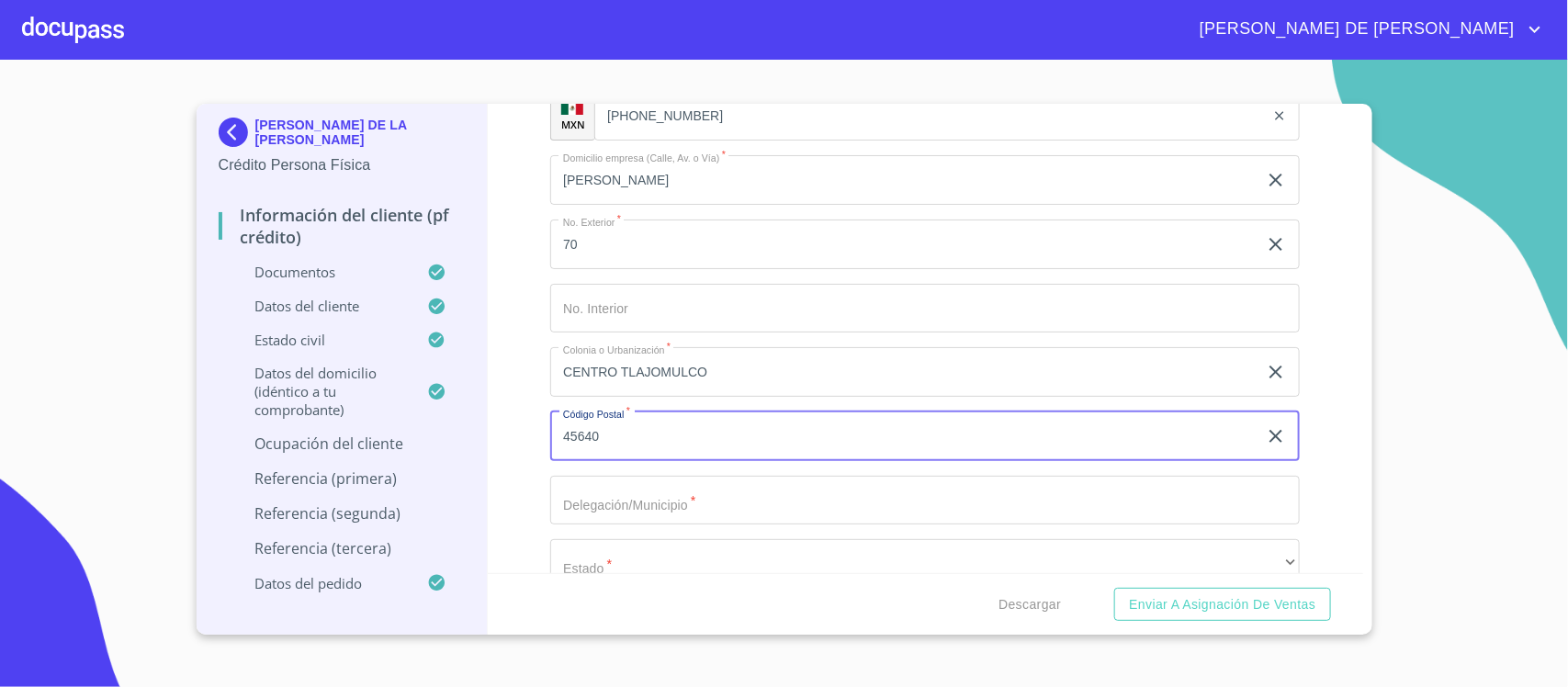
type input "45640"
type input "TLAJOMULCO"
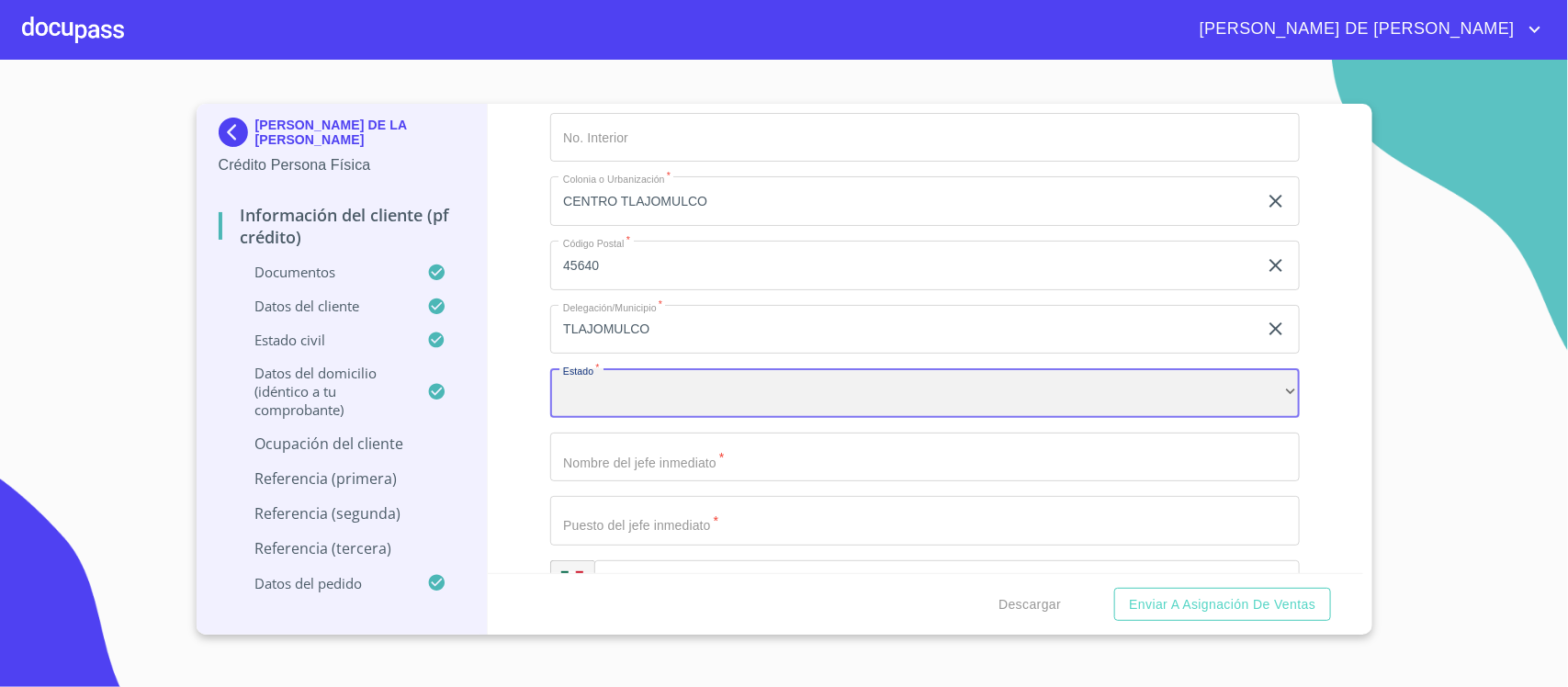
scroll to position [7689, 0]
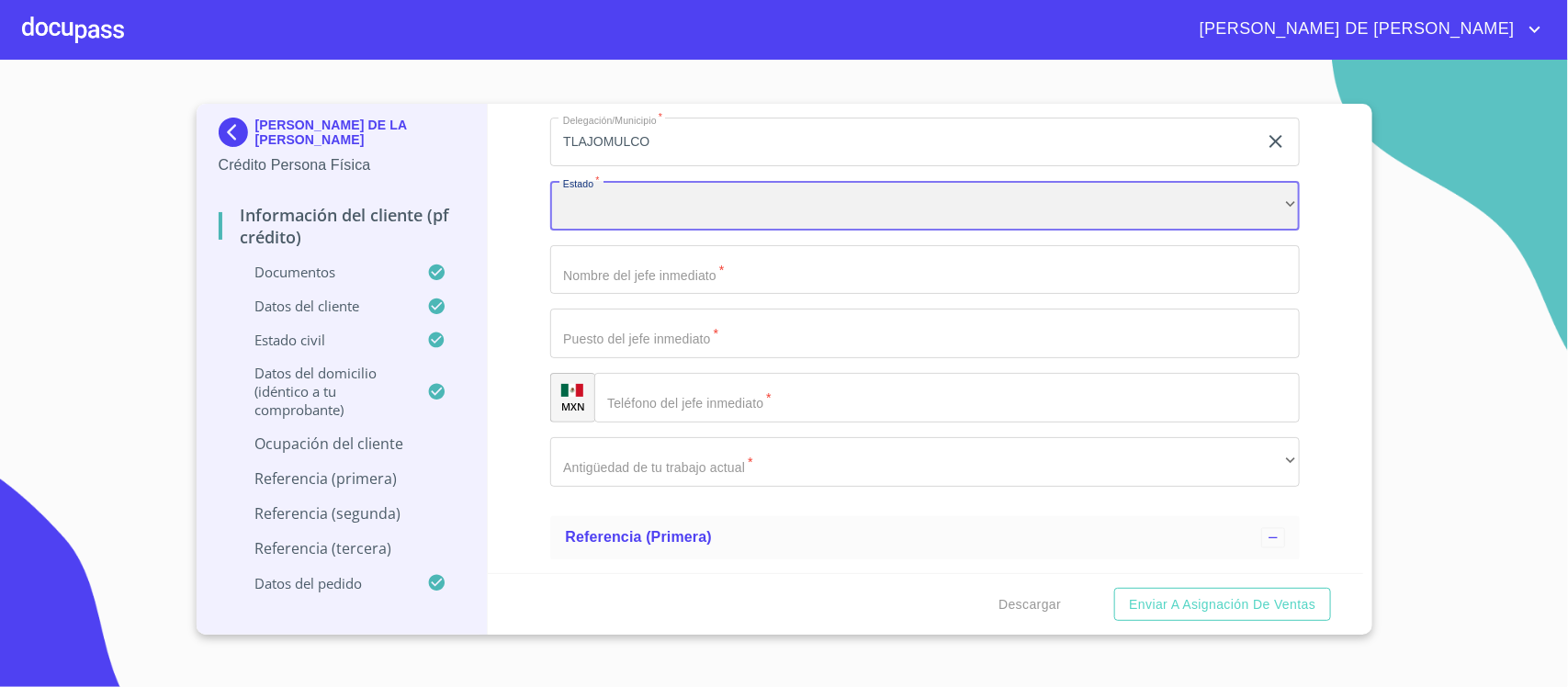
click at [621, 217] on div "​" at bounding box center [924, 206] width 750 height 50
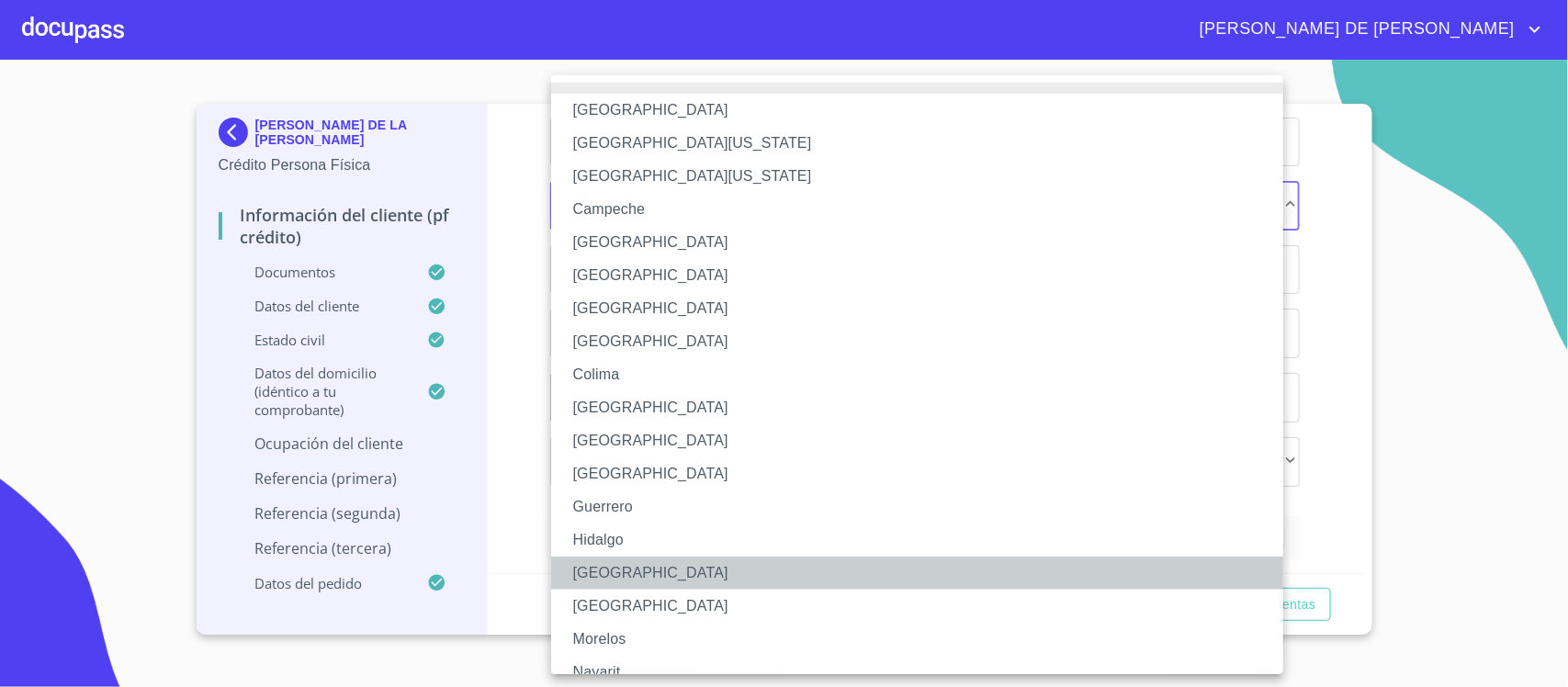
click at [626, 562] on li "Jalisco" at bounding box center [925, 572] width 750 height 33
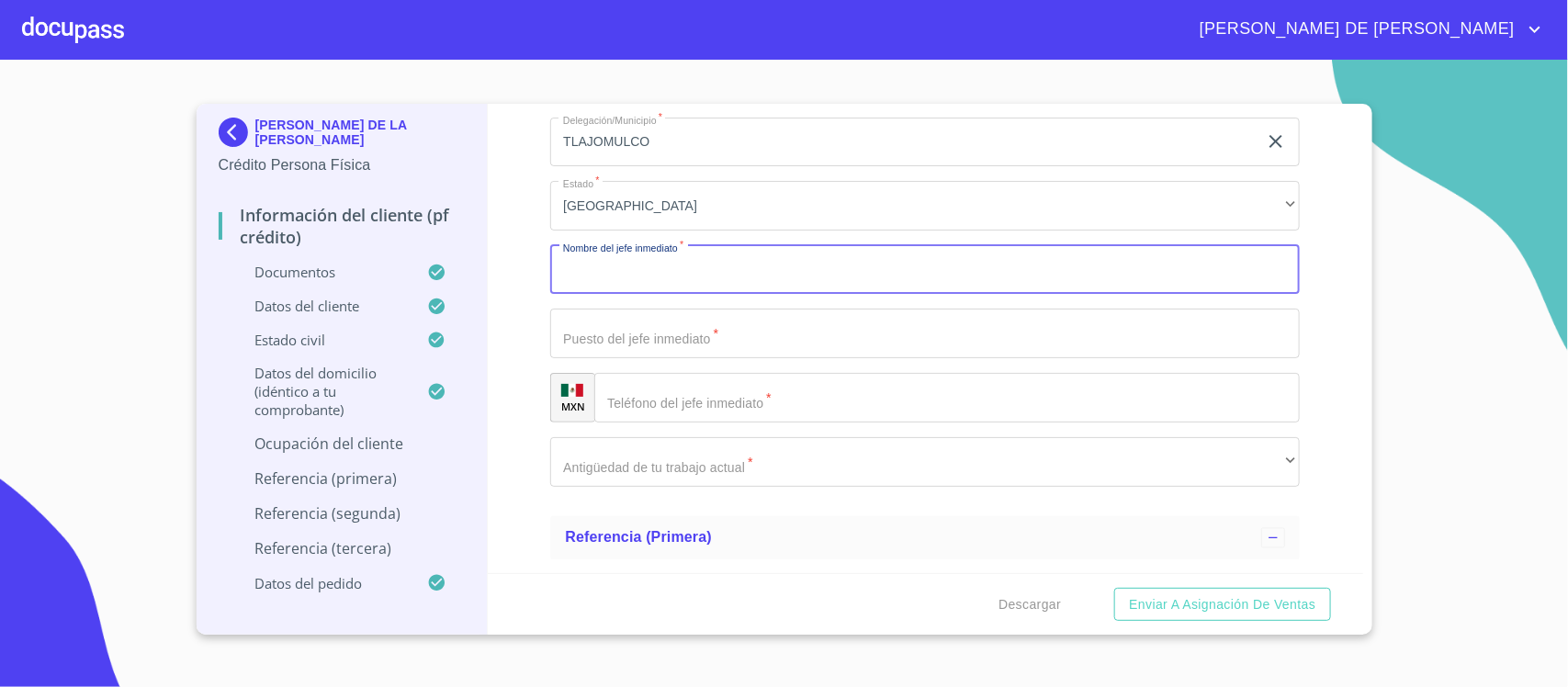
click at [686, 258] on input "Documento de identificación.   *" at bounding box center [924, 269] width 750 height 50
type input "JAIME PAZ"
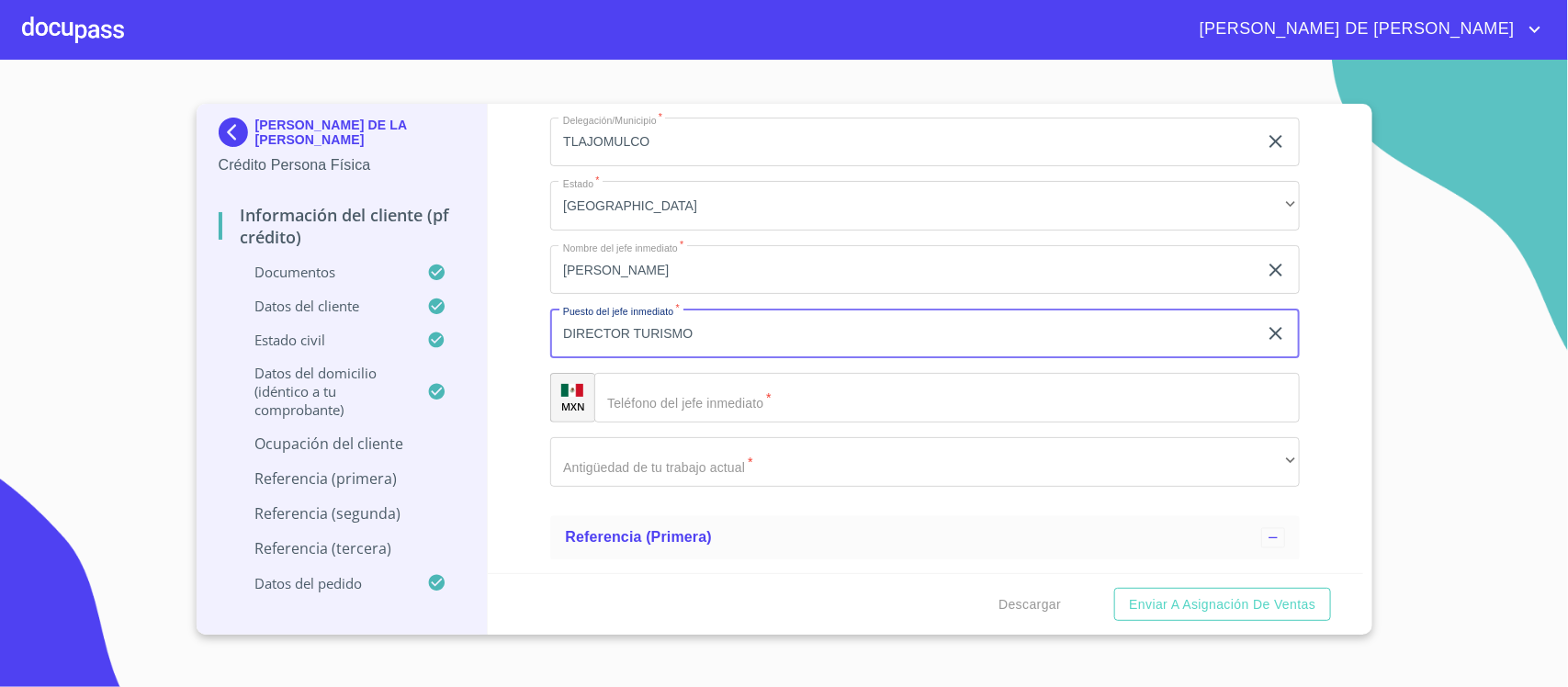
type input "DIRECTOR TURISMO"
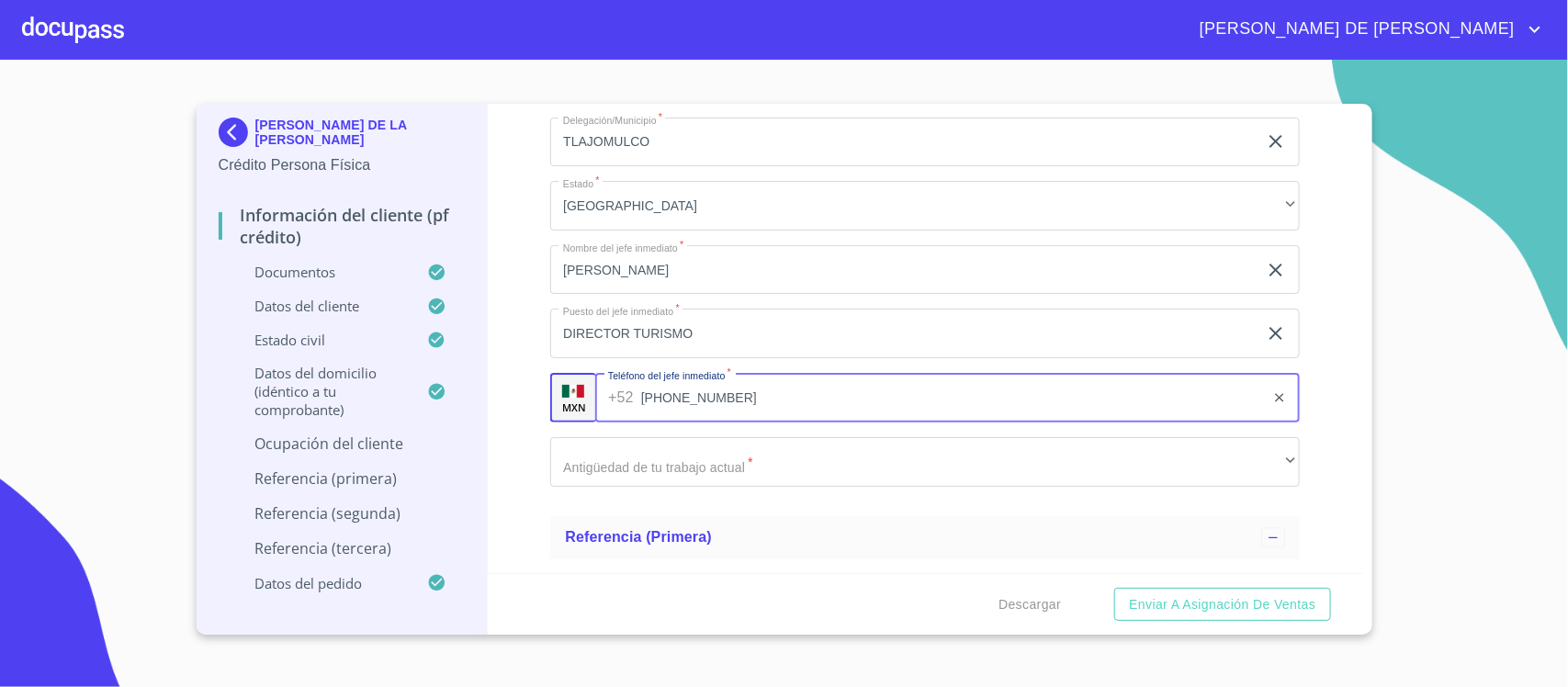
type input "(33)39735335"
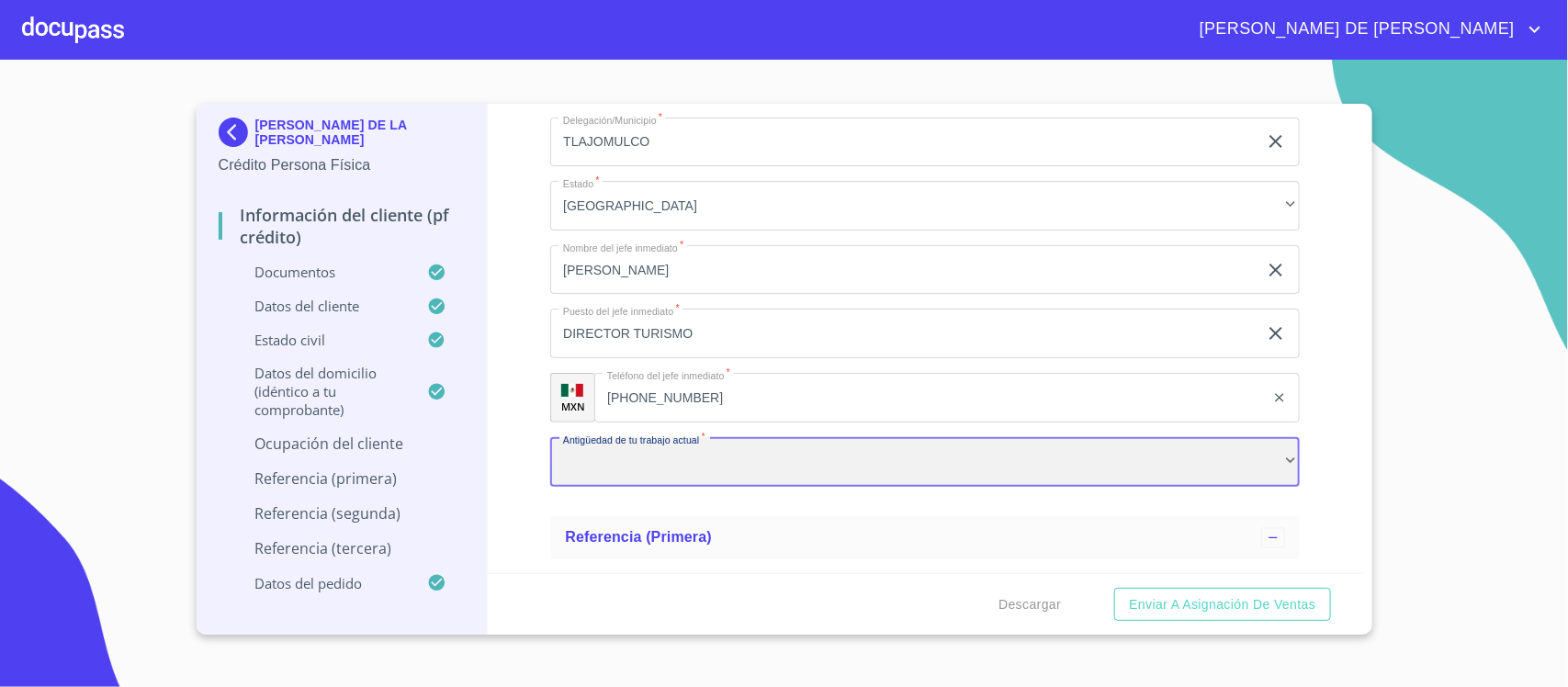
click at [650, 479] on div "​" at bounding box center [924, 462] width 750 height 50
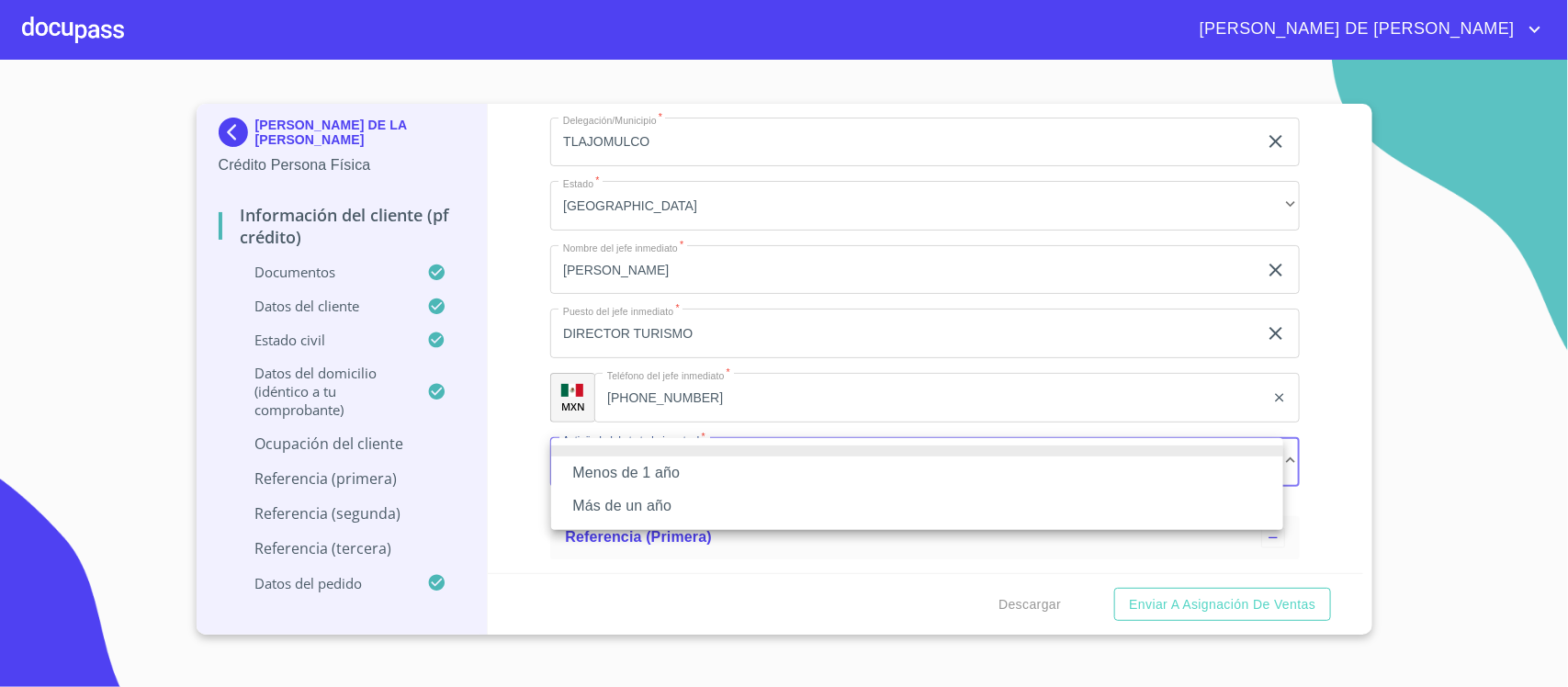
click at [662, 506] on li "Más de un año" at bounding box center [917, 506] width 732 height 33
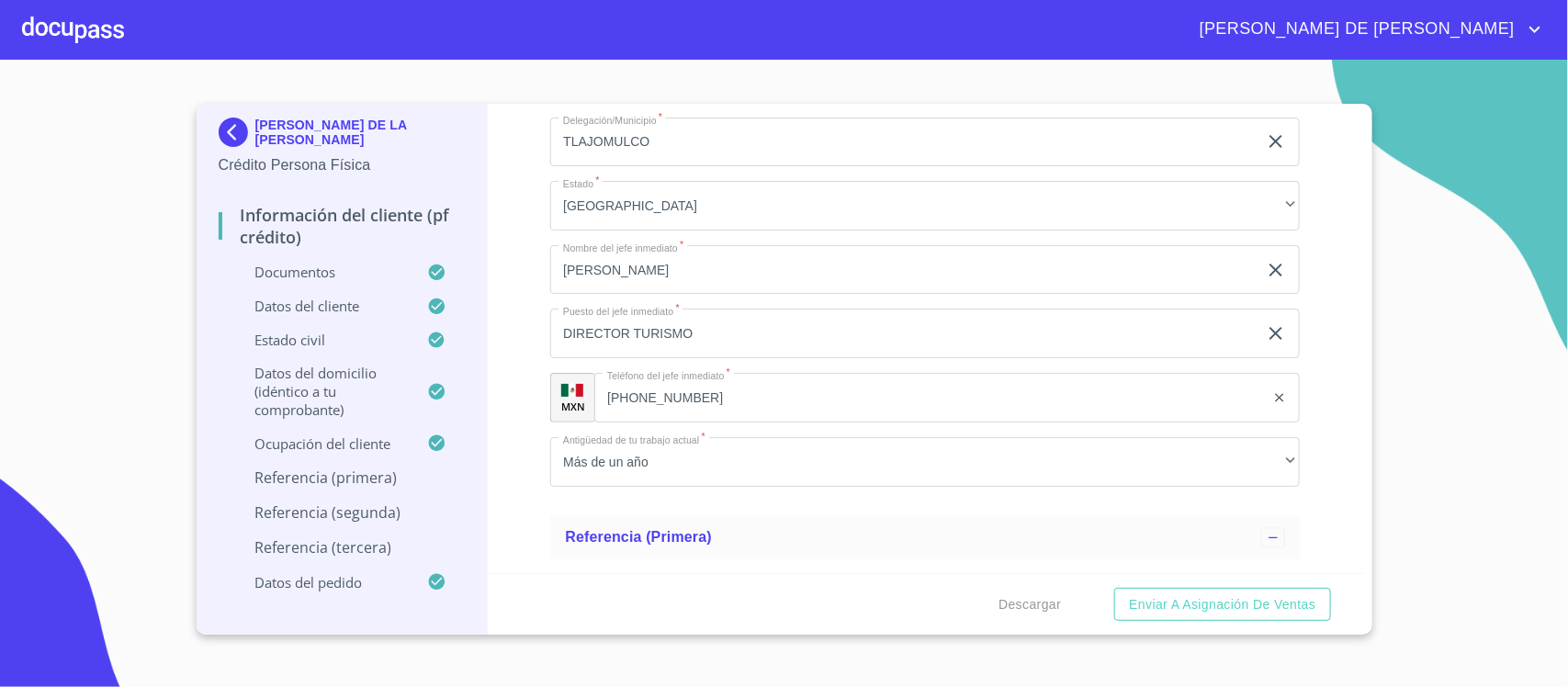
click at [516, 410] on div "Información del cliente (PF crédito) Documentos Documento de identificación.   …" at bounding box center [925, 339] width 875 height 469
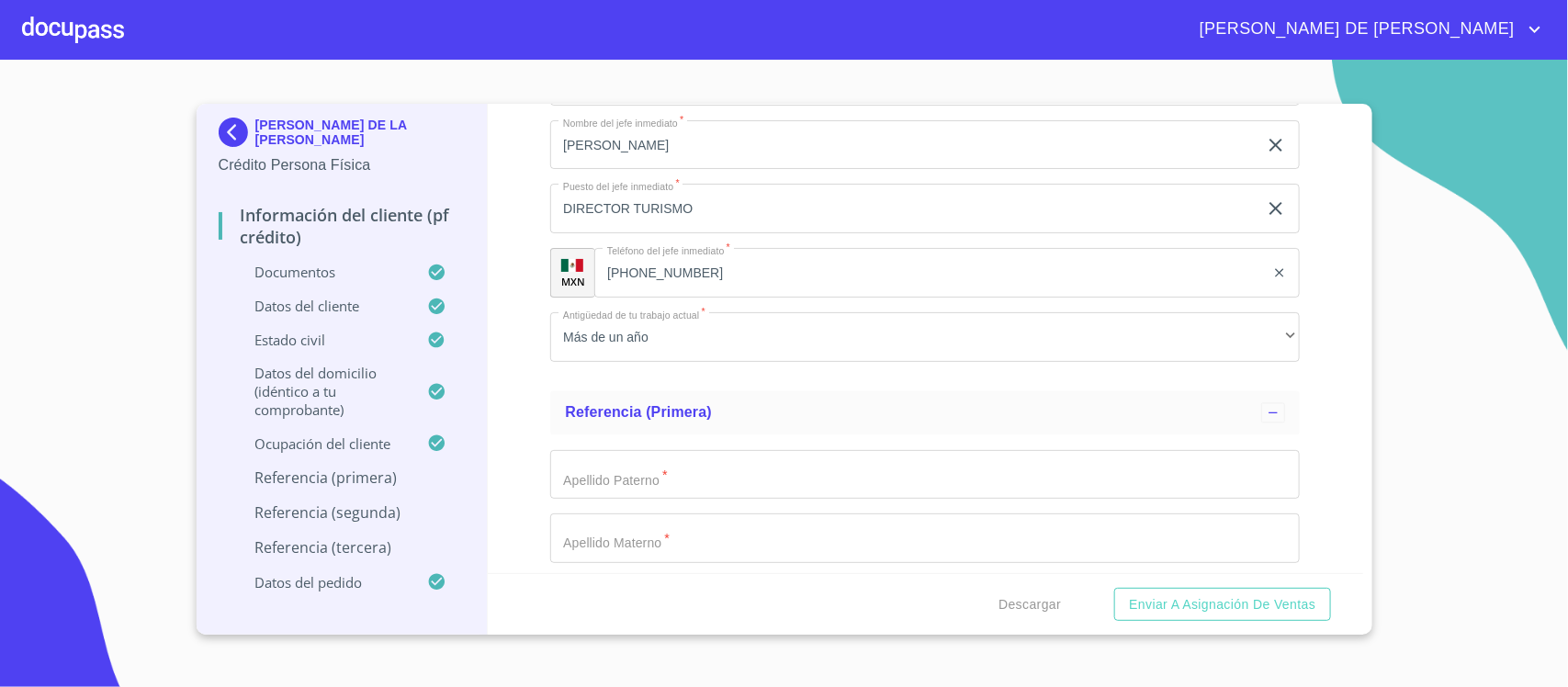
scroll to position [8034, 0]
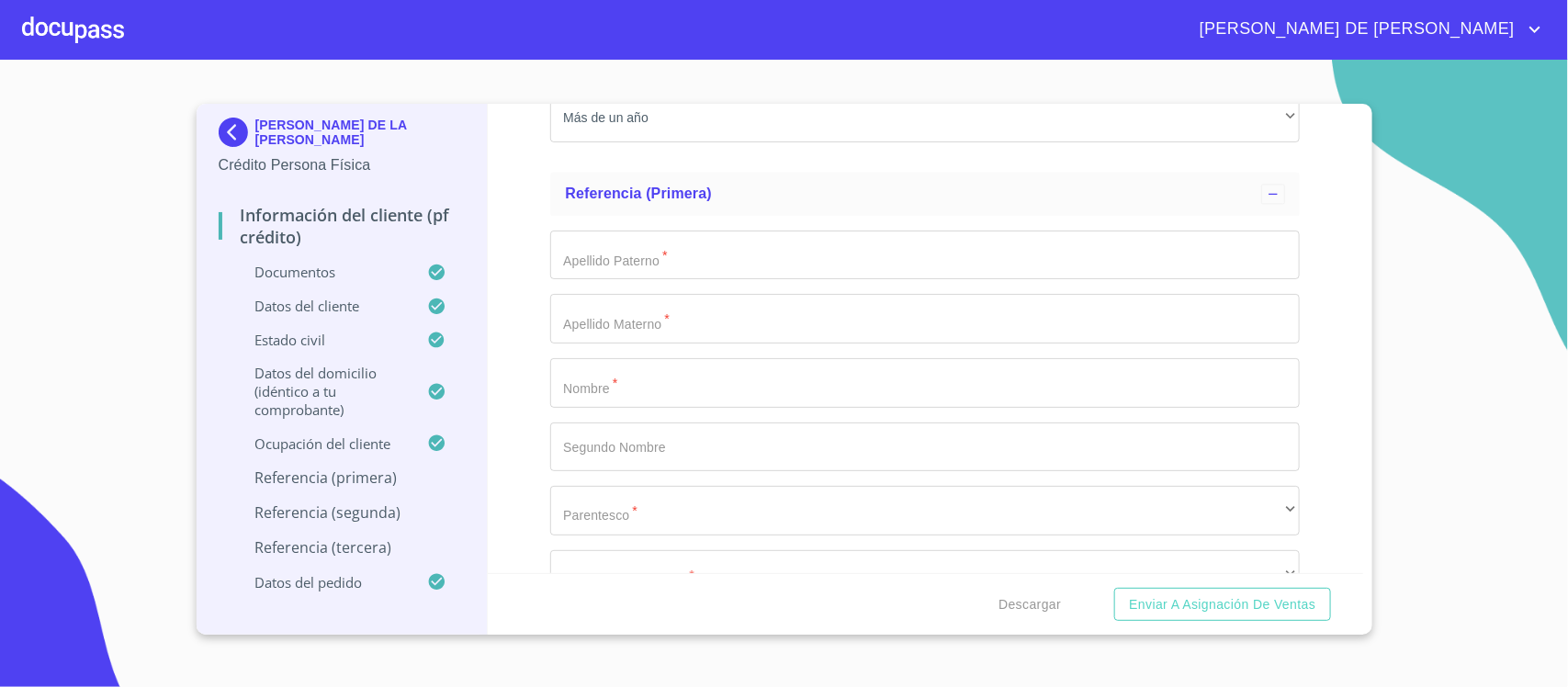
click at [662, 244] on input "Documento de identificación.   *" at bounding box center [924, 255] width 750 height 50
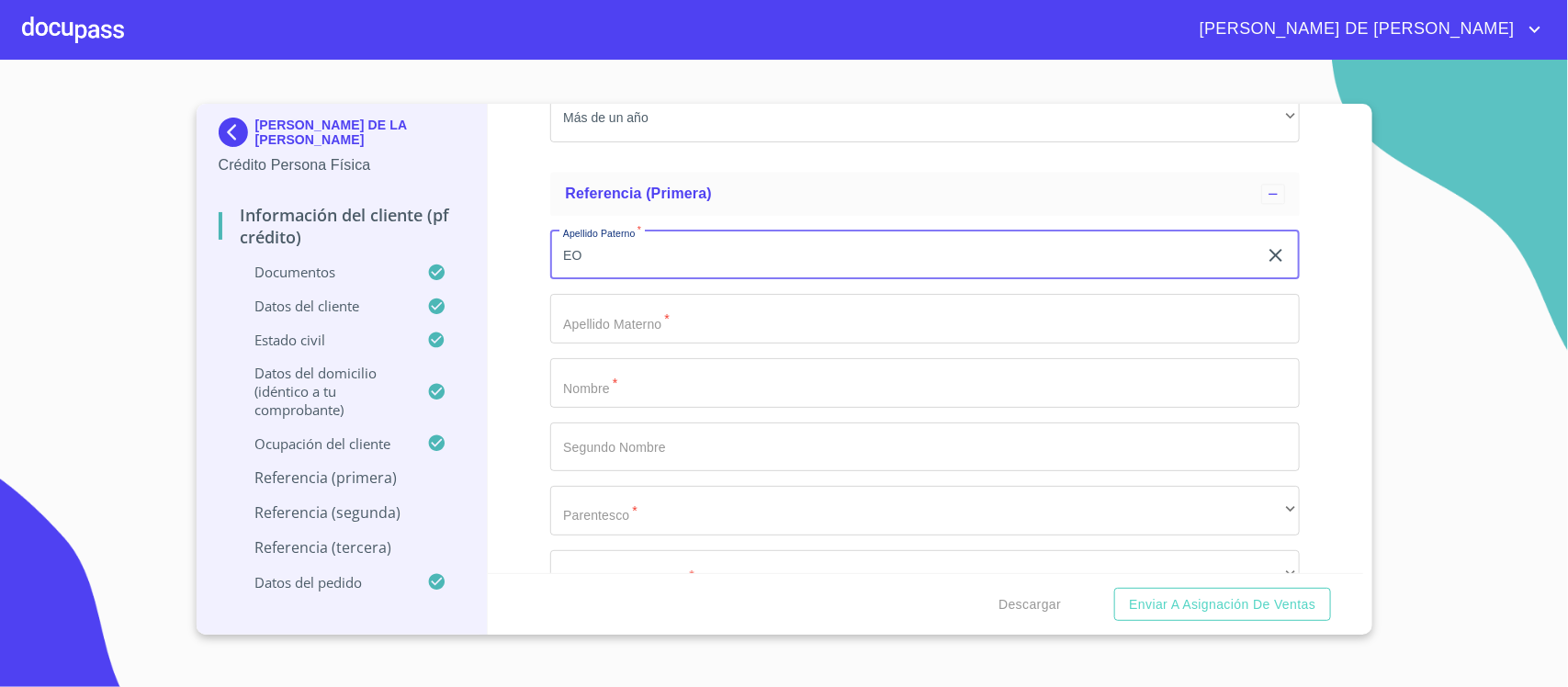
type input "E"
type input "ROMERO"
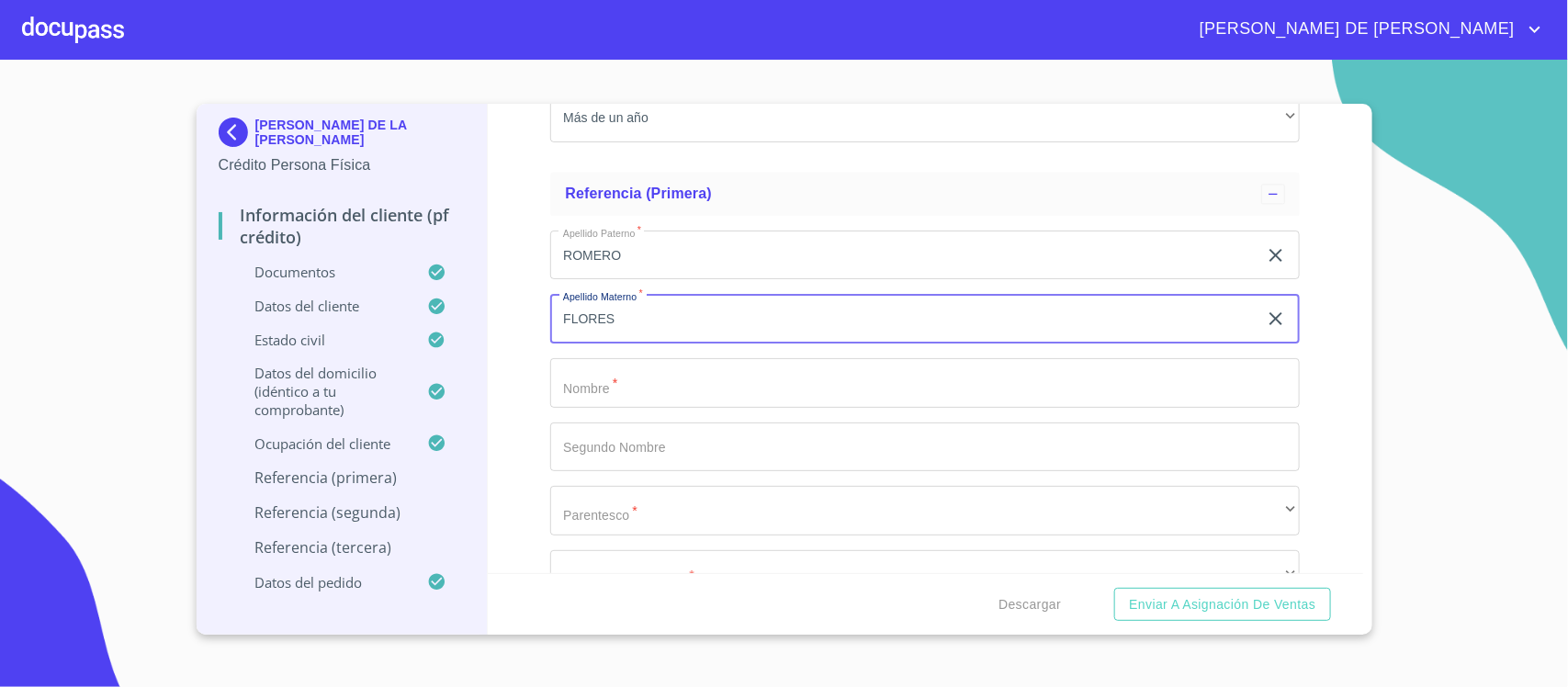
type input "FLORES"
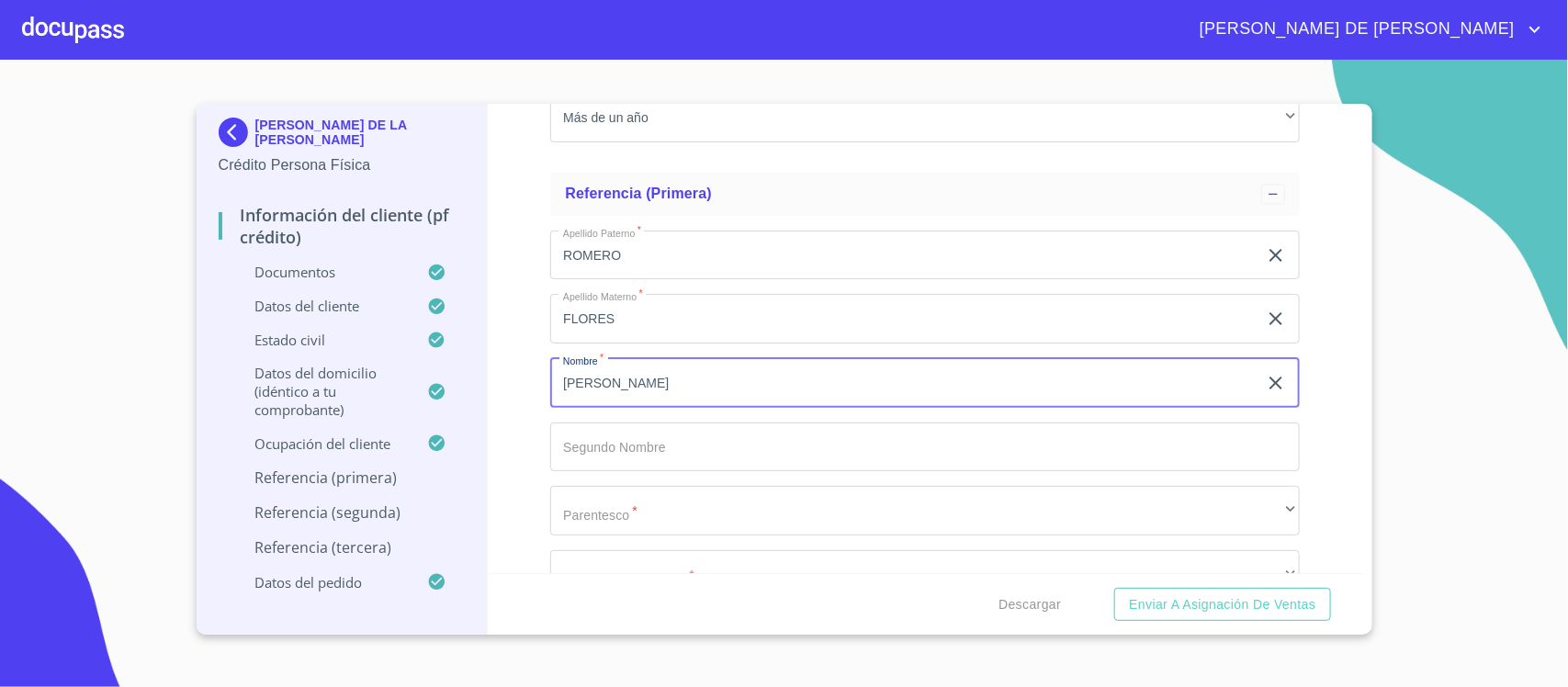
type input "BRENDA"
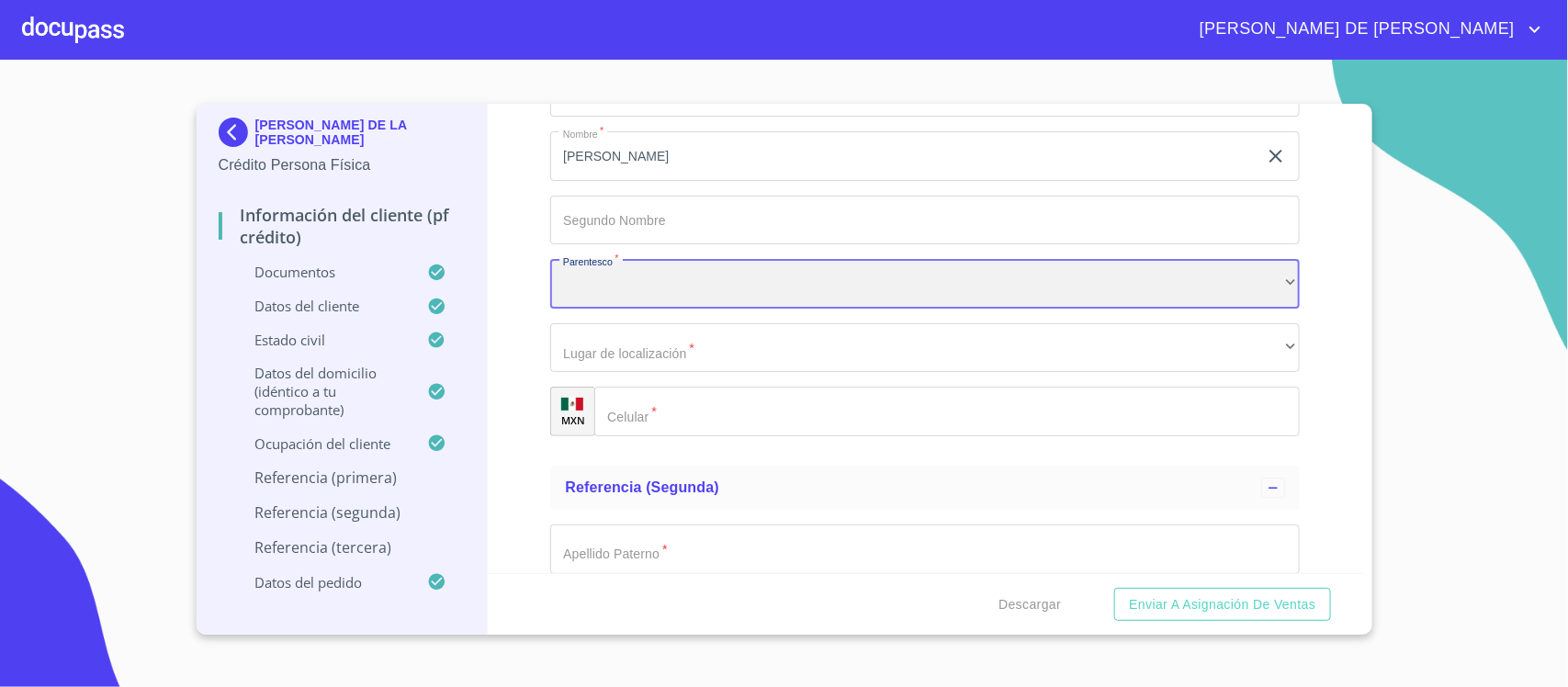
scroll to position [8263, 0]
click at [647, 287] on div "​" at bounding box center [924, 281] width 750 height 50
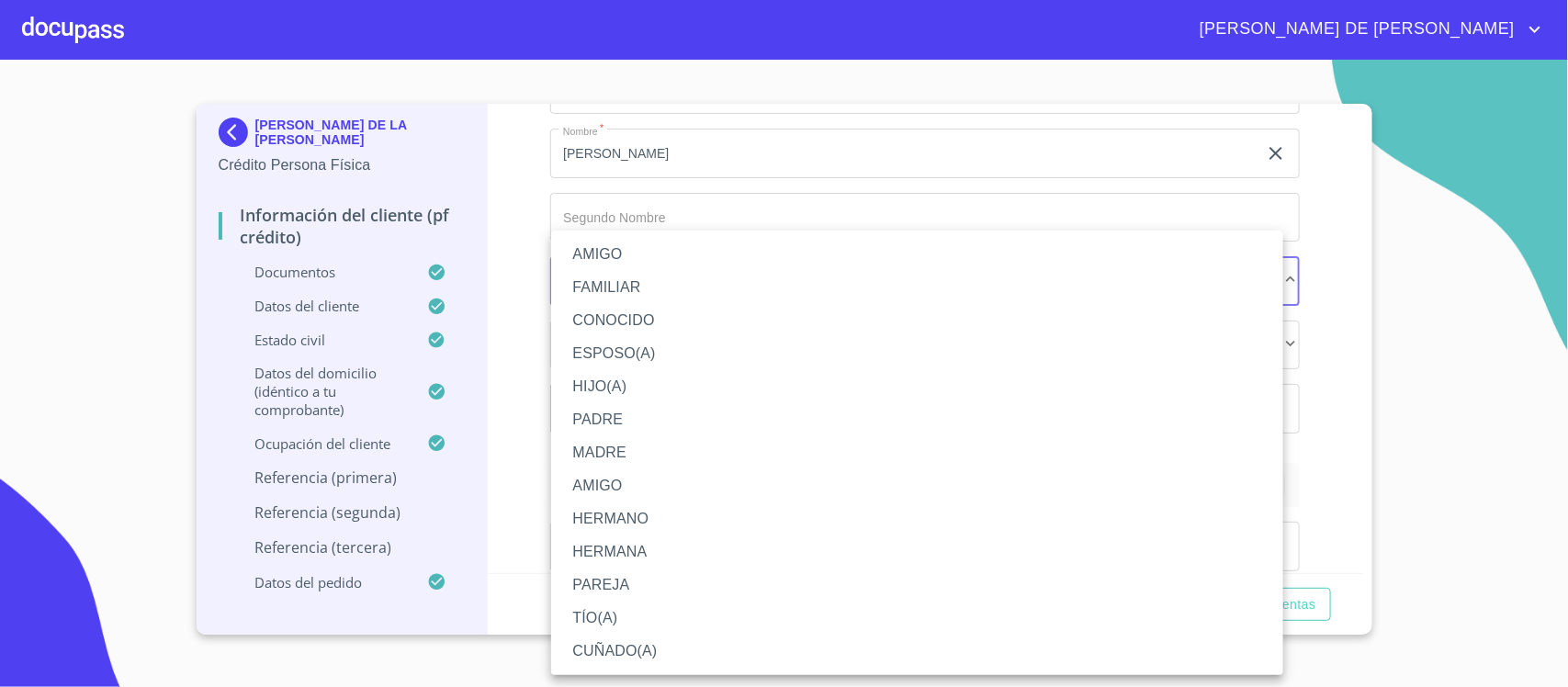
click at [630, 392] on li "HIJO(A)" at bounding box center [917, 386] width 732 height 33
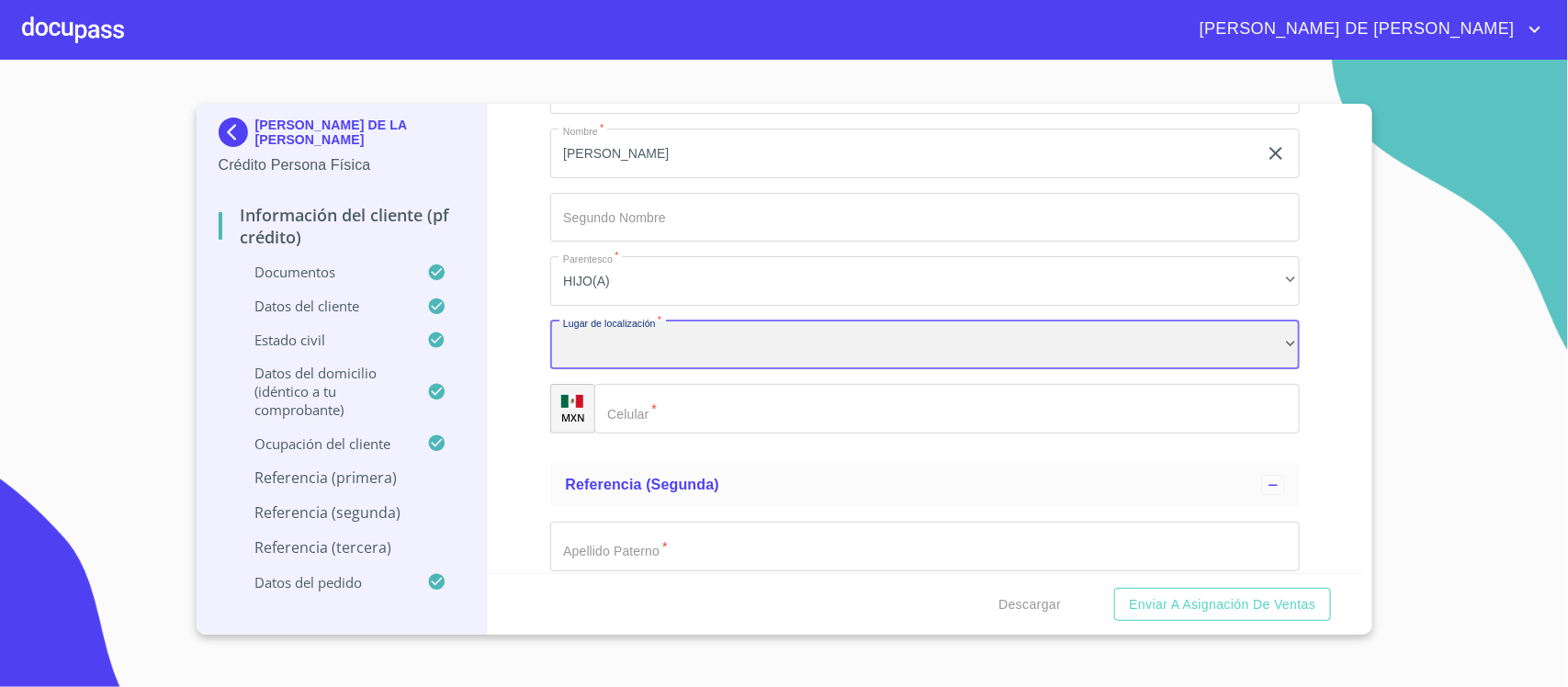
click at [663, 359] on div "​" at bounding box center [924, 345] width 750 height 50
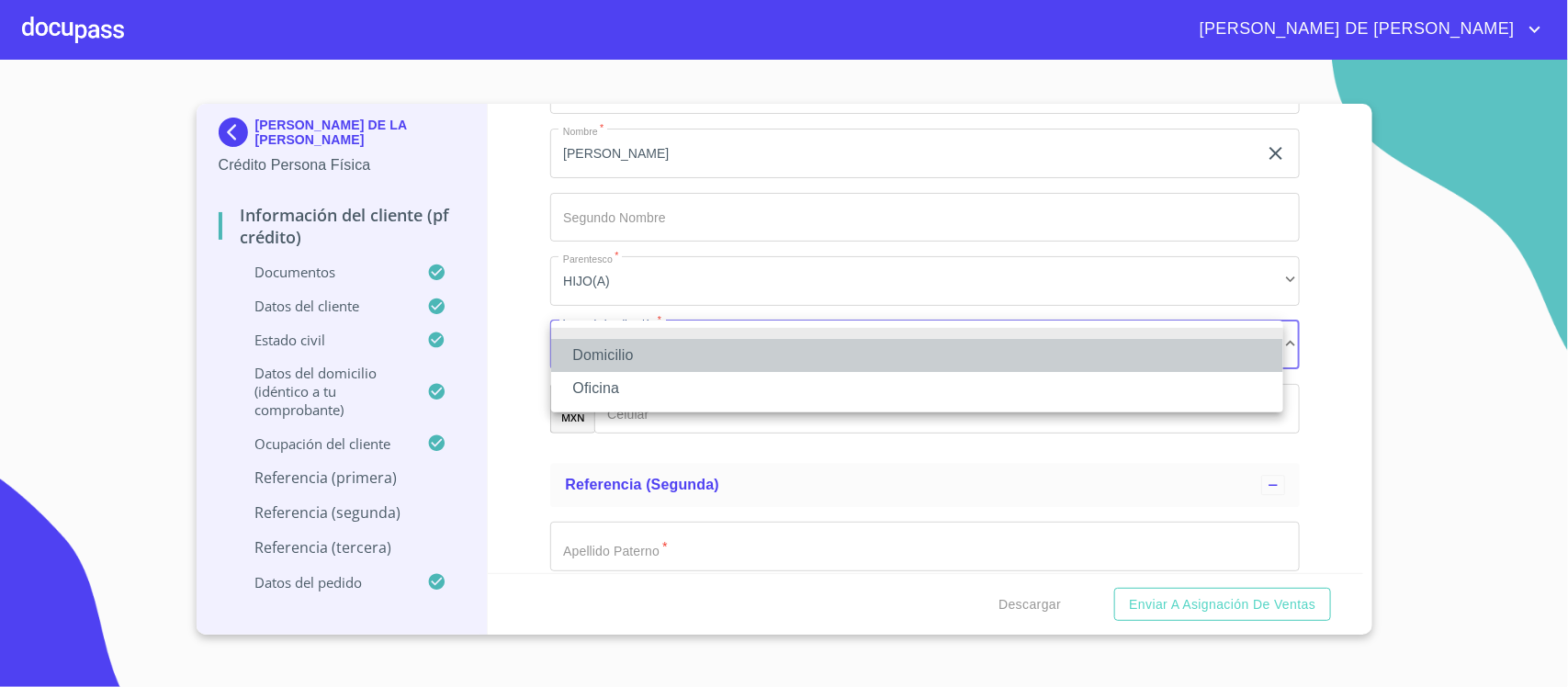
click at [663, 360] on li "Domicilio" at bounding box center [917, 355] width 732 height 33
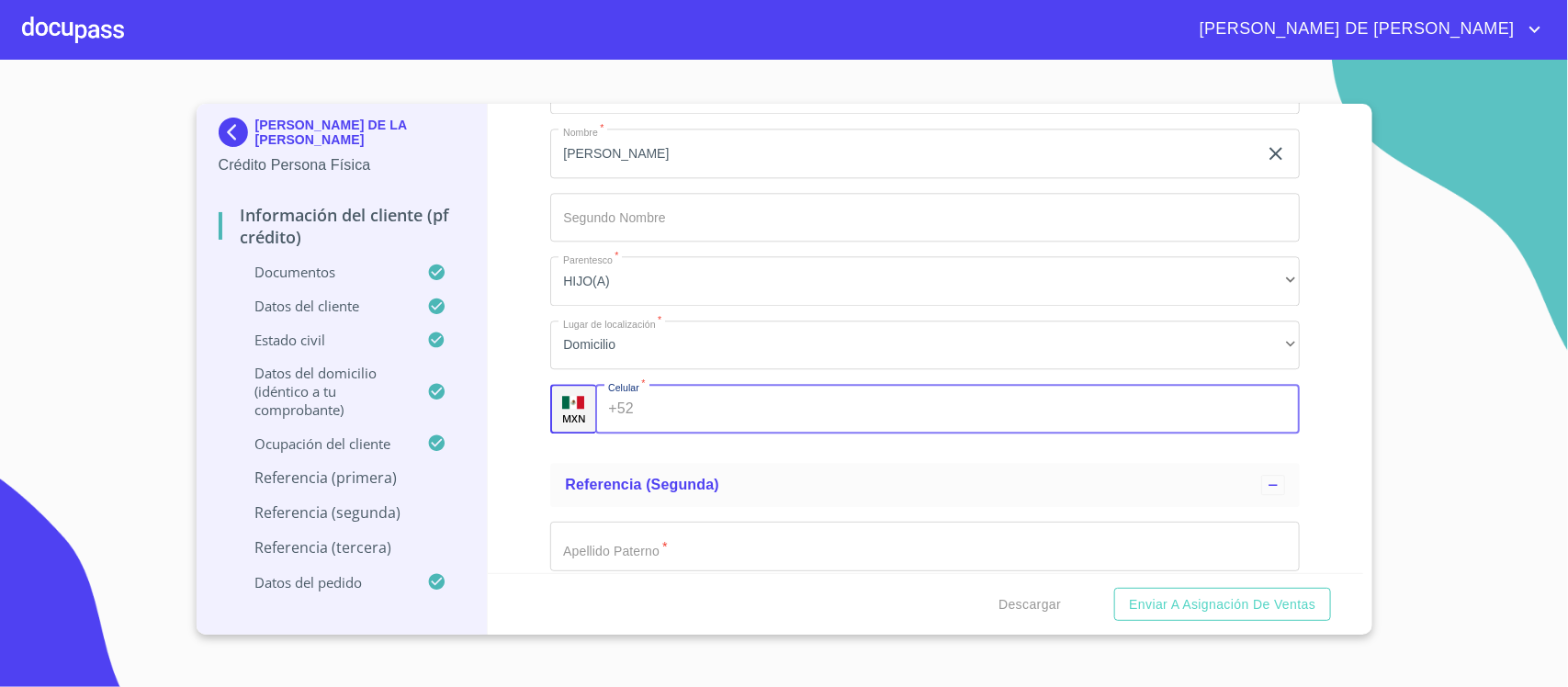
click at [675, 418] on input "Documento de identificación.   *" at bounding box center [970, 408] width 659 height 50
type input "(33)13410069"
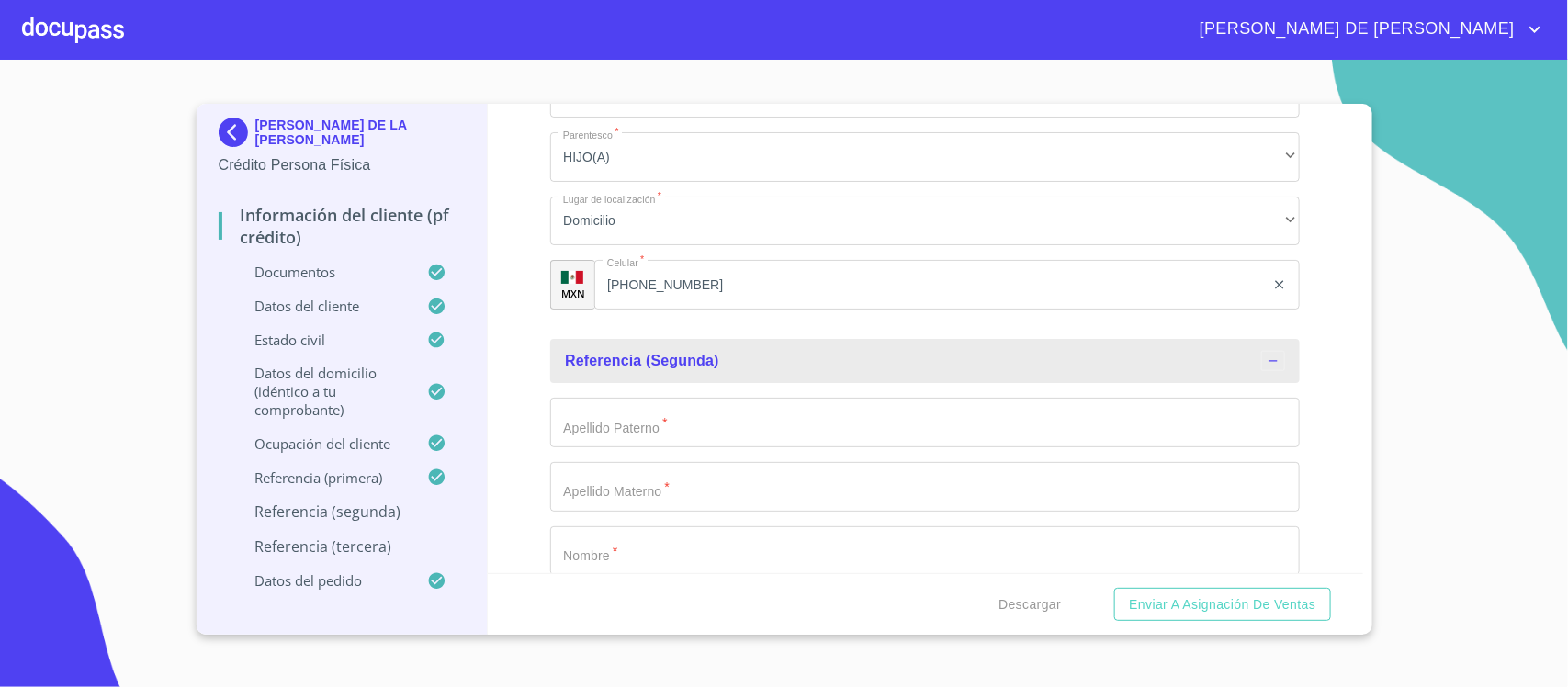
scroll to position [8607, 0]
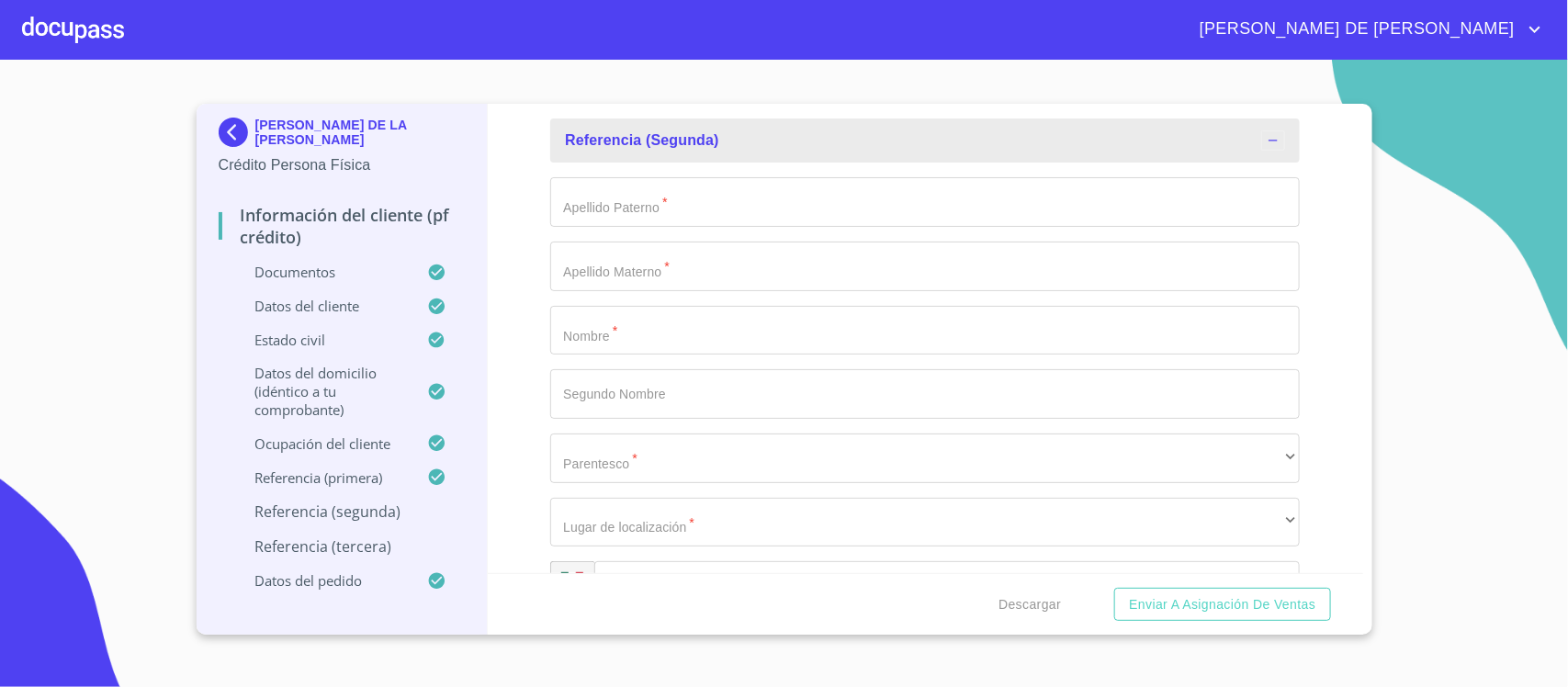
click at [629, 209] on input "Documento de identificación.   *" at bounding box center [924, 202] width 750 height 50
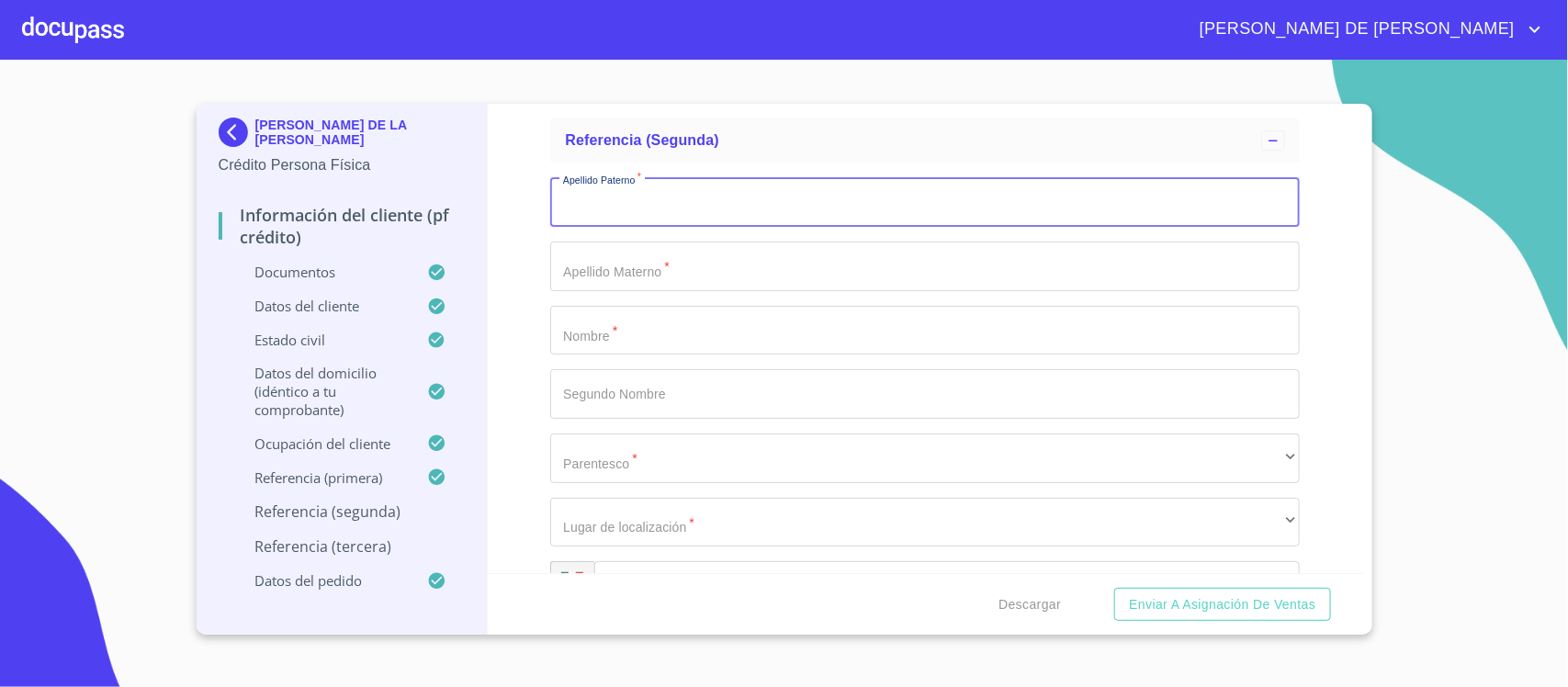
type input "V"
type input "CALVILLO"
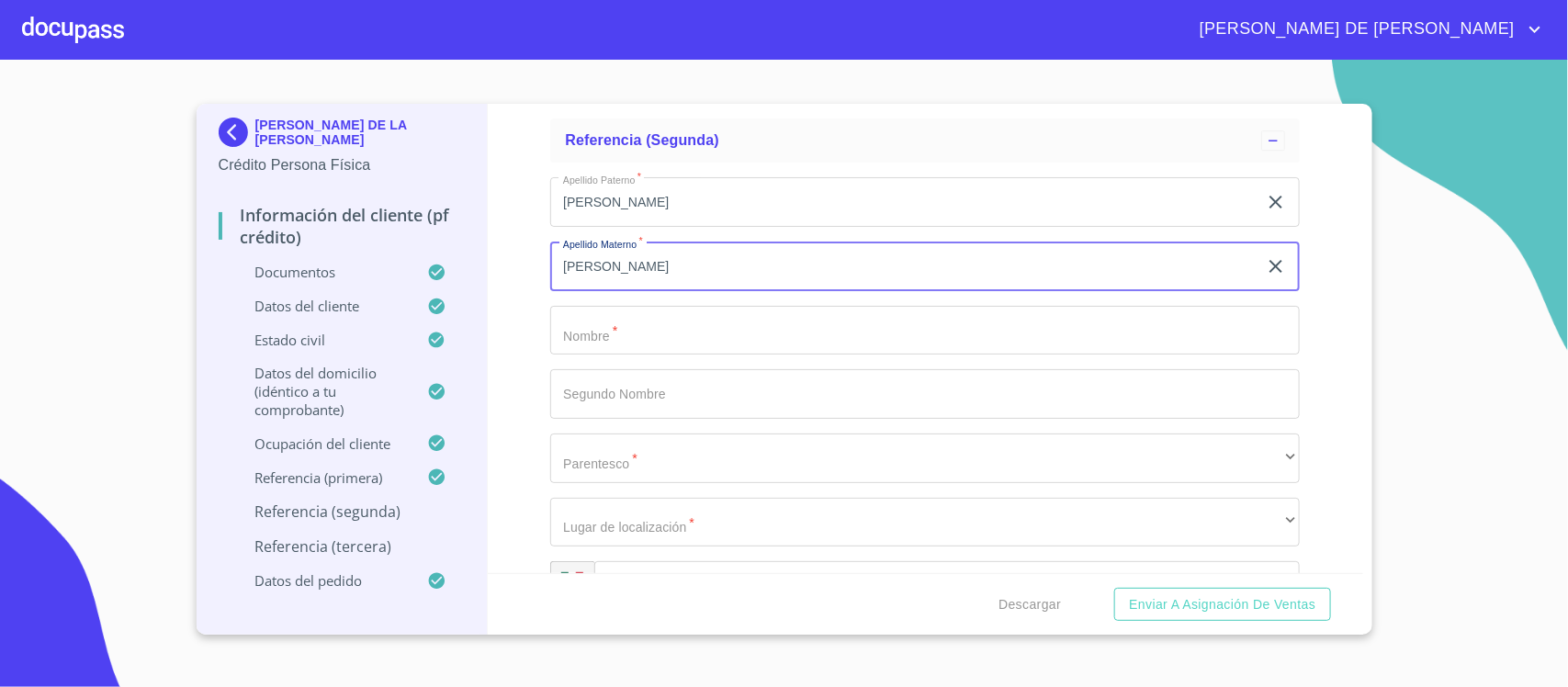
type input "FERNANDEZ"
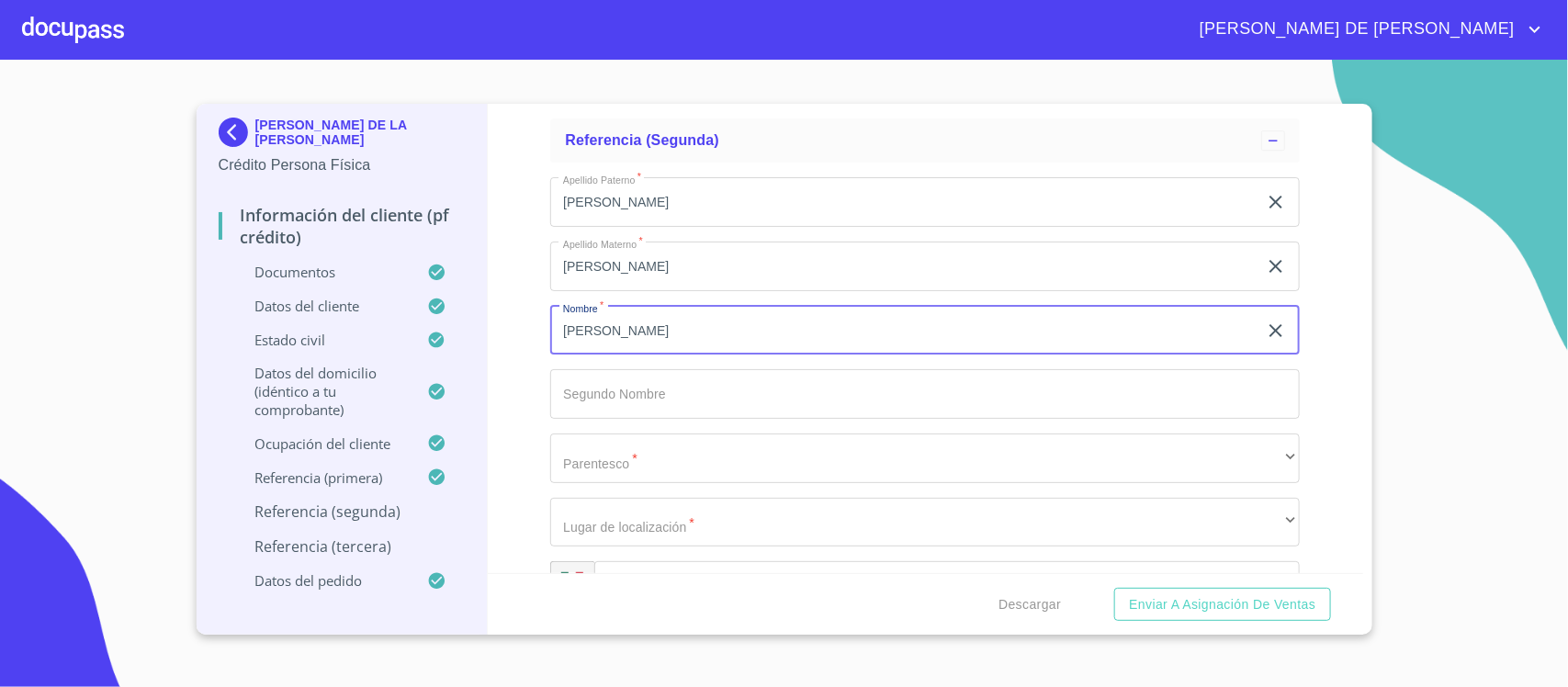
type input "EDGAR"
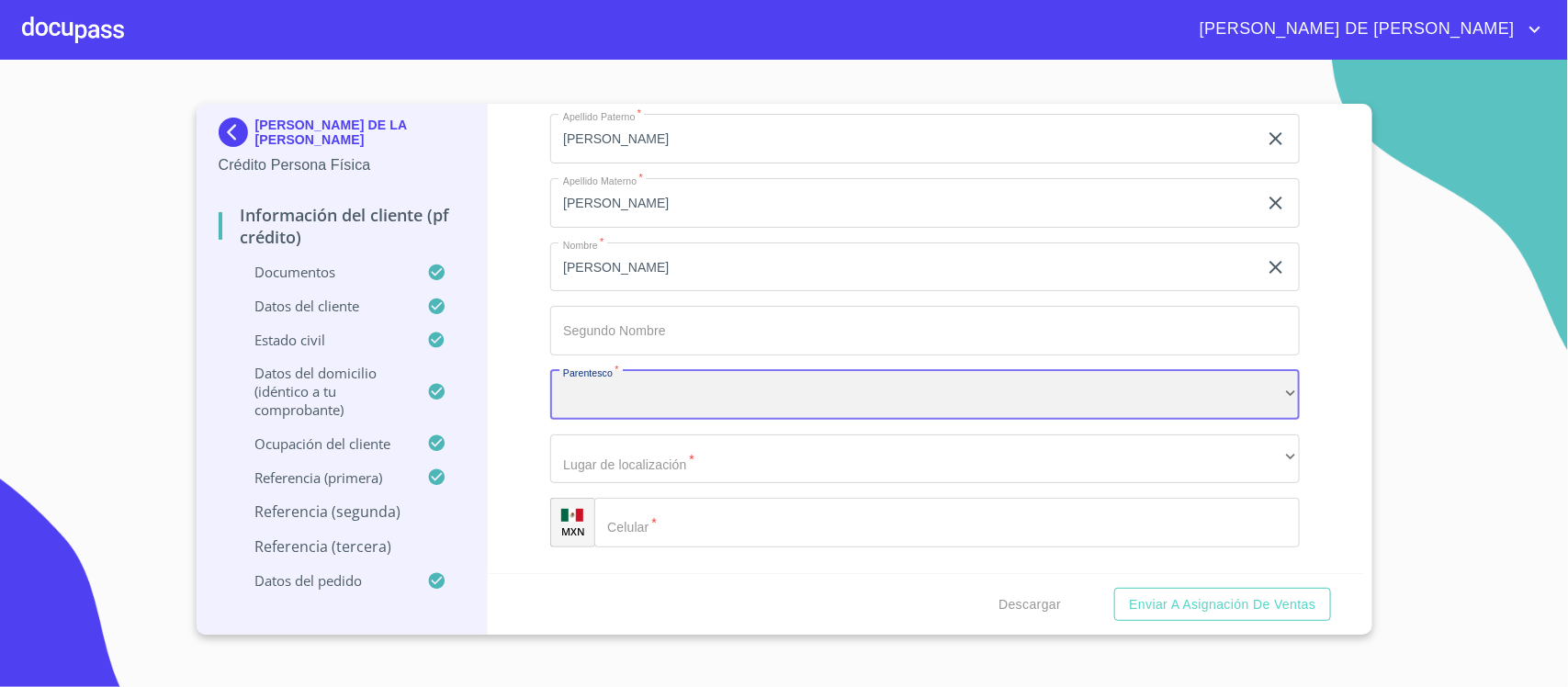
scroll to position [8723, 0]
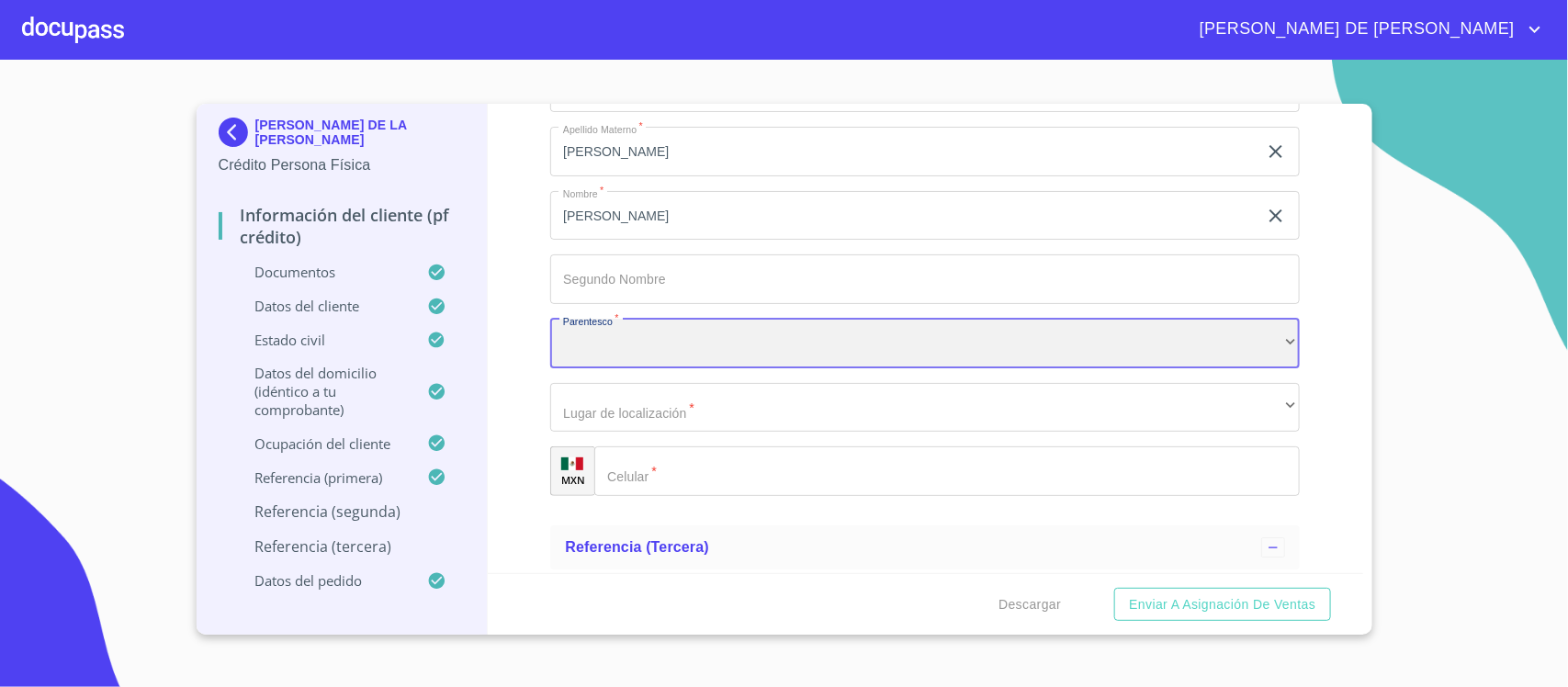
click at [638, 350] on div "​" at bounding box center [924, 344] width 750 height 50
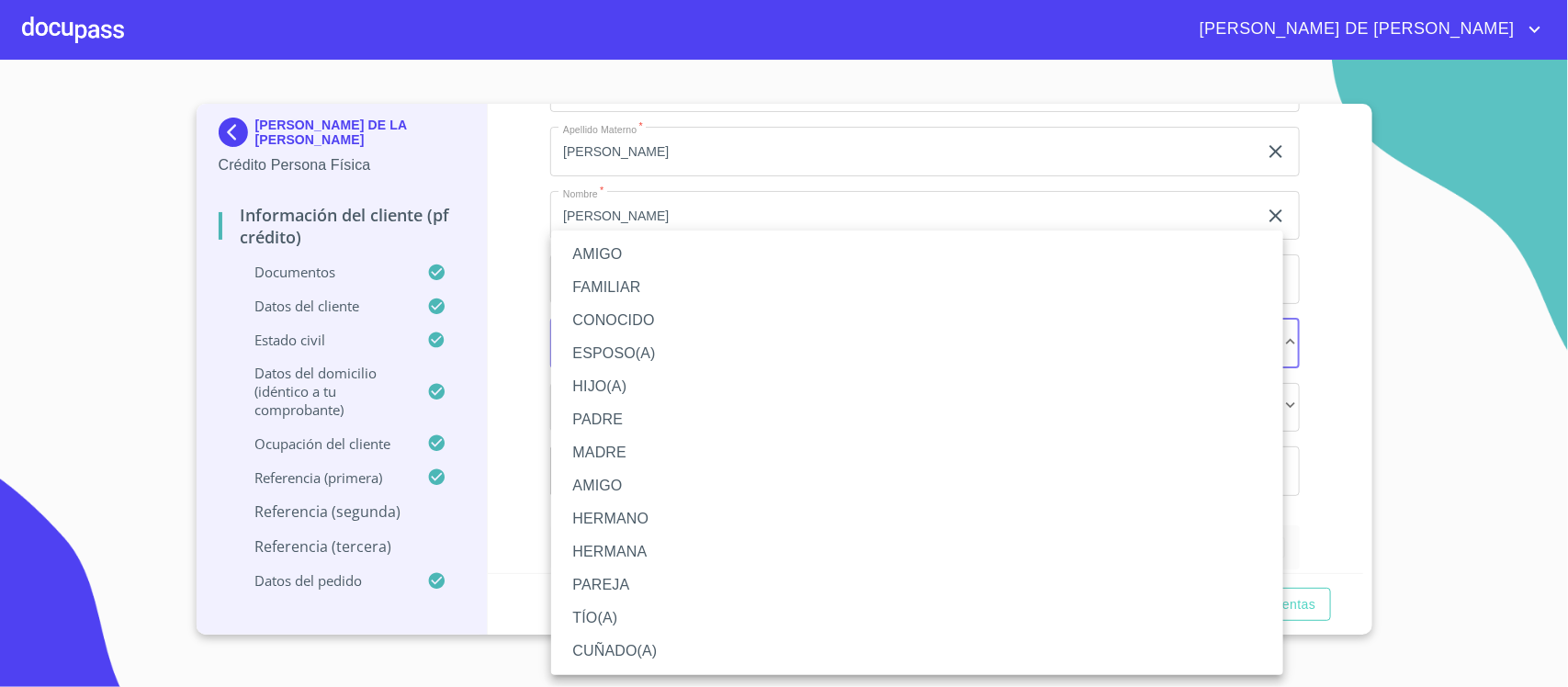
click at [634, 290] on li "FAMILIAR" at bounding box center [917, 287] width 732 height 33
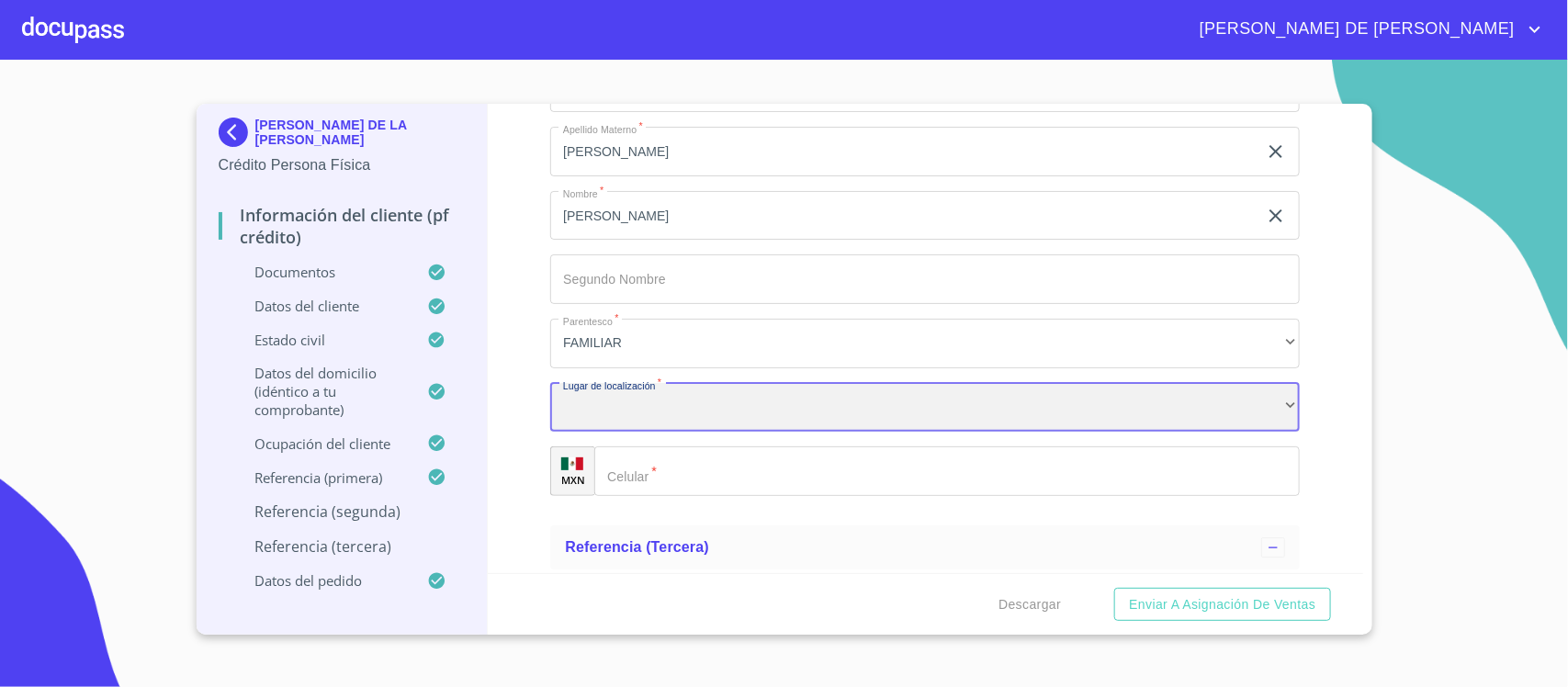
click at [676, 392] on div "​" at bounding box center [924, 407] width 750 height 50
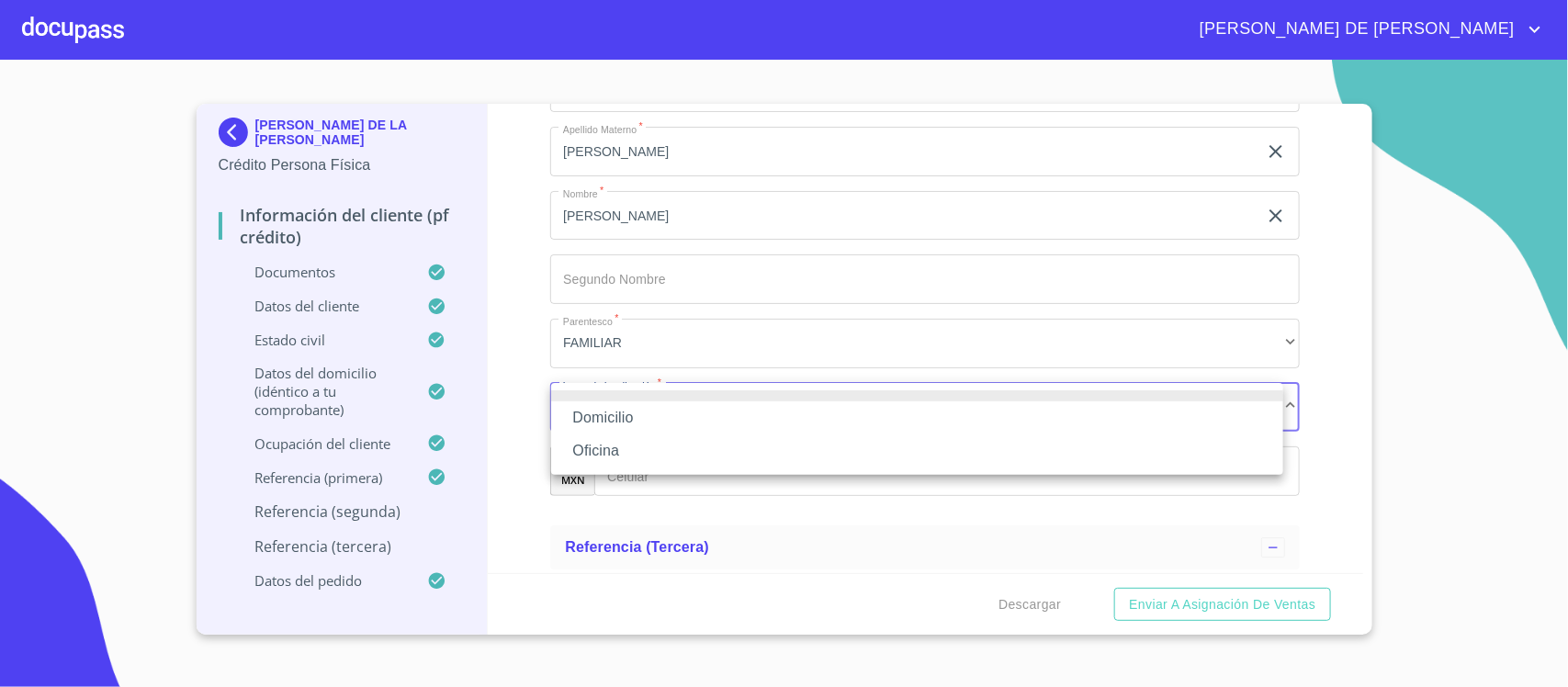
drag, startPoint x: 672, startPoint y: 409, endPoint x: 675, endPoint y: 422, distance: 13.3
click at [672, 411] on li "Domicilio" at bounding box center [917, 418] width 732 height 33
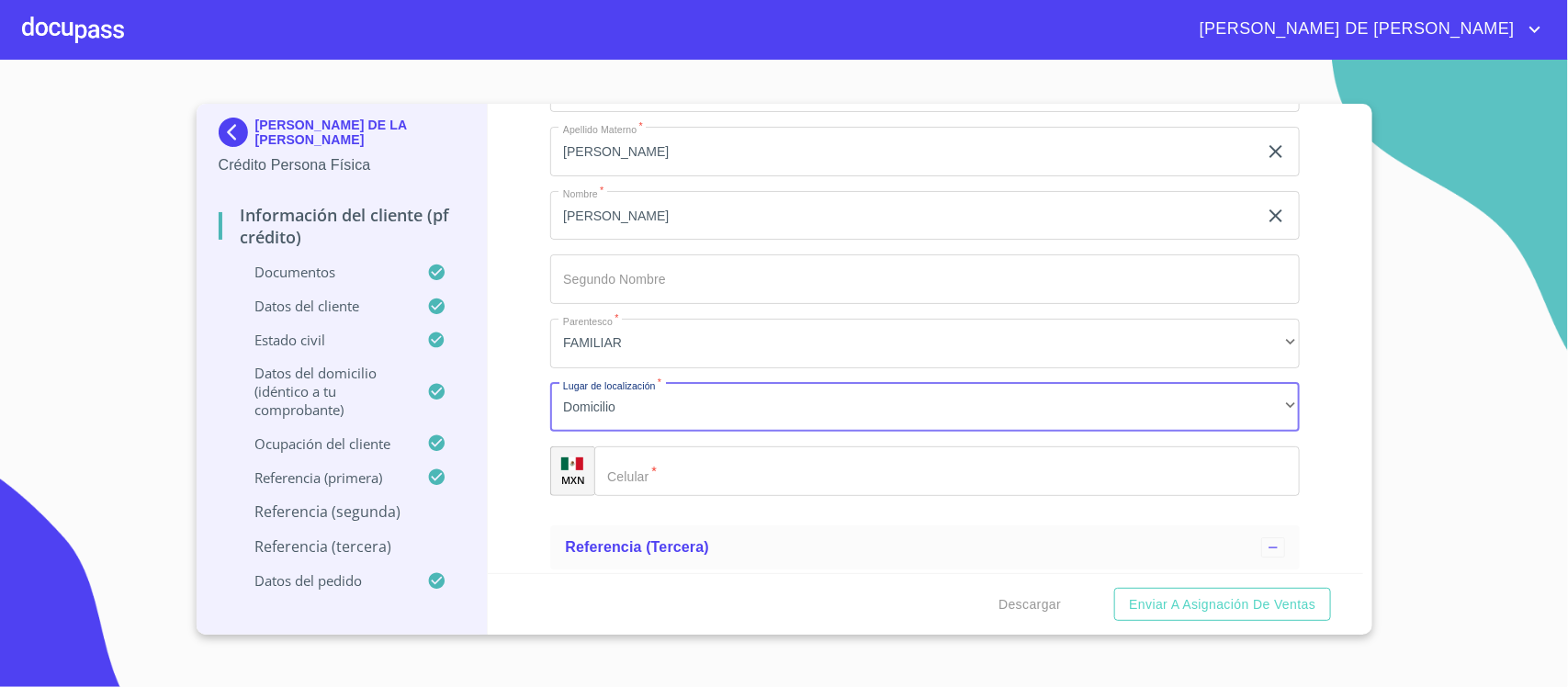
click at [711, 479] on input "Documento de identificación.   *" at bounding box center [947, 471] width 706 height 50
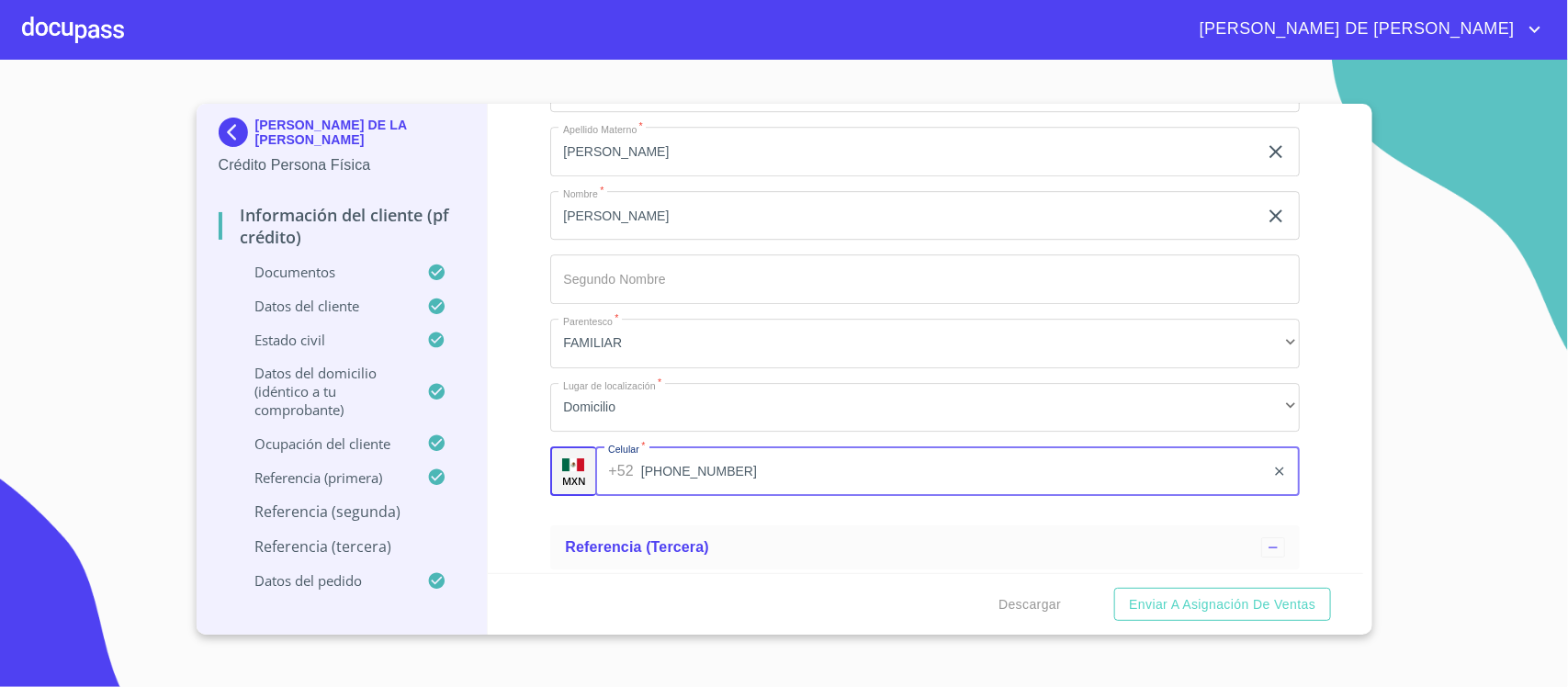
type input "(33)10479827"
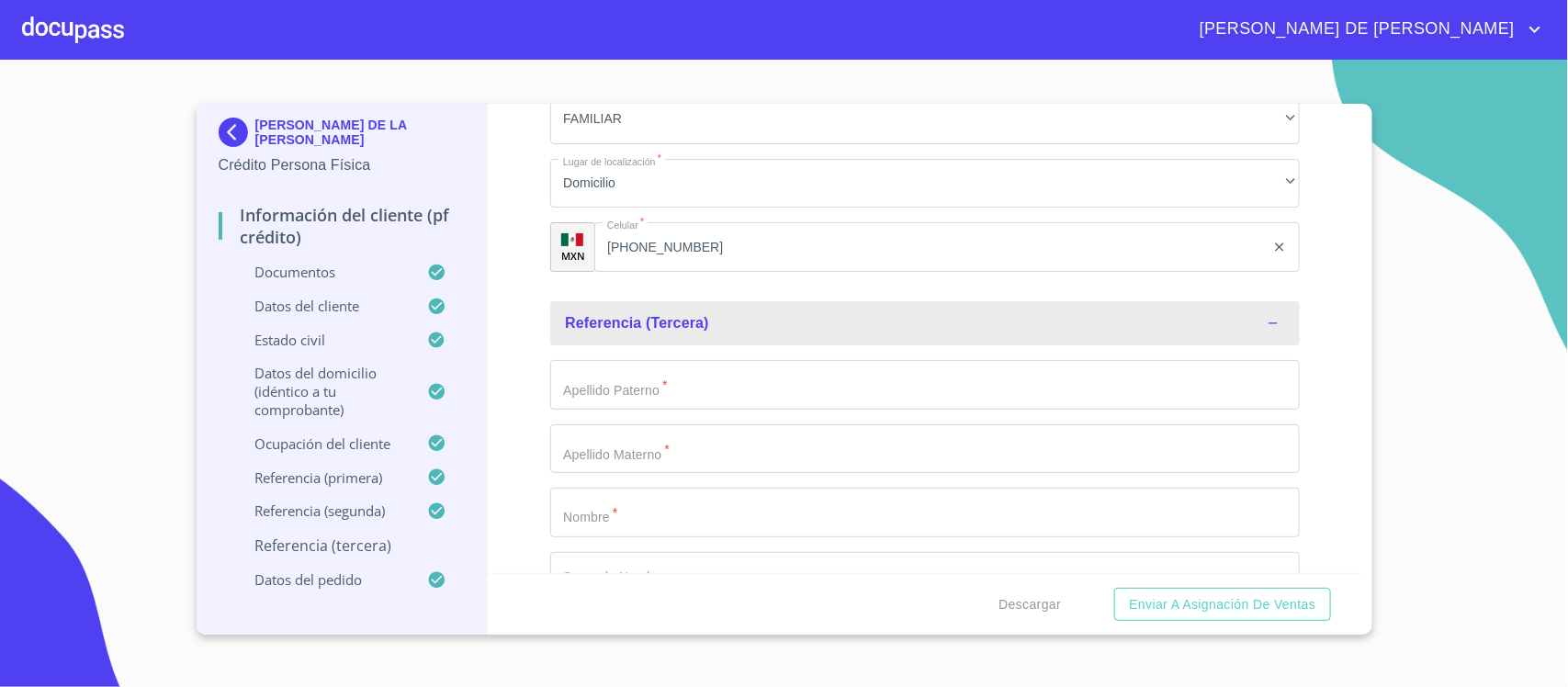
scroll to position [8952, 0]
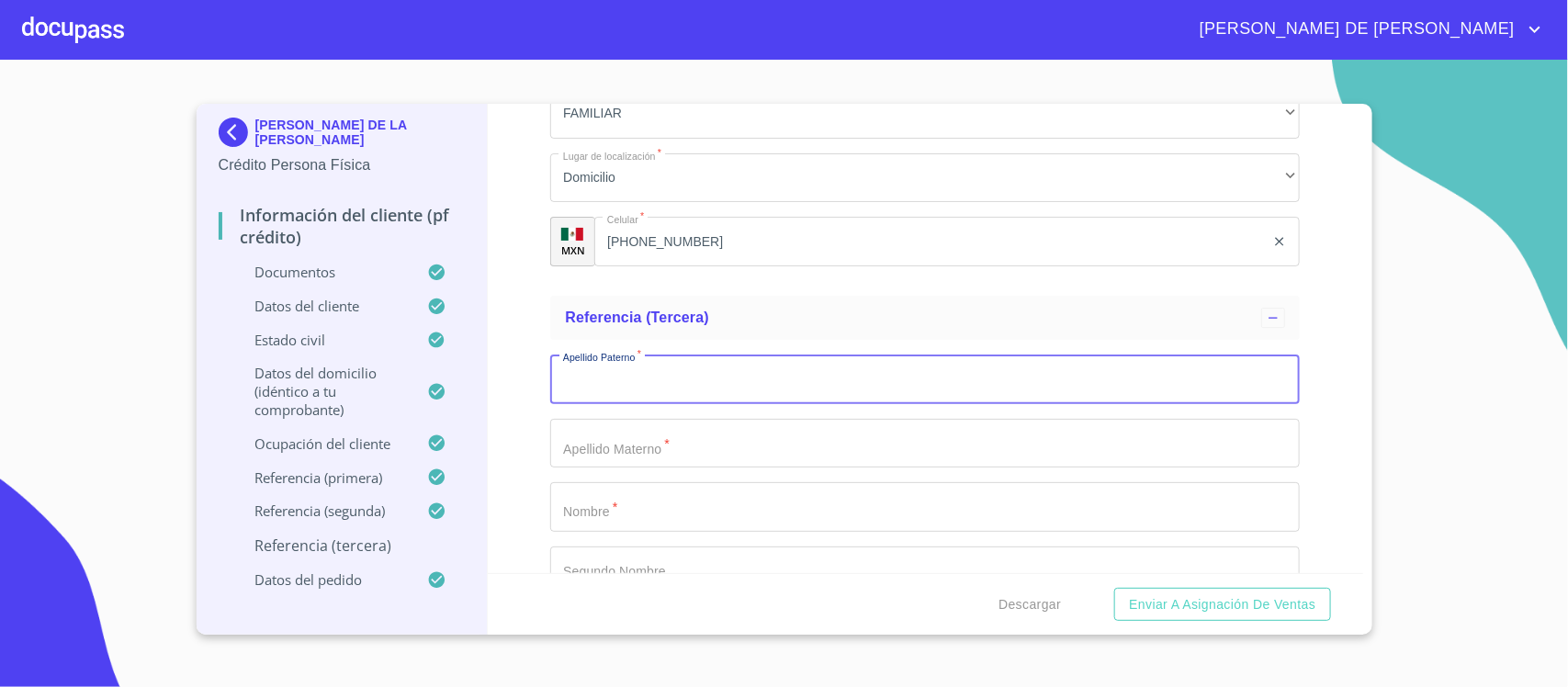
click at [645, 379] on input "Documento de identificación.   *" at bounding box center [924, 379] width 750 height 50
type input "RODRIGUEZ"
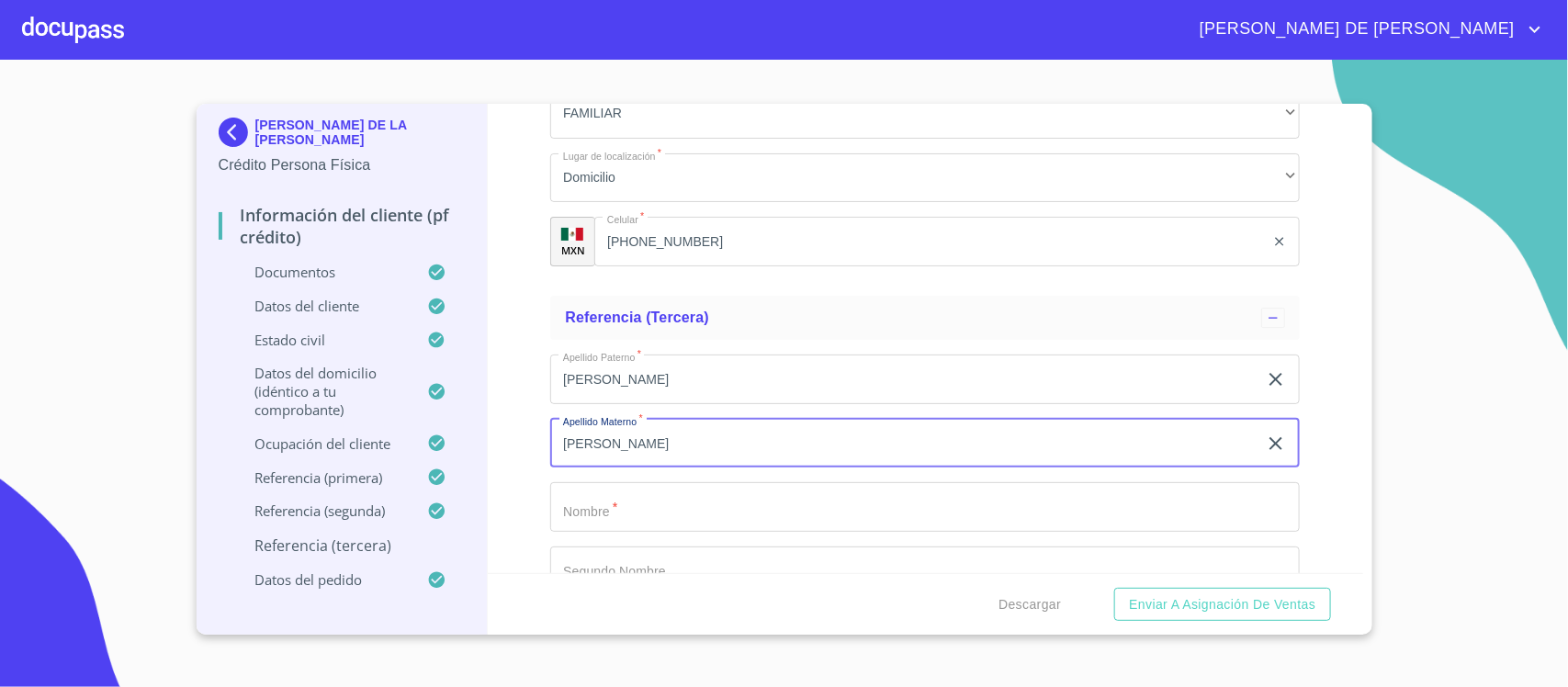
type input "GARCIA"
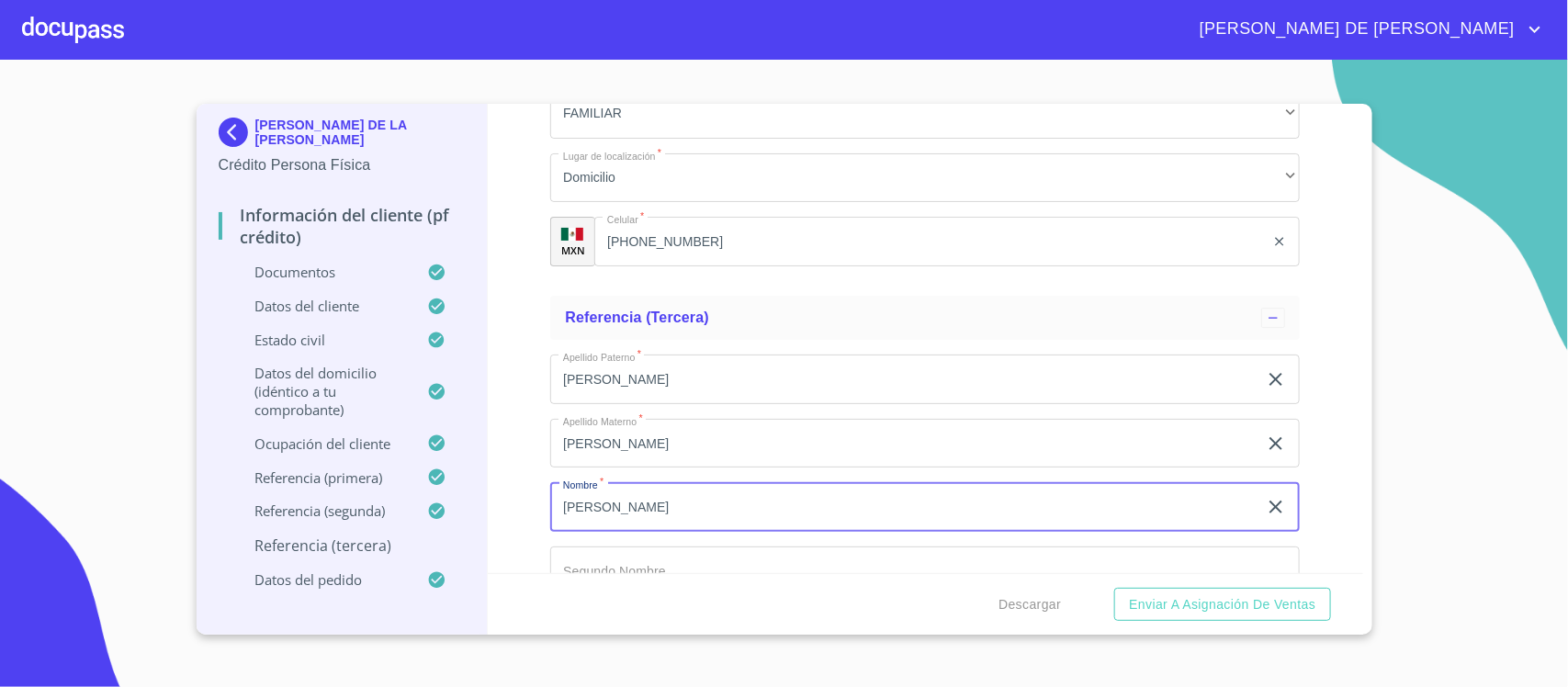
type input "JONATHAN"
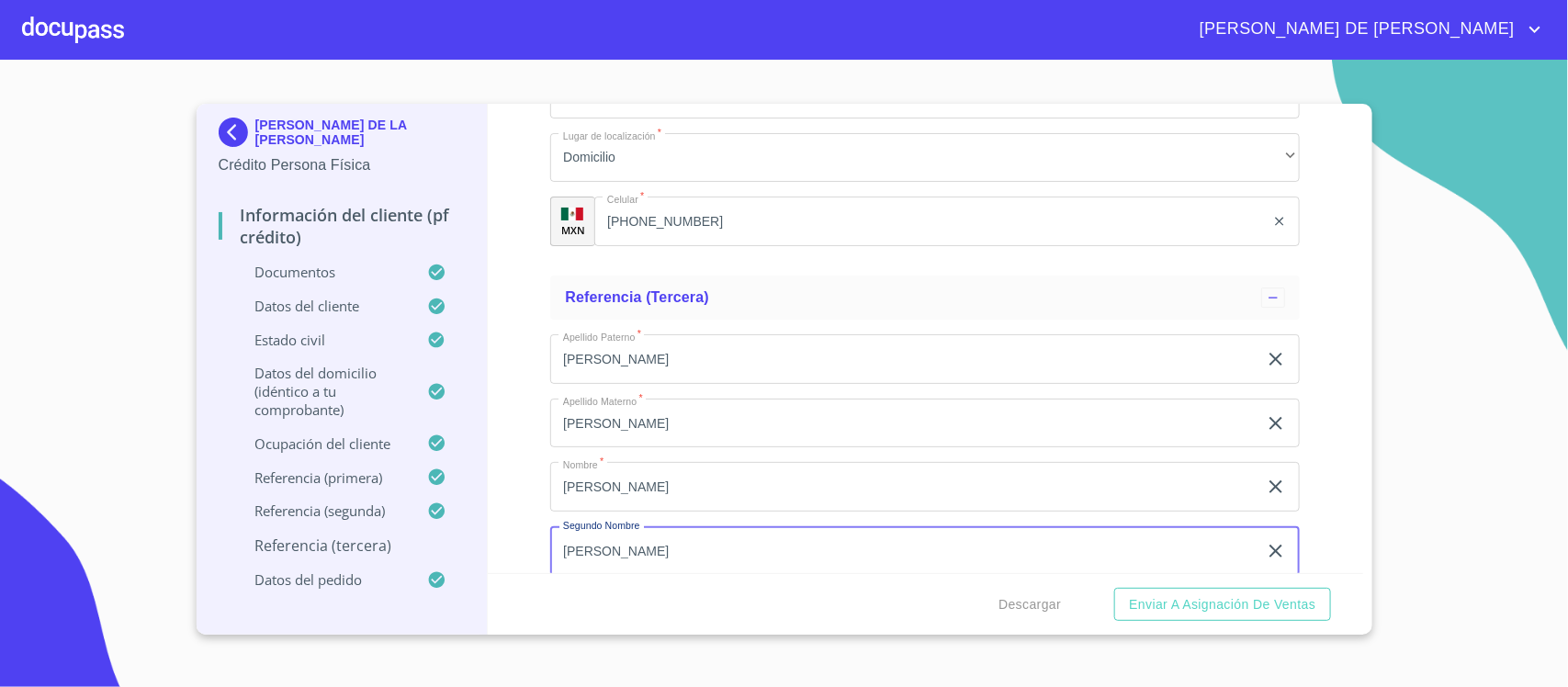
type input "DAVID"
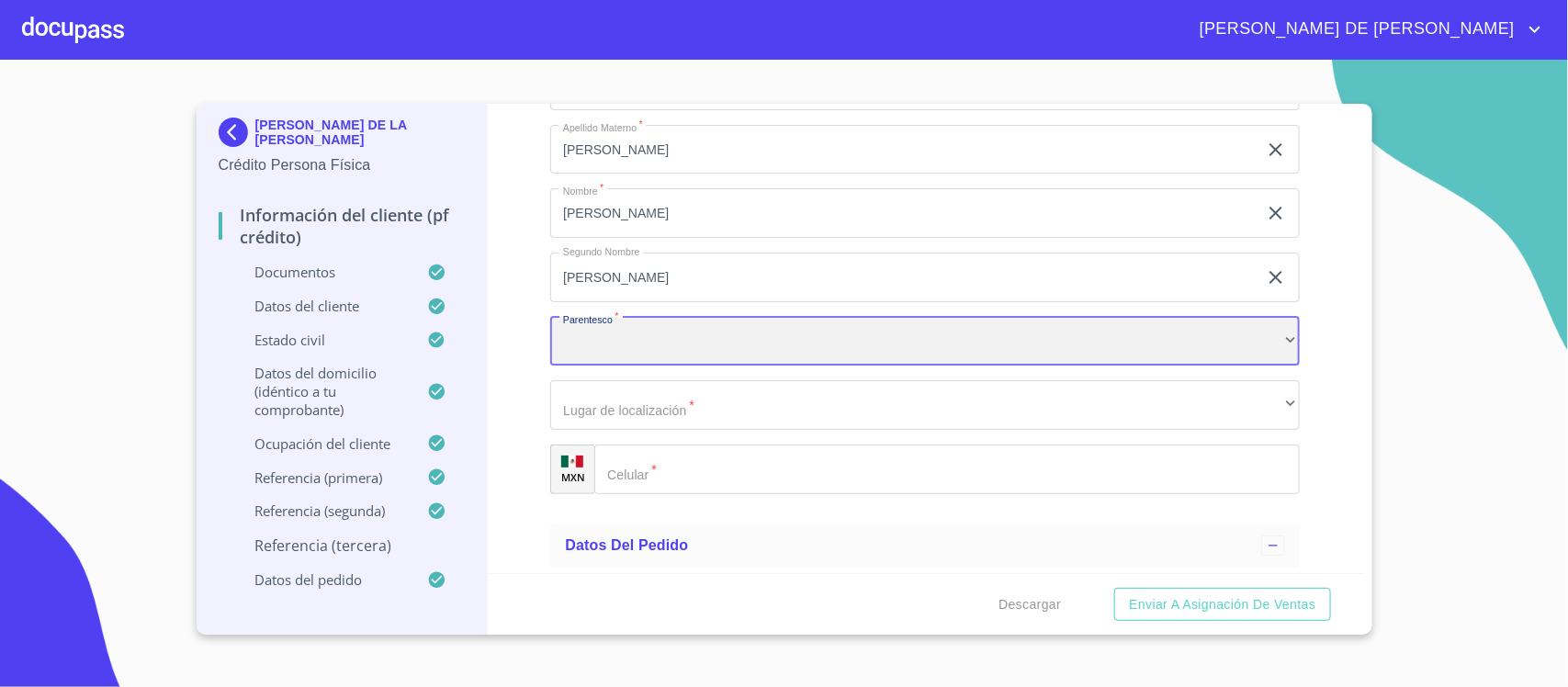
click at [679, 335] on div "​" at bounding box center [924, 342] width 750 height 50
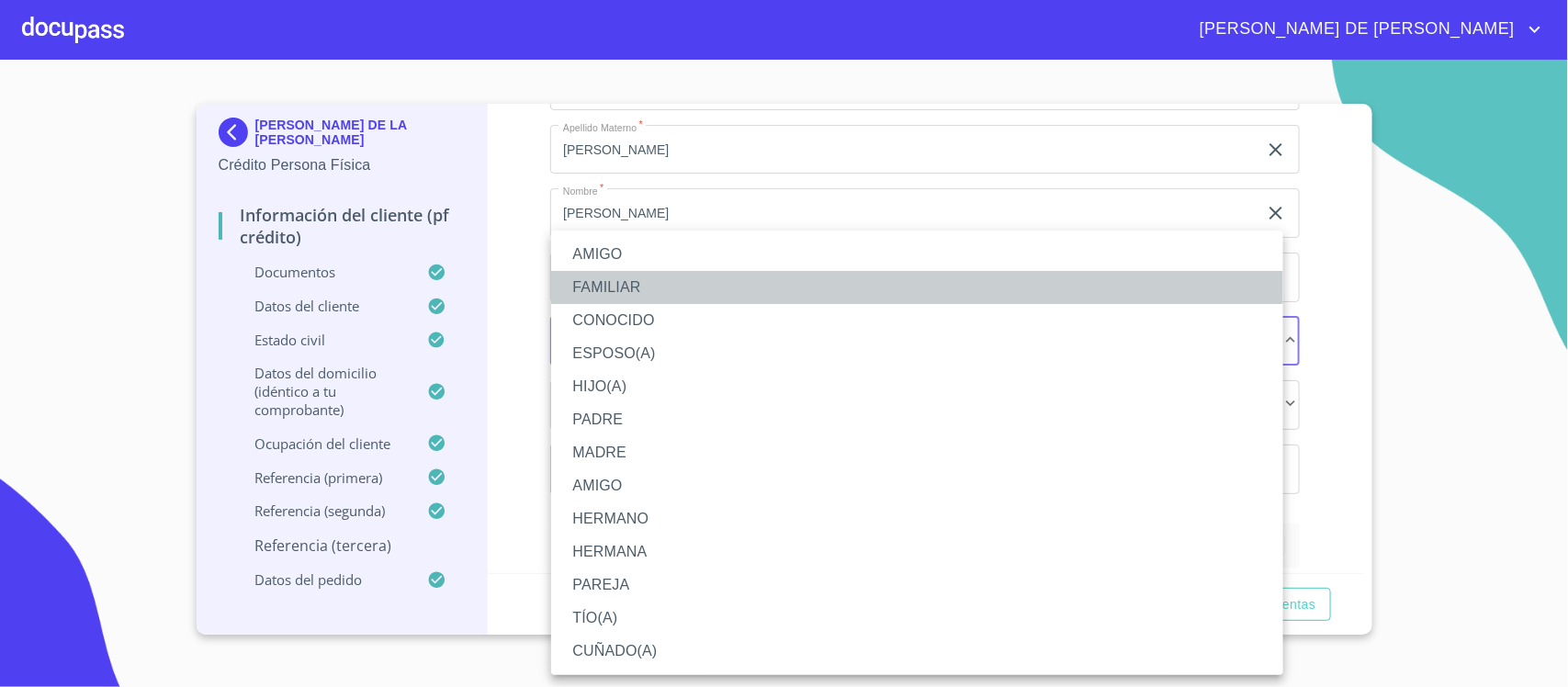
click at [655, 282] on li "FAMILIAR" at bounding box center [917, 287] width 732 height 33
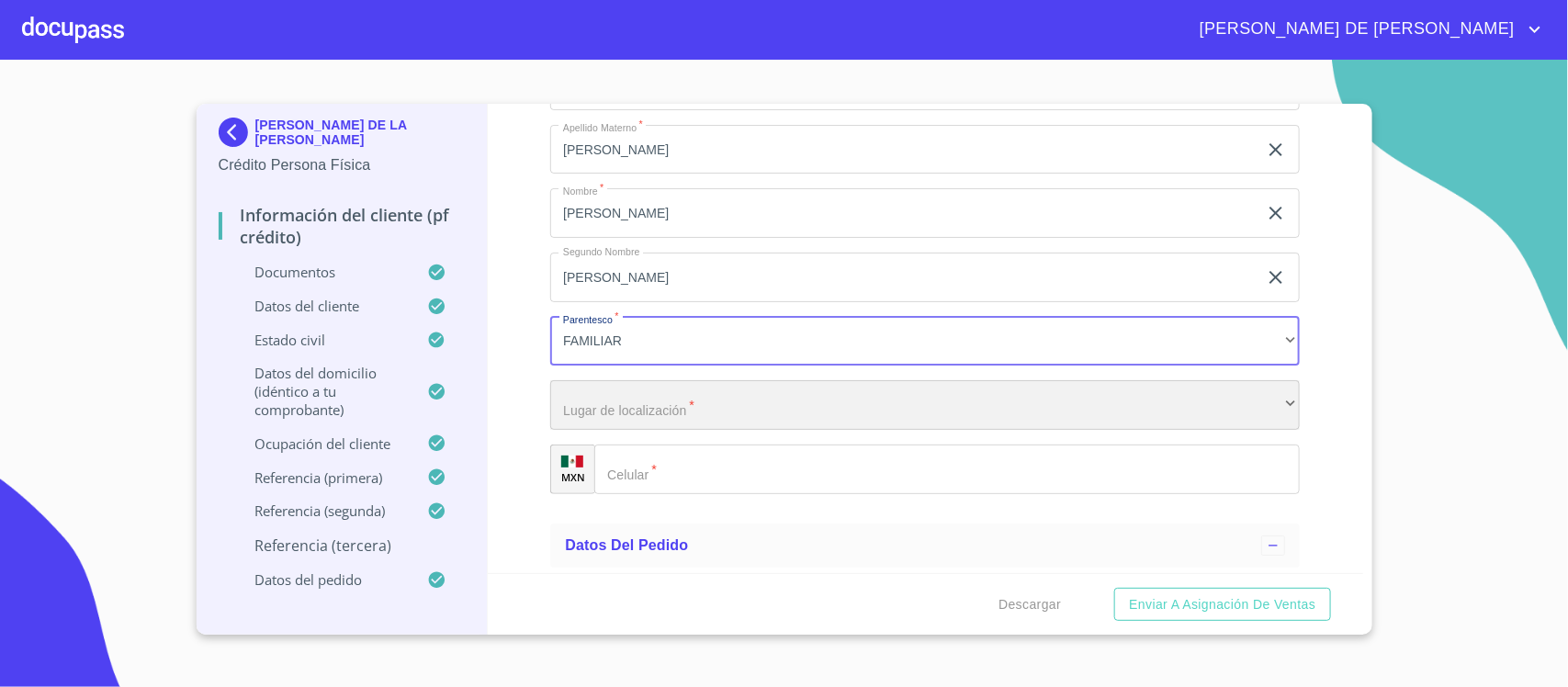
click at [717, 409] on div "​" at bounding box center [924, 405] width 750 height 50
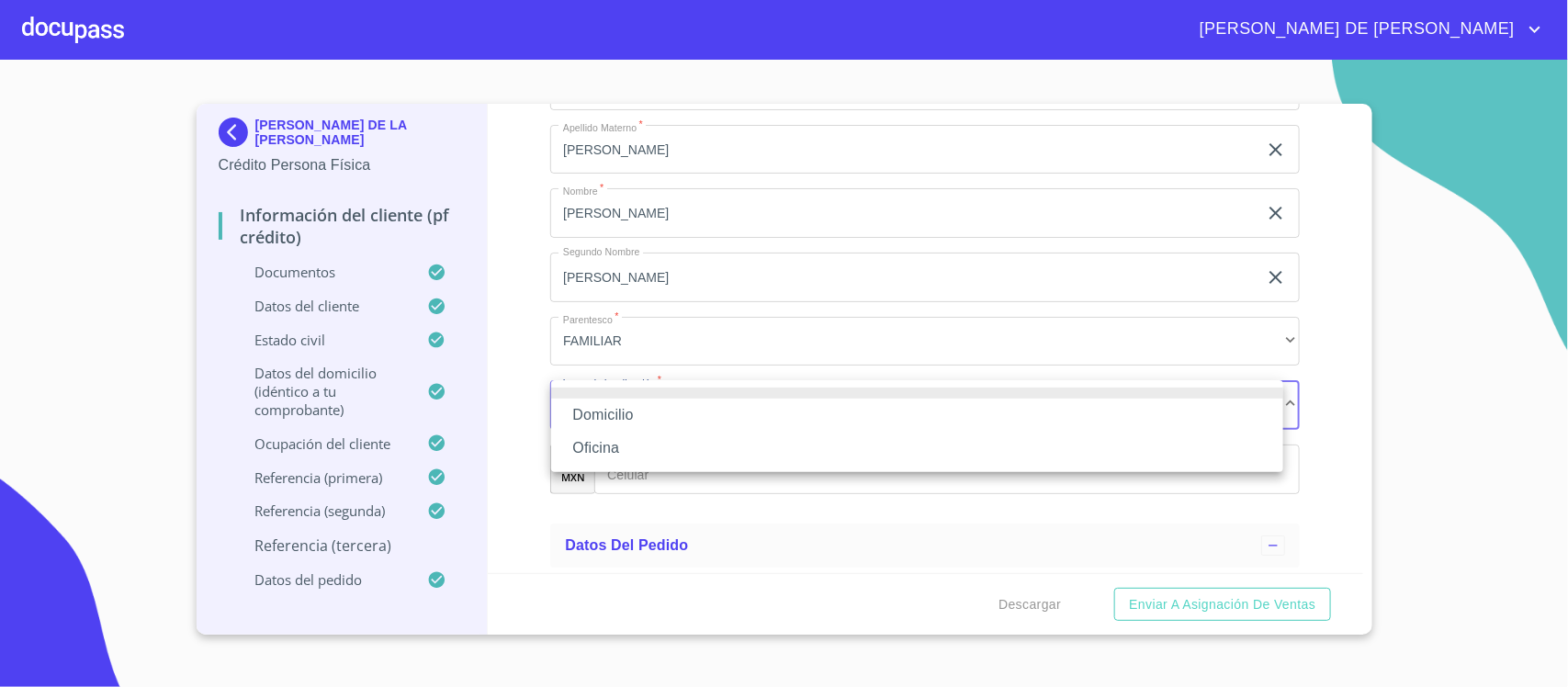
click at [711, 410] on li "Domicilio" at bounding box center [917, 415] width 732 height 33
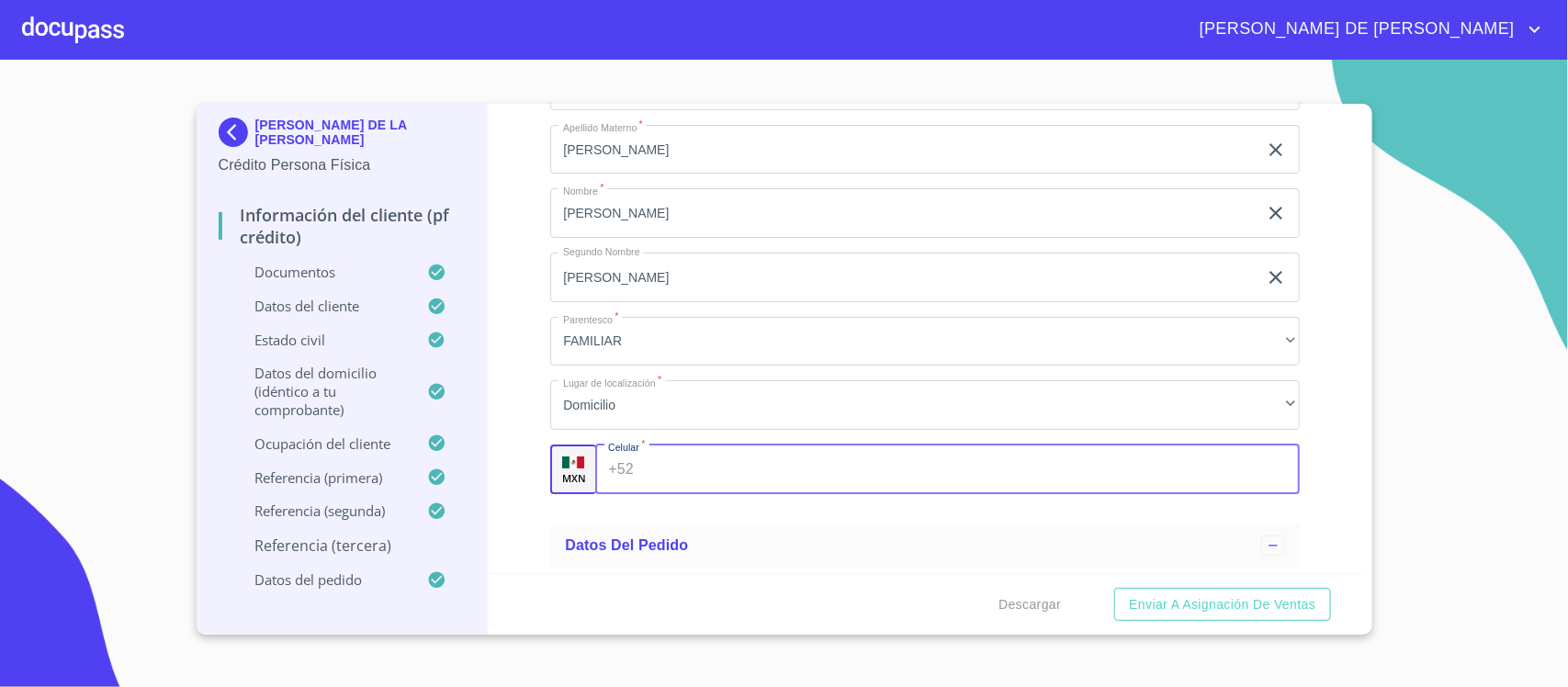
click at [717, 461] on input "Documento de identificación.   *" at bounding box center [970, 469] width 659 height 50
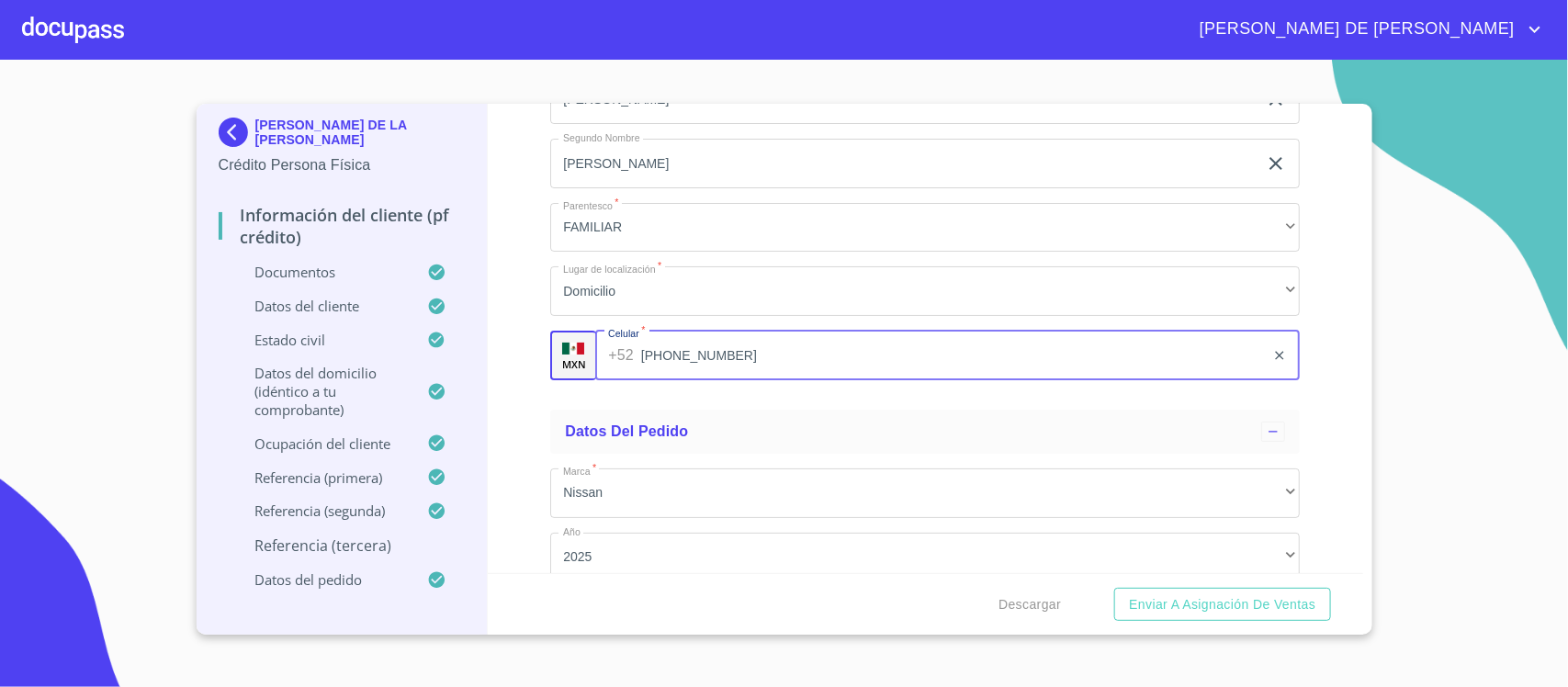
scroll to position [9579, 0]
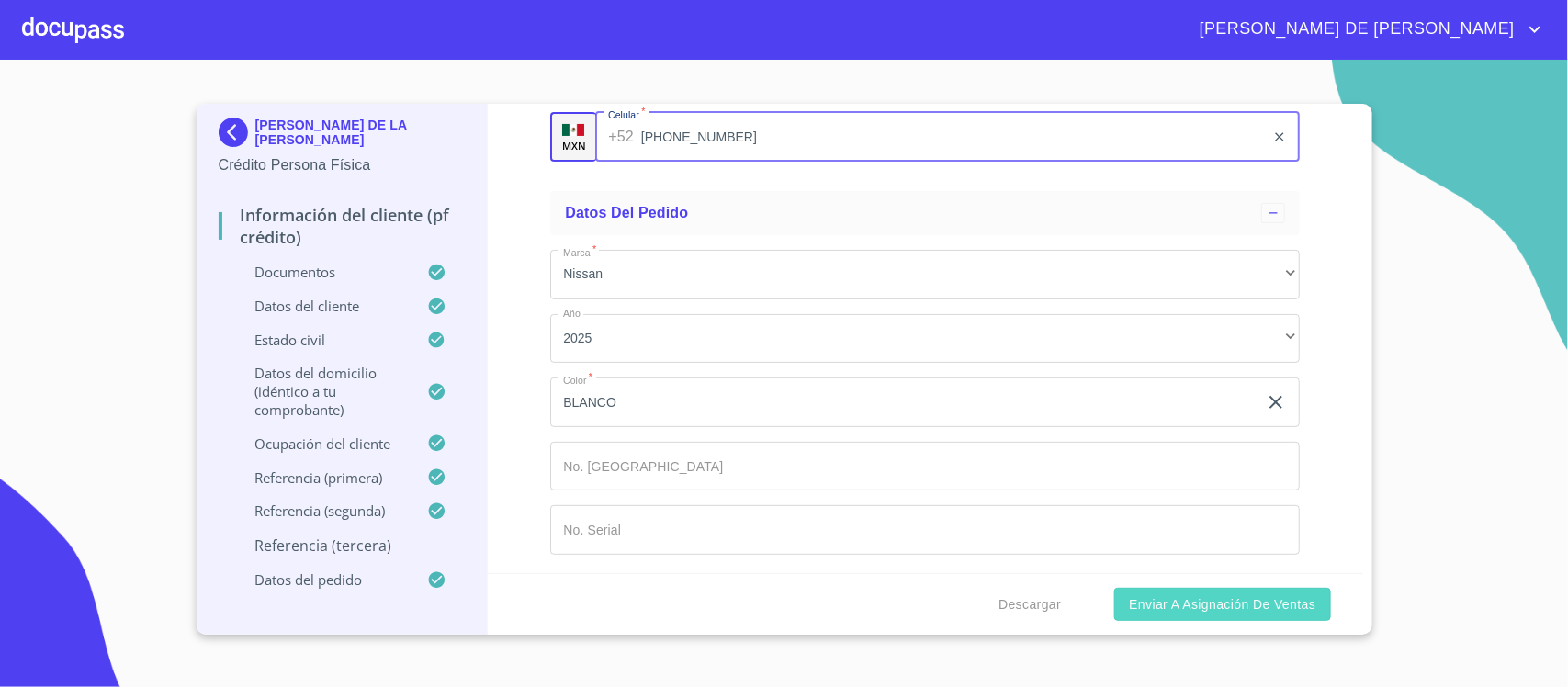
type input "(33)12216774"
click at [1181, 608] on span "Enviar a Asignación de Ventas" at bounding box center [1222, 604] width 187 height 23
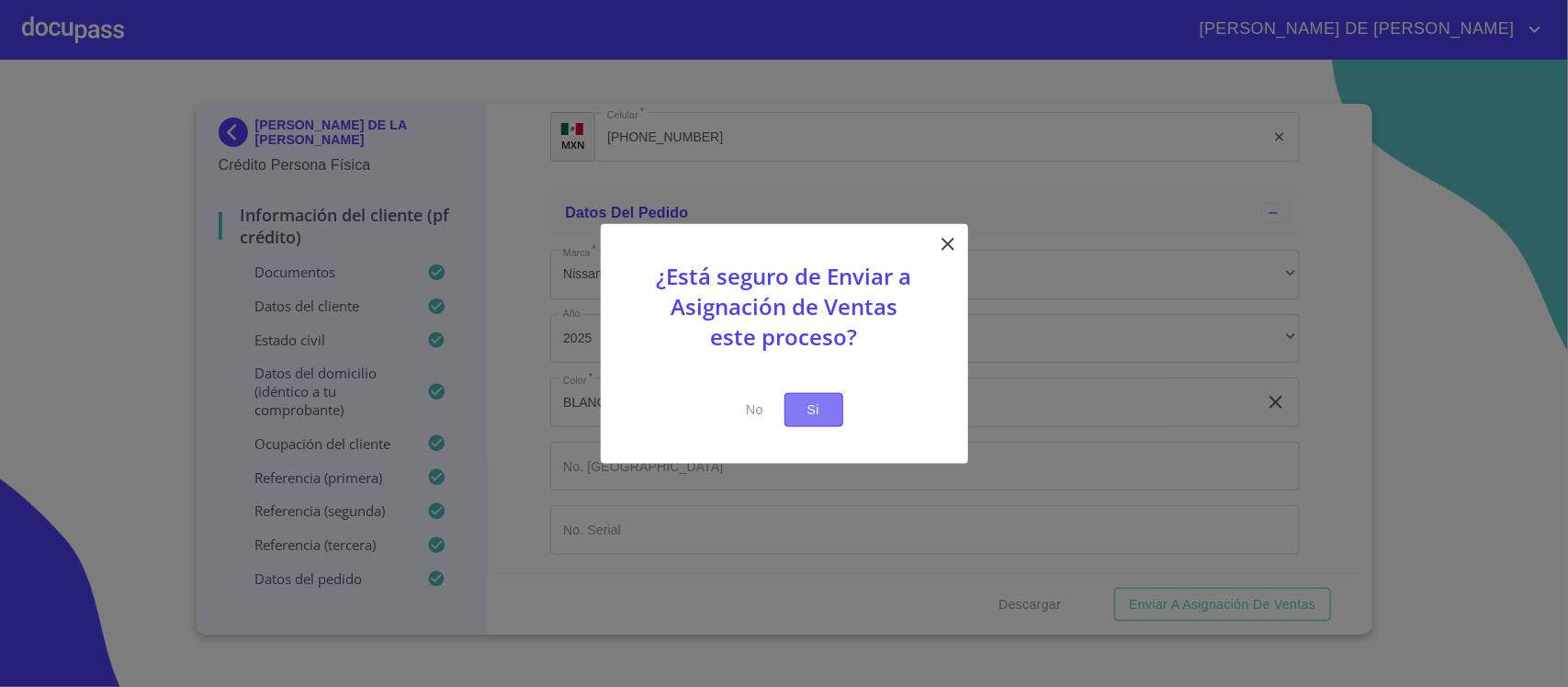
click at [823, 420] on span "Si" at bounding box center [813, 410] width 29 height 23
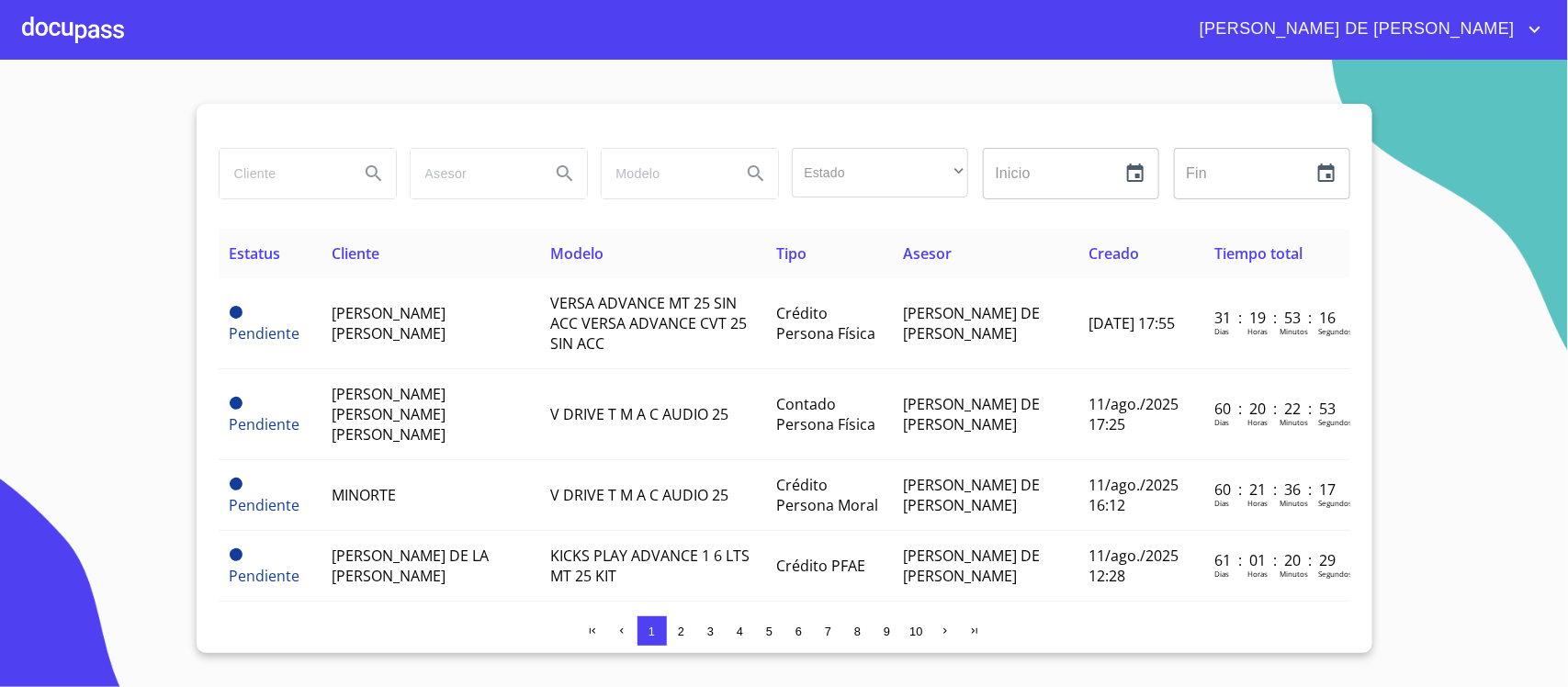
click at [249, 160] on input "search" at bounding box center [282, 174] width 125 height 50
type input "MARIA DE LA LUZ"
click at [359, 185] on button "Search" at bounding box center [373, 173] width 44 height 44
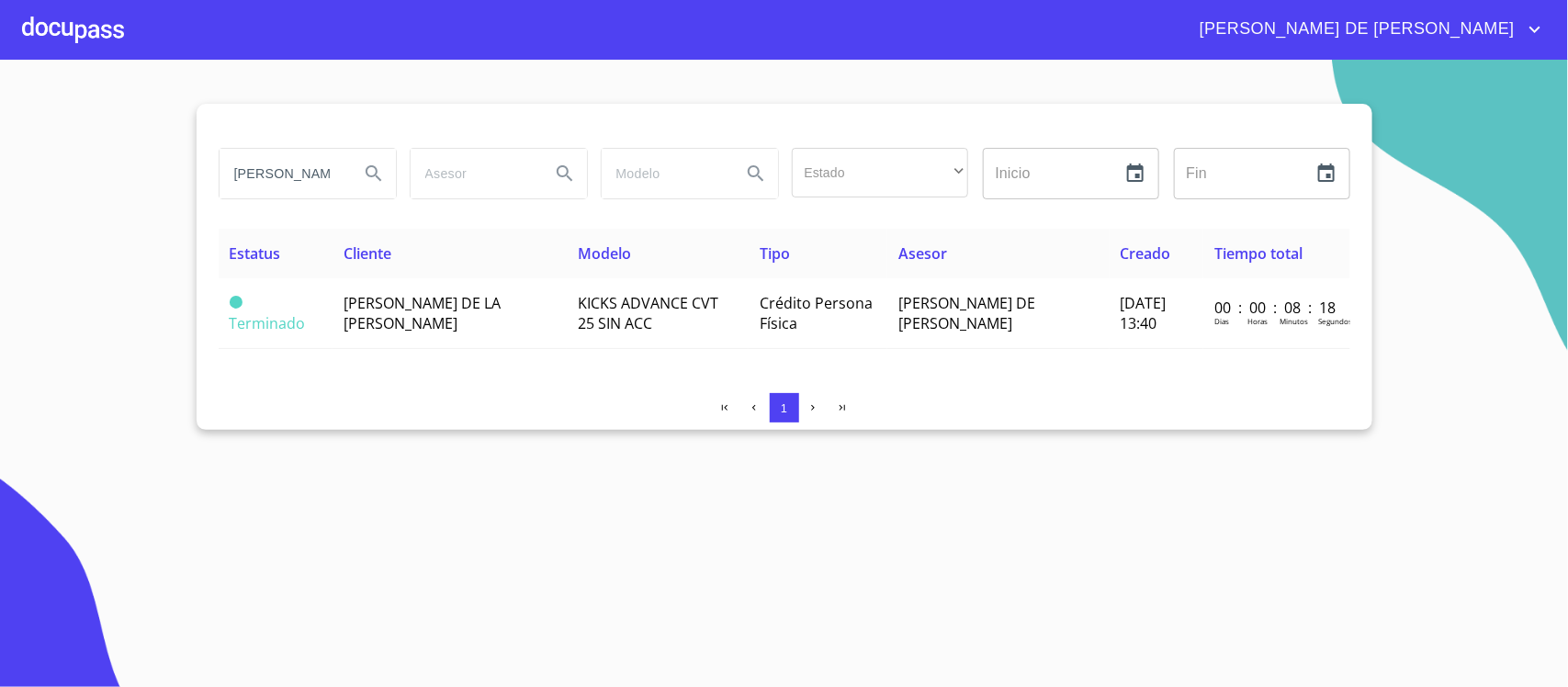
click at [378, 295] on span "[PERSON_NAME] DE LA [PERSON_NAME]" at bounding box center [421, 313] width 157 height 40
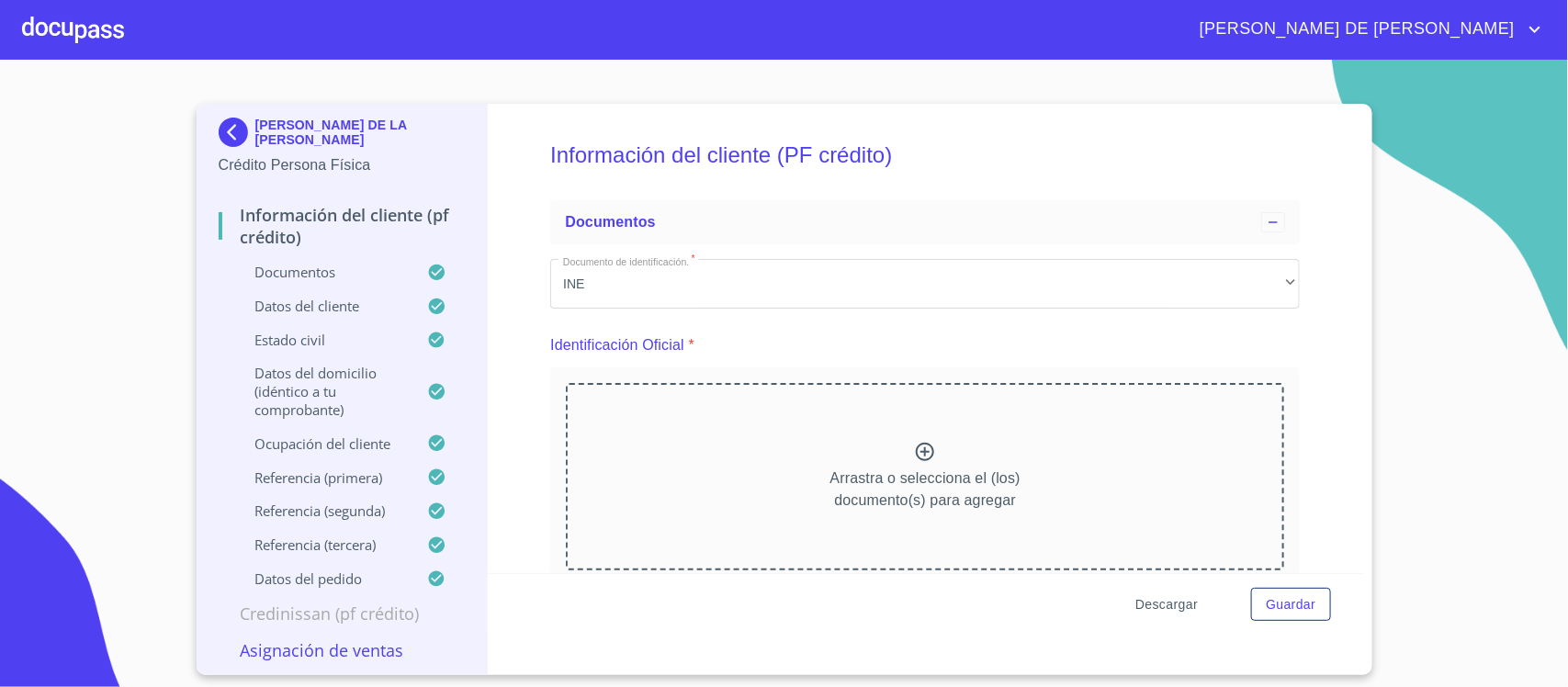
click at [1158, 600] on span "Descargar" at bounding box center [1166, 604] width 63 height 23
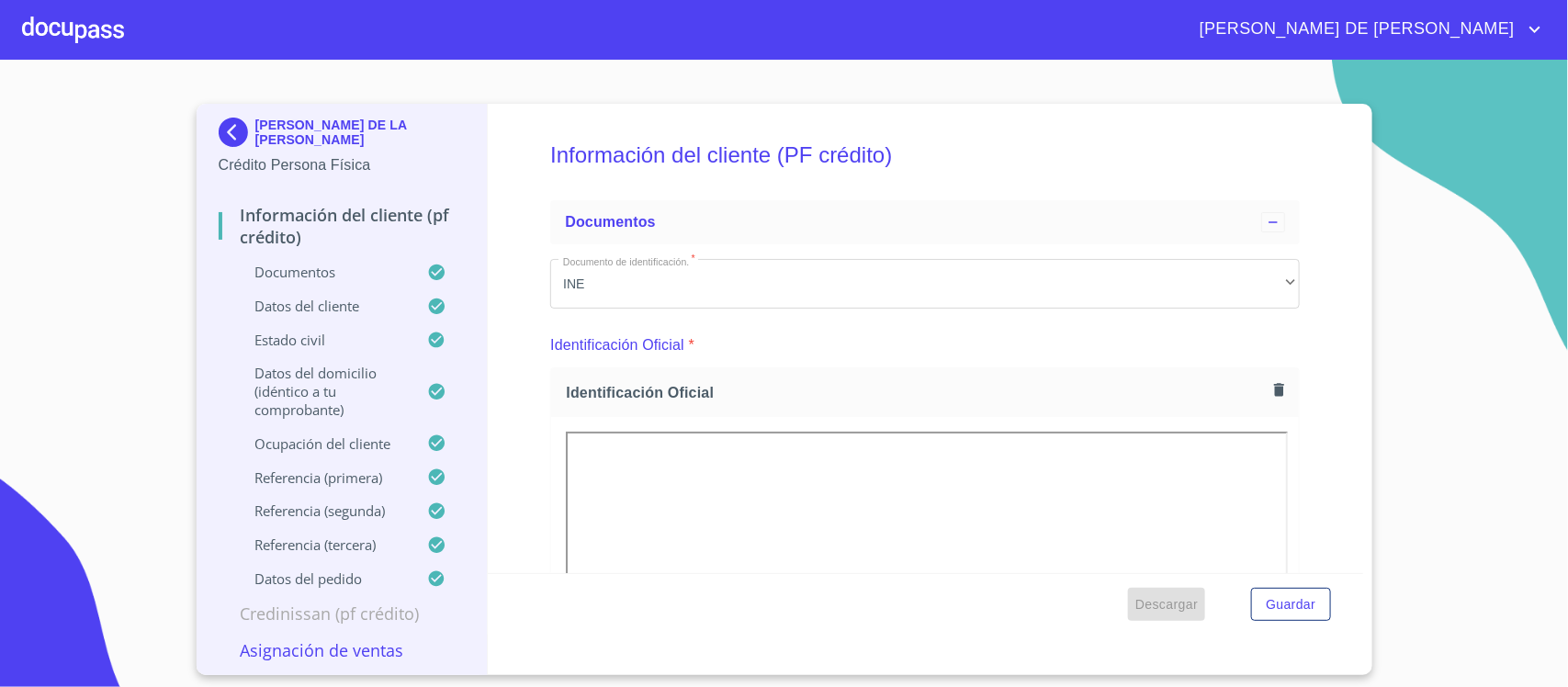
click at [1159, 600] on span "Descargar" at bounding box center [1166, 604] width 63 height 23
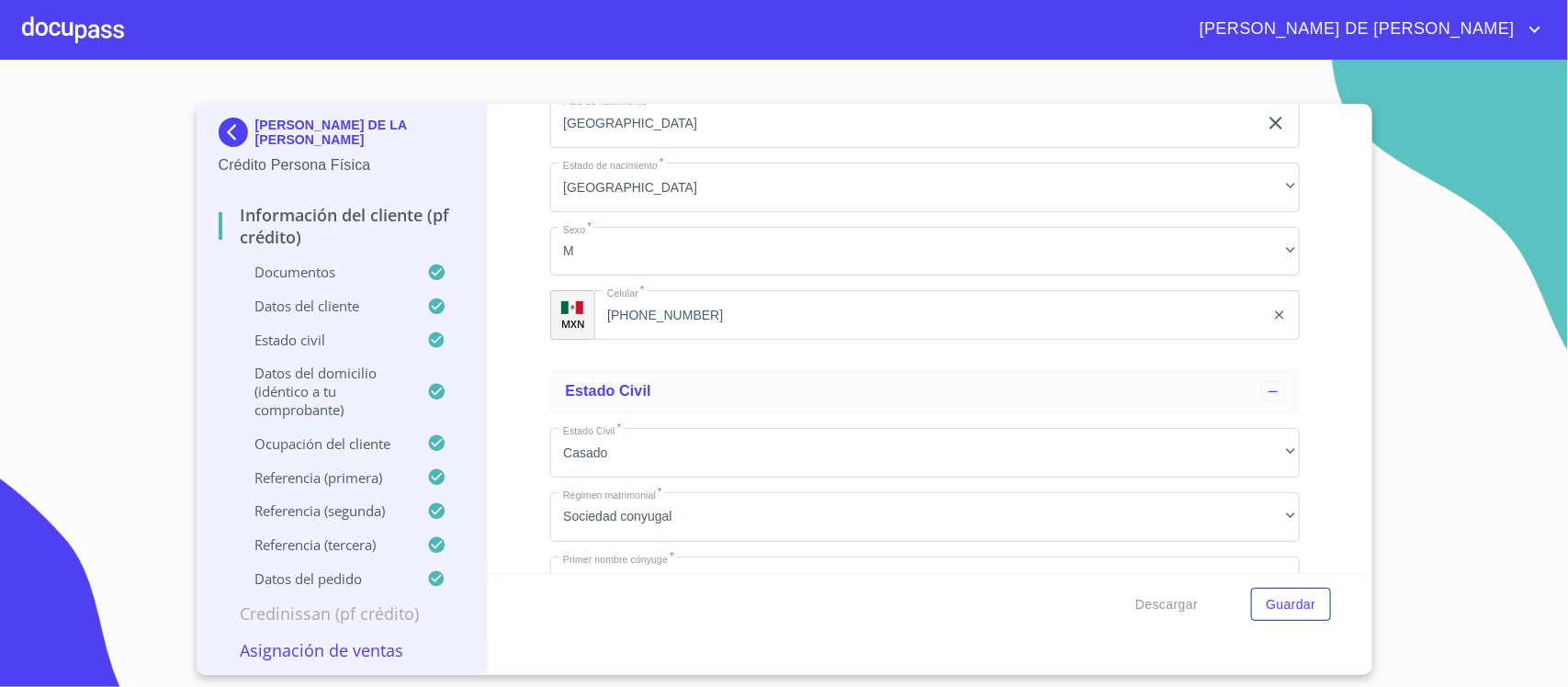
scroll to position [4965, 0]
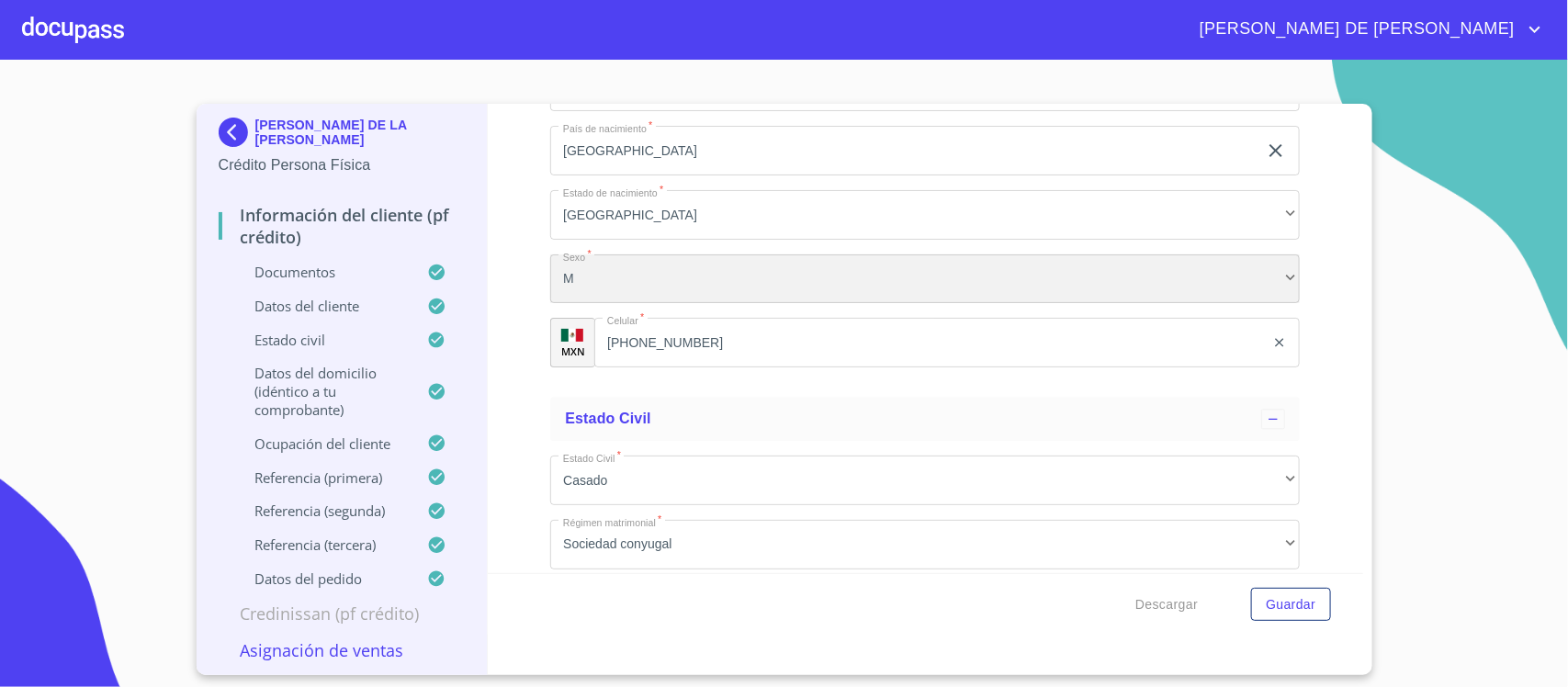
click at [659, 278] on div "M" at bounding box center [924, 279] width 750 height 50
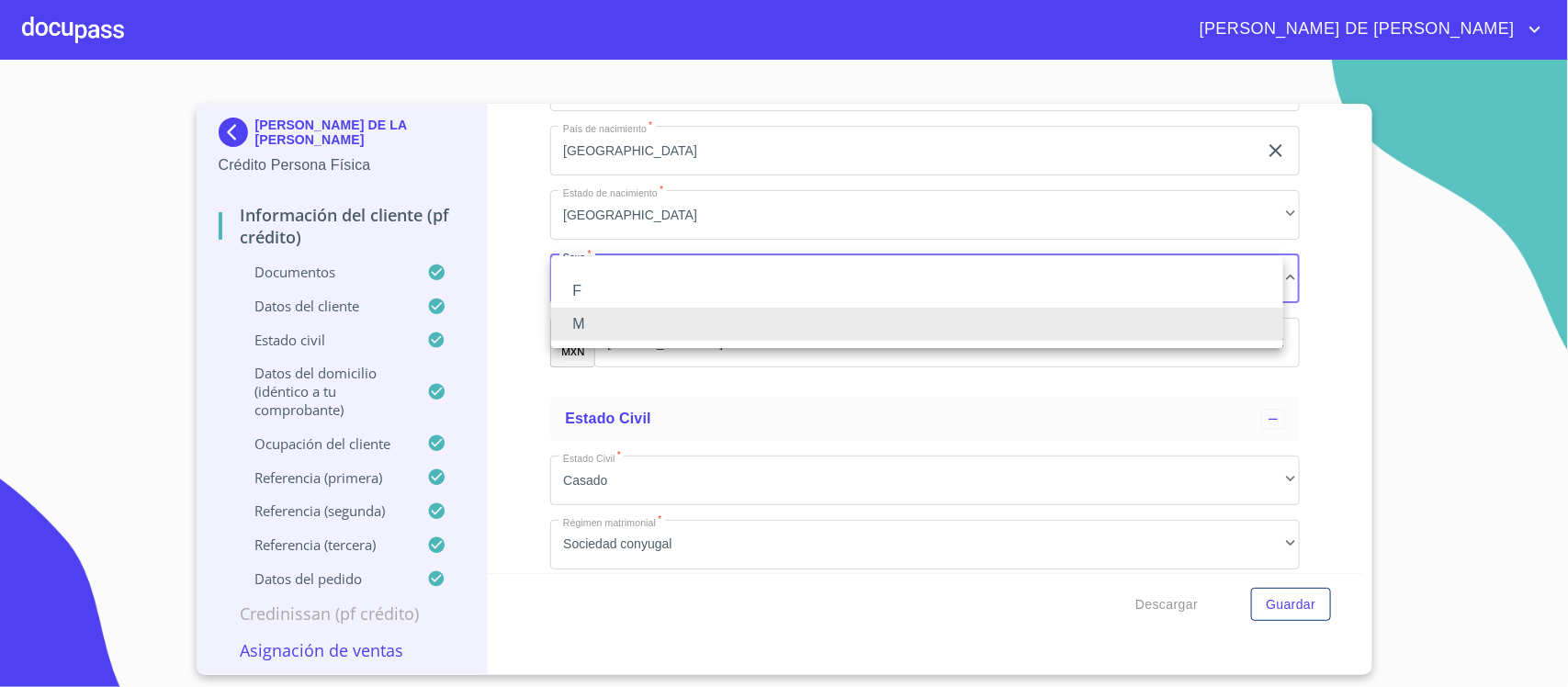
click at [649, 291] on li "F" at bounding box center [917, 291] width 732 height 33
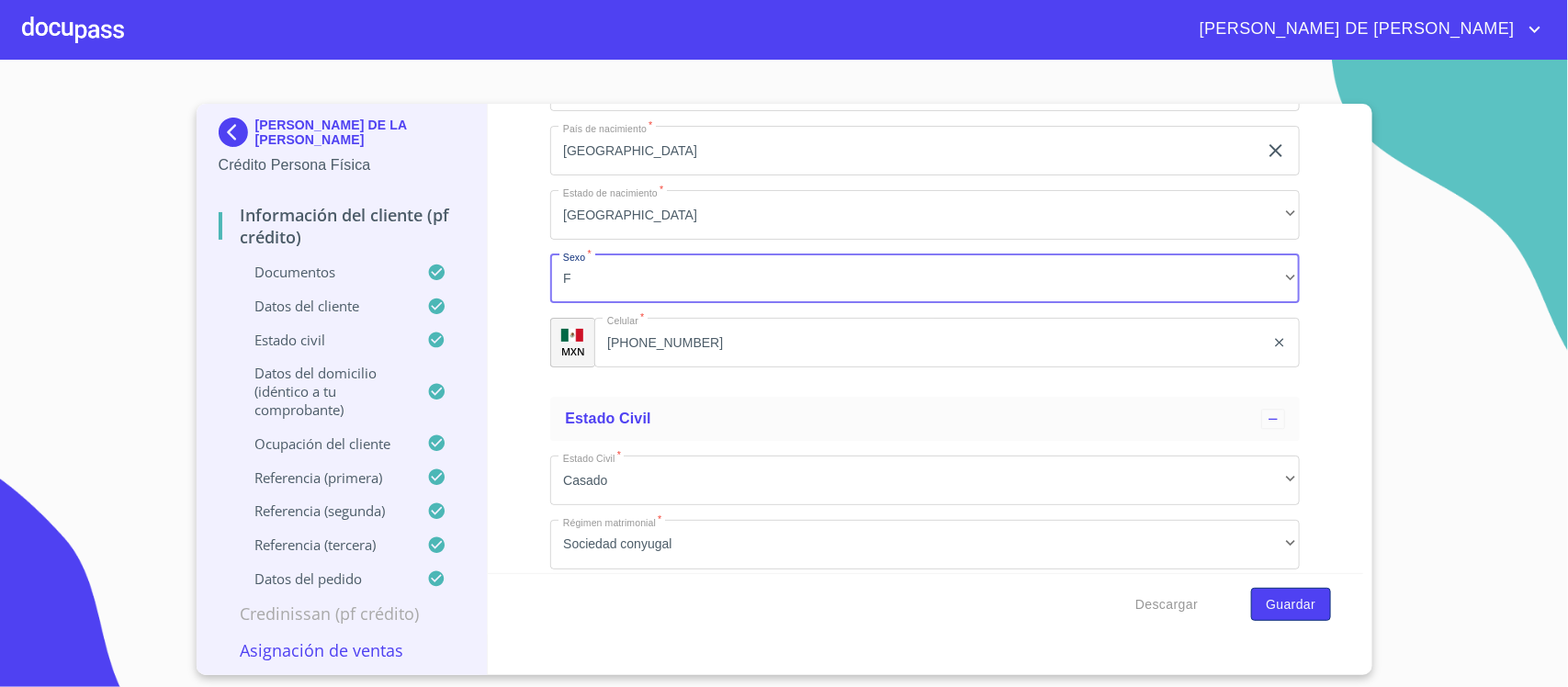
click at [1279, 611] on span "Guardar" at bounding box center [1290, 604] width 50 height 23
